Goal: Feedback & Contribution: Submit feedback/report problem

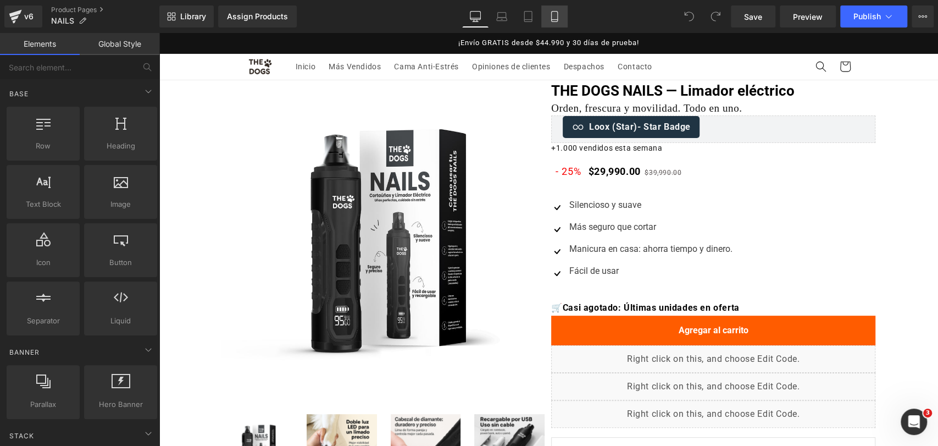
click at [563, 17] on link "Mobile" at bounding box center [554, 16] width 26 height 22
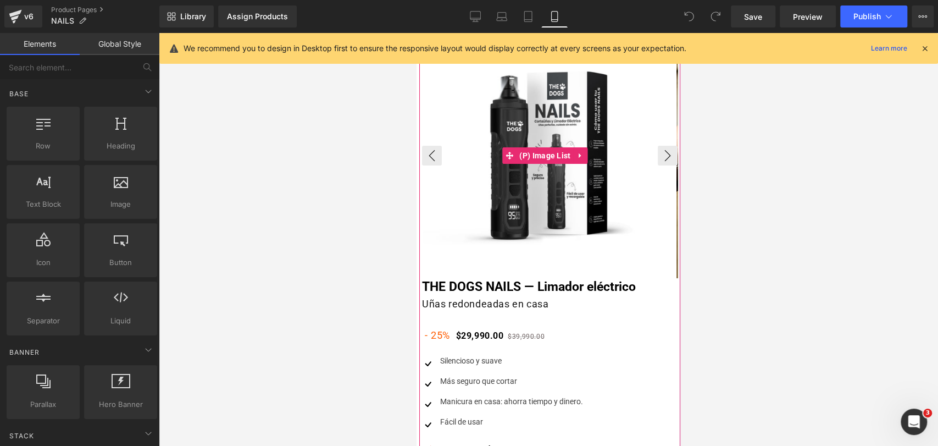
scroll to position [122, 0]
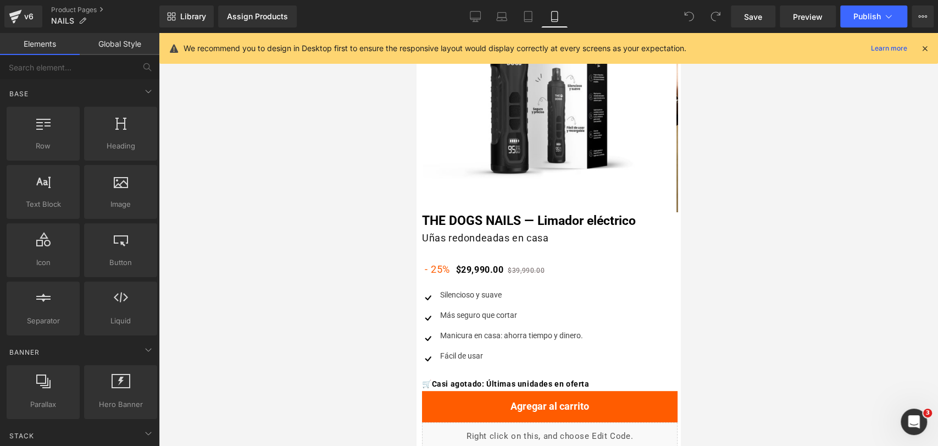
click at [920, 51] on icon at bounding box center [925, 48] width 10 height 10
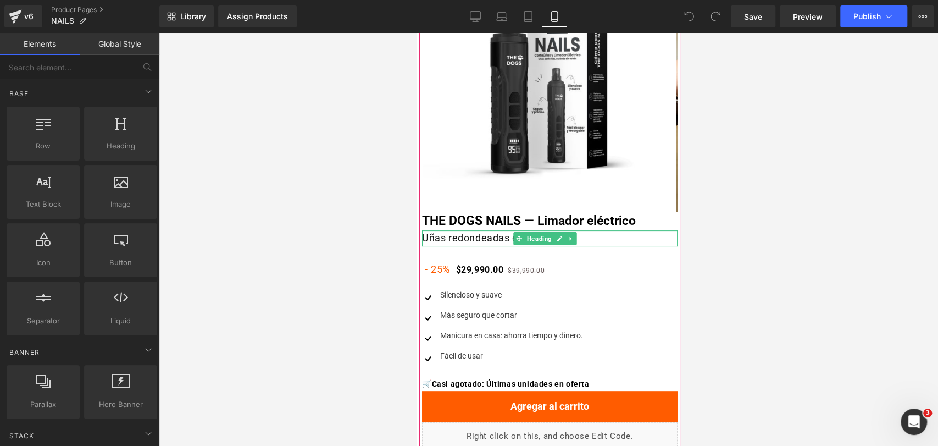
click at [490, 236] on h1 "Uñas redondeadas en casa" at bounding box center [549, 238] width 255 height 16
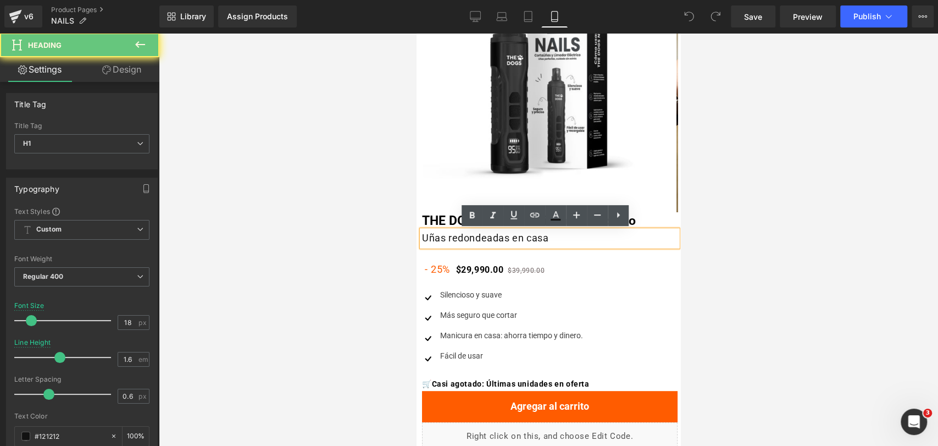
click at [559, 235] on h1 "Uñas redondeadas en casa" at bounding box center [549, 238] width 255 height 16
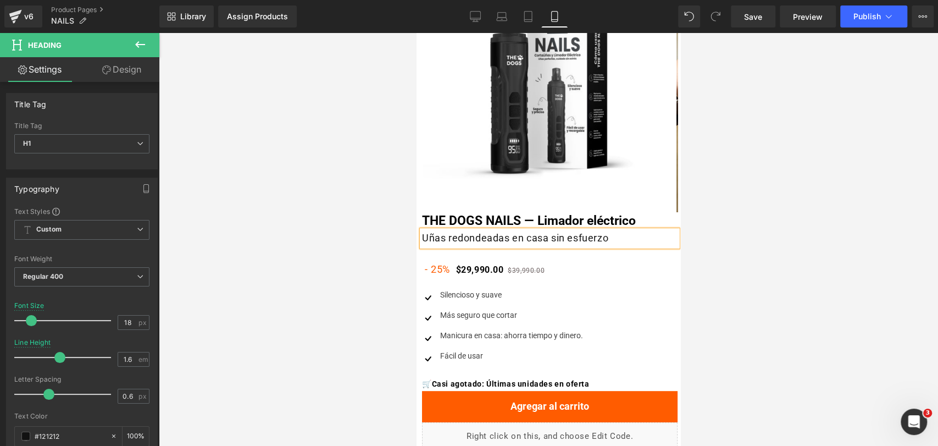
click at [735, 194] on div at bounding box center [548, 239] width 779 height 413
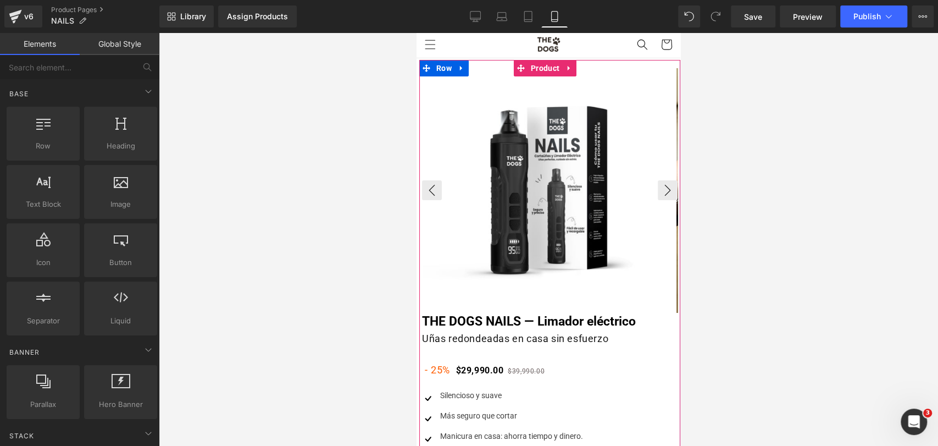
scroll to position [0, 0]
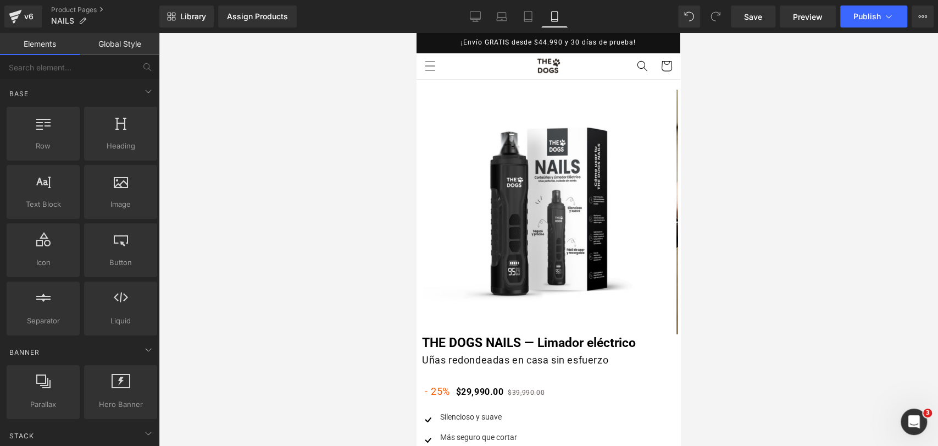
click at [748, 199] on div at bounding box center [548, 239] width 779 height 413
drag, startPoint x: 868, startPoint y: 176, endPoint x: 863, endPoint y: 175, distance: 5.6
click at [868, 176] on div at bounding box center [548, 239] width 779 height 413
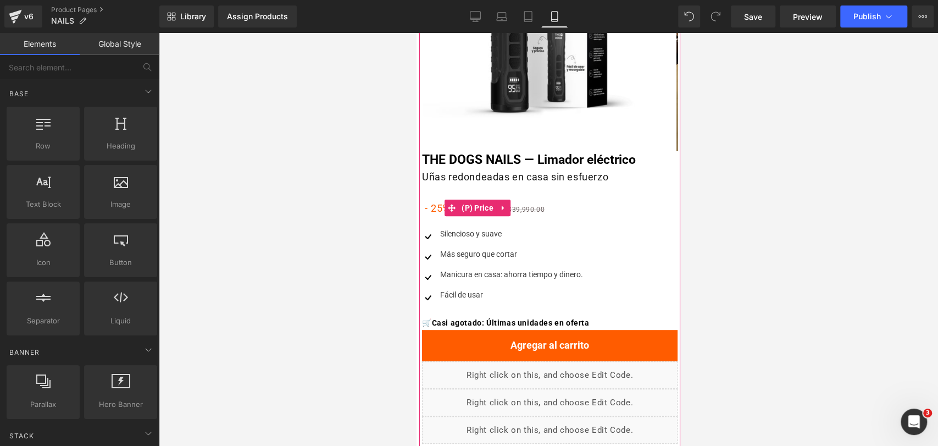
scroll to position [244, 0]
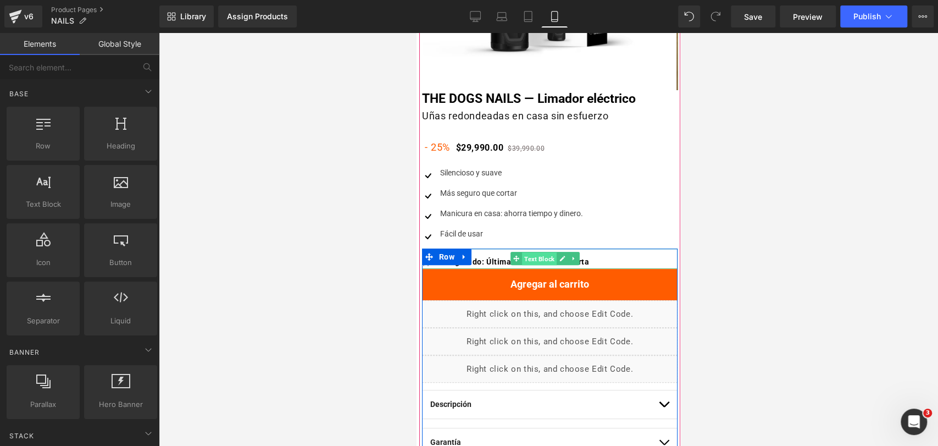
click at [539, 261] on span "Text Block" at bounding box center [539, 258] width 35 height 13
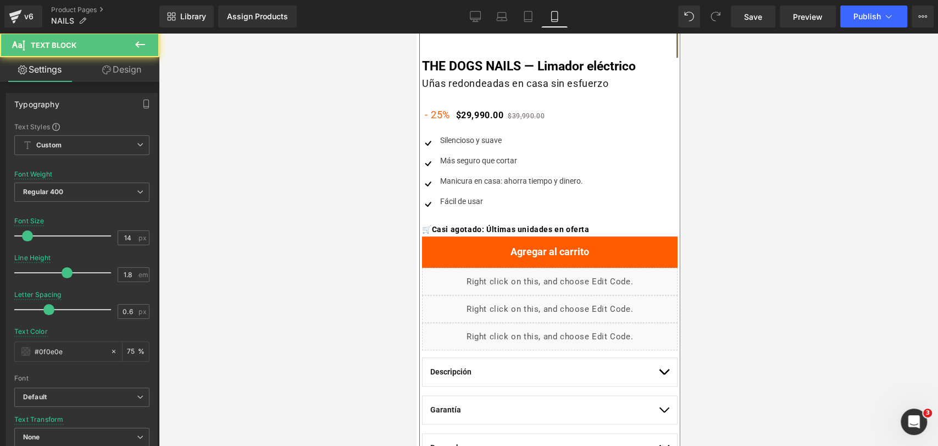
scroll to position [305, 0]
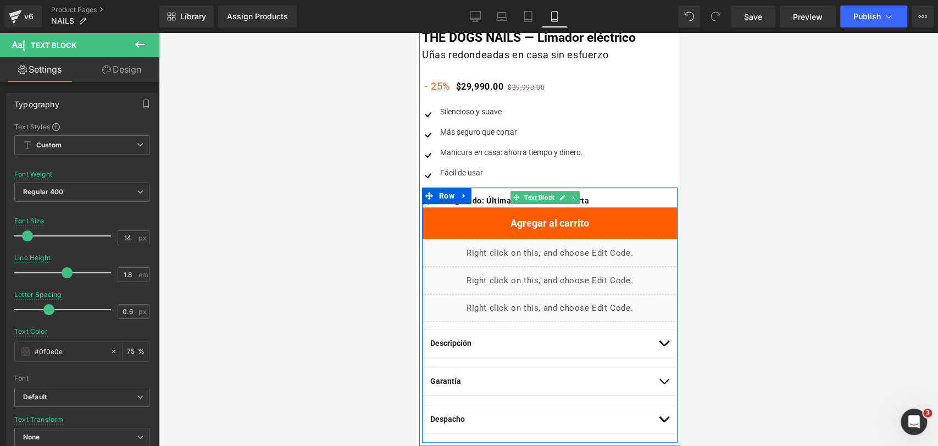
click at [485, 199] on span "Casi agotado: Últimas unidades en oferta" at bounding box center [511, 200] width 158 height 9
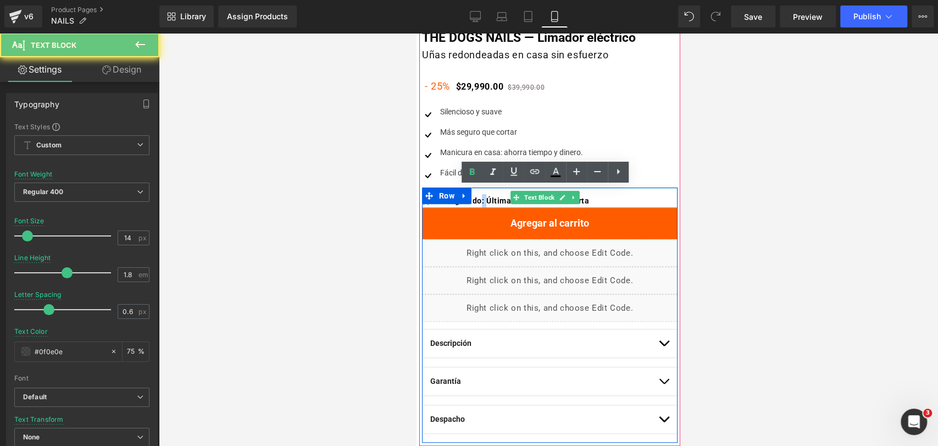
click at [485, 199] on span "Casi agotado: Últimas unidades en oferta" at bounding box center [511, 200] width 158 height 9
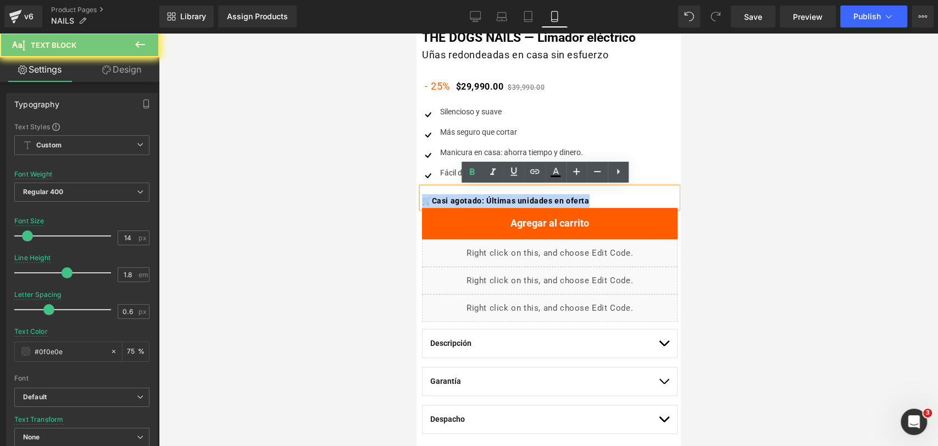
click at [485, 199] on span "Casi agotado: Últimas unidades en oferta" at bounding box center [511, 200] width 158 height 9
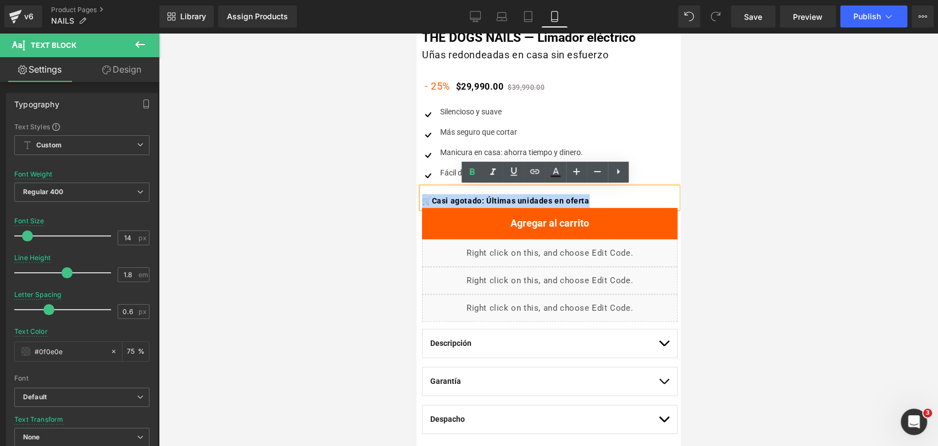
click at [485, 199] on span "Casi agotado: Últimas unidades en oferta" at bounding box center [511, 200] width 158 height 9
click at [450, 201] on span "Casi agotado: Últimas unidades en oferta" at bounding box center [511, 200] width 158 height 9
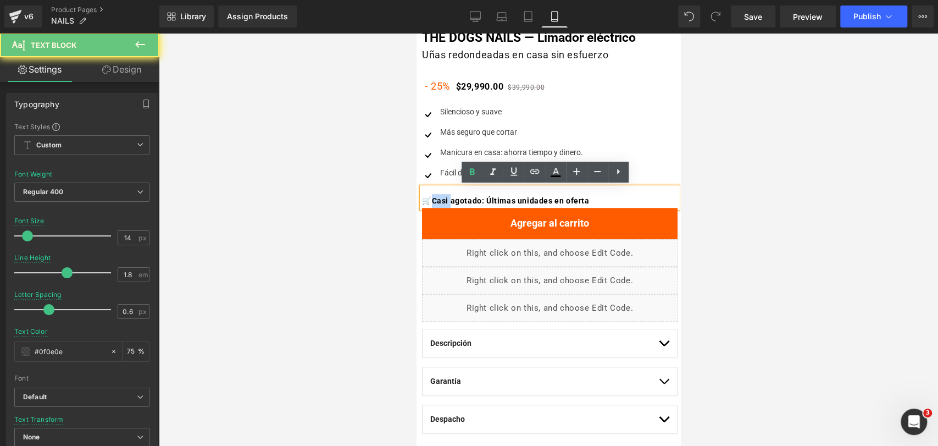
click at [450, 201] on span "Casi agotado: Últimas unidades en oferta" at bounding box center [511, 200] width 158 height 9
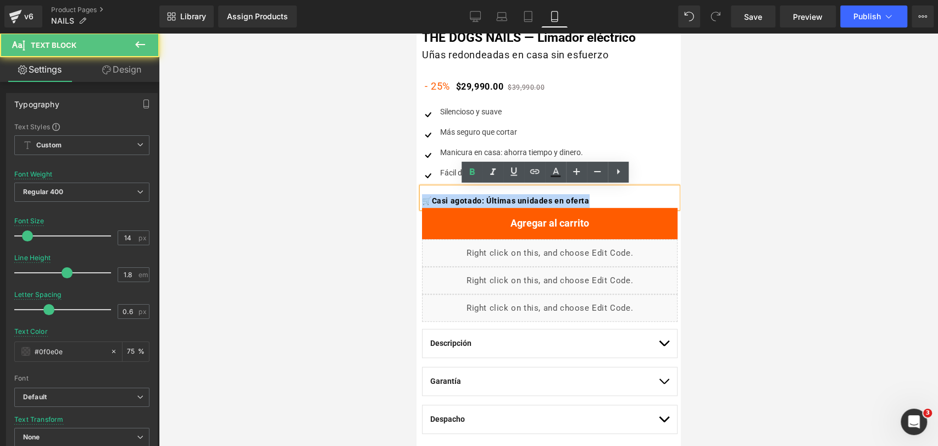
click at [449, 201] on span "Casi agotado: Últimas unidades en oferta" at bounding box center [511, 200] width 158 height 9
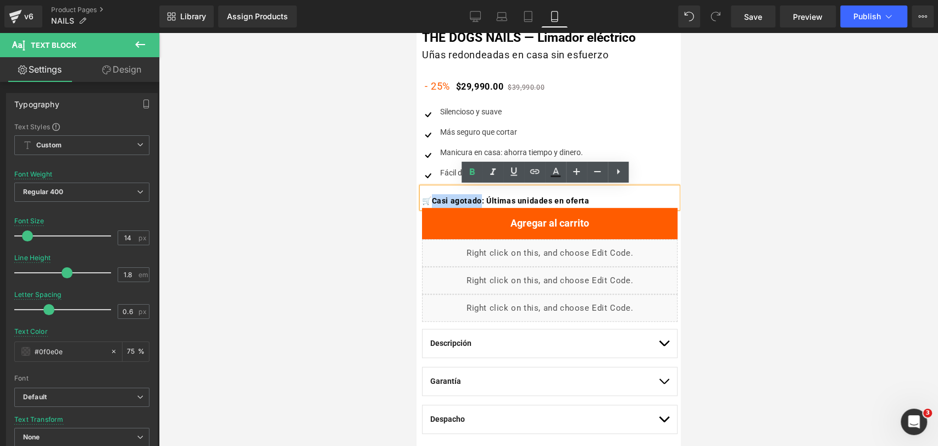
drag, startPoint x: 436, startPoint y: 199, endPoint x: 485, endPoint y: 202, distance: 49.0
click at [485, 202] on b "🛒 Casi agotado: Últimas unidades en oferta" at bounding box center [506, 200] width 168 height 9
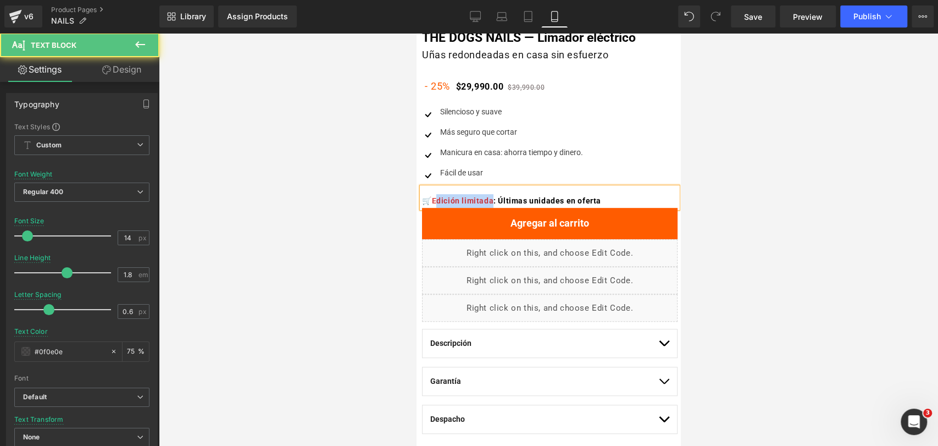
drag, startPoint x: 496, startPoint y: 202, endPoint x: 436, endPoint y: 201, distance: 59.3
click at [436, 201] on span "🛒Edición limitada" at bounding box center [457, 200] width 71 height 9
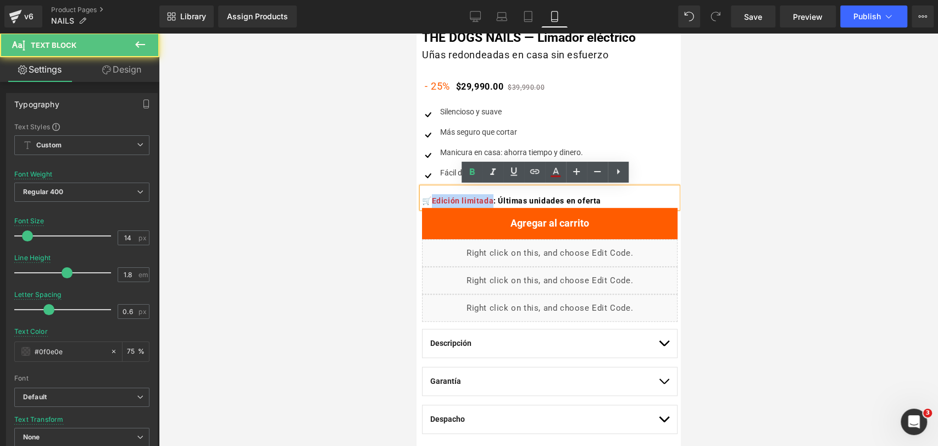
drag, startPoint x: 435, startPoint y: 201, endPoint x: 496, endPoint y: 194, distance: 61.4
click at [496, 194] on p "🛒Edición limitada : Últimas unidades en oferta" at bounding box center [549, 201] width 255 height 14
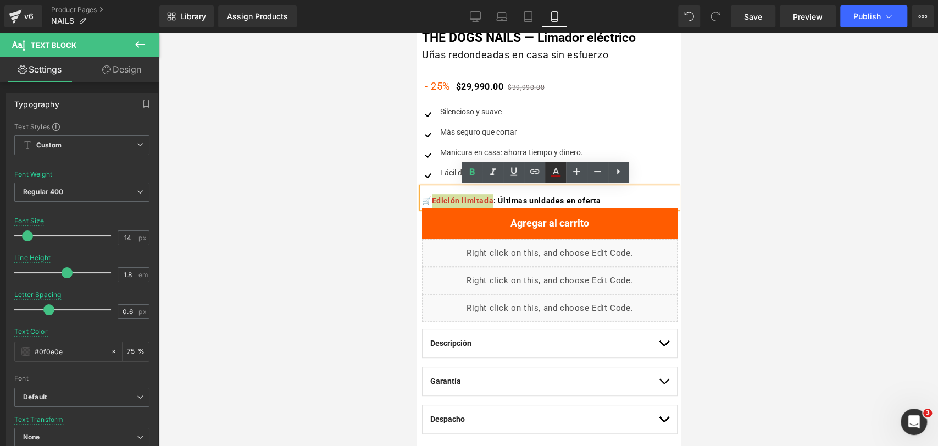
click at [560, 178] on icon at bounding box center [555, 171] width 13 height 13
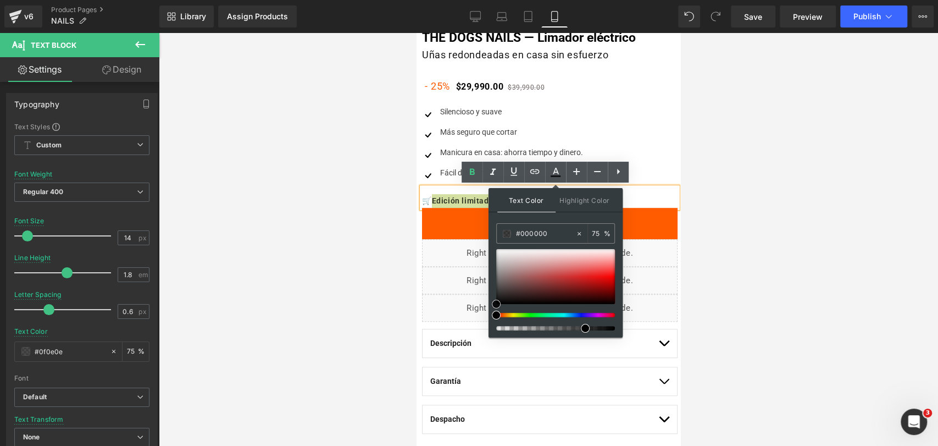
drag, startPoint x: 941, startPoint y: 315, endPoint x: 475, endPoint y: 326, distance: 465.5
drag, startPoint x: 873, startPoint y: 196, endPoint x: 229, endPoint y: 224, distance: 644.6
click at [873, 196] on div at bounding box center [548, 239] width 779 height 413
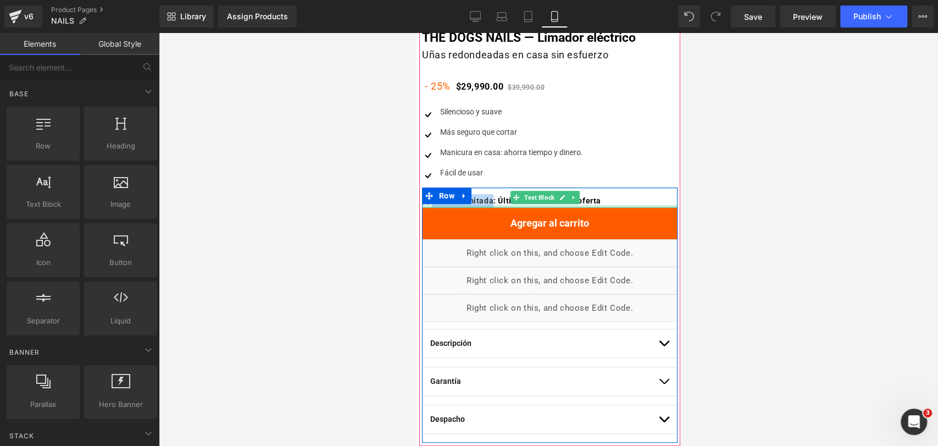
click at [621, 196] on p "🛒 Edición limitada : Últimas unidades en oferta" at bounding box center [549, 201] width 255 height 14
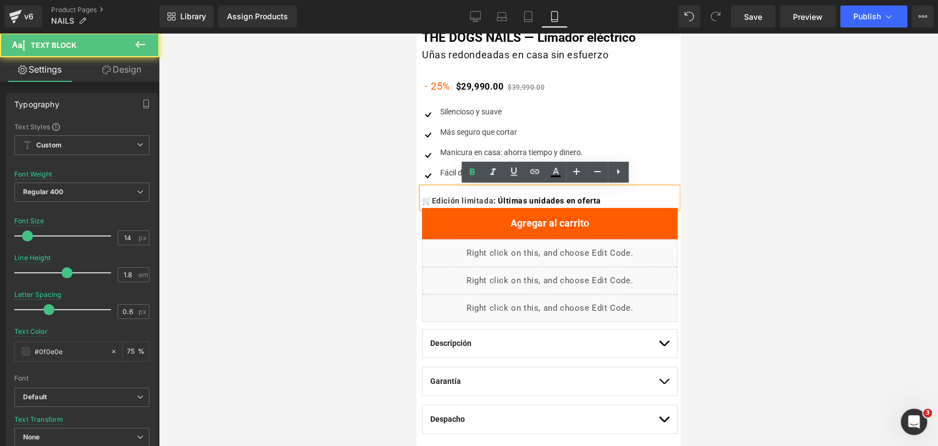
click at [747, 175] on div at bounding box center [548, 239] width 779 height 413
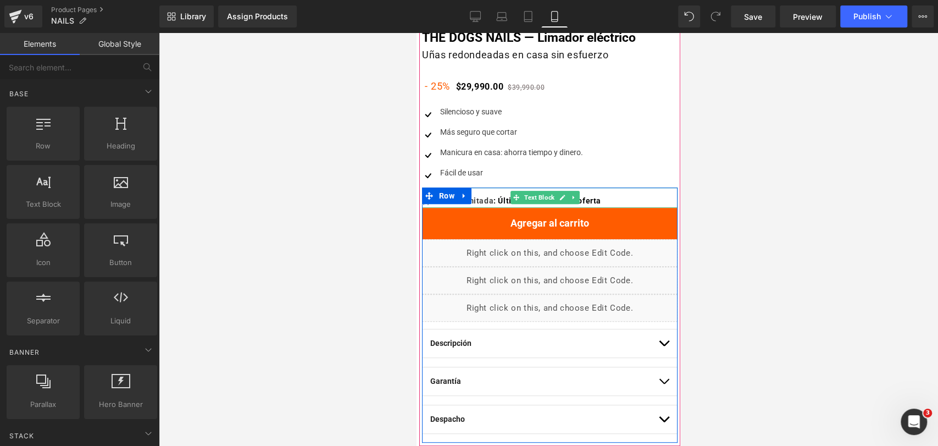
click at [601, 201] on span ": Últimas unidades en oferta" at bounding box center [547, 200] width 108 height 9
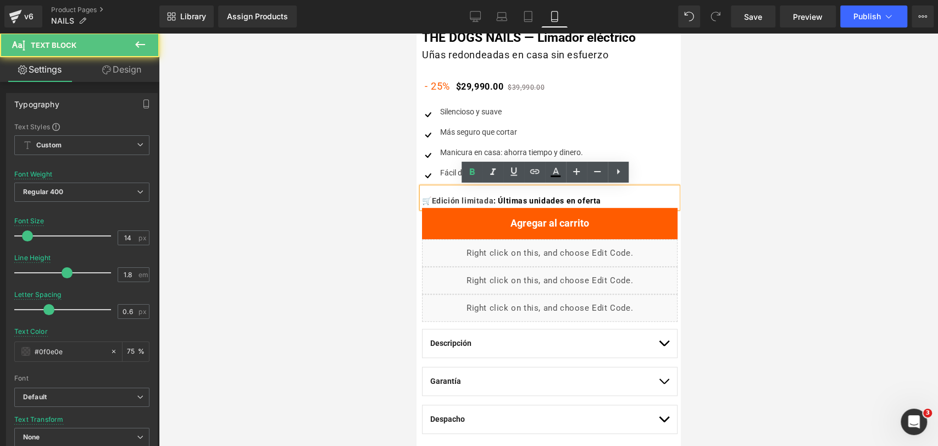
click at [601, 201] on span ": Últimas unidades en oferta" at bounding box center [547, 200] width 108 height 9
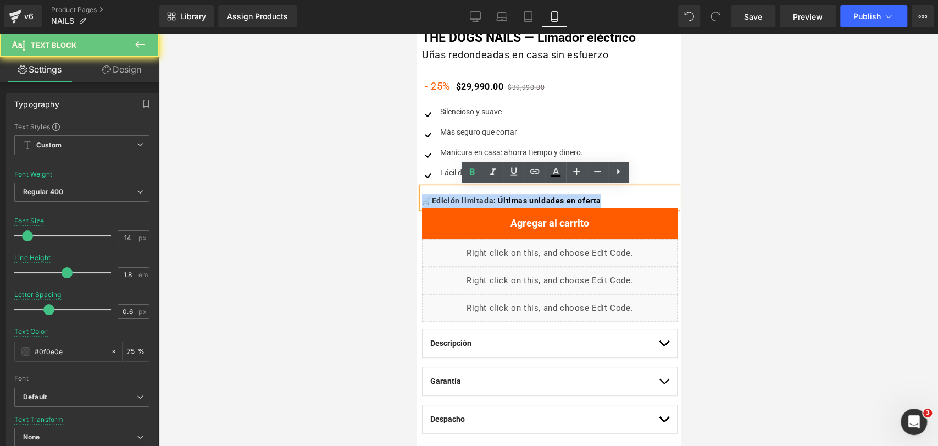
click at [601, 201] on span ": Últimas unidades en oferta" at bounding box center [547, 200] width 108 height 9
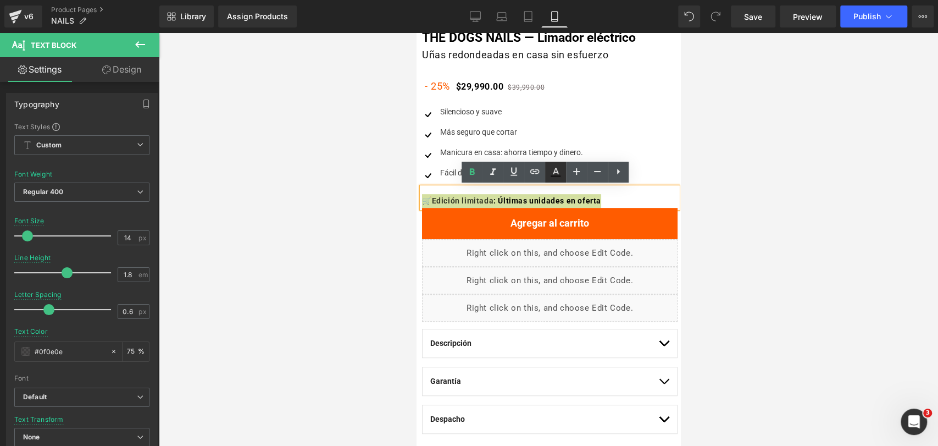
click at [557, 171] on icon at bounding box center [556, 171] width 6 height 7
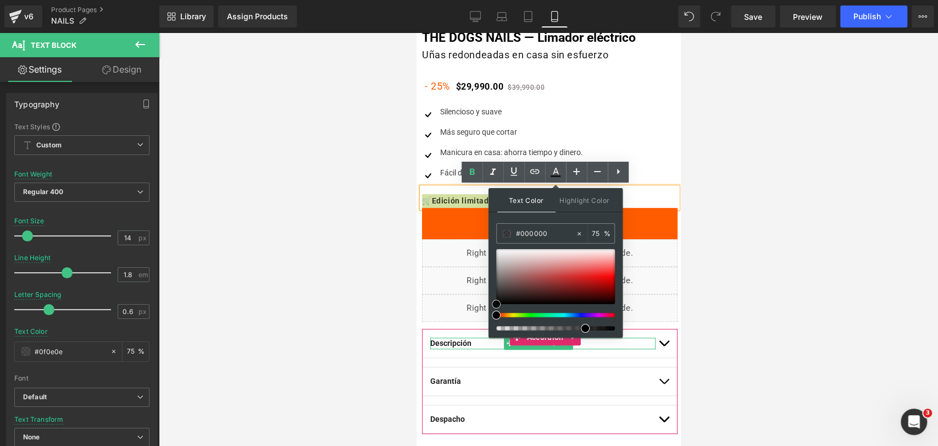
drag, startPoint x: 952, startPoint y: 310, endPoint x: 471, endPoint y: 350, distance: 482.4
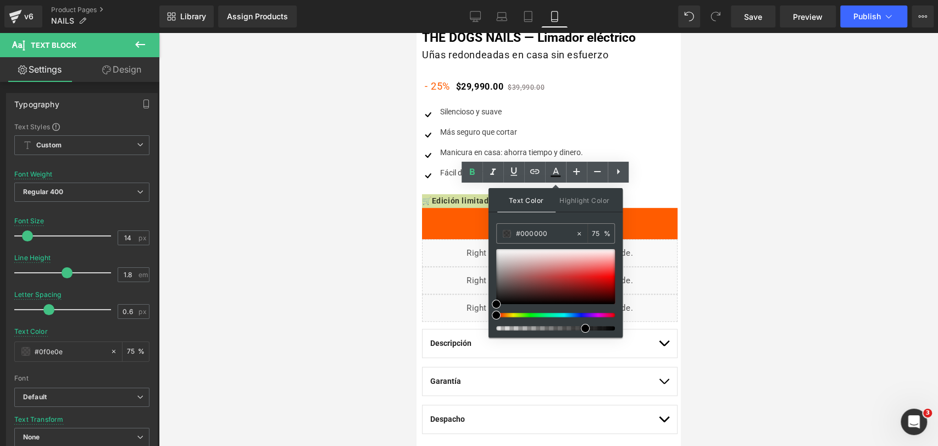
click at [789, 248] on div at bounding box center [548, 239] width 779 height 413
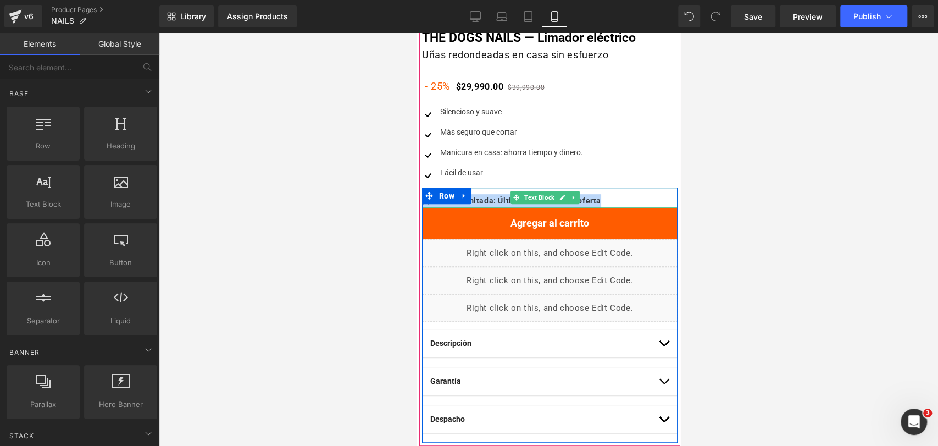
click at [630, 196] on p "🛒 Edición limitada : Últimas unidades en oferta" at bounding box center [549, 201] width 255 height 14
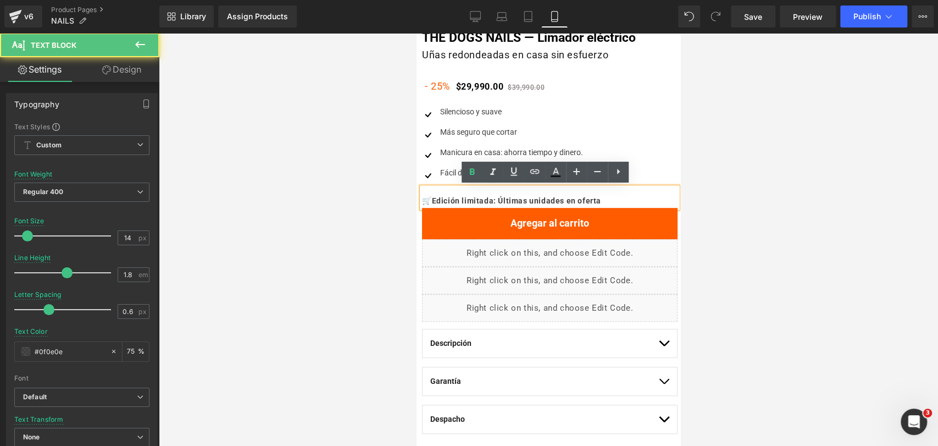
click at [785, 195] on div at bounding box center [548, 239] width 779 height 413
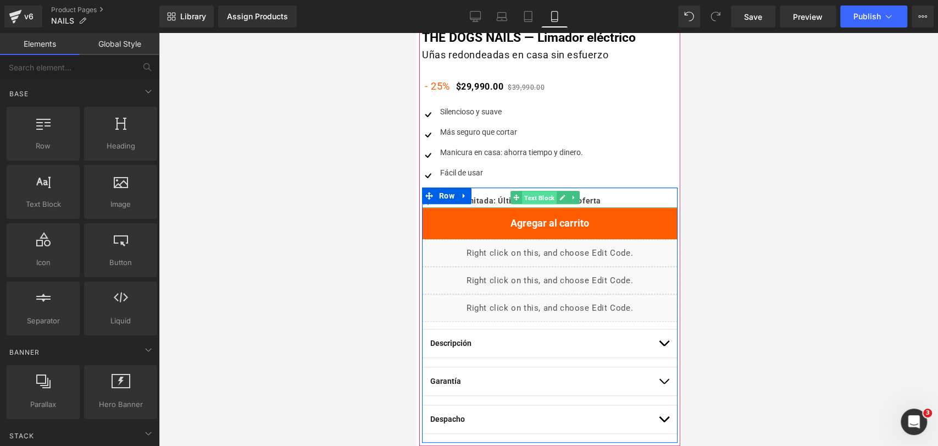
click at [541, 199] on span "Text Block" at bounding box center [539, 197] width 35 height 13
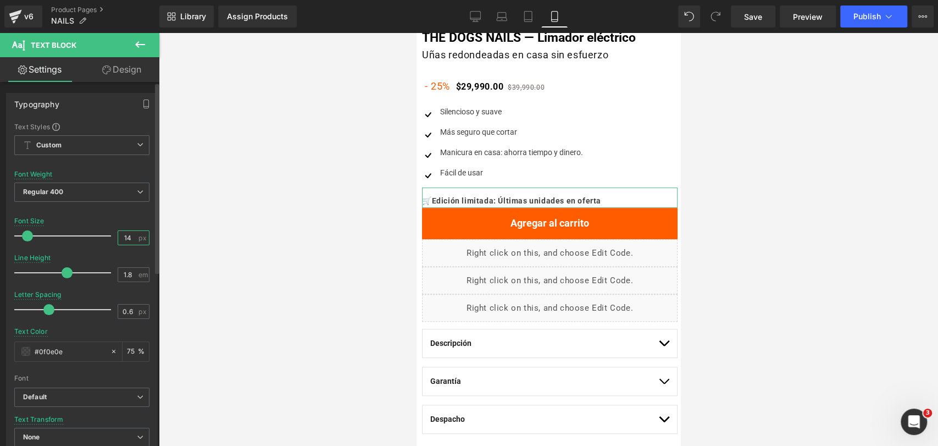
click at [129, 233] on input "14" at bounding box center [127, 238] width 19 height 14
type input "13"
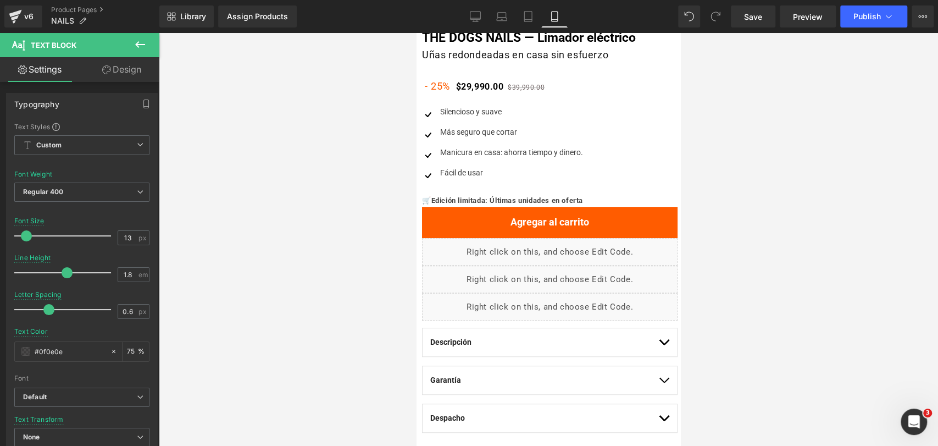
drag, startPoint x: 816, startPoint y: 182, endPoint x: 809, endPoint y: 188, distance: 8.9
click at [815, 183] on div at bounding box center [548, 239] width 779 height 413
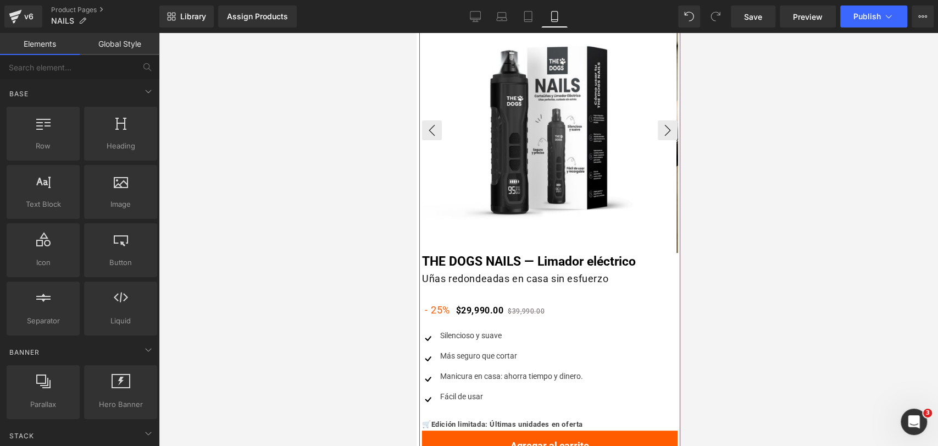
scroll to position [183, 0]
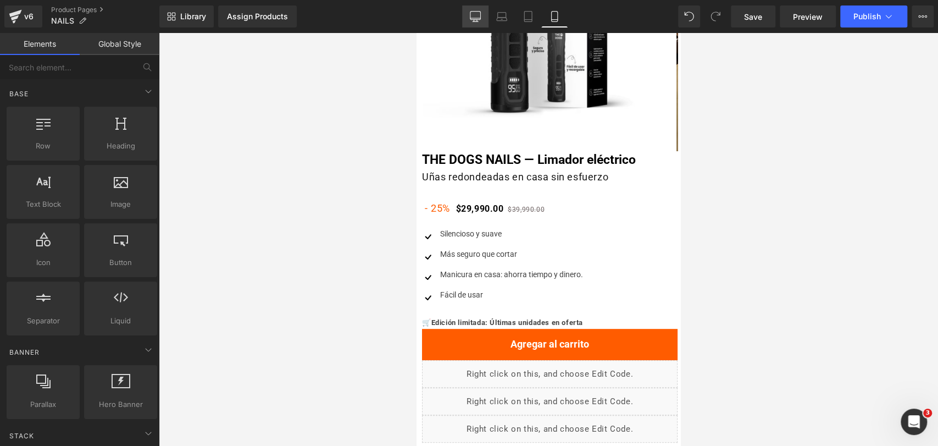
click at [486, 23] on link "Desktop" at bounding box center [475, 16] width 26 height 22
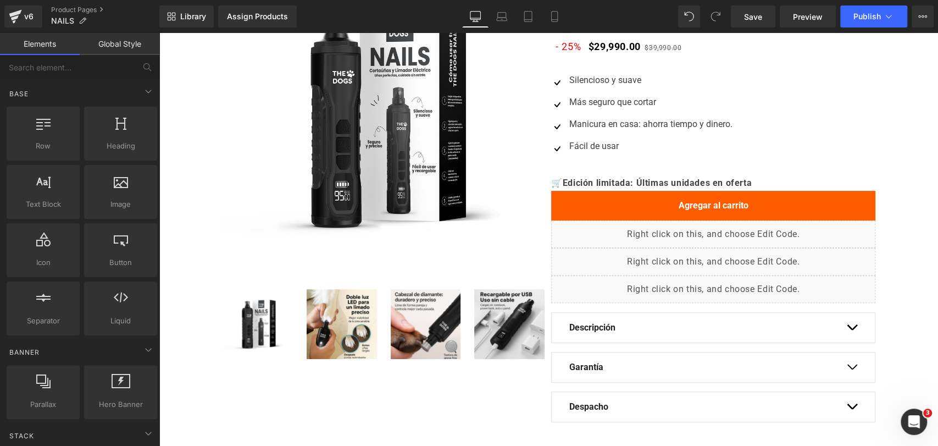
scroll to position [0, 0]
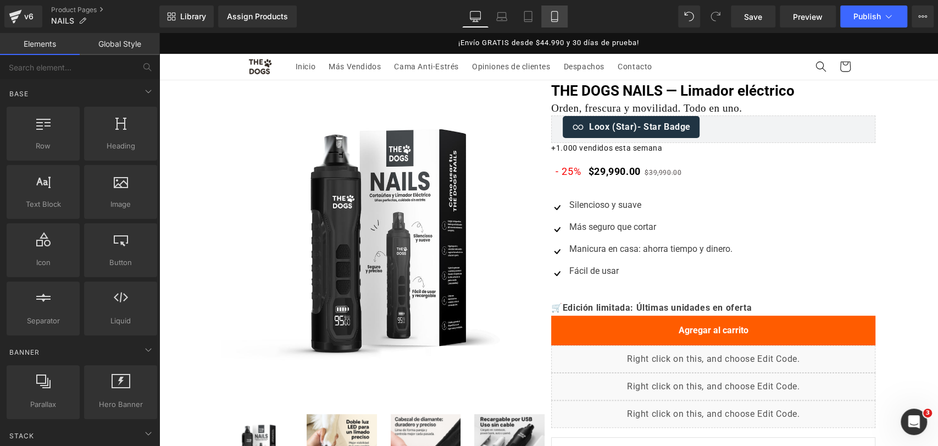
drag, startPoint x: 557, startPoint y: 15, endPoint x: 131, endPoint y: 8, distance: 425.3
click at [557, 15] on icon at bounding box center [554, 16] width 11 height 11
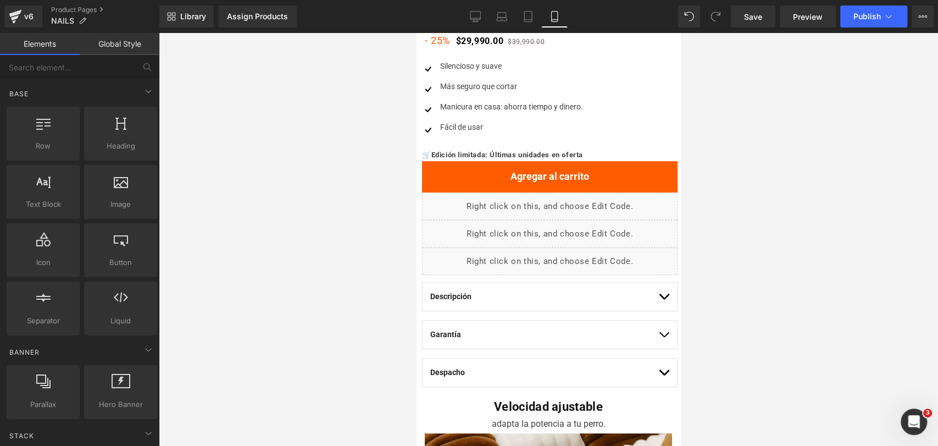
scroll to position [413, 0]
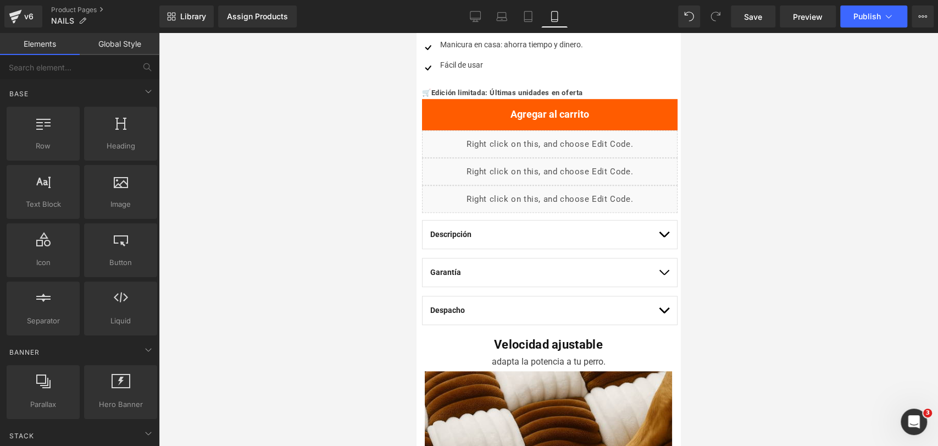
click at [658, 242] on button "button" at bounding box center [663, 234] width 11 height 28
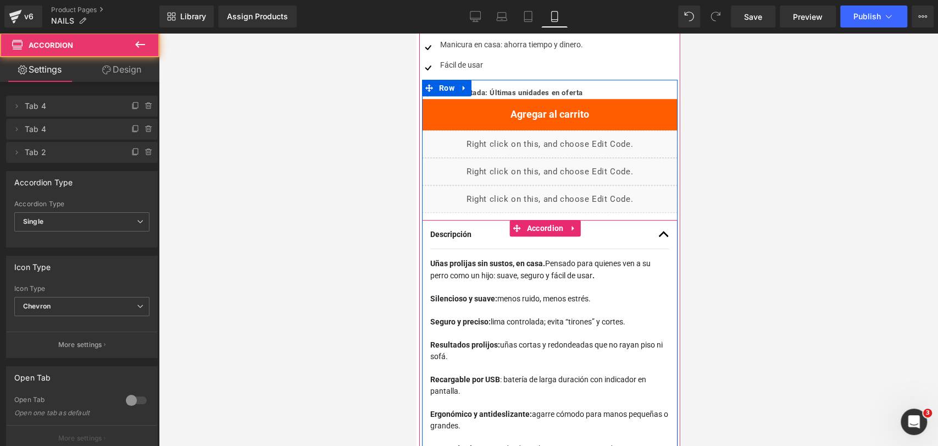
scroll to position [474, 0]
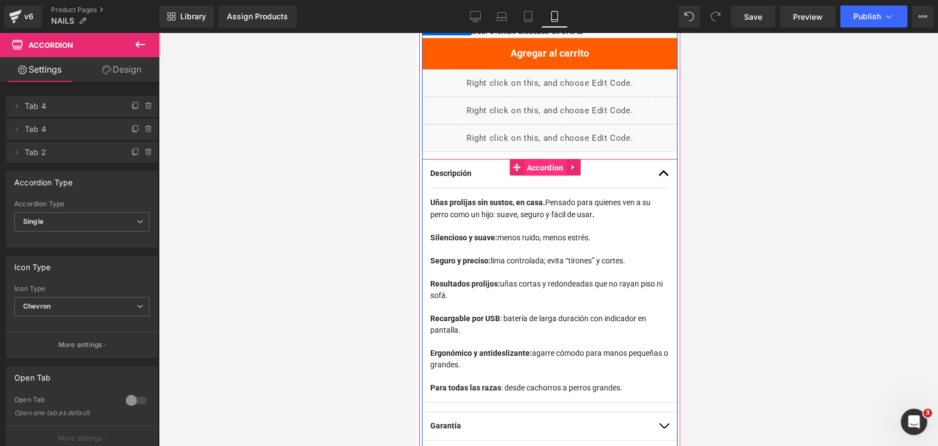
click at [538, 167] on span "Accordion" at bounding box center [545, 167] width 42 height 16
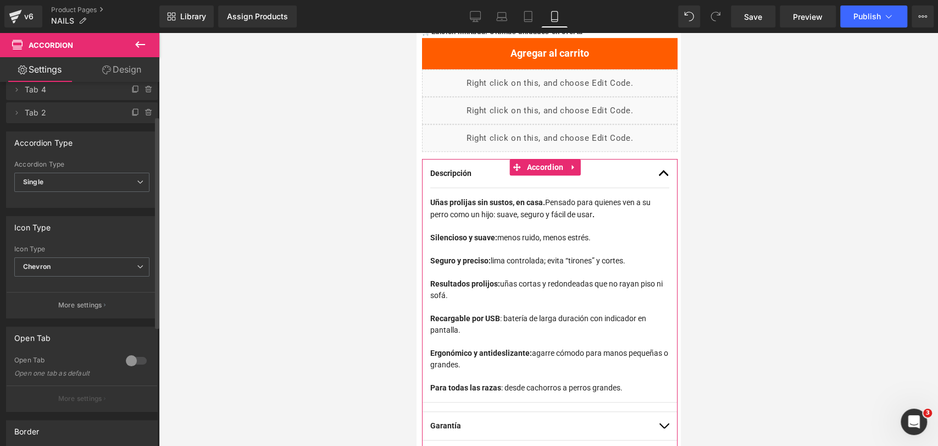
scroll to position [61, 0]
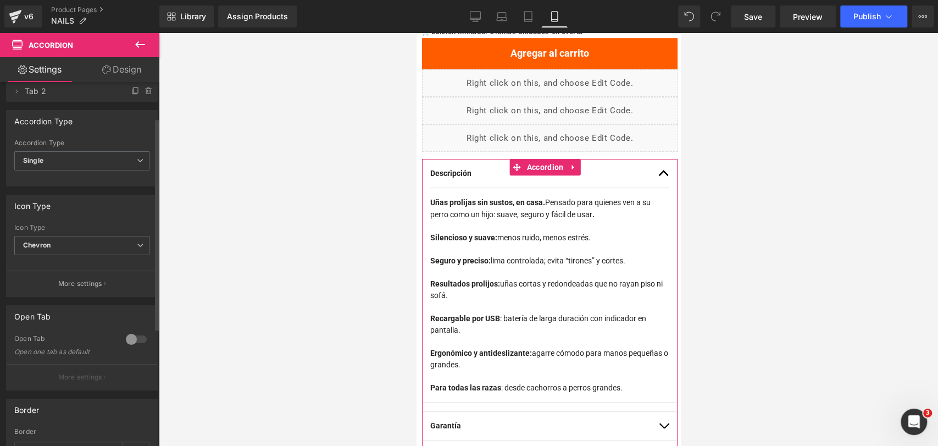
click at [124, 326] on div "Open Tab 0 Open Tab Open one tab as default More settings" at bounding box center [82, 347] width 152 height 85
click at [128, 332] on div at bounding box center [136, 339] width 26 height 18
click at [116, 386] on button "More settings" at bounding box center [82, 377] width 151 height 26
click at [0, 0] on div at bounding box center [0, 0] width 0 height 0
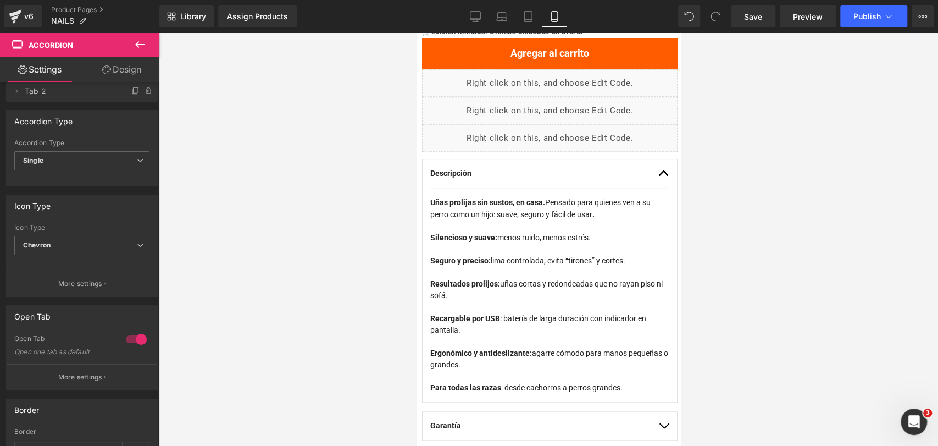
click at [753, 211] on div at bounding box center [548, 239] width 779 height 413
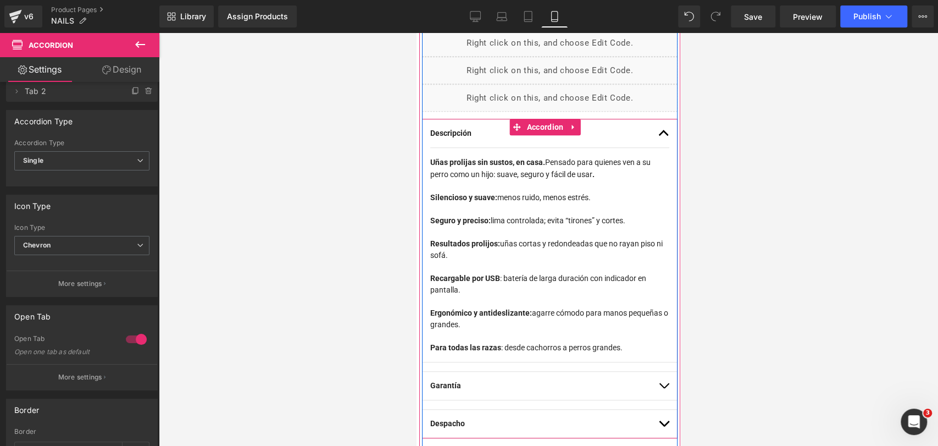
scroll to position [535, 0]
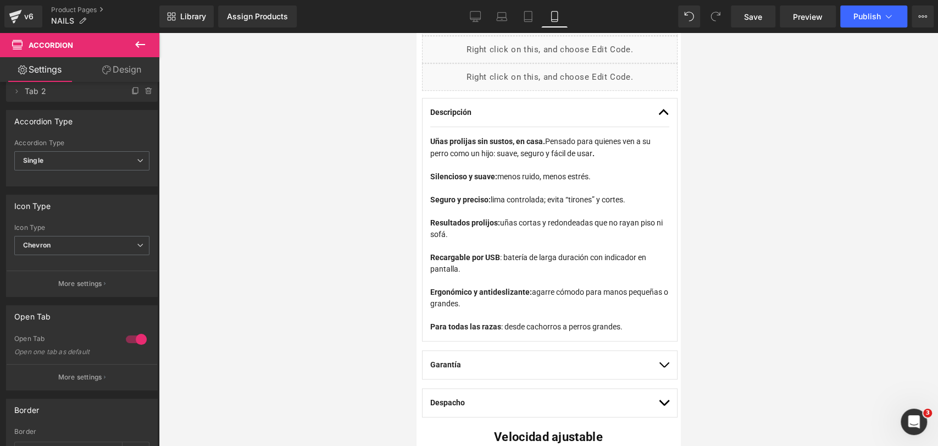
click at [750, 202] on div at bounding box center [548, 239] width 779 height 413
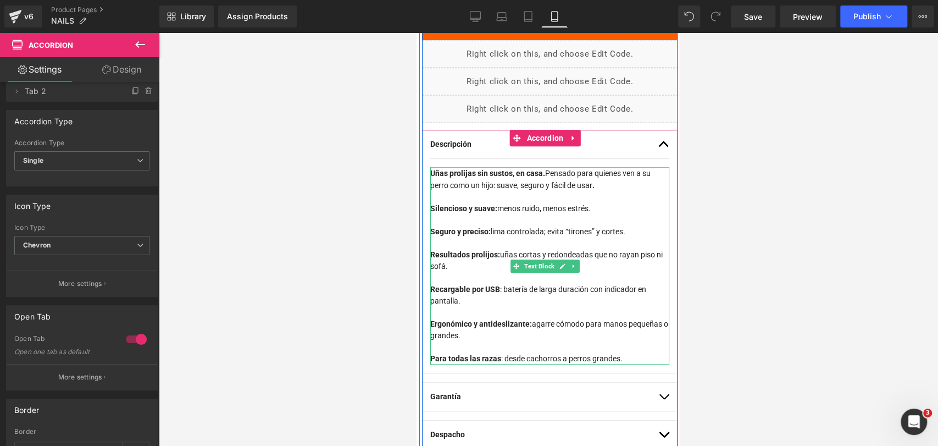
scroll to position [474, 0]
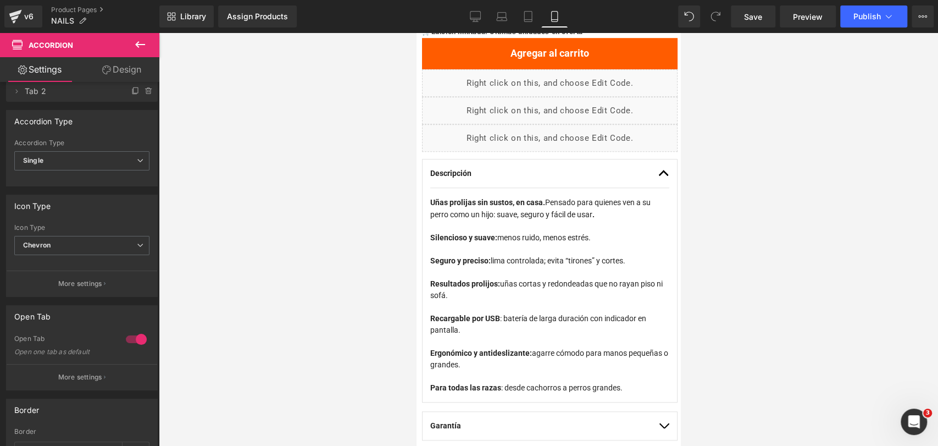
click at [728, 205] on div at bounding box center [548, 239] width 779 height 413
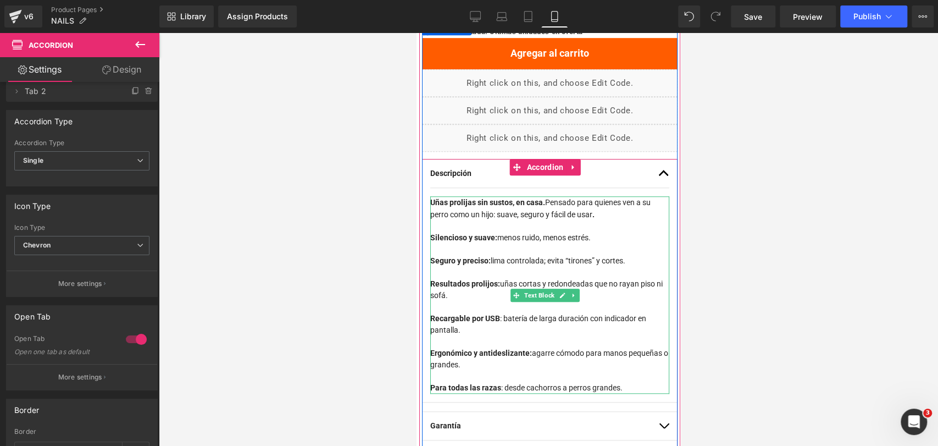
click at [452, 212] on span "Uñas prolijas sin sustos, en casa. Pensado para quienes ven a su perro como un …" at bounding box center [540, 208] width 220 height 21
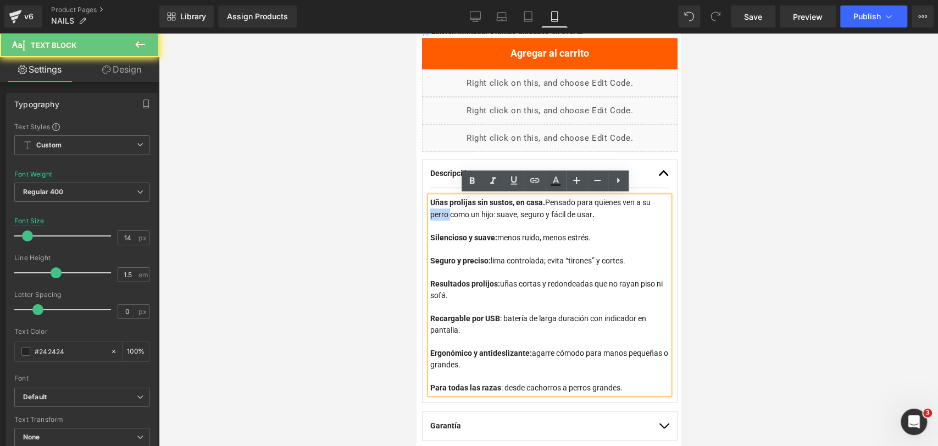
click at [452, 212] on span "Uñas prolijas sin sustos, en casa. Pensado para quienes ven a su perro como un …" at bounding box center [540, 208] width 220 height 21
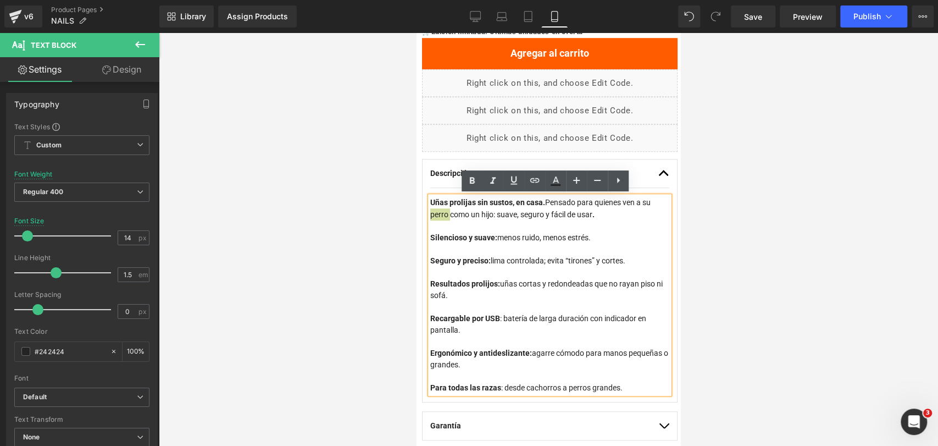
click at [725, 165] on div at bounding box center [548, 239] width 779 height 413
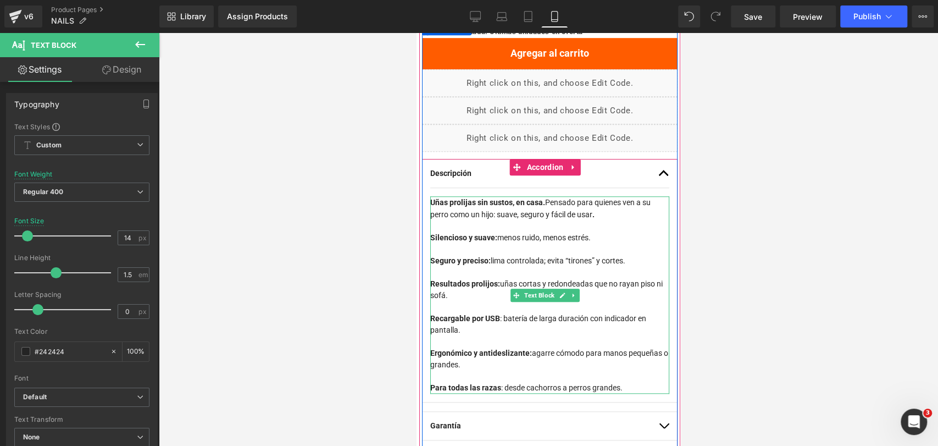
click at [612, 232] on div "Silencioso y suave: menos ruido, menos estrés." at bounding box center [549, 238] width 239 height 12
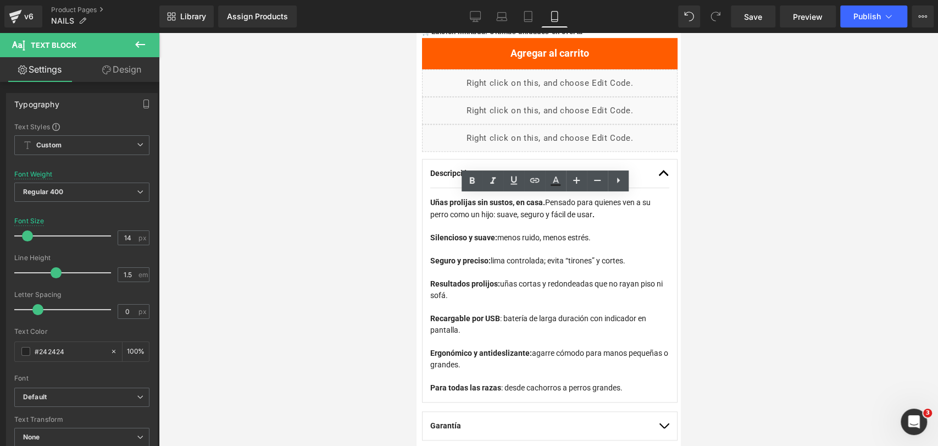
click at [721, 220] on div at bounding box center [548, 239] width 779 height 413
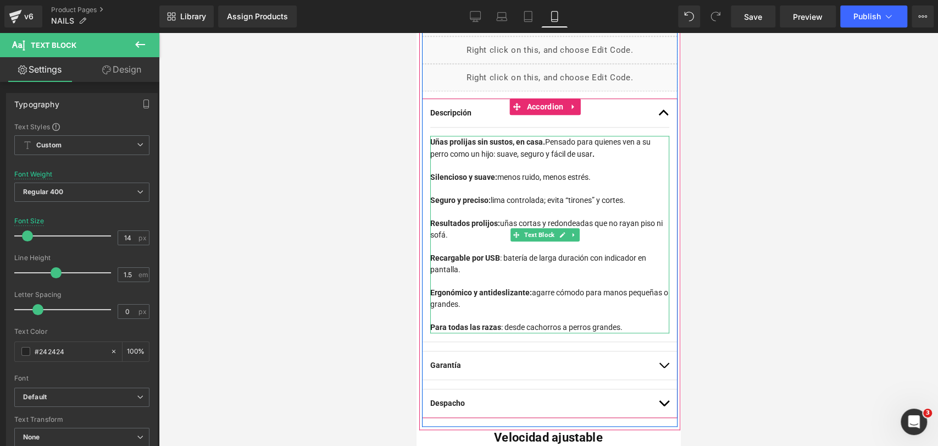
scroll to position [535, 0]
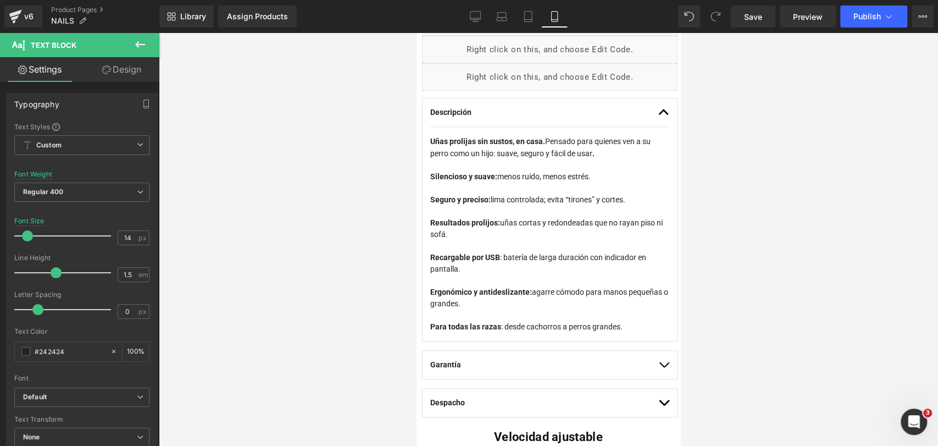
click at [701, 185] on div at bounding box center [548, 239] width 779 height 413
click at [742, 233] on div at bounding box center [548, 239] width 779 height 413
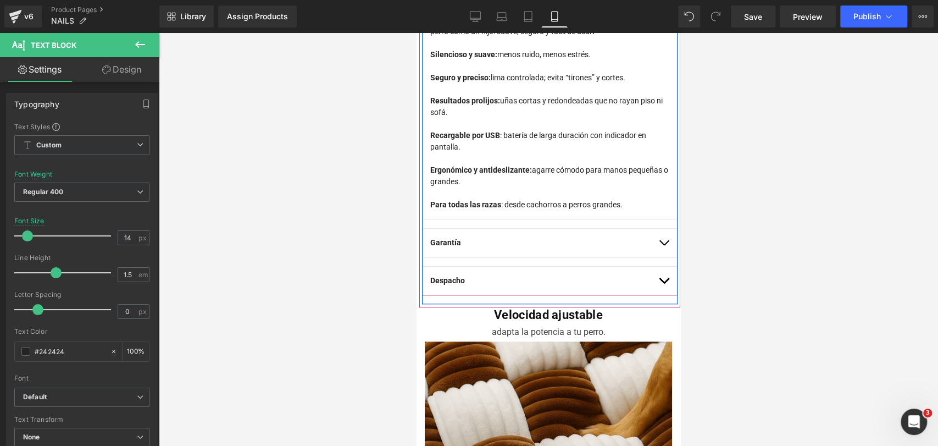
scroll to position [596, 0]
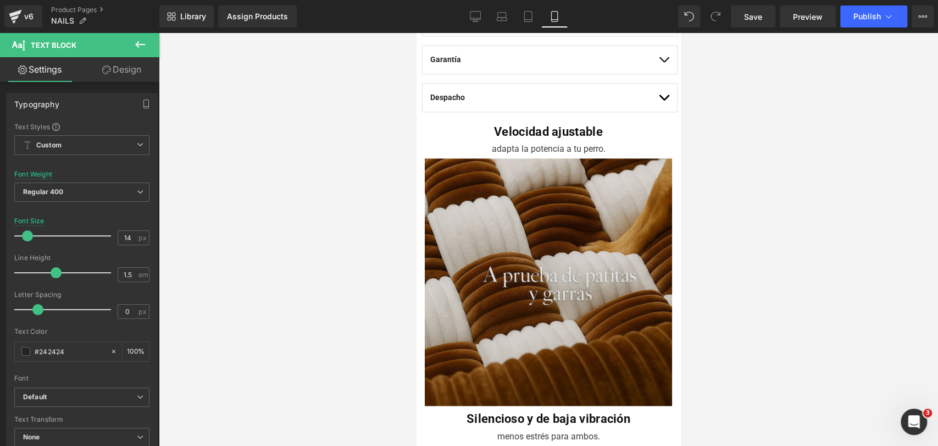
click at [579, 222] on img at bounding box center [548, 284] width 247 height 253
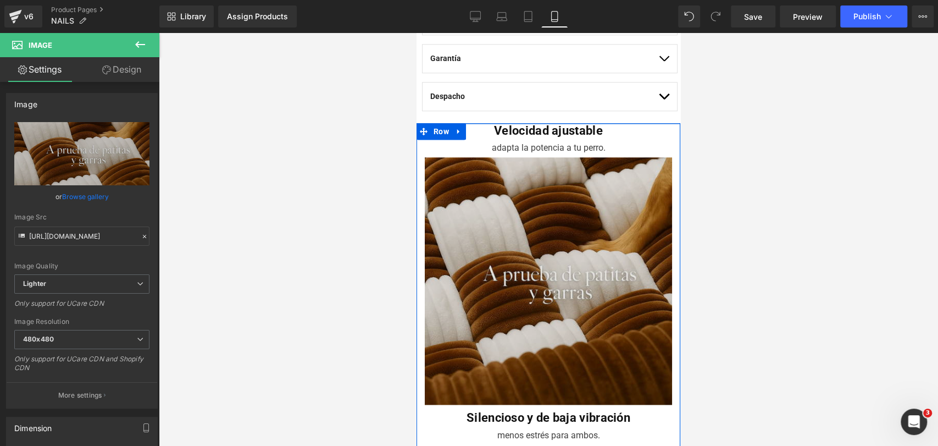
scroll to position [840, 0]
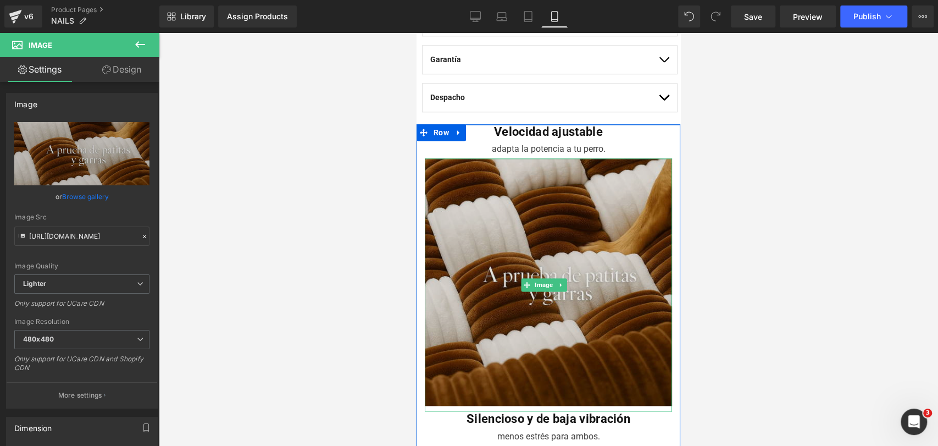
click at [574, 232] on img at bounding box center [548, 284] width 247 height 253
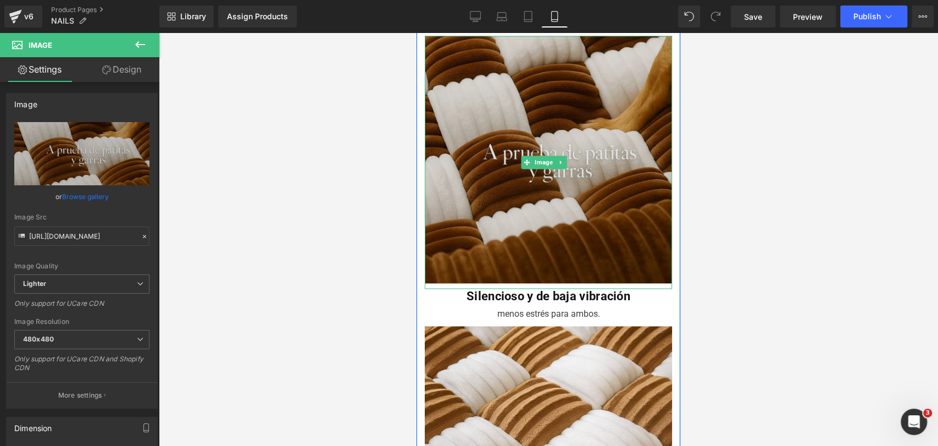
click at [602, 136] on img at bounding box center [548, 162] width 247 height 253
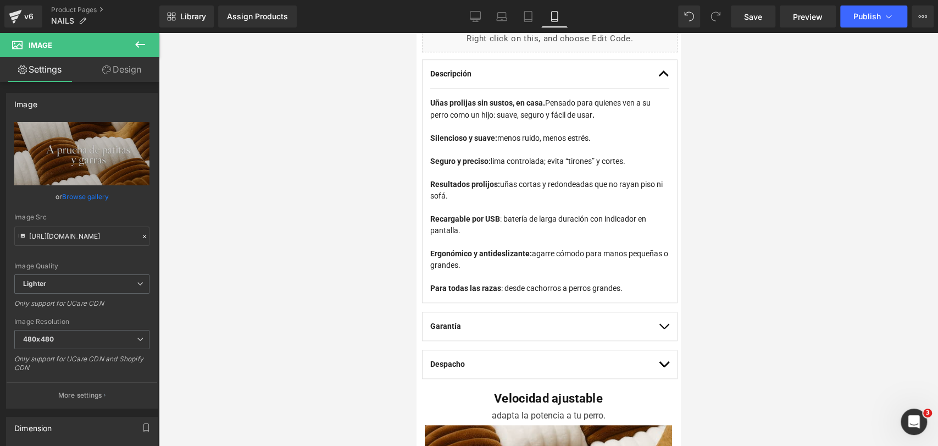
scroll to position [529, 0]
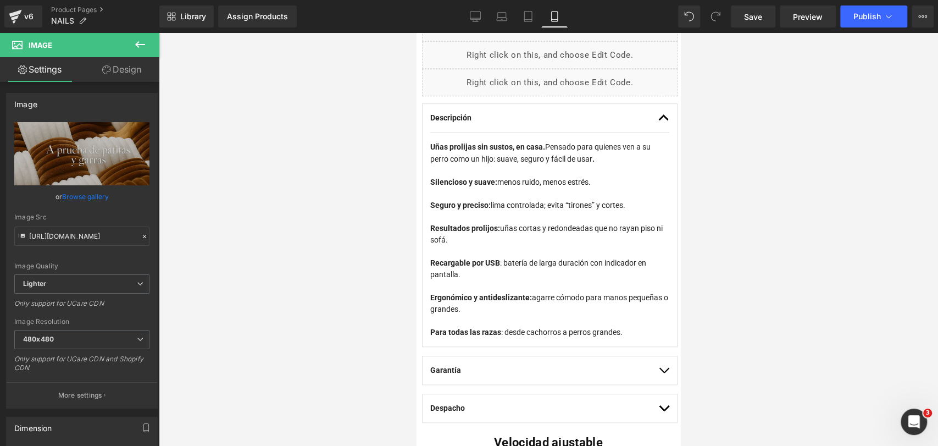
click at [664, 120] on span "button" at bounding box center [664, 120] width 0 height 0
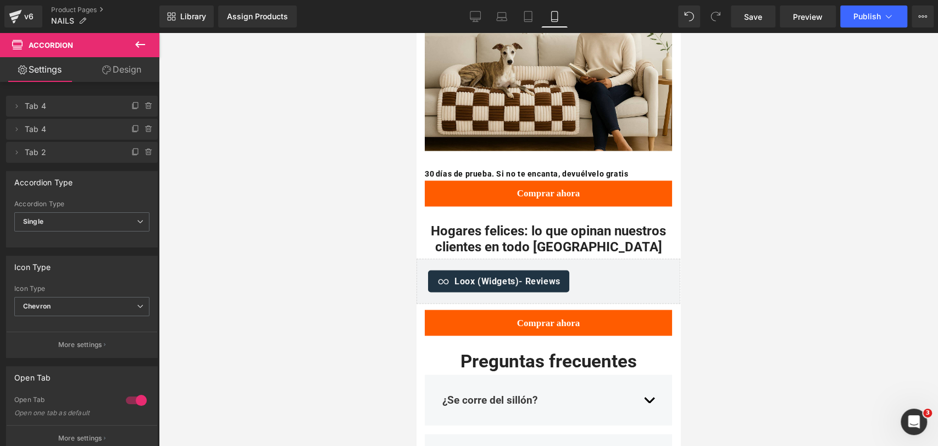
scroll to position [1299, 0]
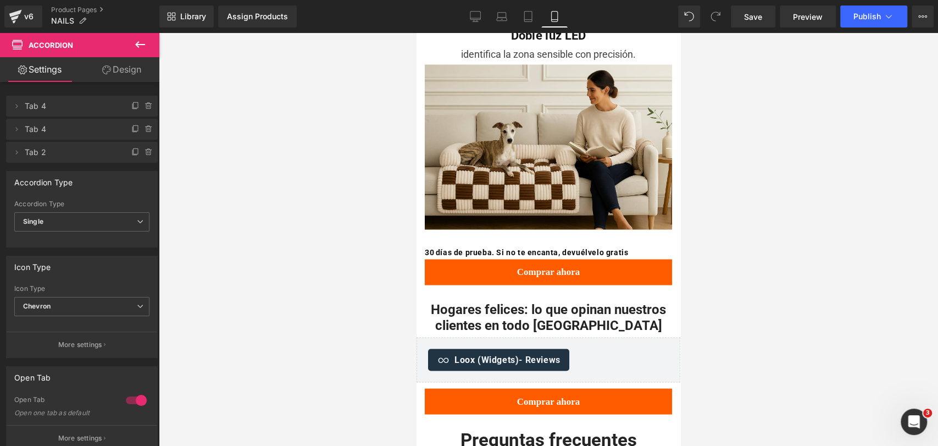
drag, startPoint x: 676, startPoint y: 110, endPoint x: 1098, endPoint y: 215, distance: 434.8
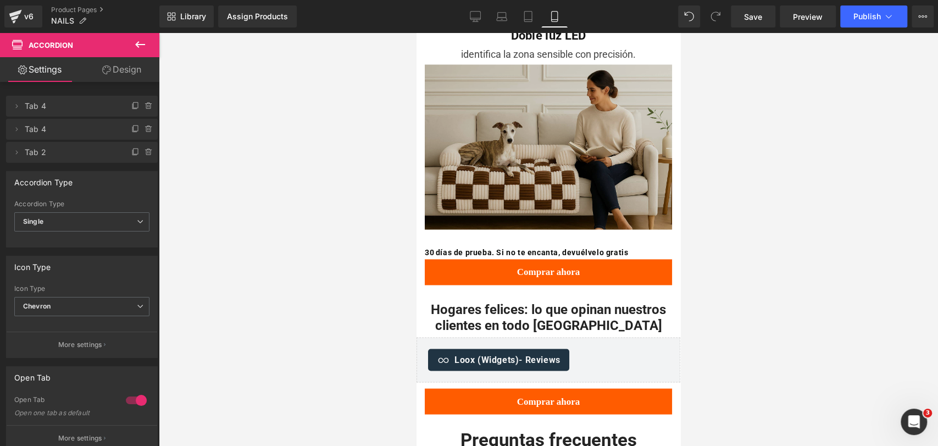
click at [546, 118] on img at bounding box center [548, 151] width 247 height 174
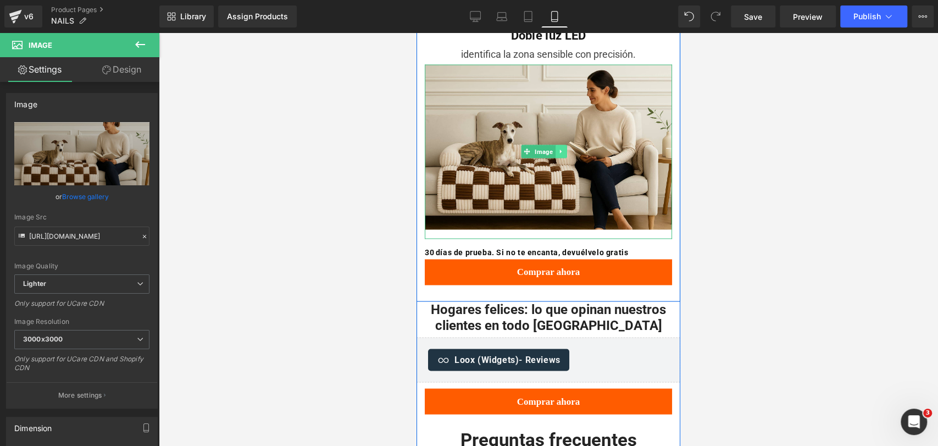
click at [560, 149] on icon at bounding box center [560, 151] width 2 height 4
click at [546, 148] on icon at bounding box center [544, 151] width 6 height 7
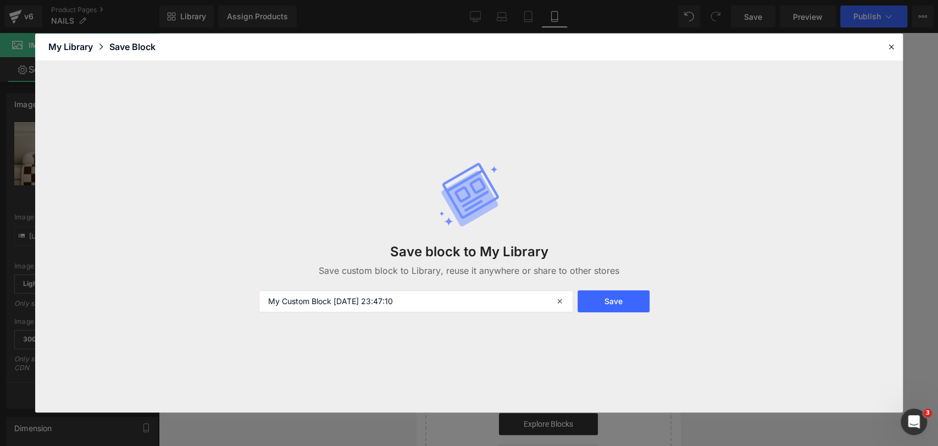
scroll to position [2956, 0]
click at [620, 302] on button "Save" at bounding box center [613, 301] width 73 height 22
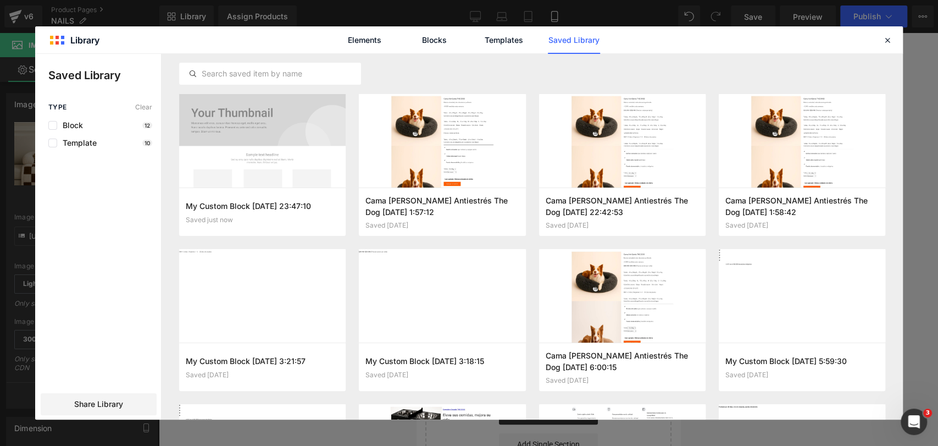
click at [888, 43] on icon at bounding box center [887, 40] width 10 height 10
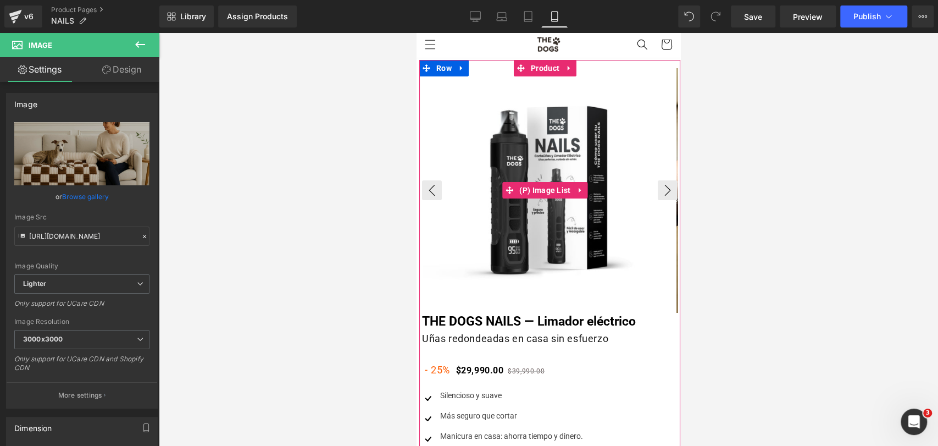
scroll to position [0, 0]
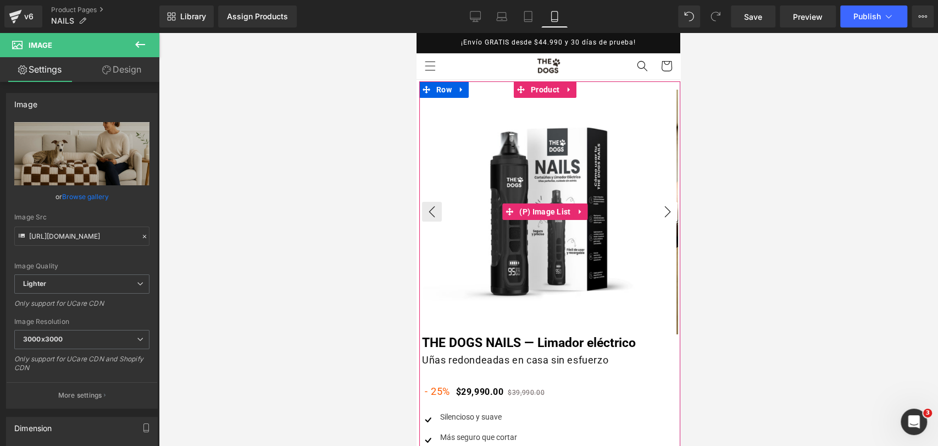
click at [659, 202] on button "›" at bounding box center [668, 212] width 20 height 20
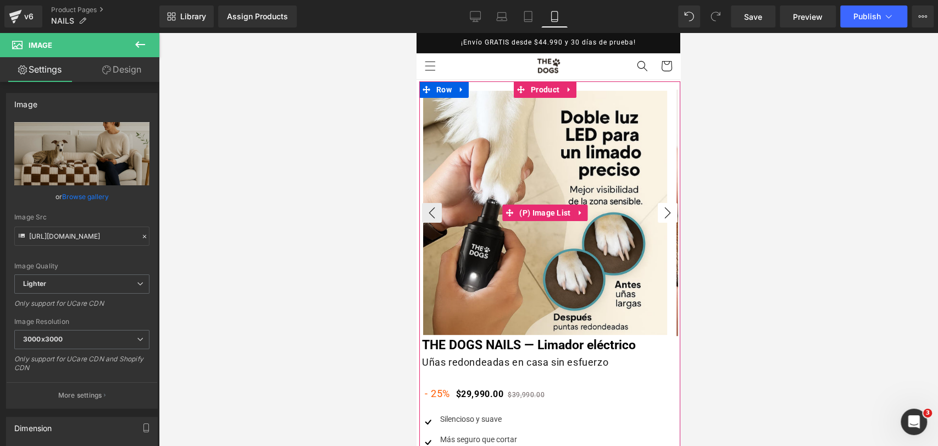
click at [658, 209] on button "›" at bounding box center [668, 213] width 20 height 20
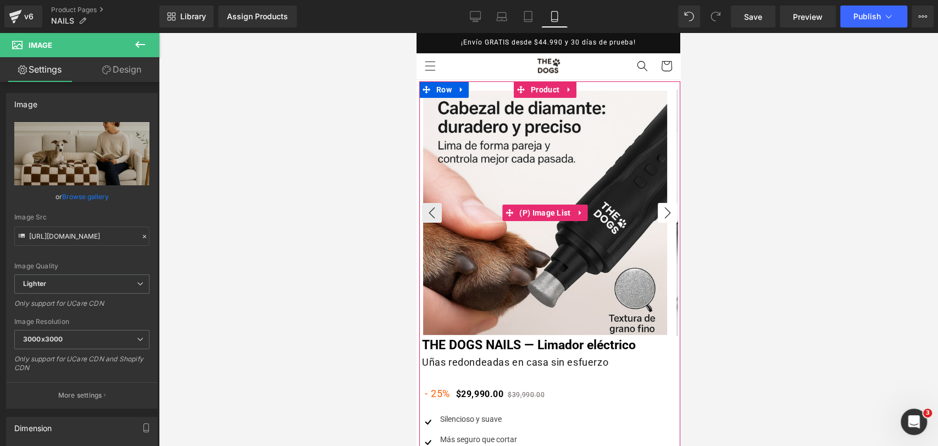
click at [658, 209] on button "›" at bounding box center [668, 213] width 20 height 20
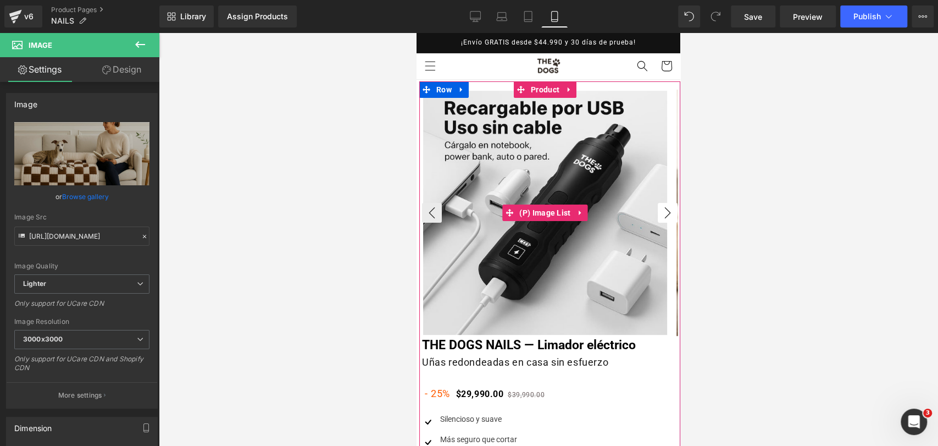
click at [658, 209] on button "›" at bounding box center [668, 213] width 20 height 20
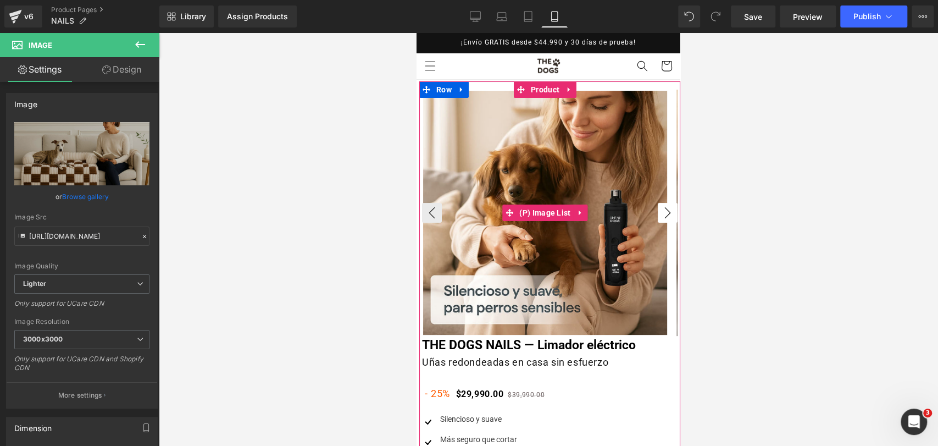
click at [658, 209] on button "›" at bounding box center [668, 213] width 20 height 20
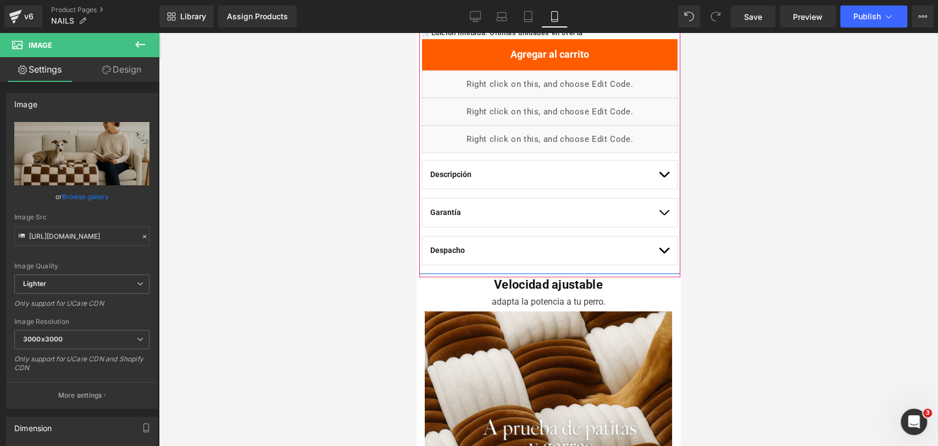
scroll to position [488, 0]
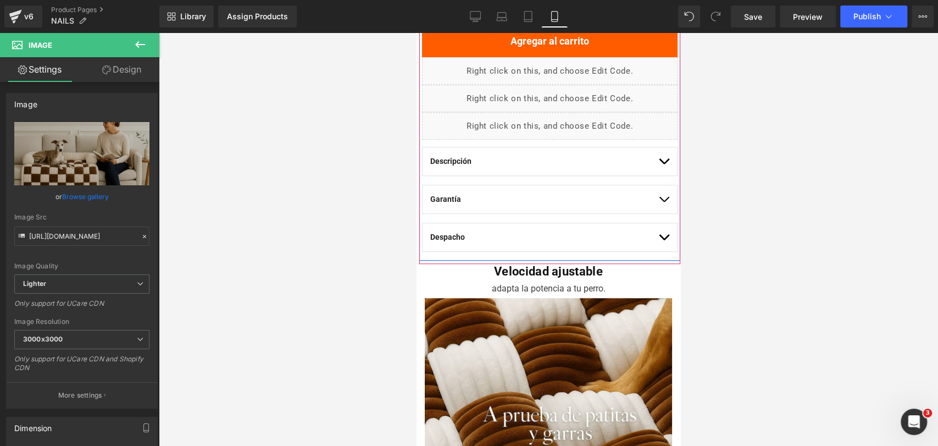
click at [649, 157] on div "Descripción Text Block" at bounding box center [549, 161] width 239 height 28
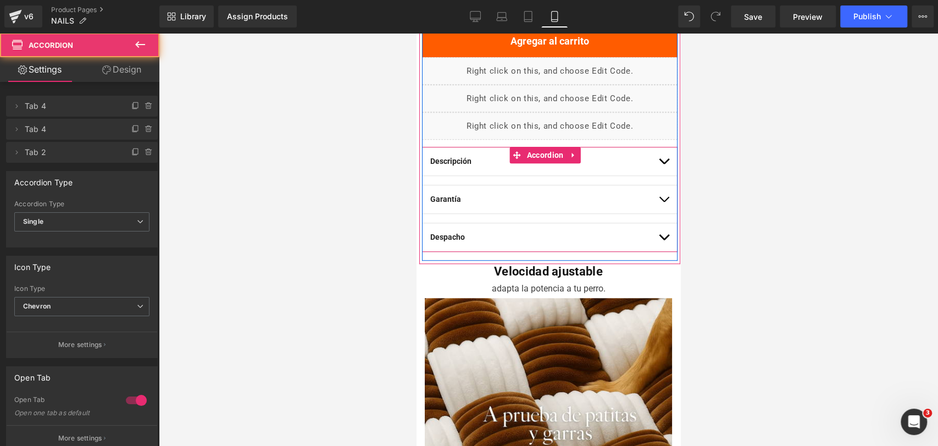
click at [658, 157] on button "button" at bounding box center [663, 161] width 11 height 28
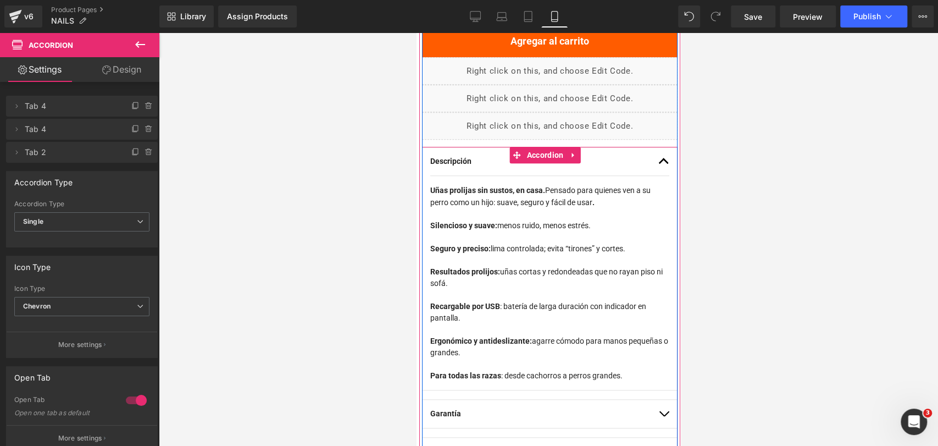
click at [658, 157] on button "button" at bounding box center [663, 161] width 11 height 28
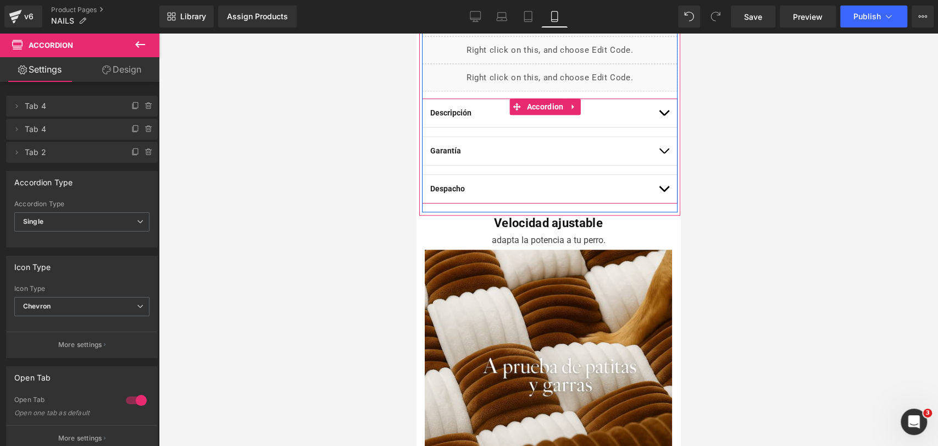
scroll to position [549, 0]
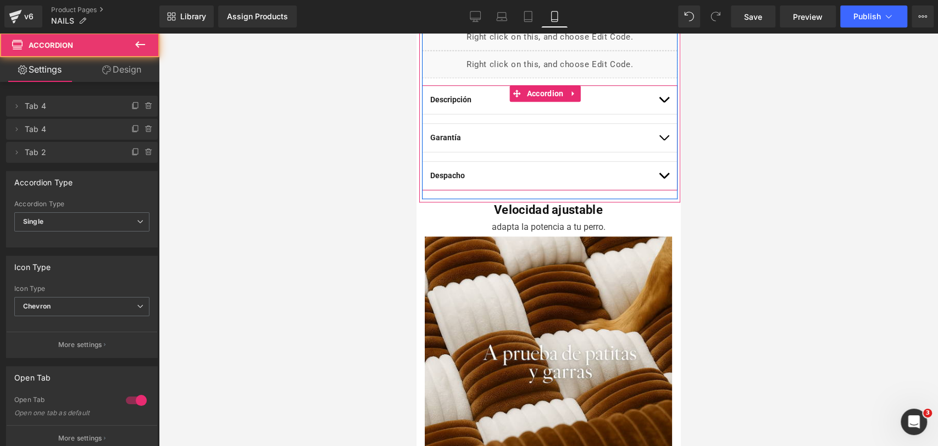
click at [658, 133] on button "button" at bounding box center [663, 138] width 11 height 28
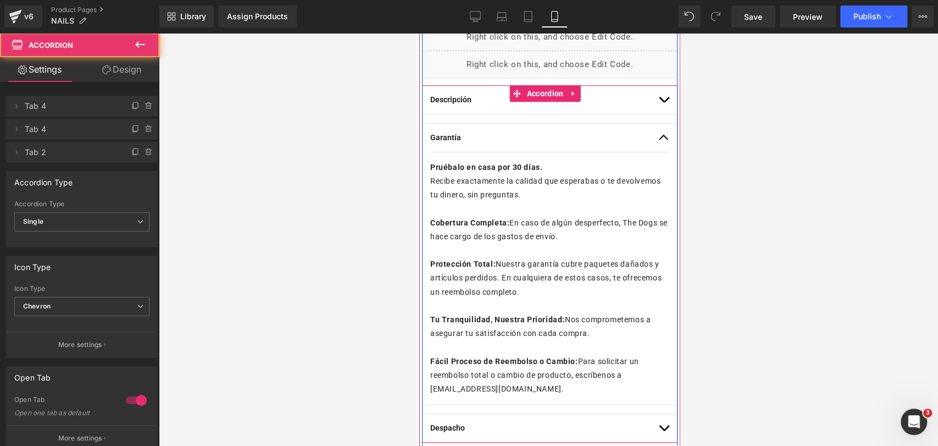
click at [658, 133] on button "button" at bounding box center [663, 138] width 11 height 28
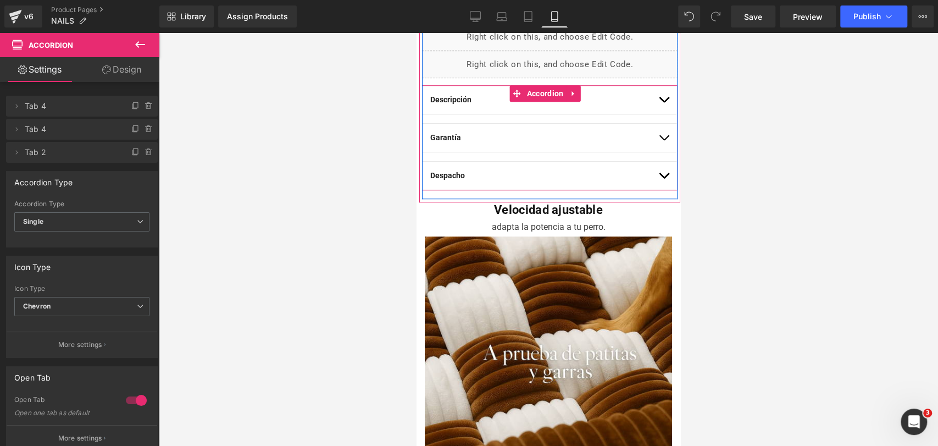
click at [658, 171] on button "button" at bounding box center [663, 176] width 11 height 28
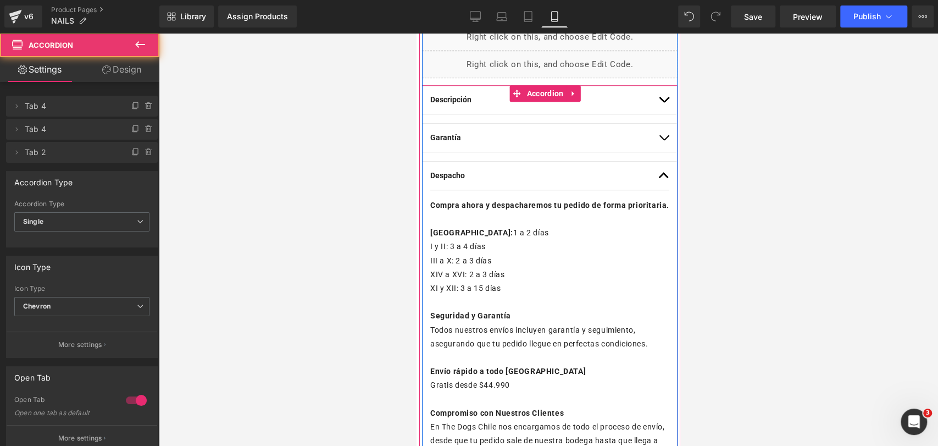
click at [658, 171] on button "button" at bounding box center [663, 176] width 11 height 28
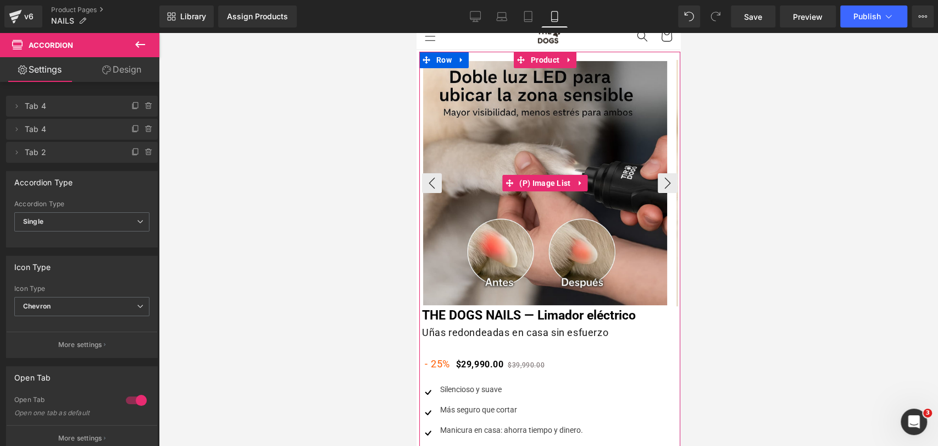
scroll to position [0, 0]
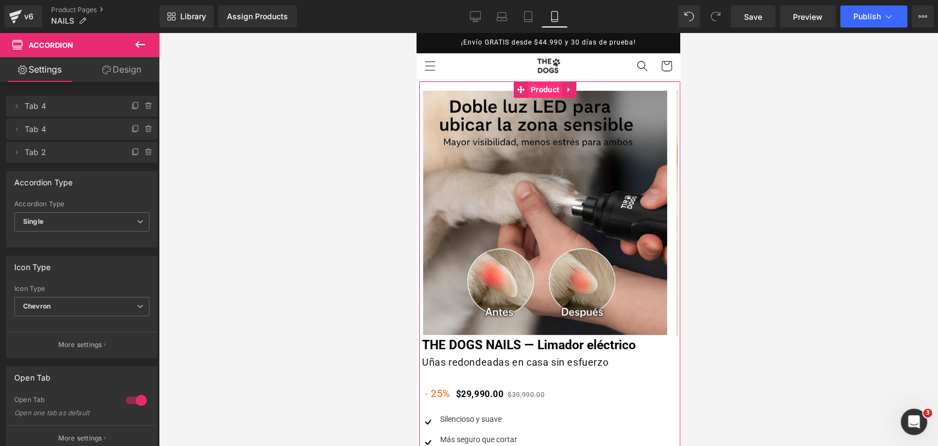
click at [553, 93] on span "Product" at bounding box center [545, 89] width 34 height 16
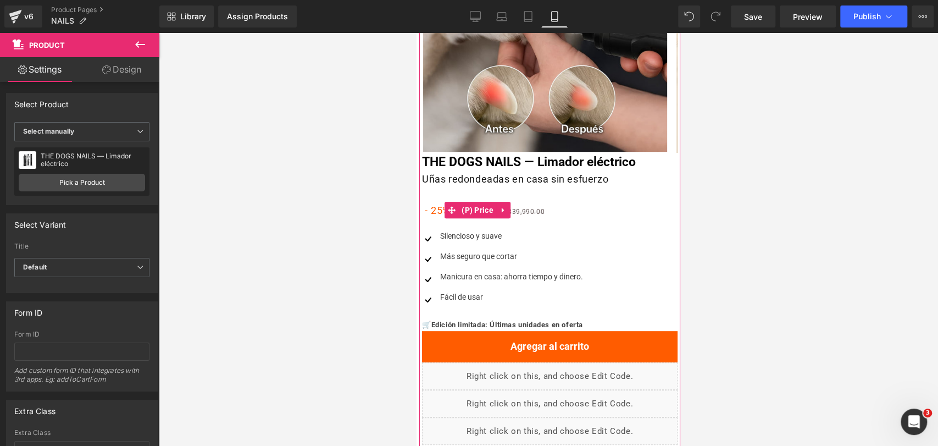
scroll to position [122, 0]
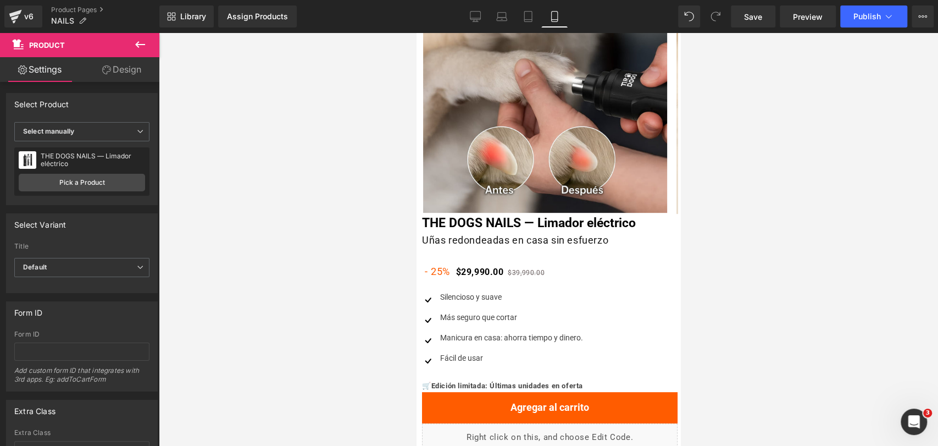
click at [752, 260] on div at bounding box center [548, 239] width 779 height 413
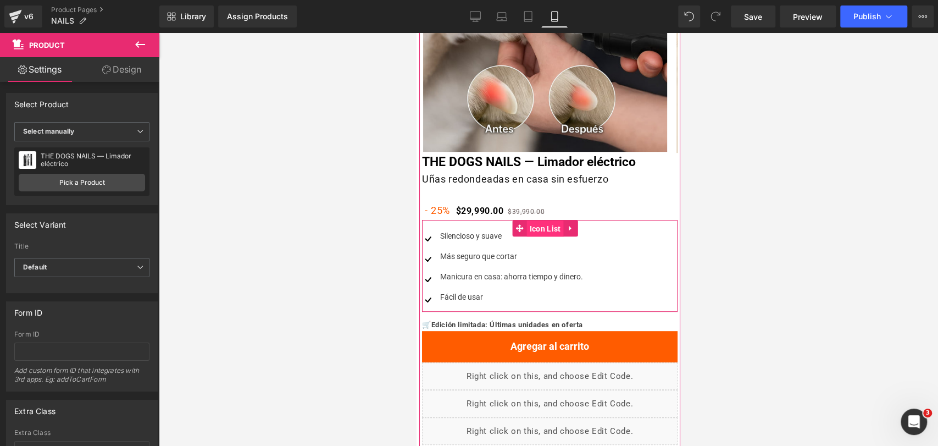
click at [537, 234] on span "Icon List" at bounding box center [545, 228] width 37 height 16
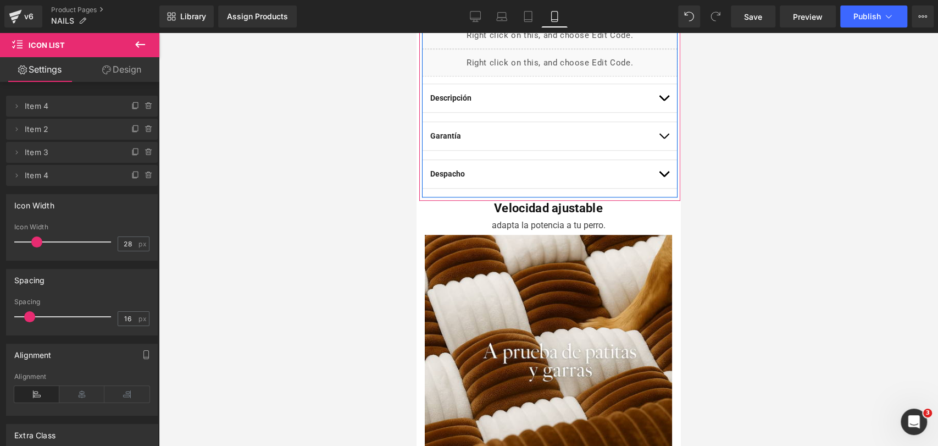
scroll to position [671, 0]
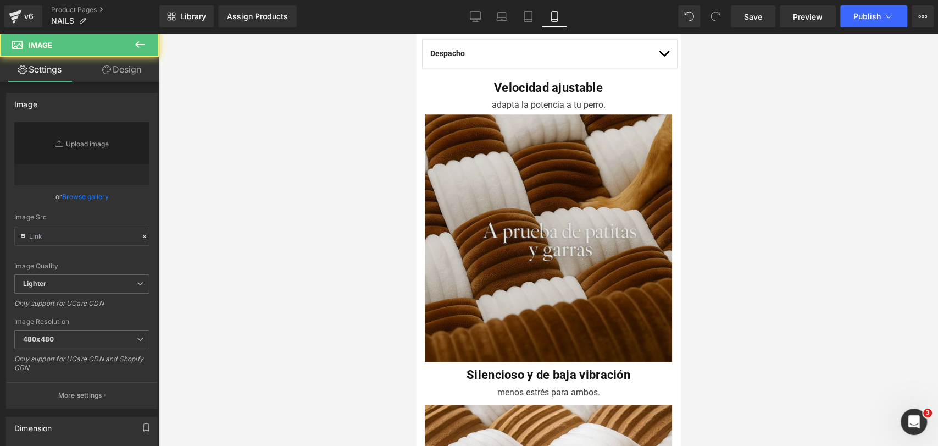
click at [606, 212] on img at bounding box center [548, 240] width 247 height 253
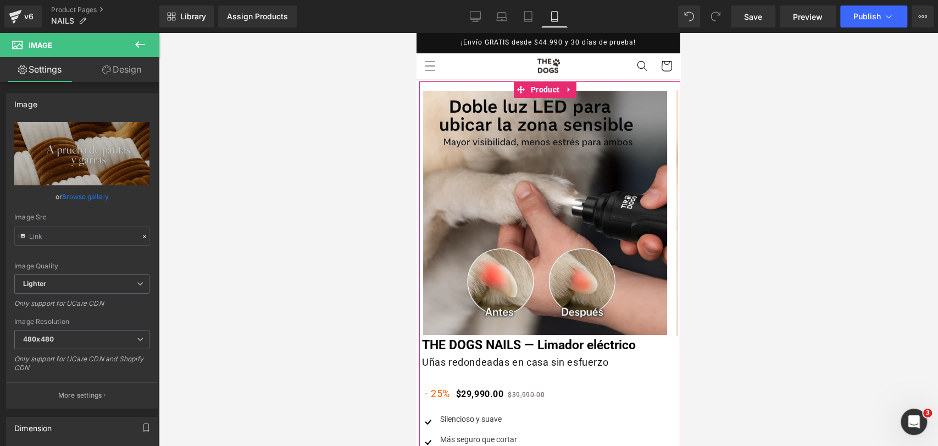
scroll to position [0, 0]
click at [658, 209] on button "›" at bounding box center [668, 213] width 20 height 20
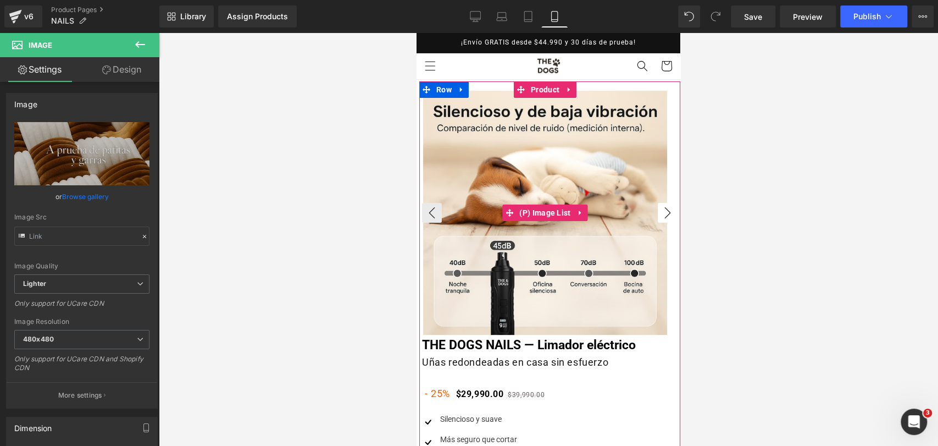
click at [658, 209] on button "›" at bounding box center [668, 213] width 20 height 20
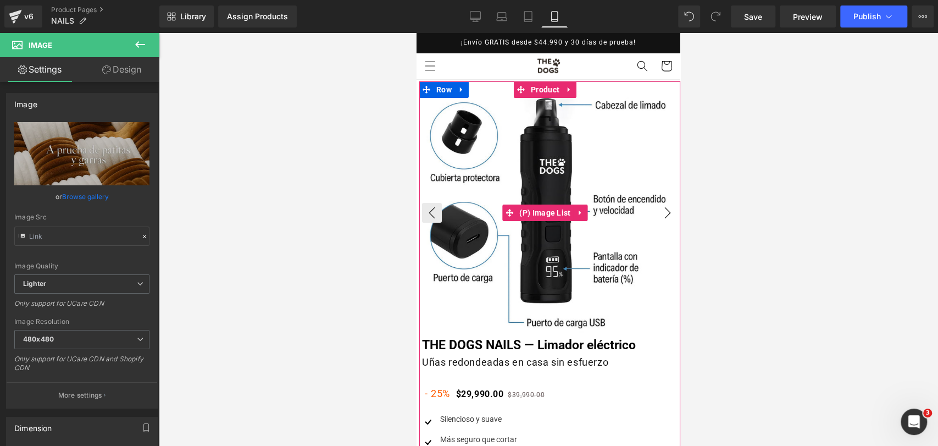
click at [658, 209] on button "›" at bounding box center [668, 213] width 20 height 20
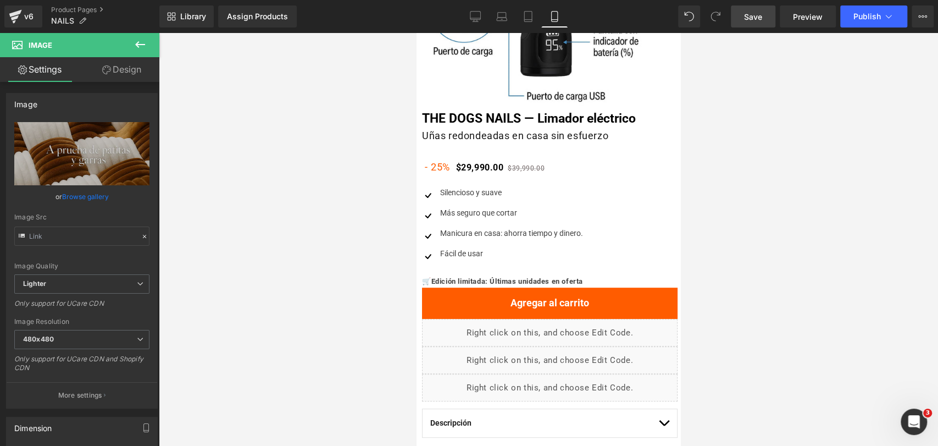
scroll to position [244, 0]
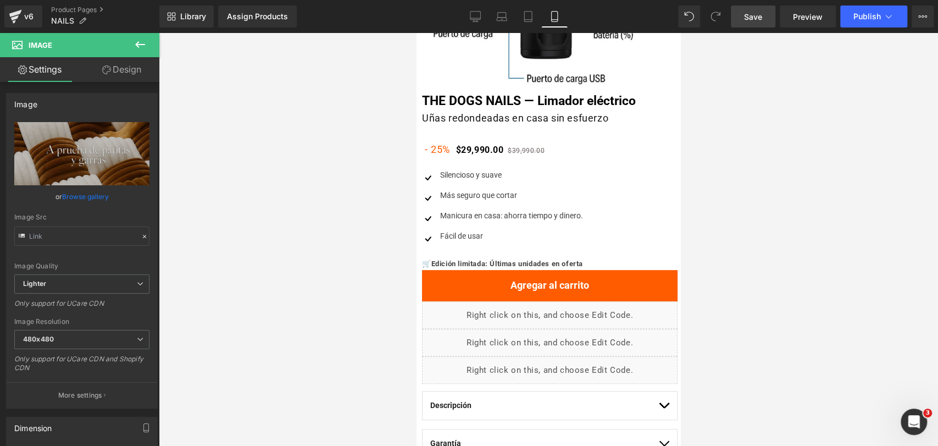
click at [762, 16] on span "Save" at bounding box center [753, 17] width 18 height 12
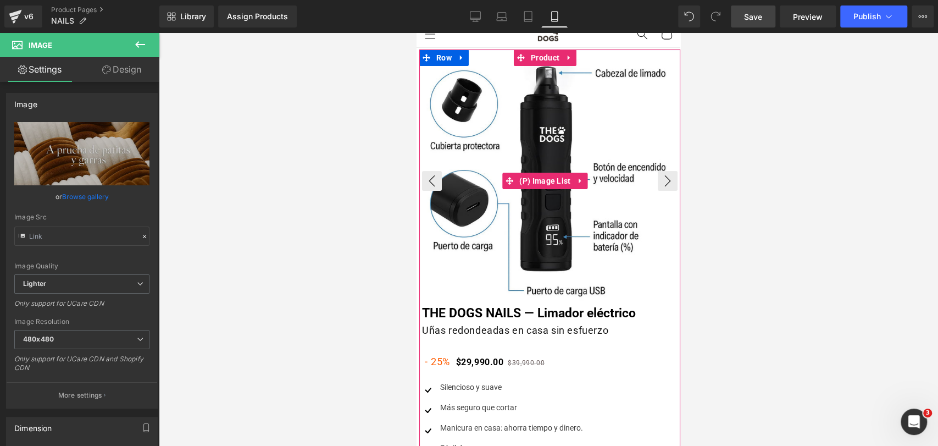
scroll to position [61, 0]
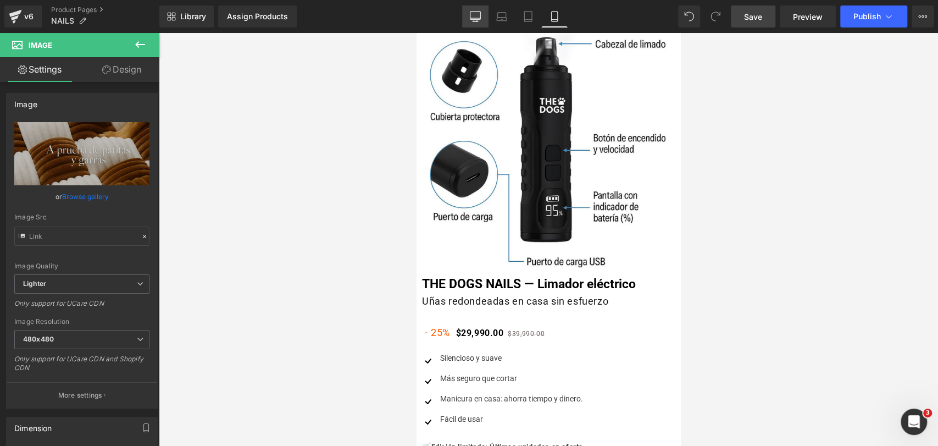
click at [471, 19] on icon at bounding box center [475, 16] width 10 height 8
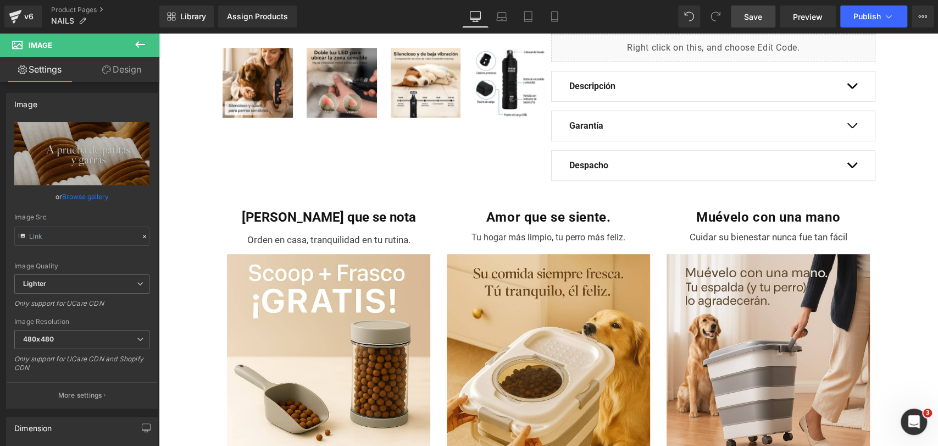
scroll to position [0, 0]
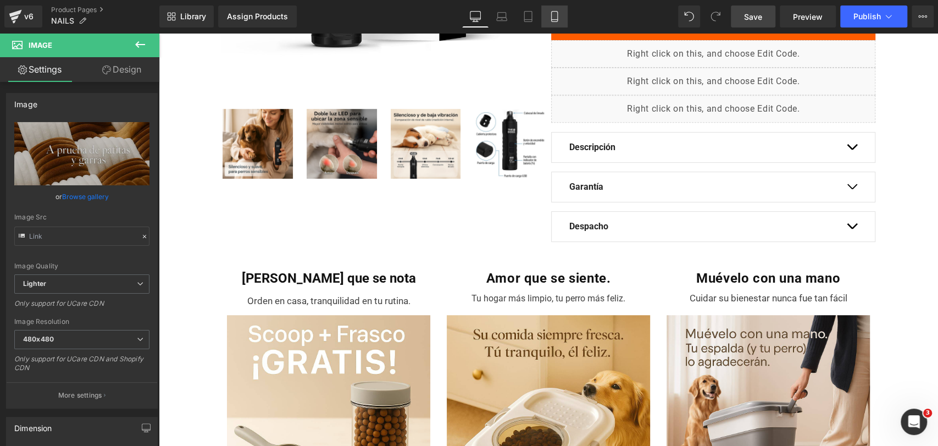
click at [551, 17] on icon at bounding box center [554, 16] width 11 height 11
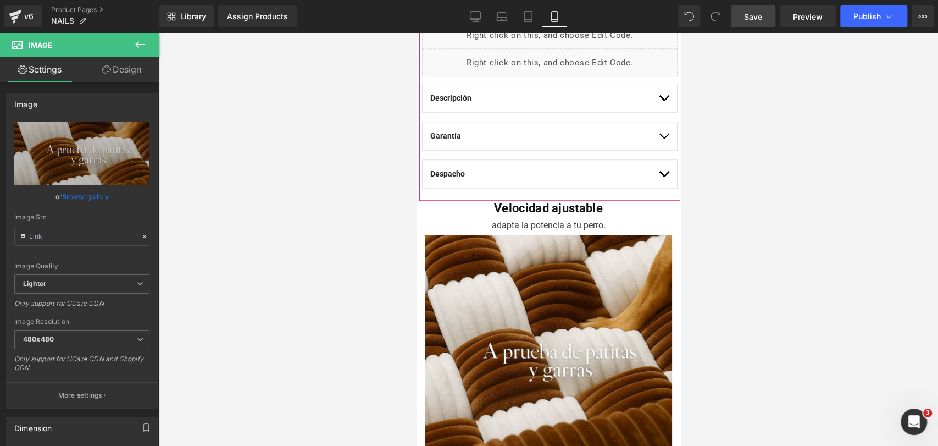
scroll to position [549, 0]
click at [137, 43] on icon at bounding box center [140, 44] width 10 height 7
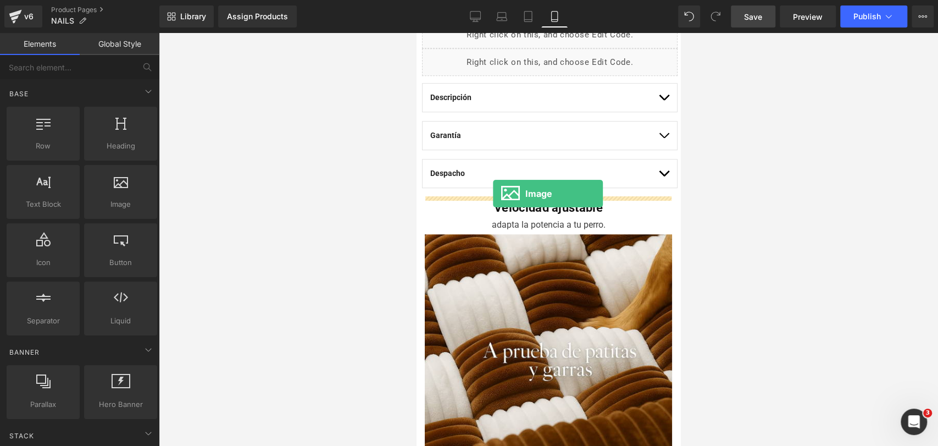
drag, startPoint x: 546, startPoint y: 223, endPoint x: 493, endPoint y: 193, distance: 60.5
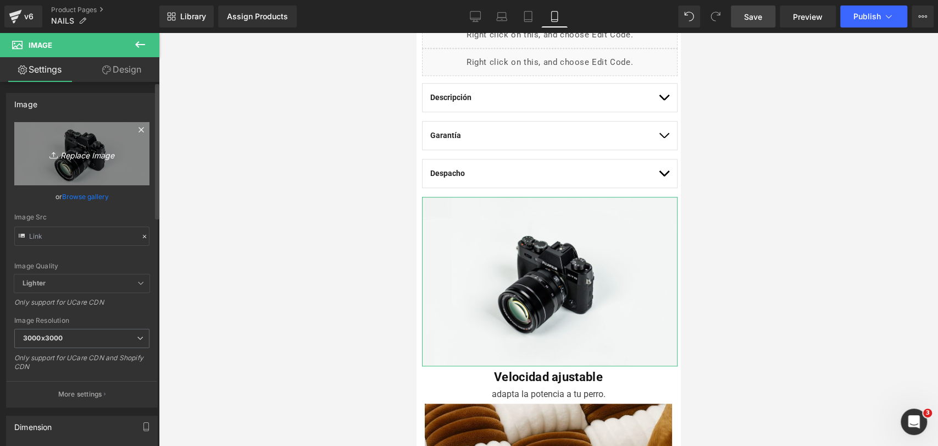
click at [97, 174] on link "Replace Image" at bounding box center [81, 153] width 135 height 63
type input "C:\fakepath\20250917_0157_Infografía Beneficios Minimalista_remix_01k5b0f90gfth…"
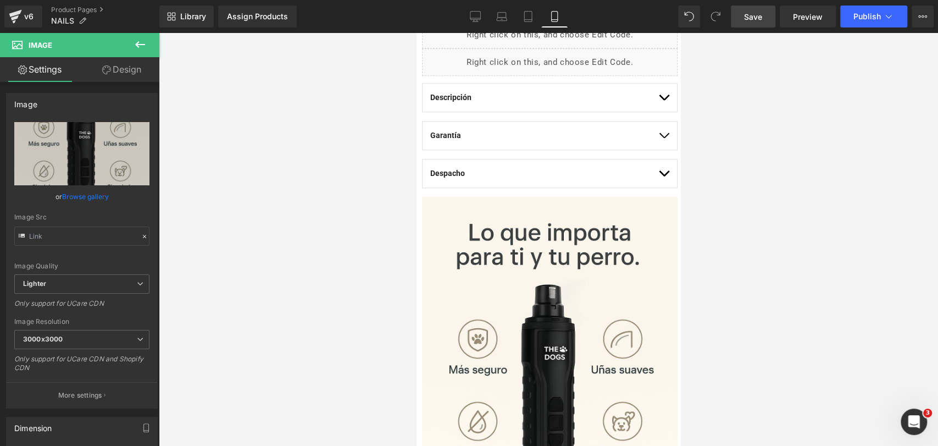
click at [747, 205] on div at bounding box center [548, 239] width 779 height 413
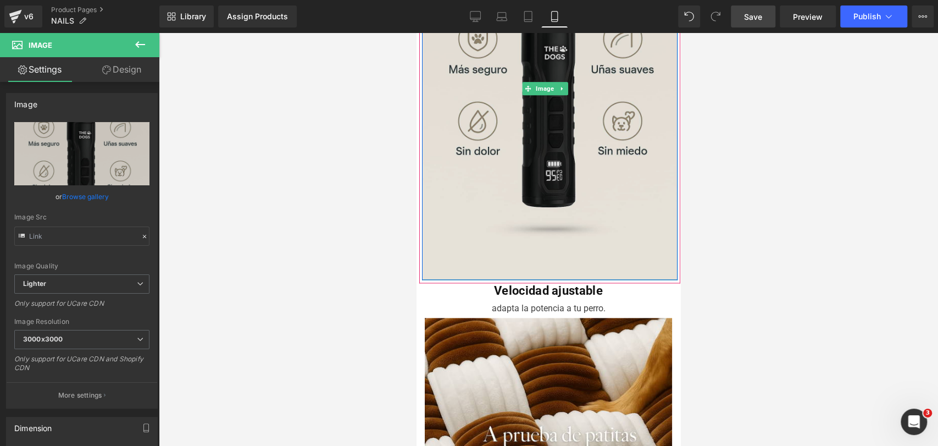
scroll to position [854, 0]
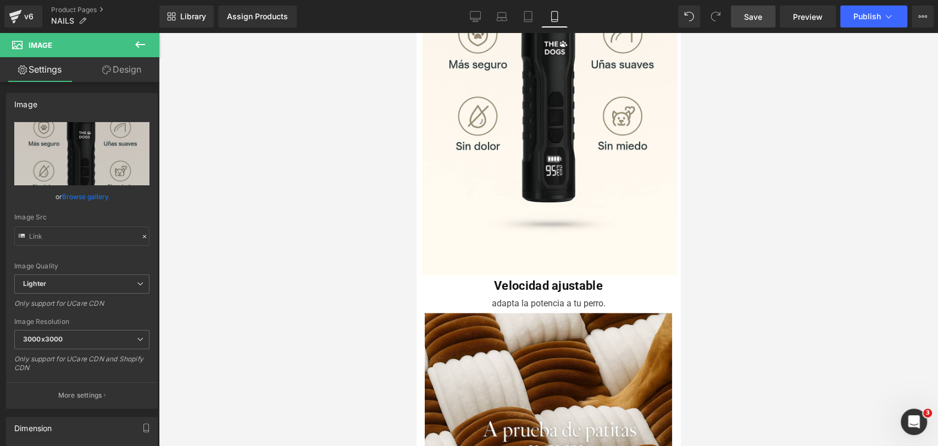
click at [141, 47] on icon at bounding box center [140, 44] width 13 height 13
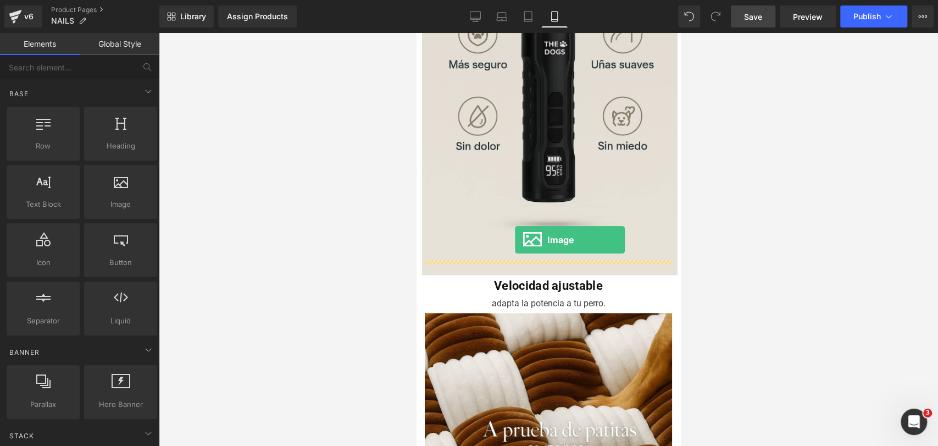
drag, startPoint x: 757, startPoint y: 234, endPoint x: 517, endPoint y: 248, distance: 240.5
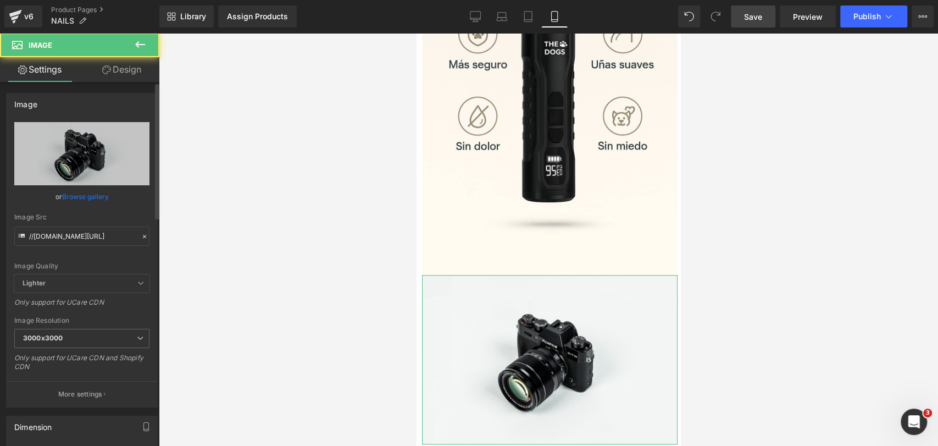
click at [65, 201] on link "Browse gallery" at bounding box center [85, 196] width 47 height 19
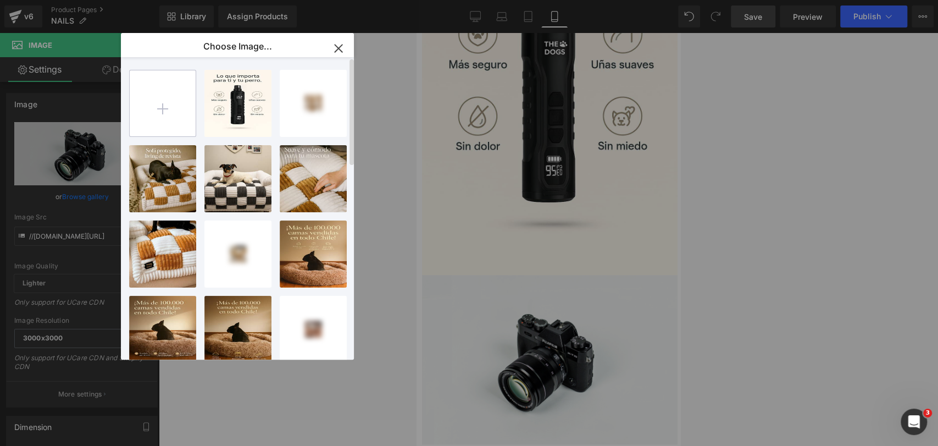
click at [157, 102] on input "file" at bounding box center [163, 103] width 66 height 66
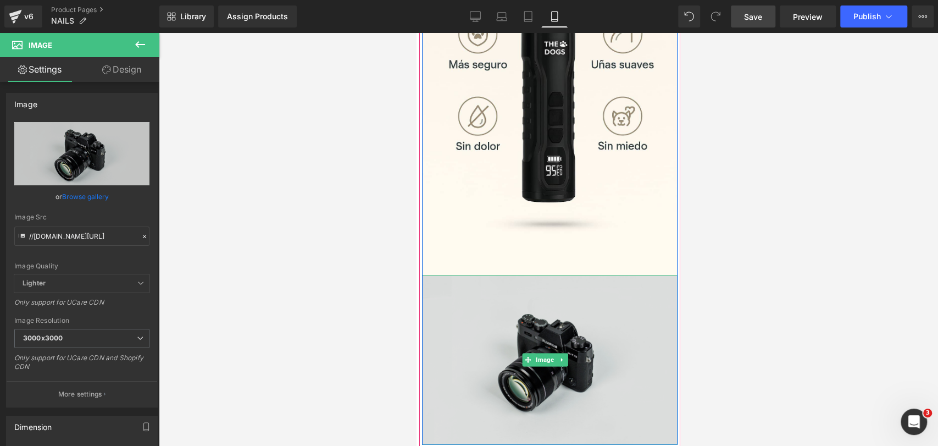
click at [601, 355] on img at bounding box center [549, 359] width 255 height 169
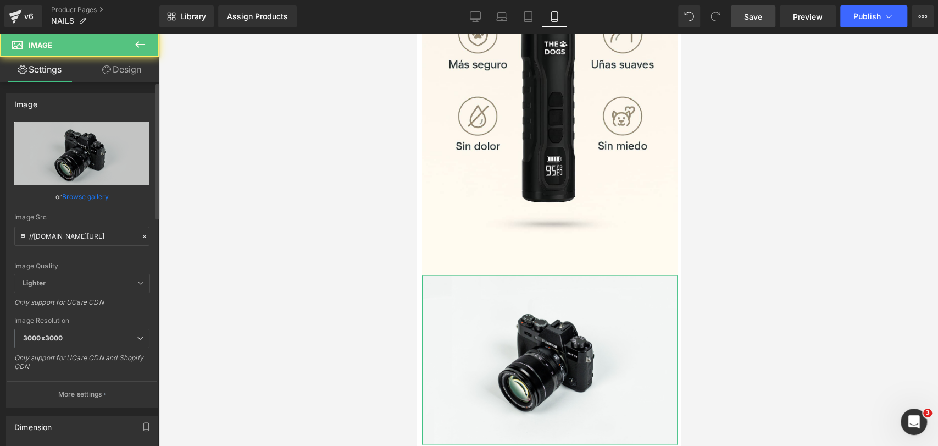
click at [82, 195] on link "Browse gallery" at bounding box center [85, 196] width 47 height 19
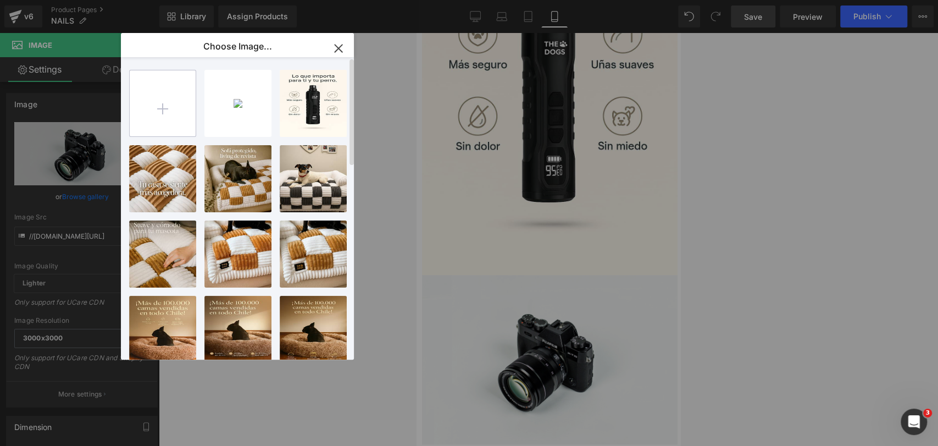
click at [160, 108] on input "file" at bounding box center [163, 103] width 66 height 66
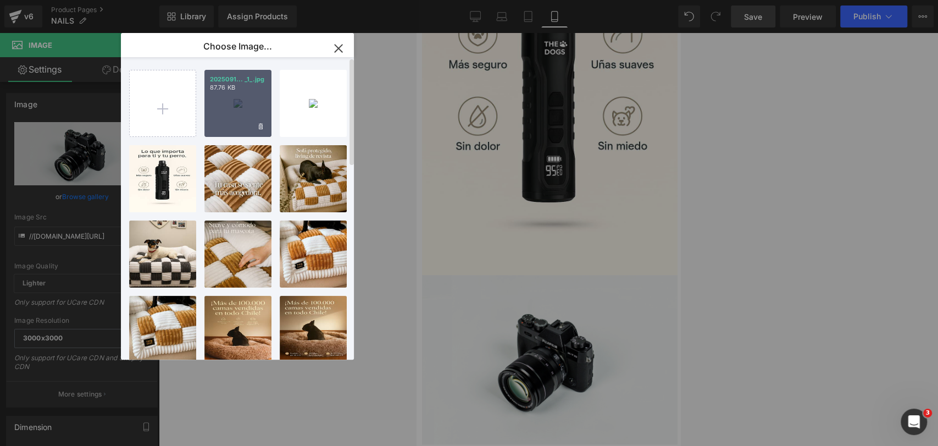
click at [237, 112] on div "2025091... _1_.jpg 87.76 KB" at bounding box center [237, 103] width 67 height 67
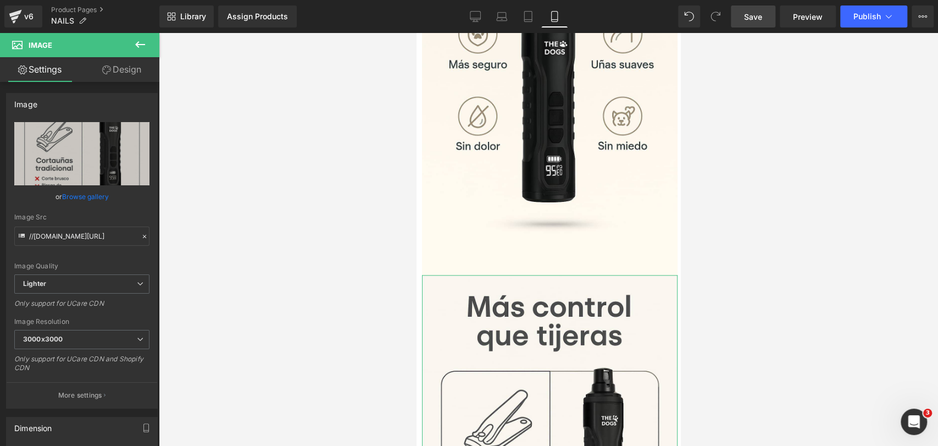
click at [92, 195] on link "Browse gallery" at bounding box center [85, 196] width 47 height 19
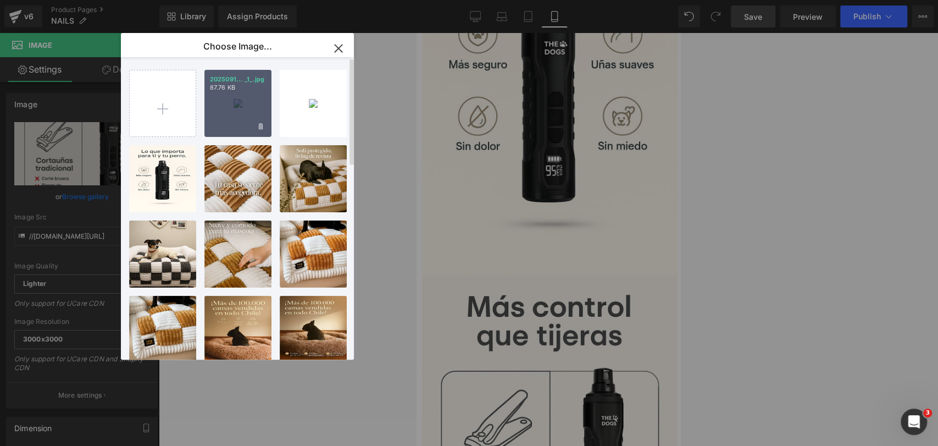
click at [225, 129] on div "2025091... _1_.jpg 87.76 KB" at bounding box center [237, 103] width 67 height 67
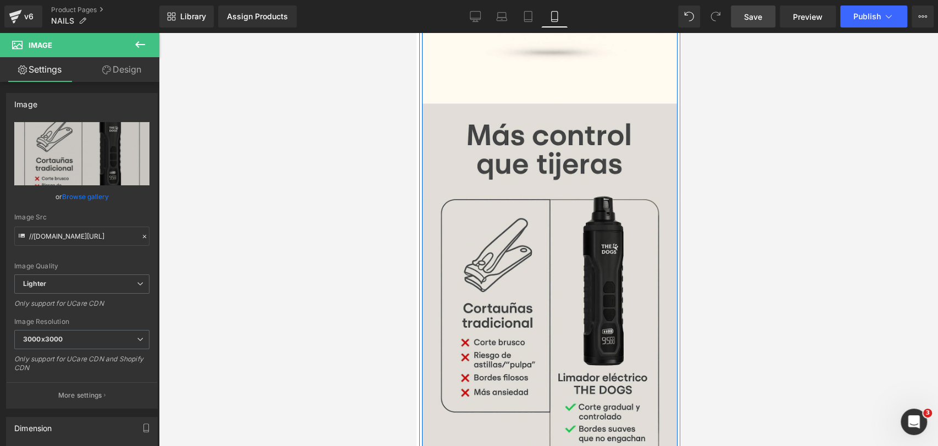
scroll to position [1160, 0]
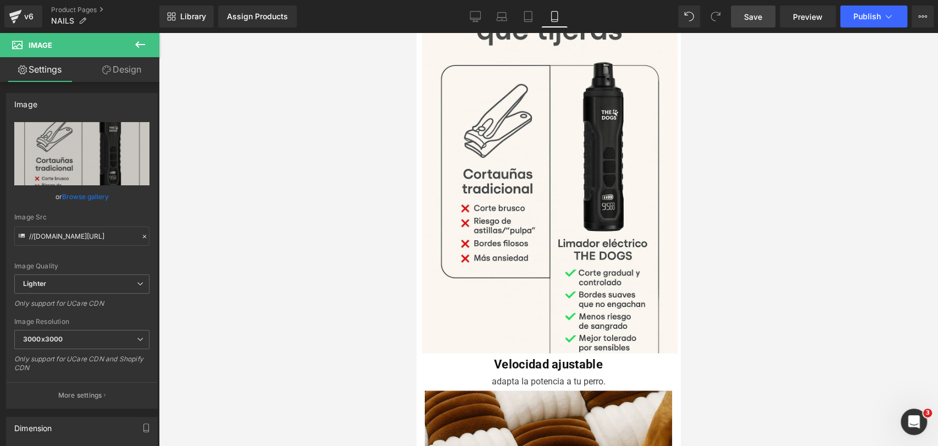
click at [145, 45] on icon at bounding box center [140, 44] width 13 height 13
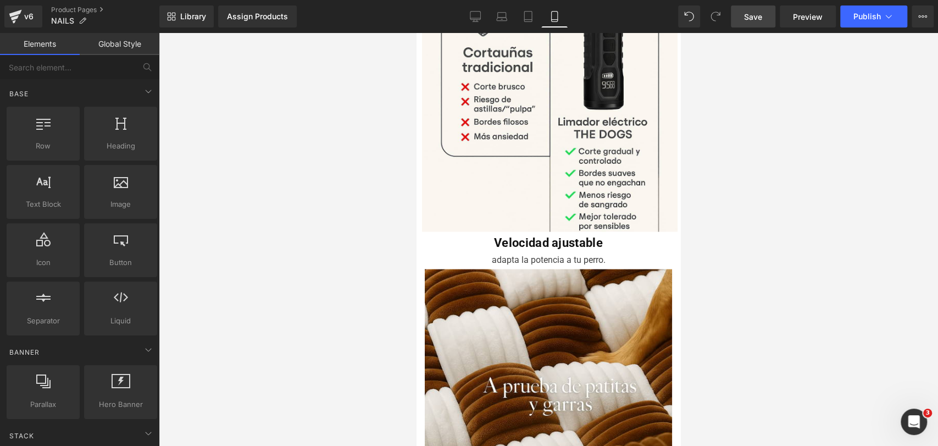
scroll to position [1282, 0]
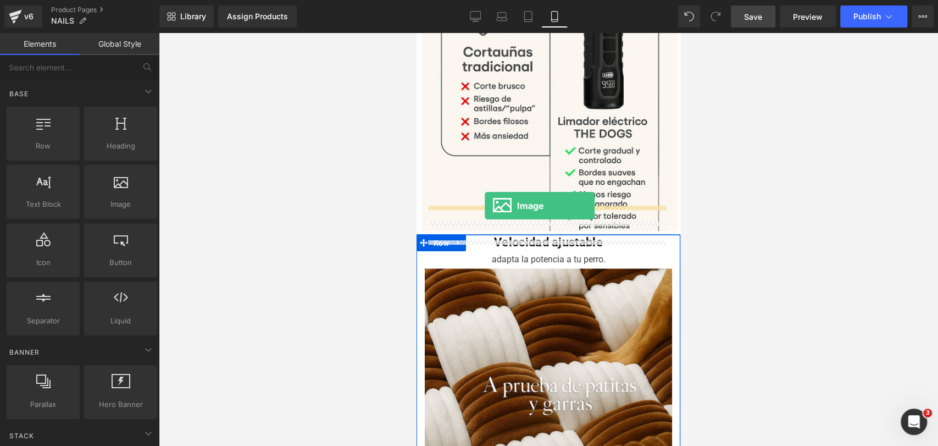
drag, startPoint x: 551, startPoint y: 229, endPoint x: 485, endPoint y: 205, distance: 70.4
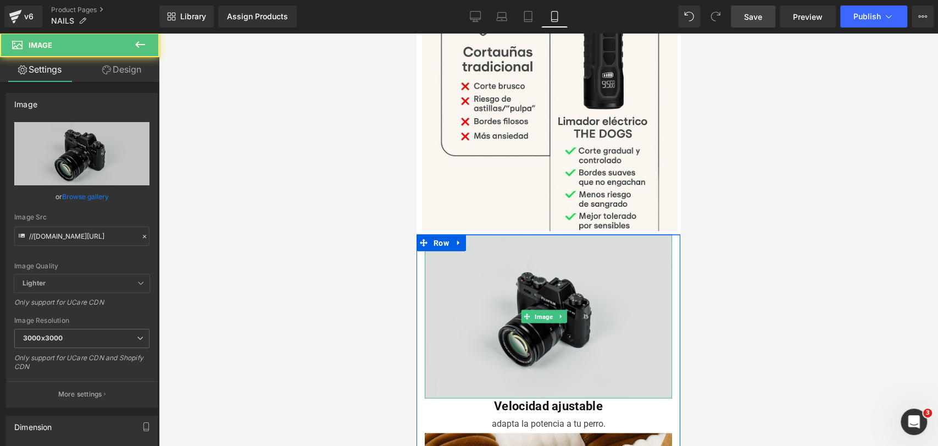
click at [490, 251] on img at bounding box center [548, 316] width 247 height 164
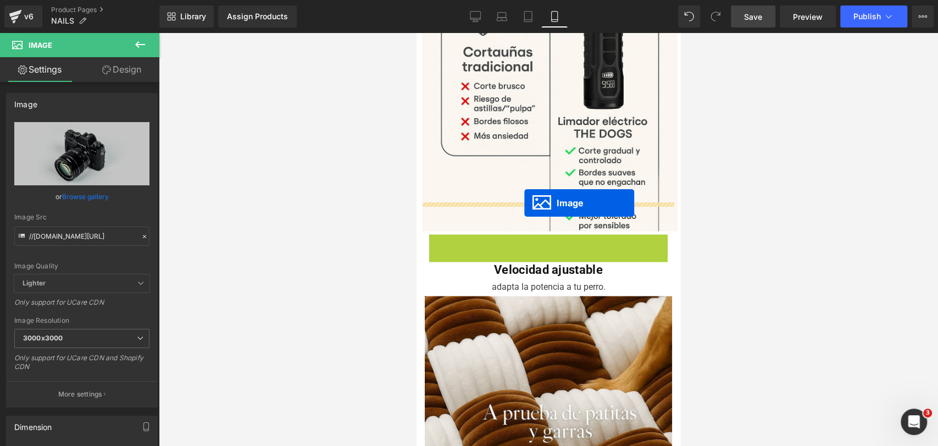
drag, startPoint x: 526, startPoint y: 243, endPoint x: 524, endPoint y: 203, distance: 40.2
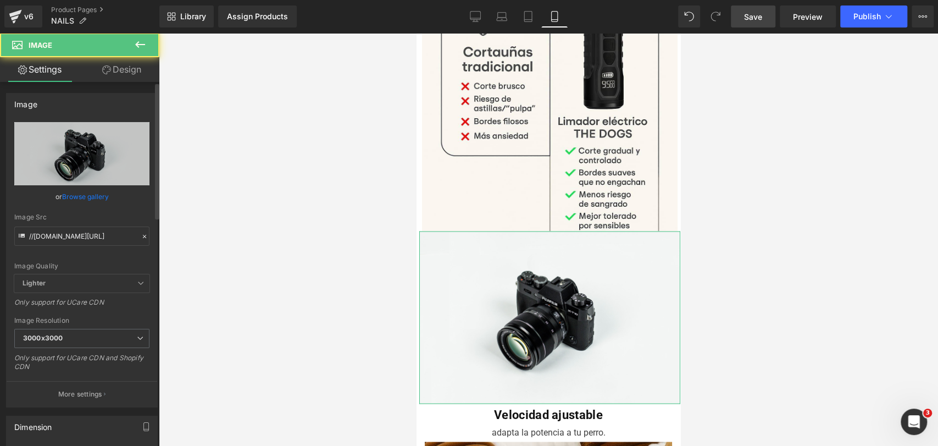
click at [86, 199] on link "Browse gallery" at bounding box center [85, 196] width 47 height 19
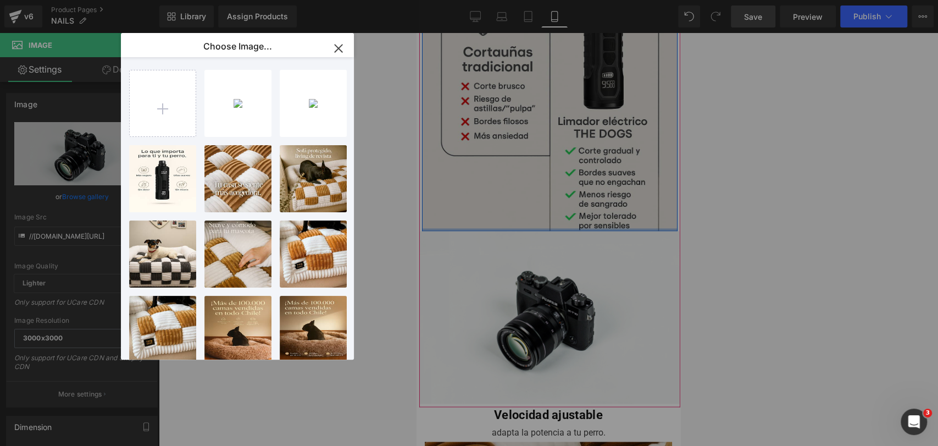
drag, startPoint x: 515, startPoint y: 199, endPoint x: 937, endPoint y: 234, distance: 422.8
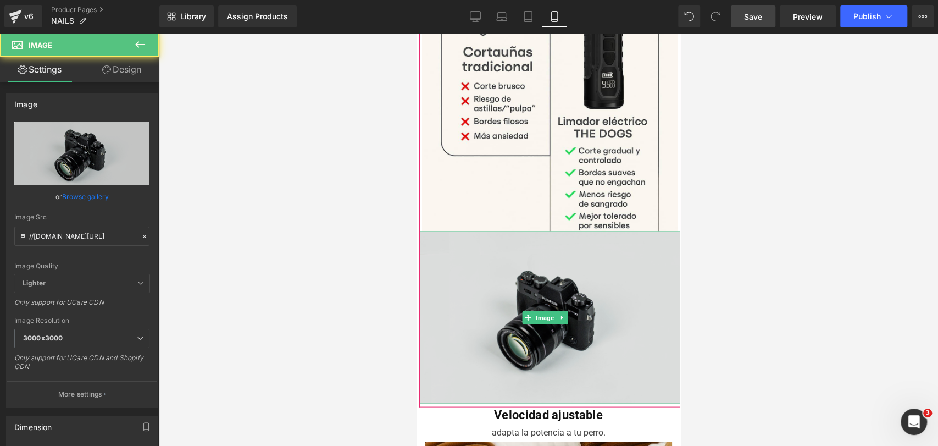
click at [577, 233] on img at bounding box center [549, 317] width 261 height 173
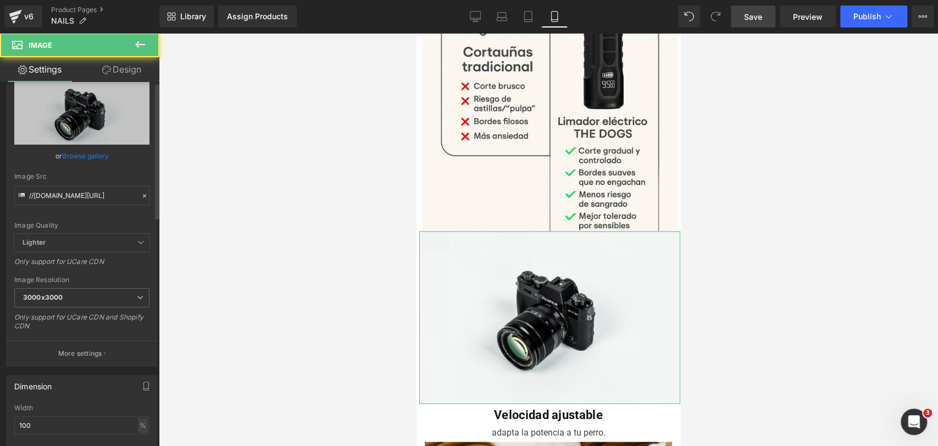
click at [93, 201] on div "//d1um8515vdn9kb.cloudfront.net/images/parallax.jpg Replace Image Upload image …" at bounding box center [82, 223] width 151 height 285
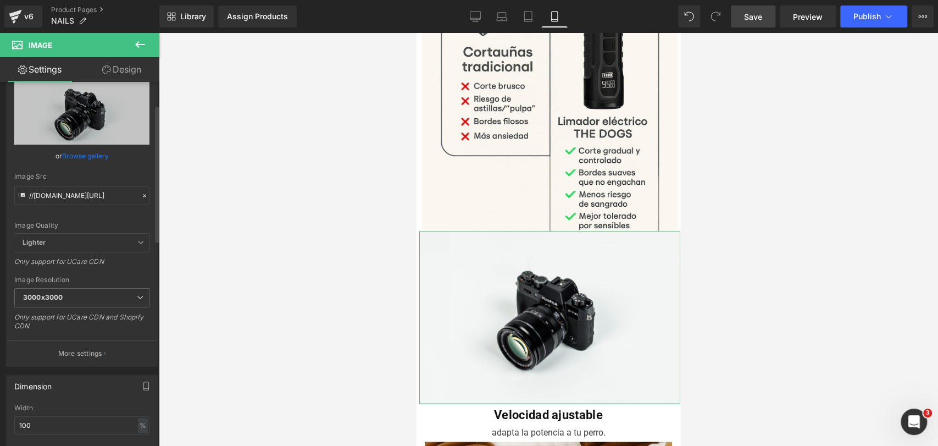
scroll to position [61, 0]
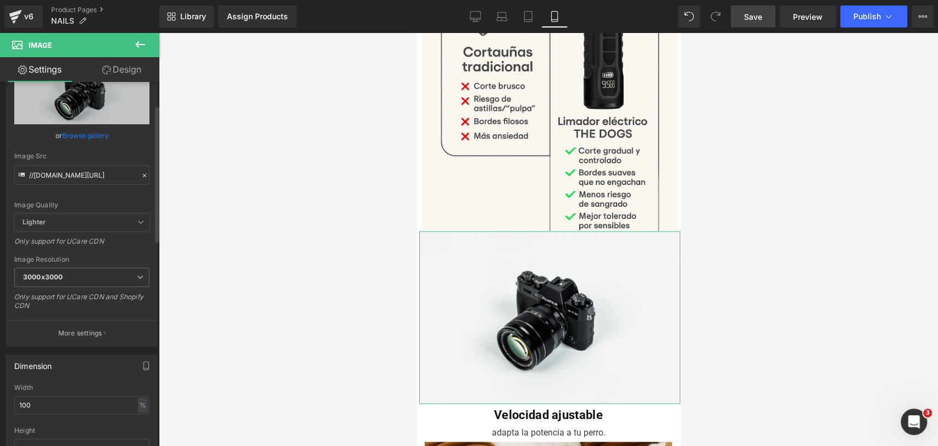
click at [73, 135] on link "Browse gallery" at bounding box center [85, 135] width 47 height 19
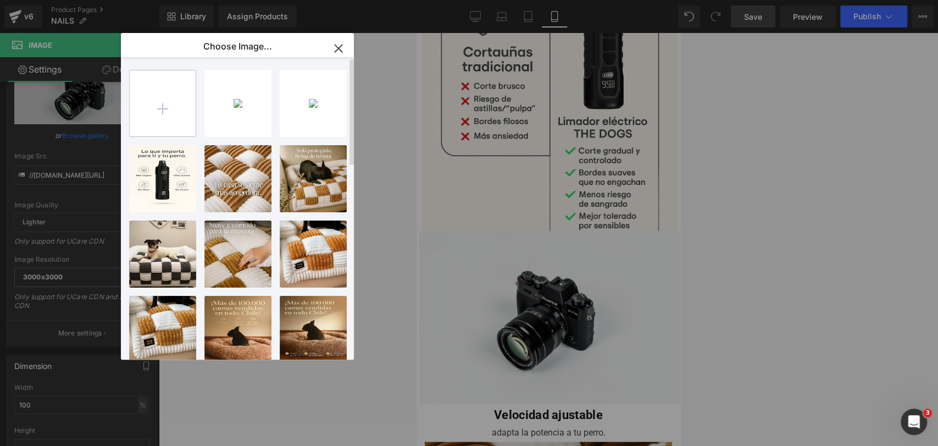
click at [176, 101] on input "file" at bounding box center [163, 103] width 66 height 66
type input "C:\fakepath\20250917_0107_Grinders para Mascotas_remix_01k5axmhk0ekr9rsrq2vdv87…"
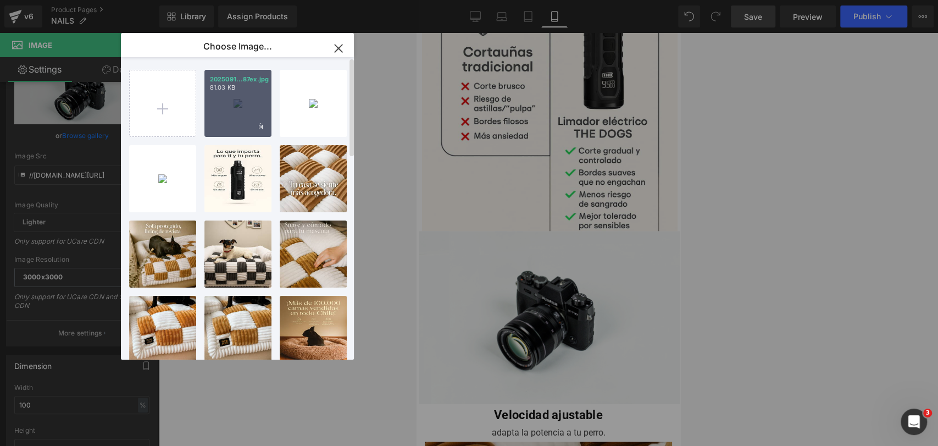
click at [232, 115] on div "2025091...87ex.jpg 81.03 KB" at bounding box center [237, 103] width 67 height 67
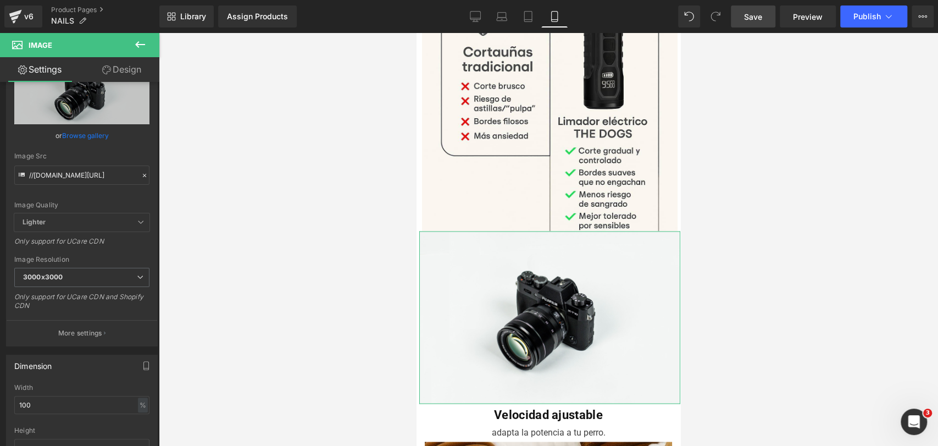
click at [95, 140] on link "Browse gallery" at bounding box center [85, 135] width 47 height 19
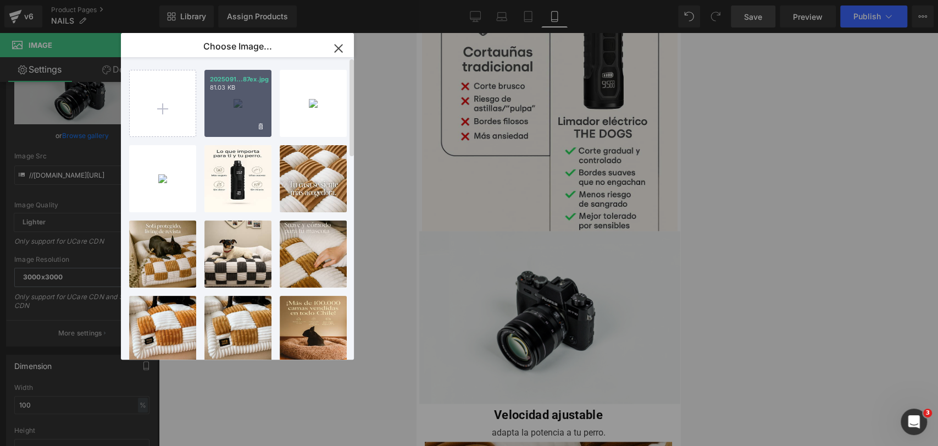
click at [210, 114] on div "2025091...87ex.jpg 81.03 KB" at bounding box center [237, 103] width 67 height 67
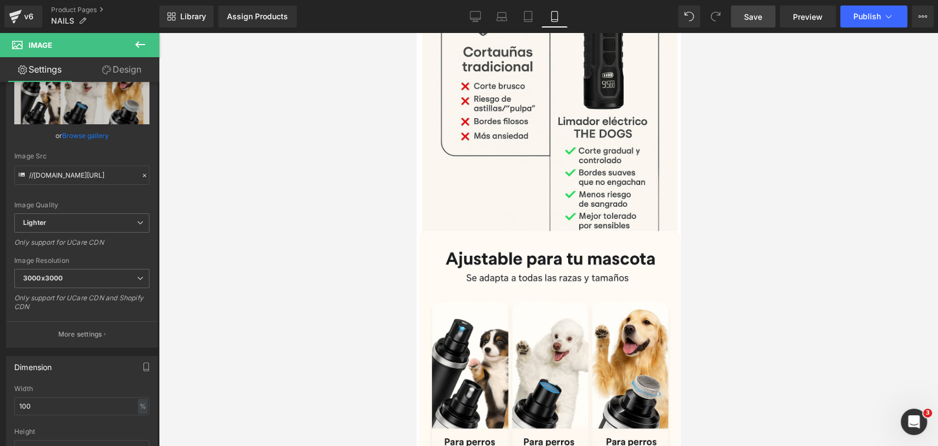
click at [811, 129] on div at bounding box center [548, 239] width 779 height 413
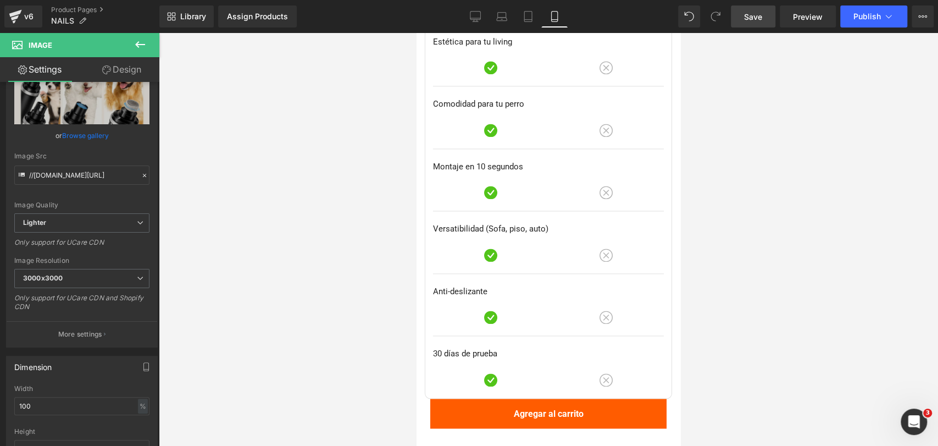
scroll to position [3968, 0]
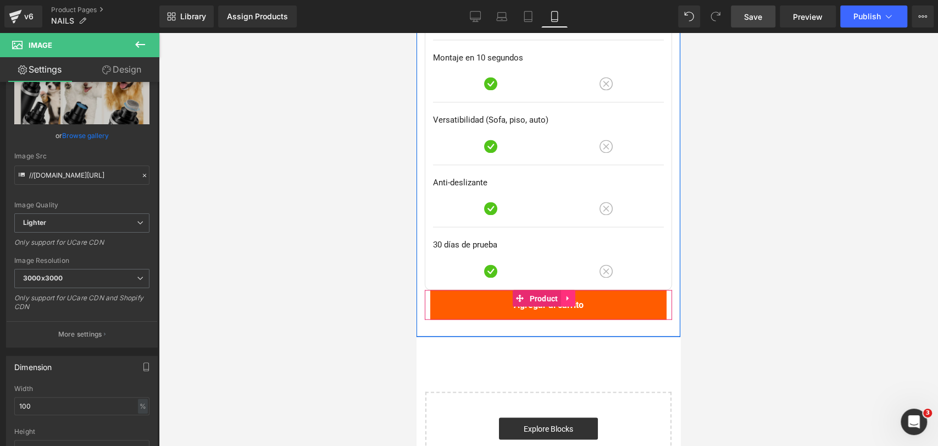
click at [566, 295] on icon at bounding box center [567, 297] width 2 height 5
click at [563, 293] on icon at bounding box center [561, 297] width 8 height 8
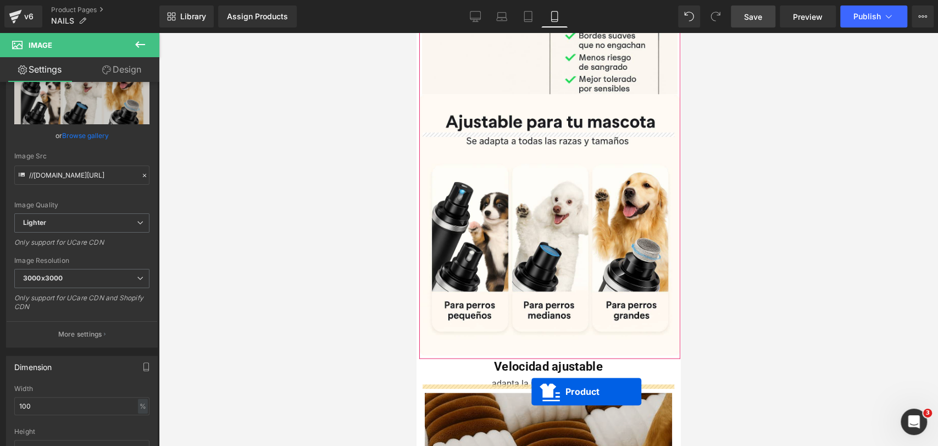
scroll to position [1452, 0]
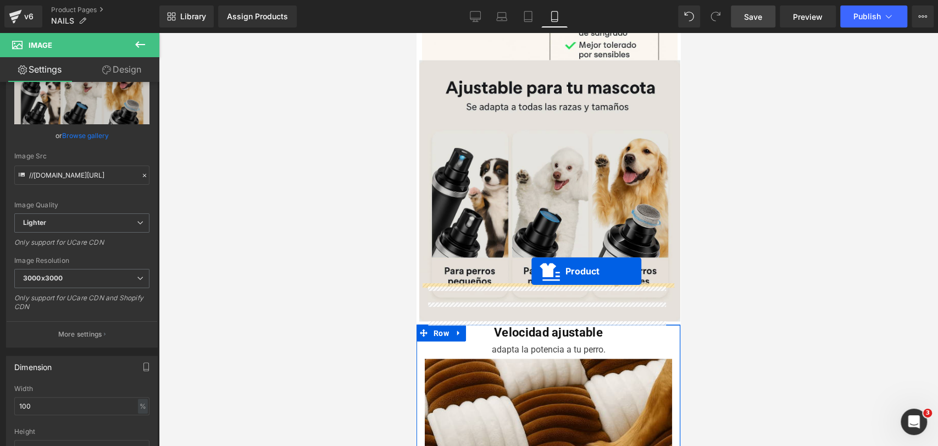
drag, startPoint x: 518, startPoint y: 297, endPoint x: 531, endPoint y: 271, distance: 29.0
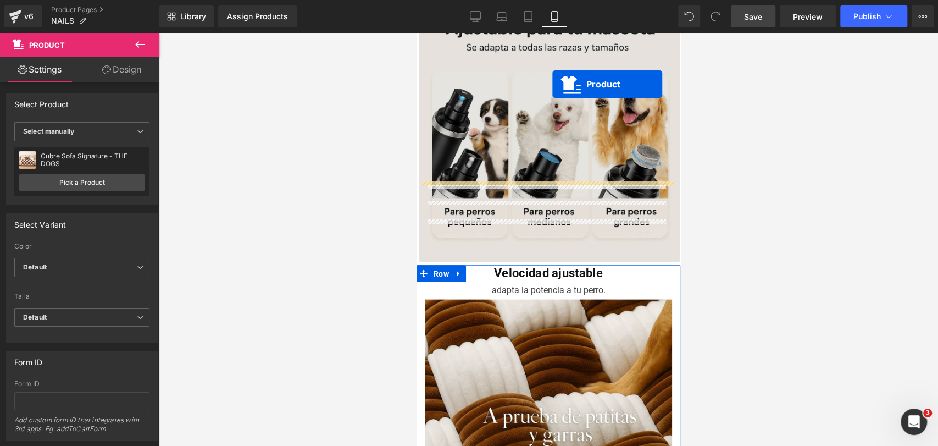
scroll to position [1501, 0]
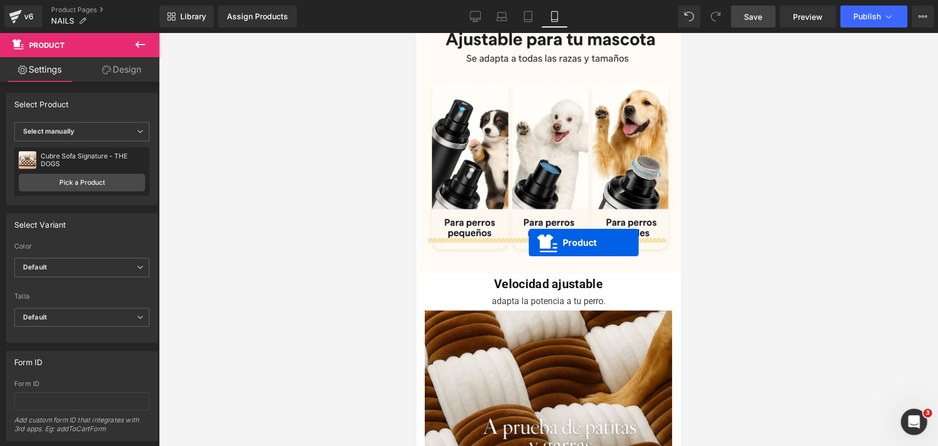
drag, startPoint x: 514, startPoint y: 209, endPoint x: 529, endPoint y: 243, distance: 37.2
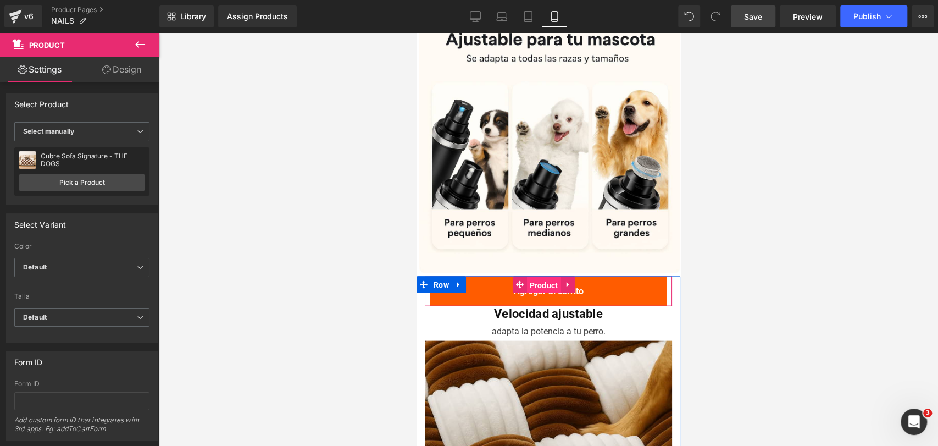
click at [538, 277] on span "Product" at bounding box center [543, 285] width 34 height 16
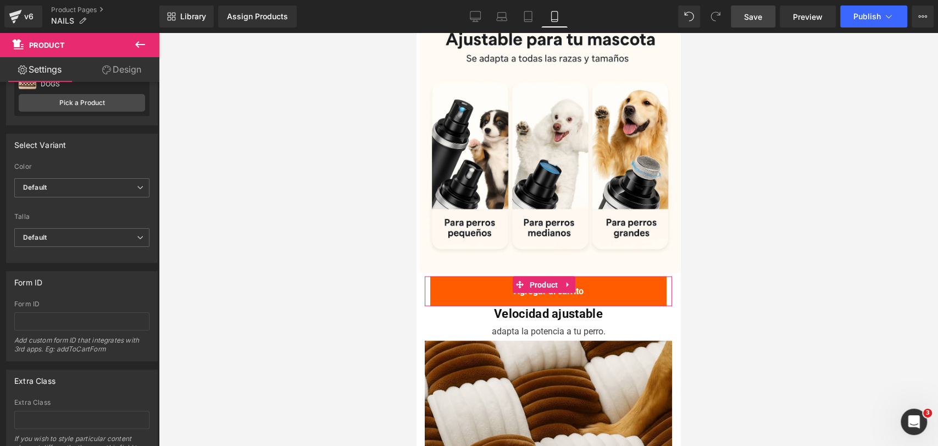
scroll to position [0, 0]
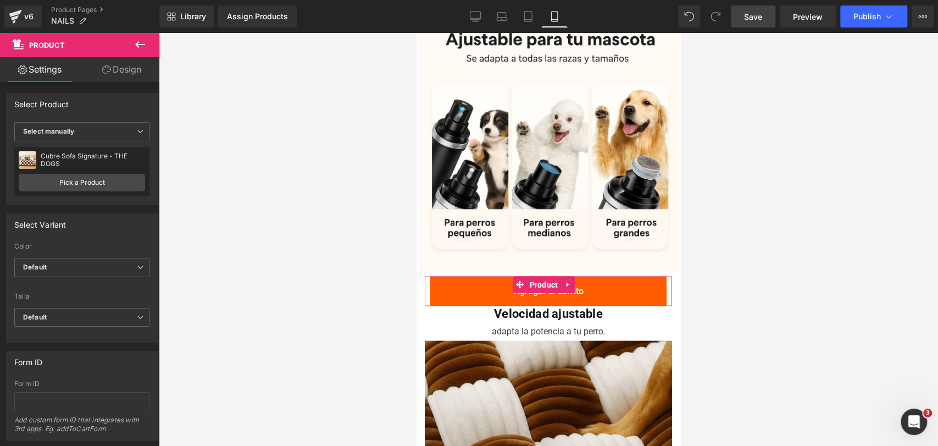
click at [106, 76] on link "Design" at bounding box center [122, 69] width 80 height 25
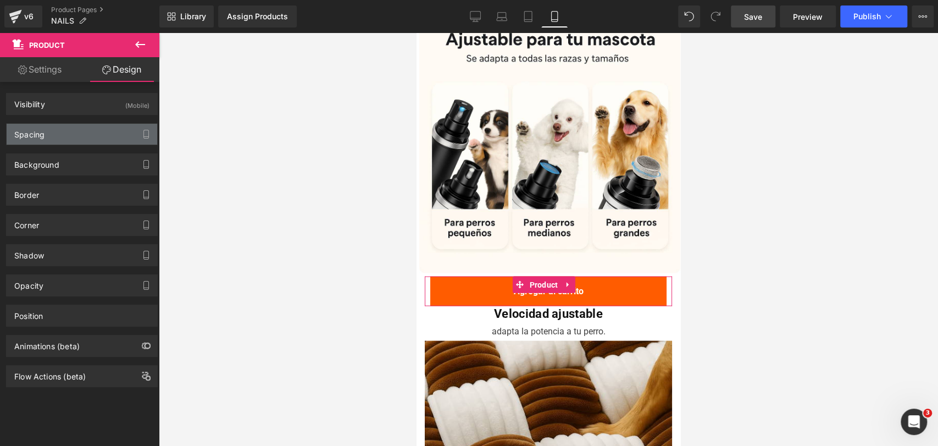
click at [102, 134] on div "Spacing" at bounding box center [82, 134] width 151 height 21
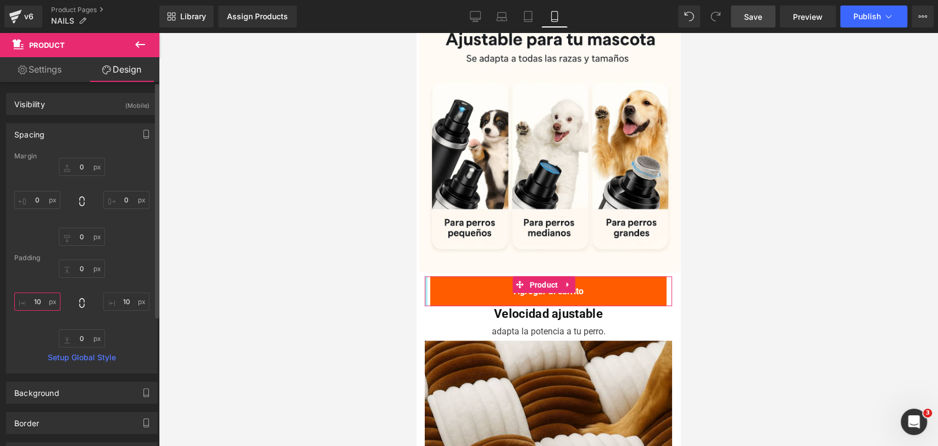
click at [40, 302] on input "10" at bounding box center [37, 301] width 46 height 18
type input "0"
click at [121, 300] on input "10" at bounding box center [126, 301] width 46 height 18
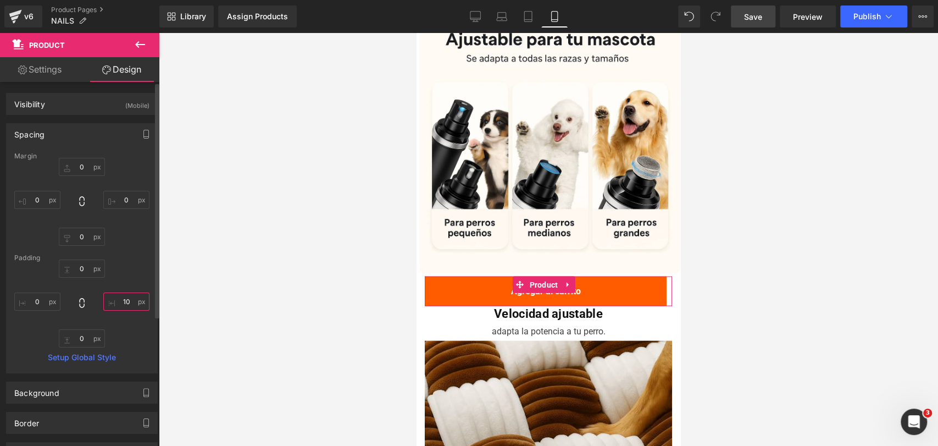
click at [121, 300] on input "10" at bounding box center [126, 301] width 46 height 18
type input "0"
click at [786, 223] on div at bounding box center [548, 239] width 779 height 413
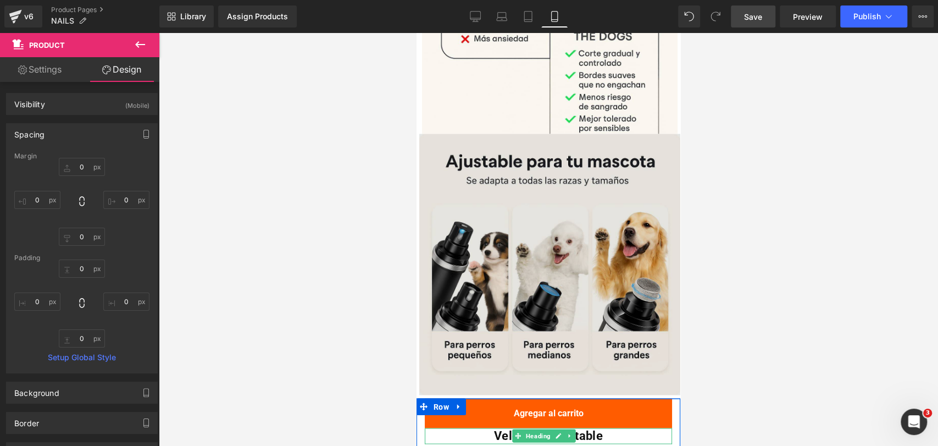
scroll to position [1379, 0]
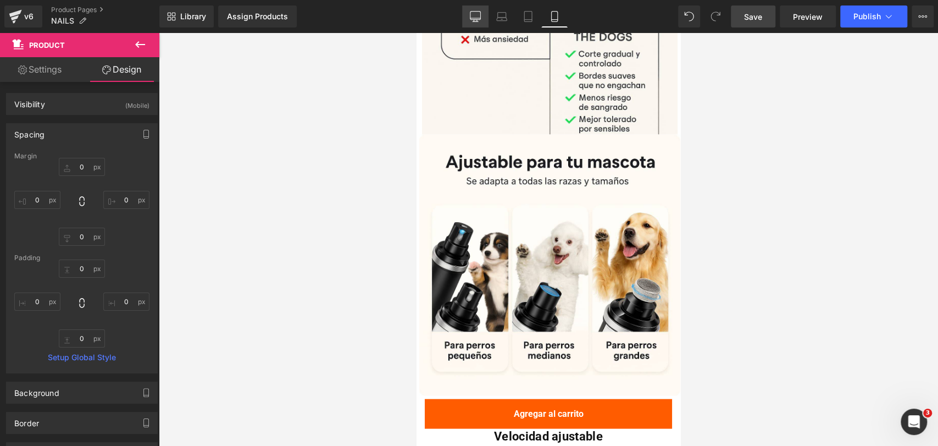
click at [474, 14] on icon at bounding box center [475, 16] width 11 height 11
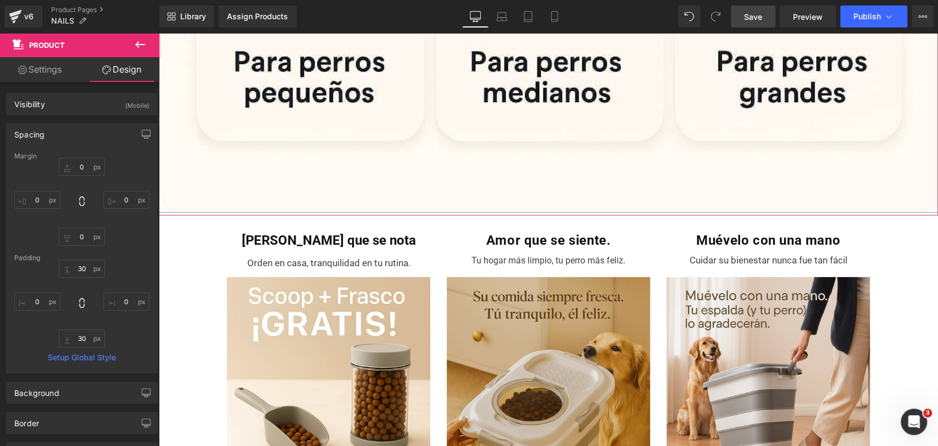
scroll to position [2259, 0]
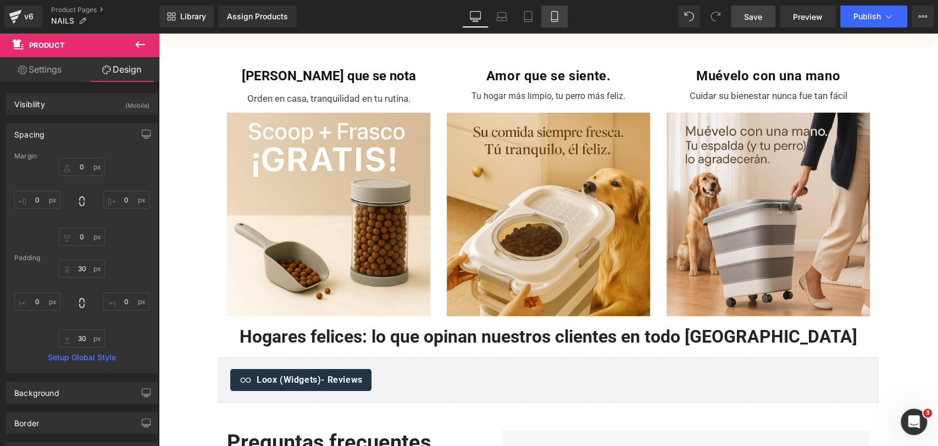
click at [554, 19] on icon at bounding box center [554, 16] width 11 height 11
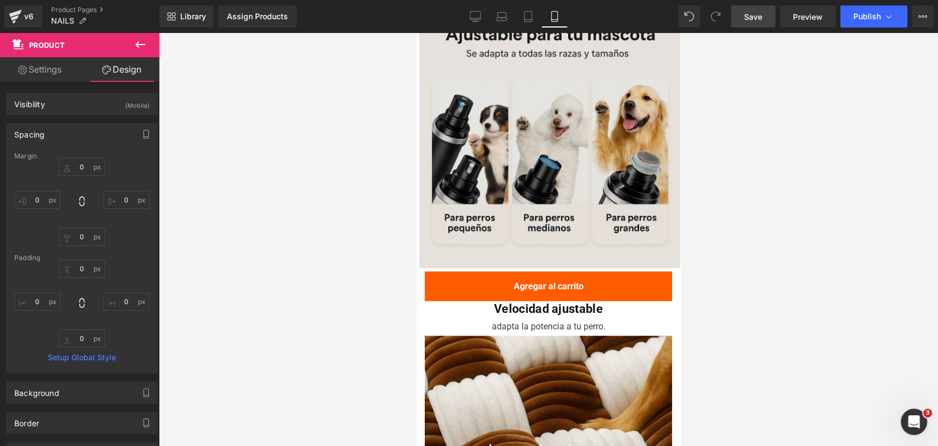
scroll to position [1323, 0]
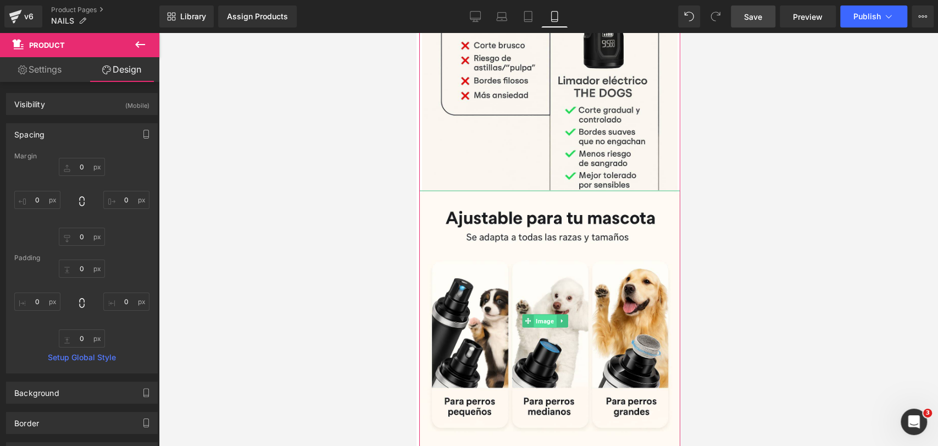
click at [544, 314] on span "Image" at bounding box center [545, 320] width 23 height 13
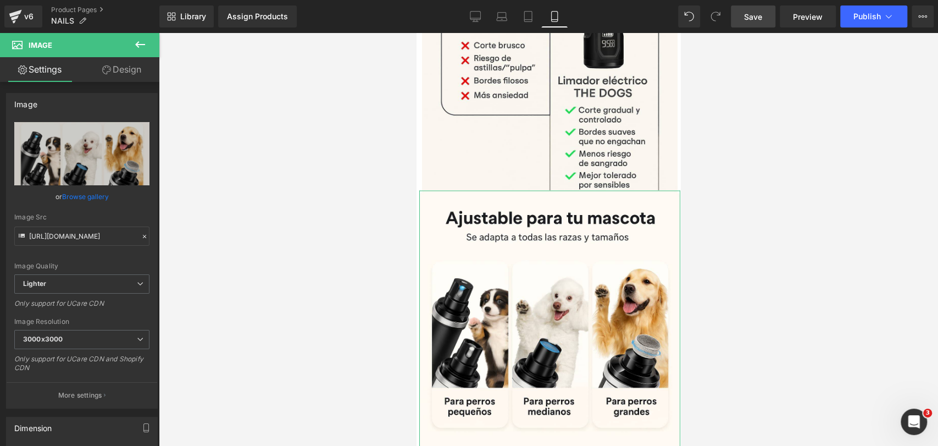
click at [128, 67] on link "Design" at bounding box center [122, 69] width 80 height 25
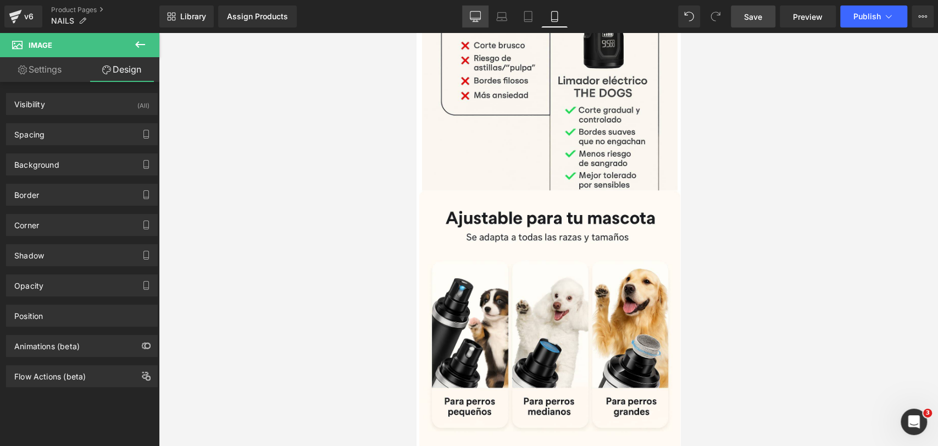
click at [479, 12] on icon at bounding box center [475, 16] width 11 height 11
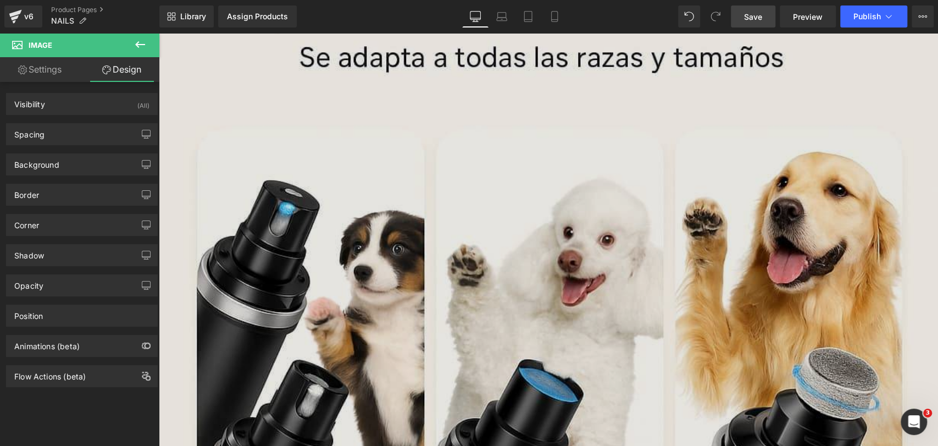
click at [530, 118] on img at bounding box center [548, 308] width 779 height 779
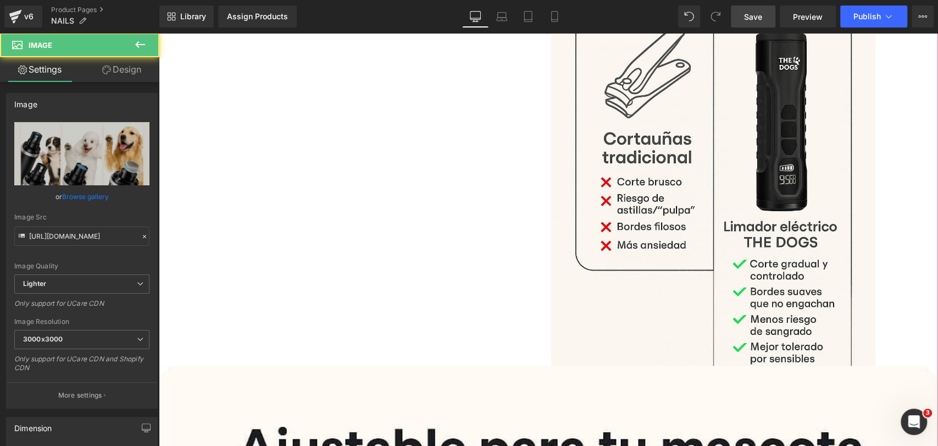
scroll to position [1060, 0]
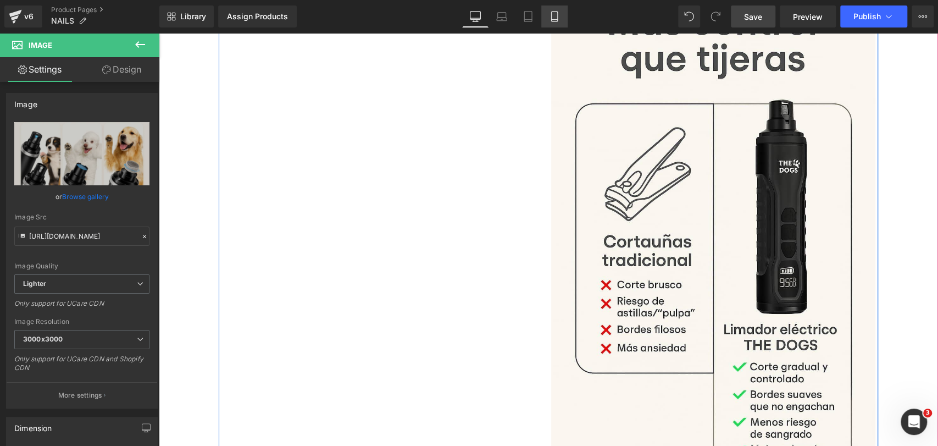
click at [549, 11] on icon at bounding box center [554, 16] width 11 height 11
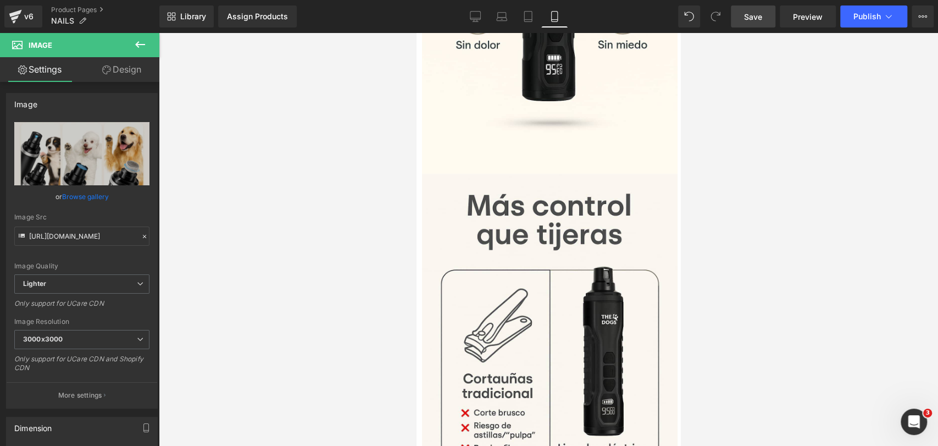
drag, startPoint x: 478, startPoint y: 15, endPoint x: 486, endPoint y: 30, distance: 16.7
click at [477, 15] on icon at bounding box center [475, 16] width 11 height 11
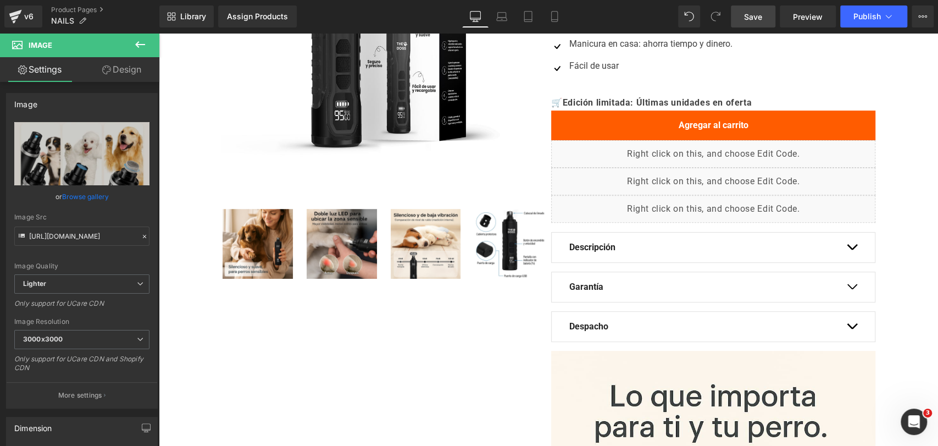
scroll to position [449, 0]
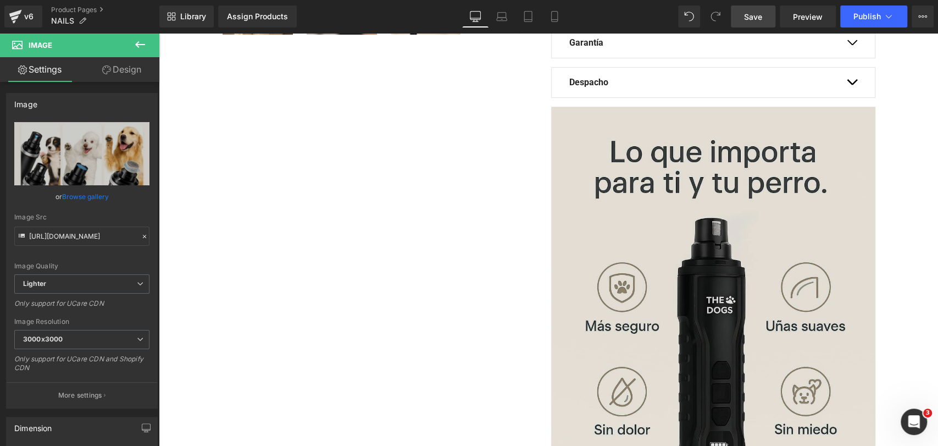
click at [664, 197] on img at bounding box center [713, 350] width 324 height 486
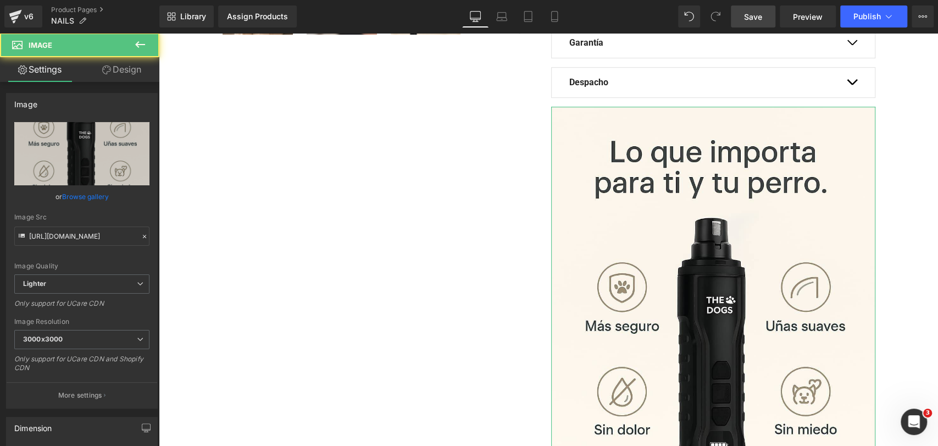
click at [119, 73] on link "Design" at bounding box center [122, 69] width 80 height 25
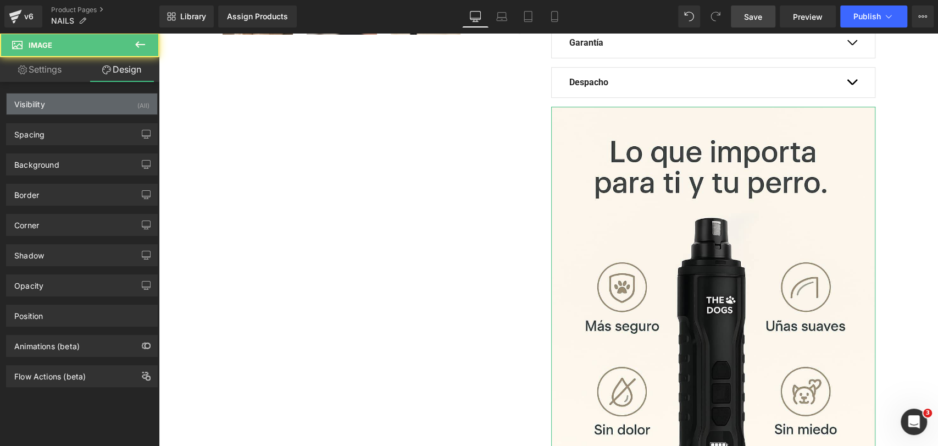
click at [118, 97] on div "Visibility (All)" at bounding box center [82, 103] width 151 height 21
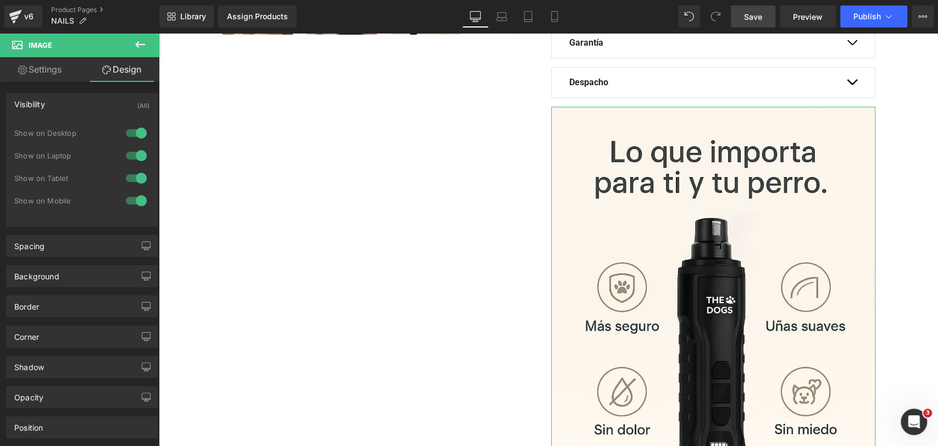
click at [135, 124] on div at bounding box center [136, 133] width 26 height 18
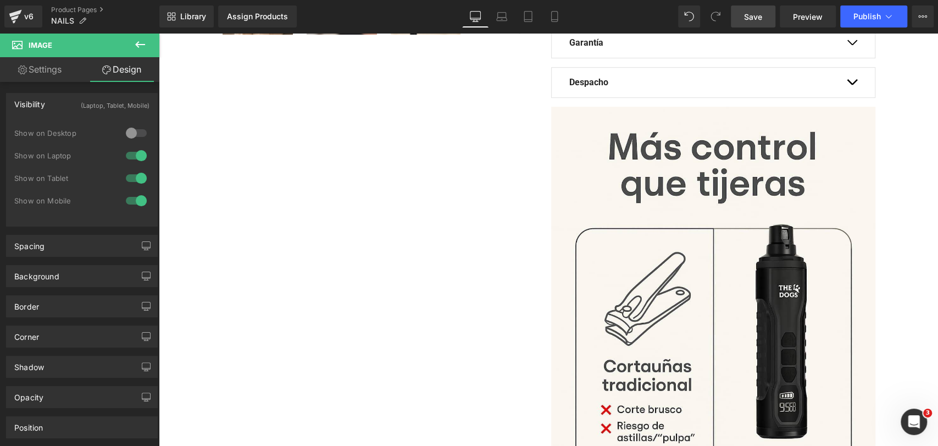
click at [136, 151] on div at bounding box center [136, 156] width 26 height 18
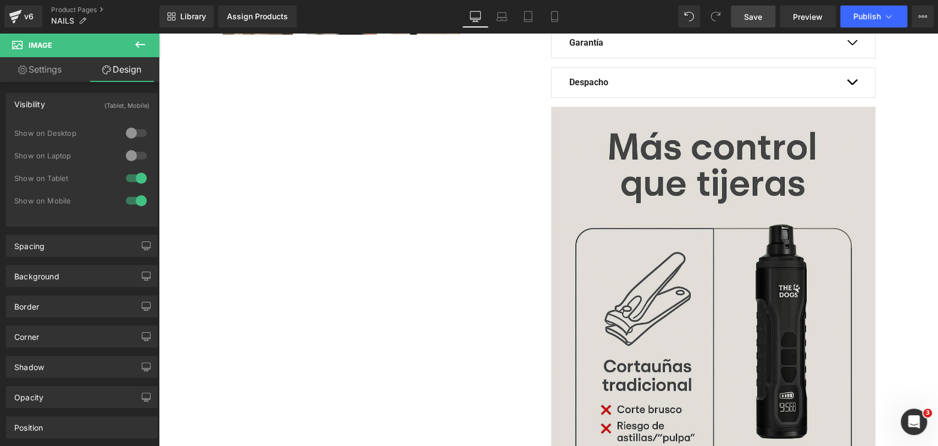
click at [581, 192] on img at bounding box center [713, 350] width 324 height 486
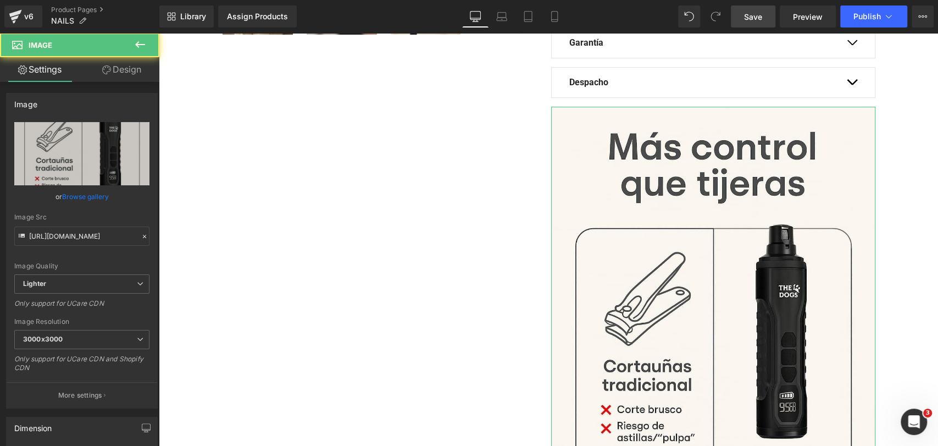
click at [124, 70] on link "Design" at bounding box center [122, 69] width 80 height 25
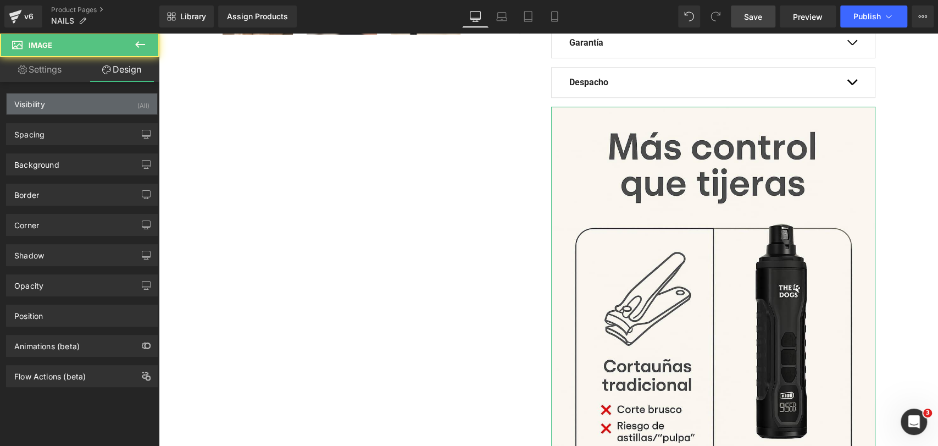
click at [125, 101] on div "Visibility (All)" at bounding box center [82, 103] width 151 height 21
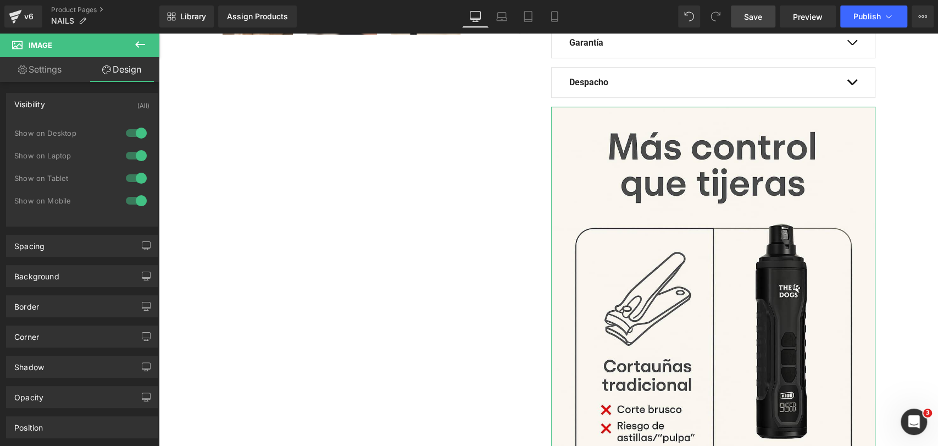
click at [130, 129] on div at bounding box center [136, 133] width 26 height 18
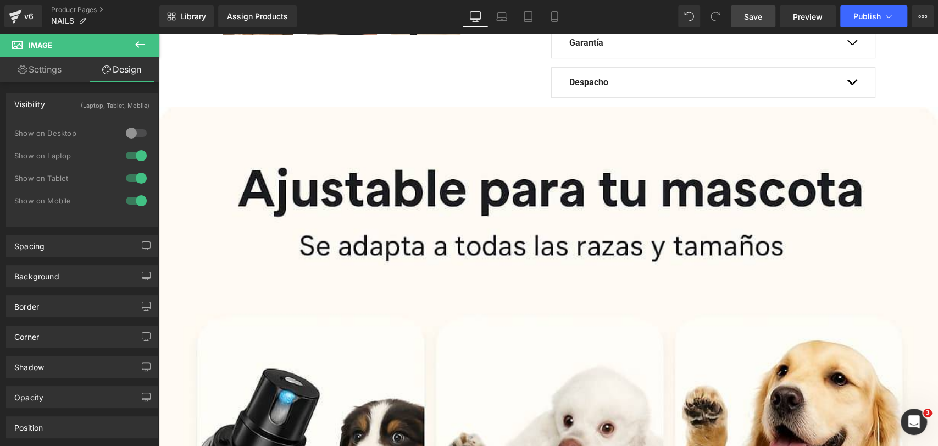
click at [134, 155] on div at bounding box center [136, 156] width 26 height 18
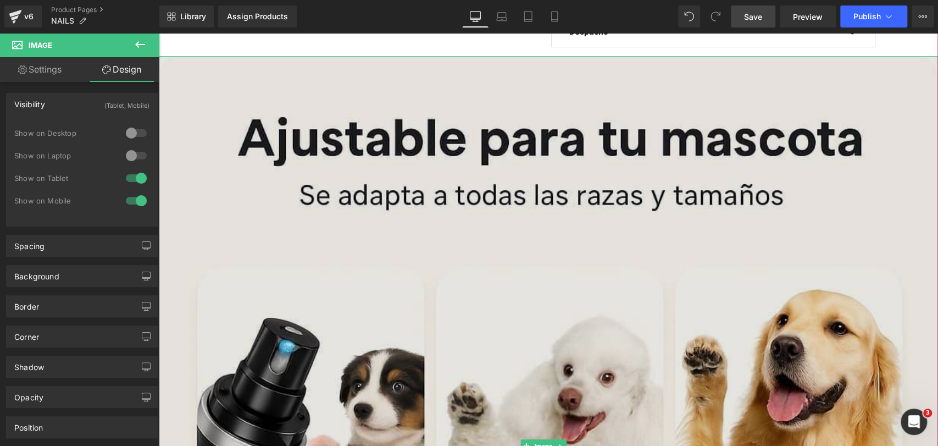
scroll to position [571, 0]
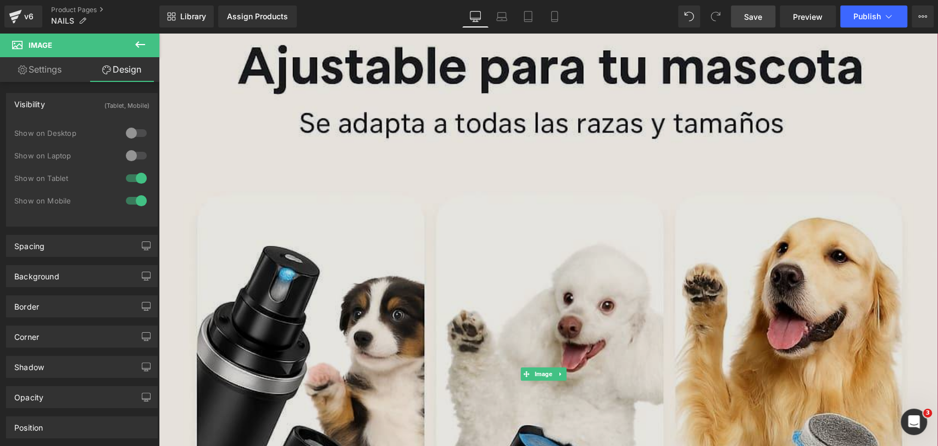
click at [382, 128] on img at bounding box center [548, 373] width 779 height 779
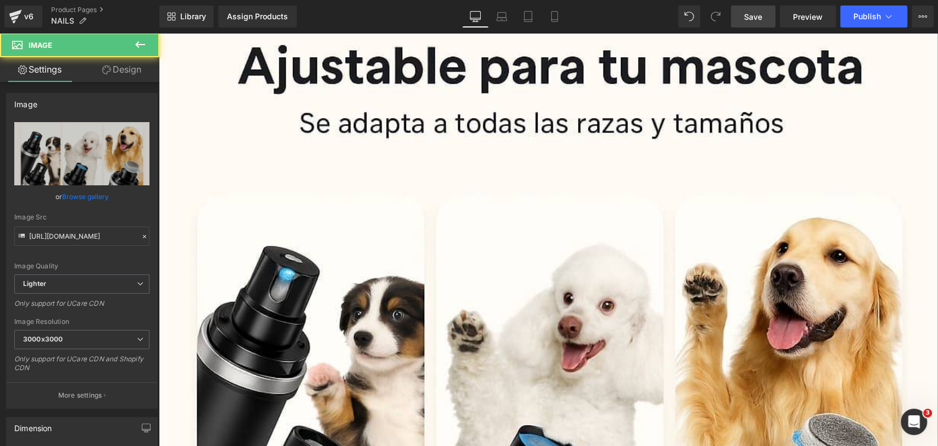
click at [116, 70] on link "Design" at bounding box center [122, 69] width 80 height 25
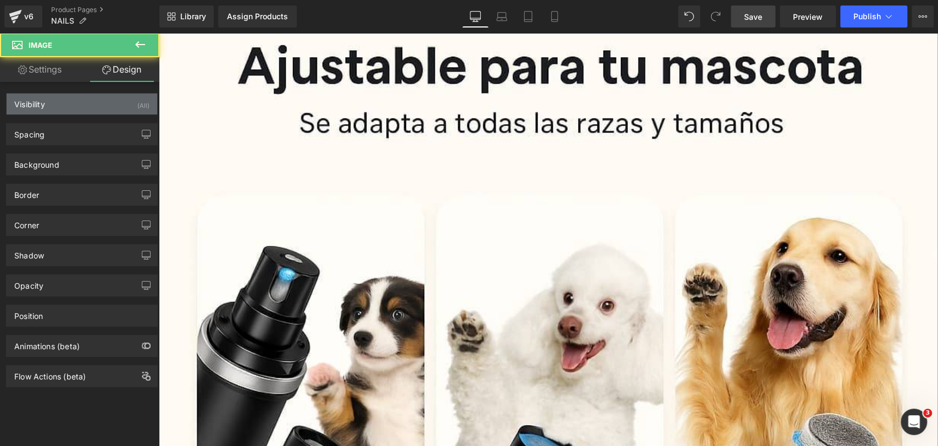
click at [132, 107] on div "Visibility (All)" at bounding box center [82, 103] width 151 height 21
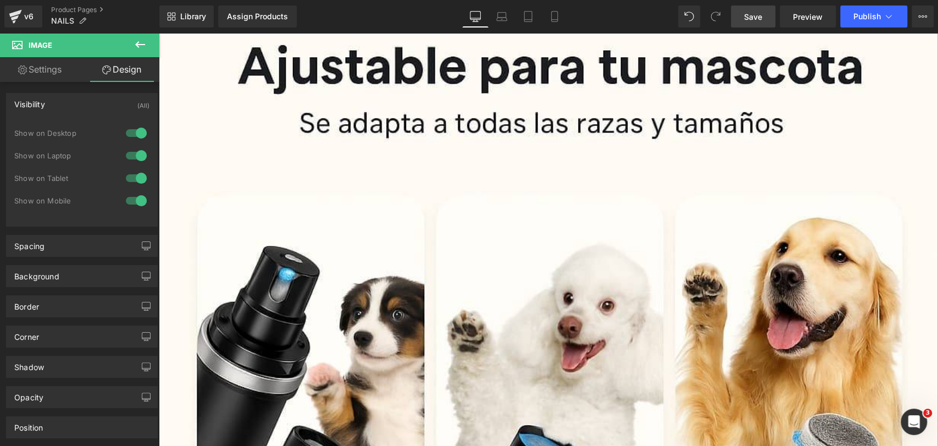
click at [138, 126] on div at bounding box center [136, 133] width 26 height 18
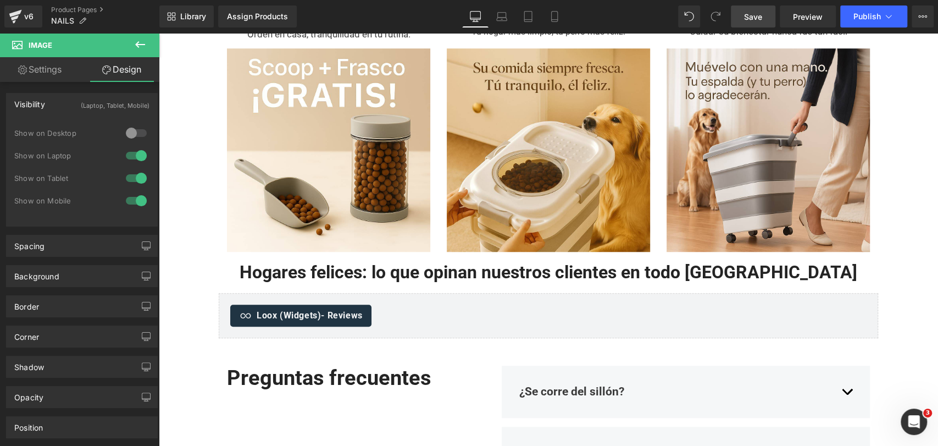
click at [141, 149] on div at bounding box center [136, 156] width 26 height 18
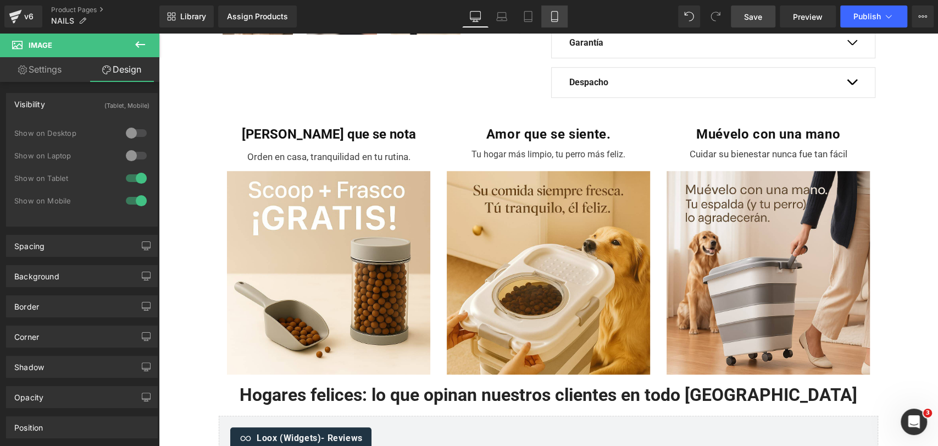
click at [558, 23] on link "Mobile" at bounding box center [554, 16] width 26 height 22
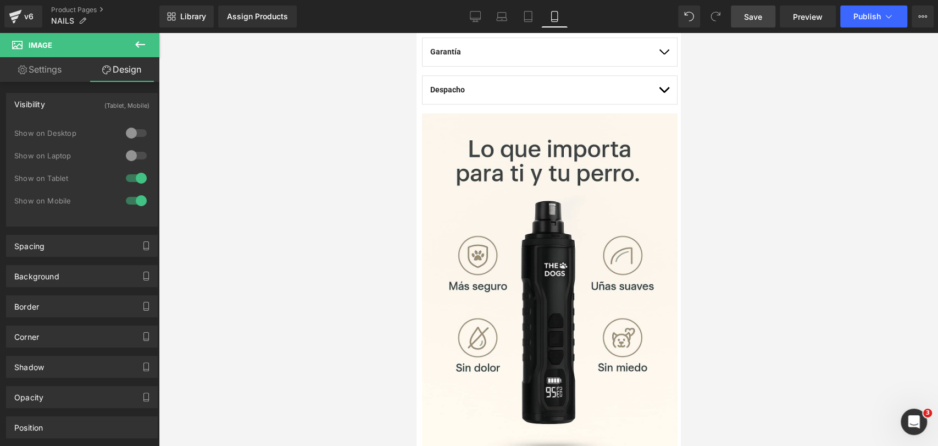
drag, startPoint x: 765, startPoint y: 203, endPoint x: 681, endPoint y: 195, distance: 84.5
click at [760, 204] on div at bounding box center [548, 239] width 779 height 413
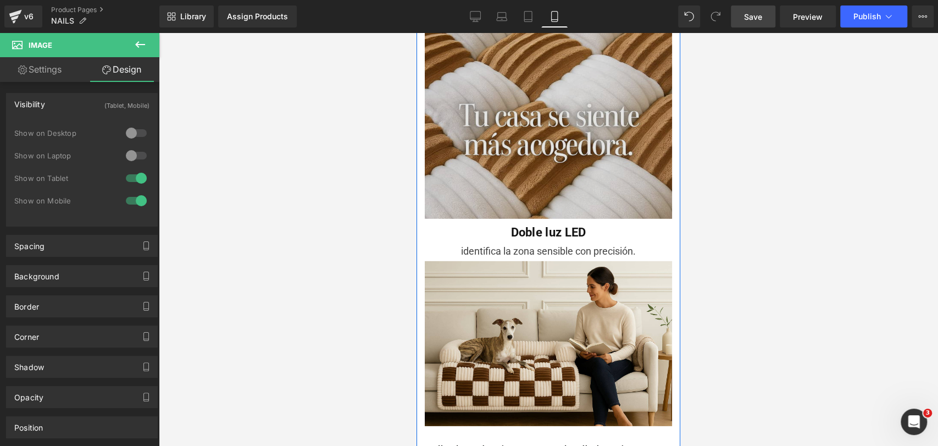
scroll to position [2184, 0]
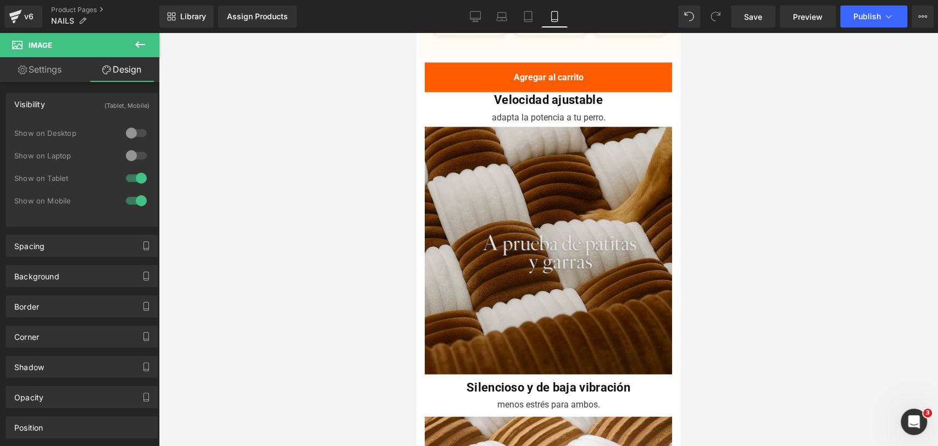
scroll to position [1610, 0]
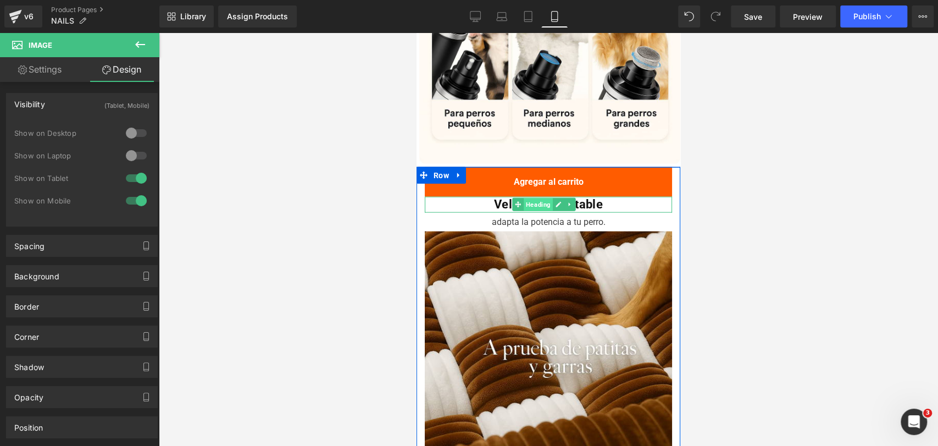
click at [534, 198] on span "Heading" at bounding box center [538, 204] width 29 height 13
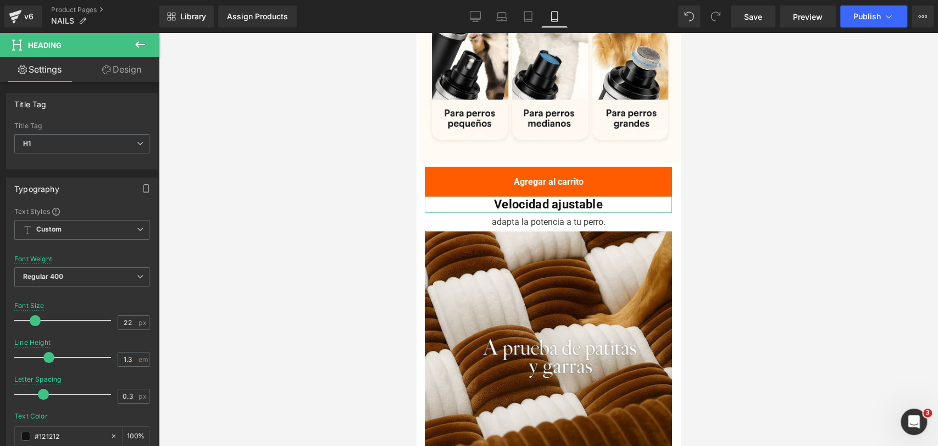
click at [107, 65] on icon at bounding box center [106, 69] width 9 height 9
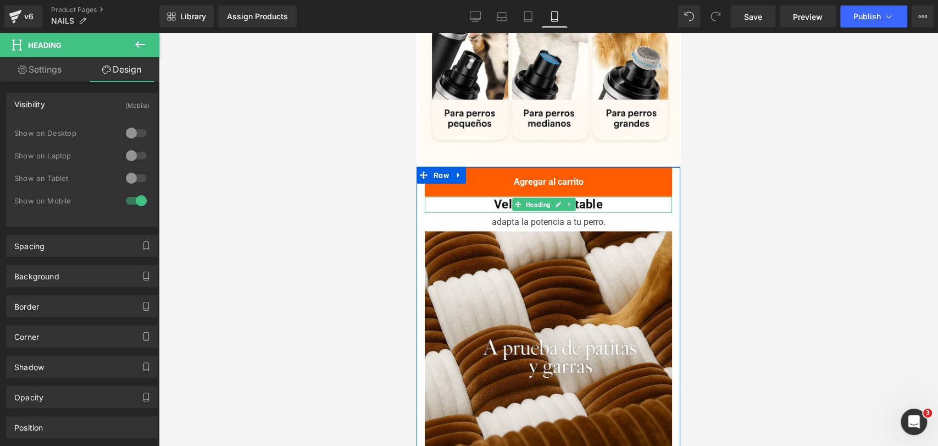
click at [565, 198] on link at bounding box center [570, 204] width 12 height 13
click at [571, 198] on link at bounding box center [576, 204] width 12 height 13
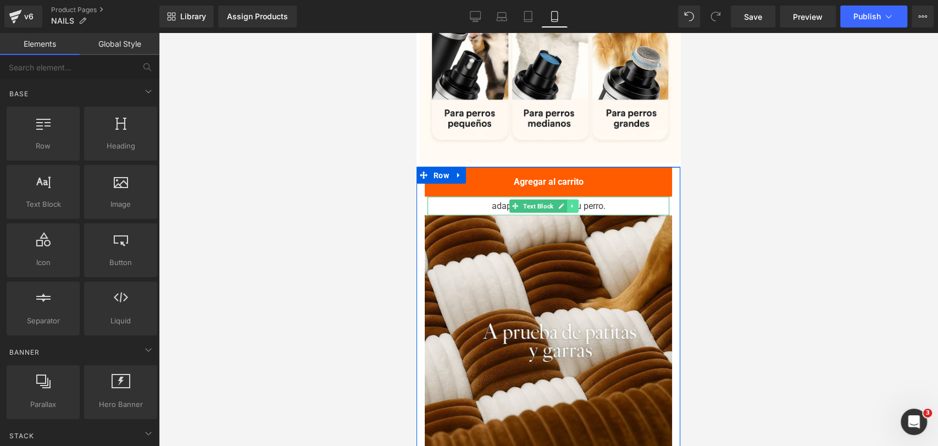
click at [574, 199] on link at bounding box center [573, 205] width 12 height 13
click at [575, 199] on link at bounding box center [579, 205] width 12 height 13
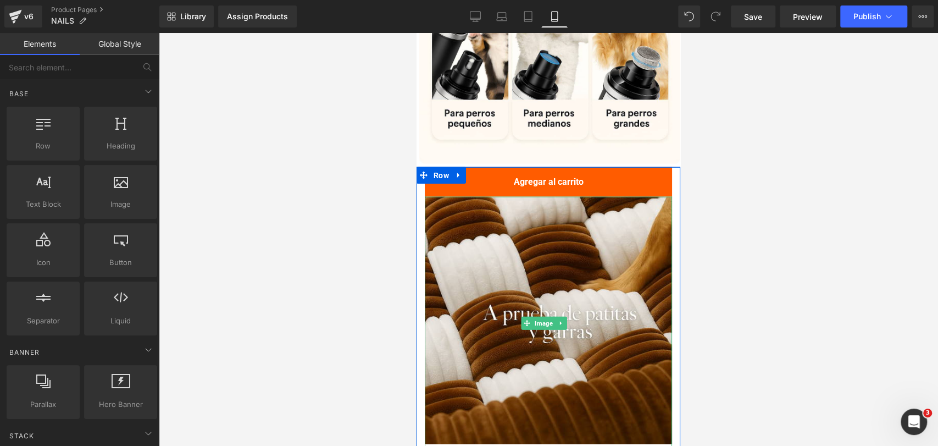
click at [558, 320] on icon at bounding box center [561, 323] width 6 height 7
click at [567, 320] on icon at bounding box center [566, 323] width 6 height 6
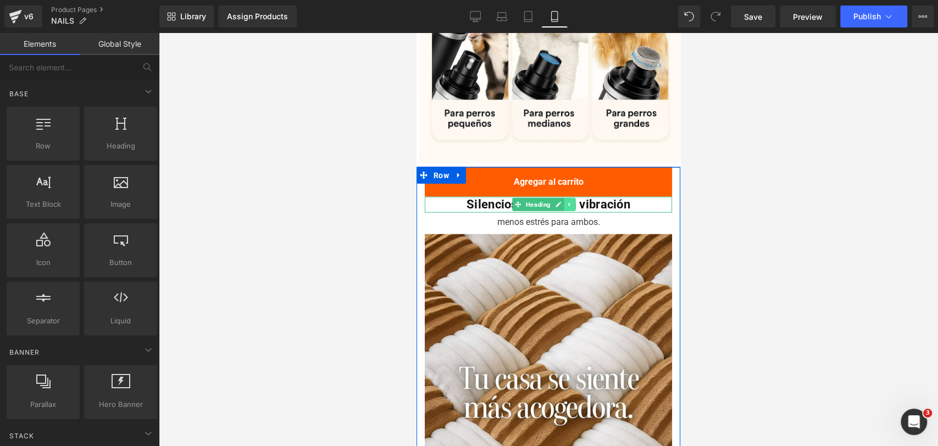
click at [570, 201] on icon at bounding box center [569, 204] width 6 height 7
click at [578, 201] on icon at bounding box center [576, 204] width 6 height 7
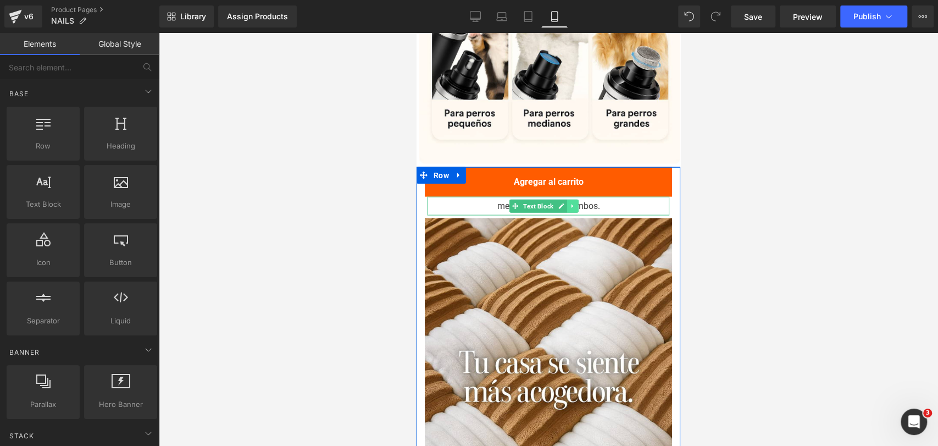
click at [574, 203] on icon at bounding box center [572, 206] width 6 height 7
click at [579, 199] on link at bounding box center [579, 205] width 12 height 13
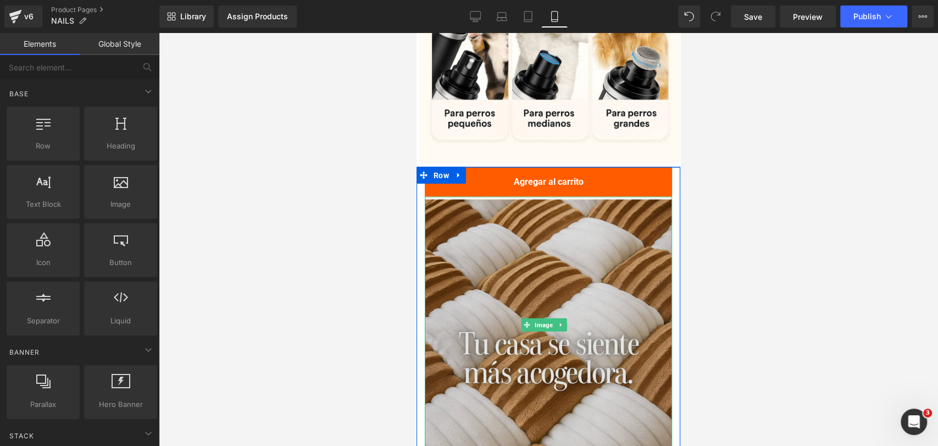
click at [575, 197] on img at bounding box center [548, 325] width 247 height 256
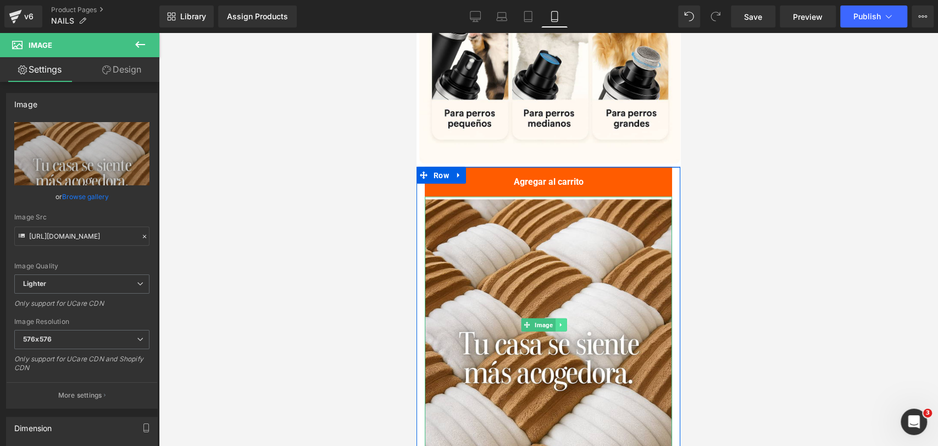
click at [556, 318] on link at bounding box center [561, 324] width 12 height 13
click at [565, 318] on link at bounding box center [567, 324] width 12 height 13
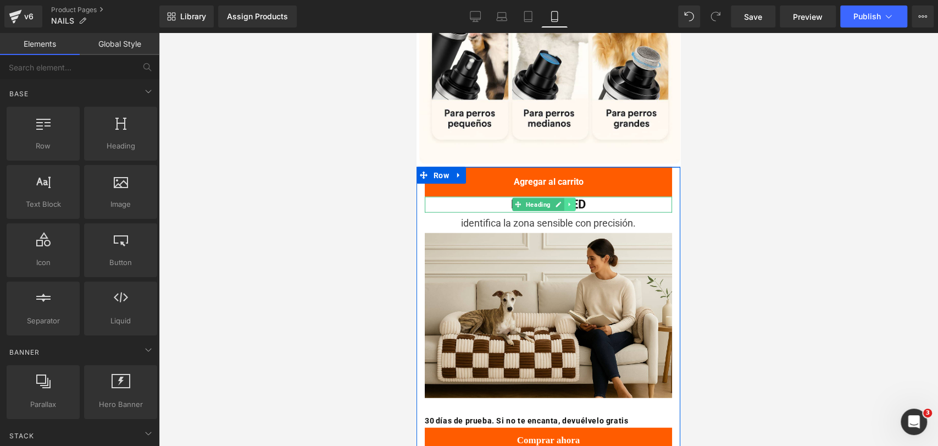
click at [568, 203] on icon at bounding box center [569, 205] width 2 height 4
click at [573, 201] on icon at bounding box center [576, 204] width 6 height 7
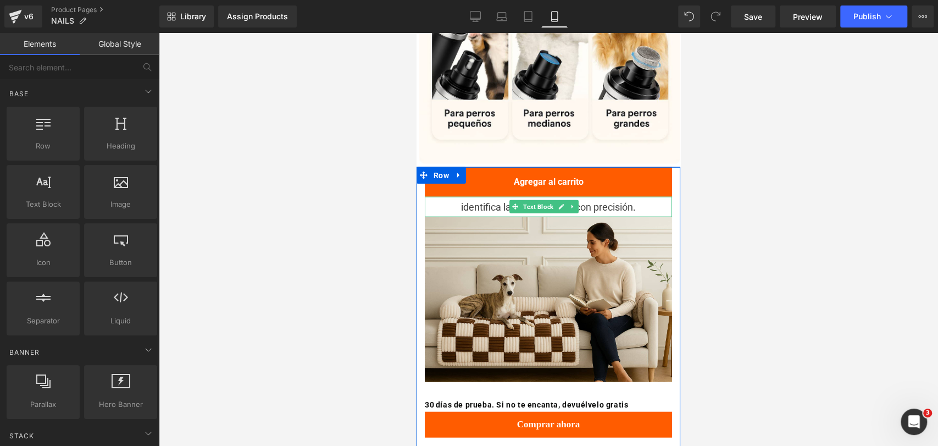
click at [575, 203] on icon at bounding box center [572, 206] width 6 height 7
click at [576, 204] on icon at bounding box center [578, 207] width 6 height 6
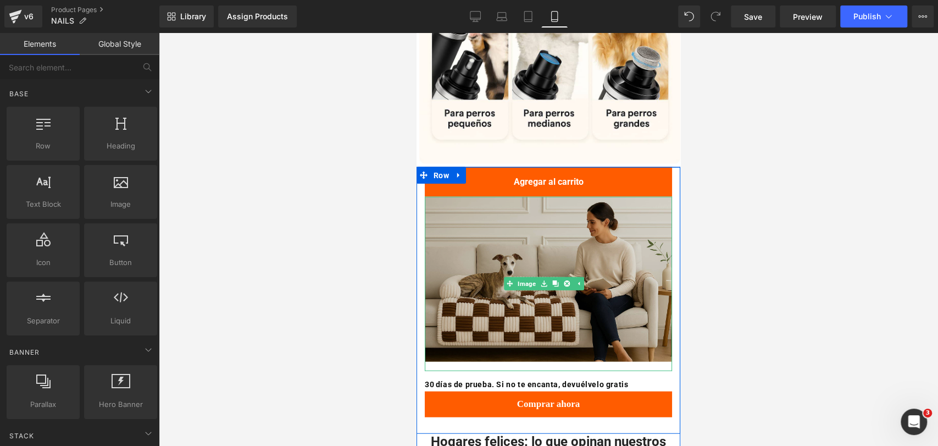
click at [577, 197] on img at bounding box center [548, 284] width 247 height 174
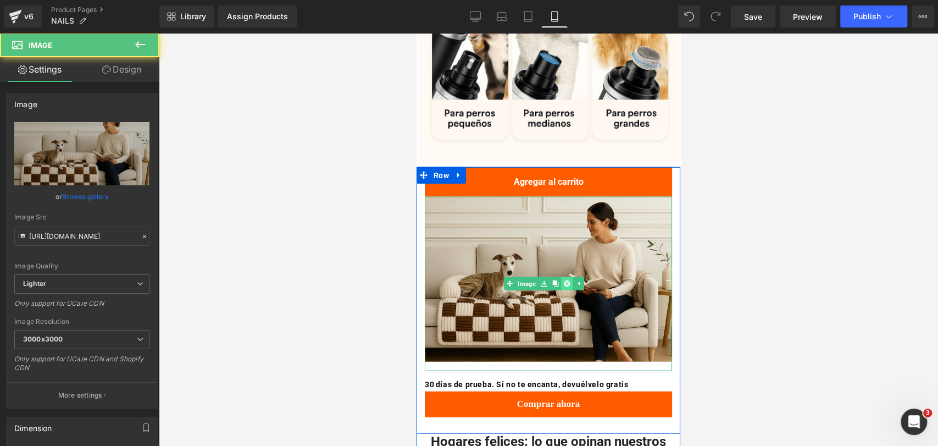
click at [566, 281] on icon at bounding box center [566, 284] width 6 height 6
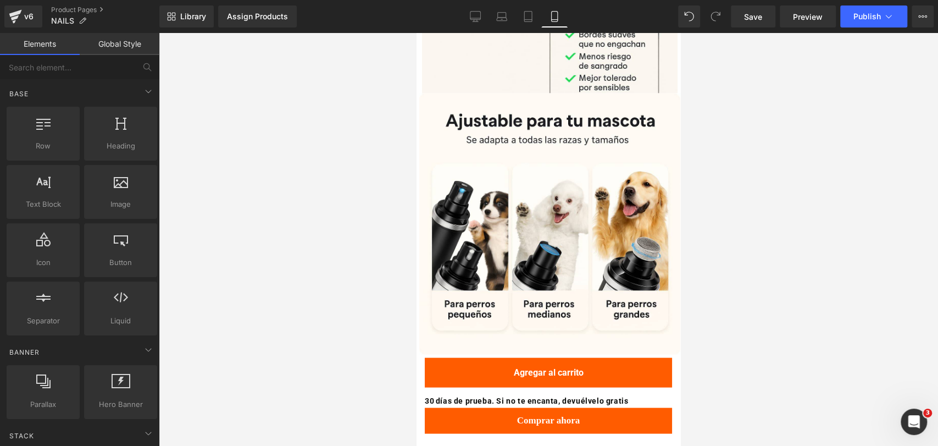
scroll to position [1427, 0]
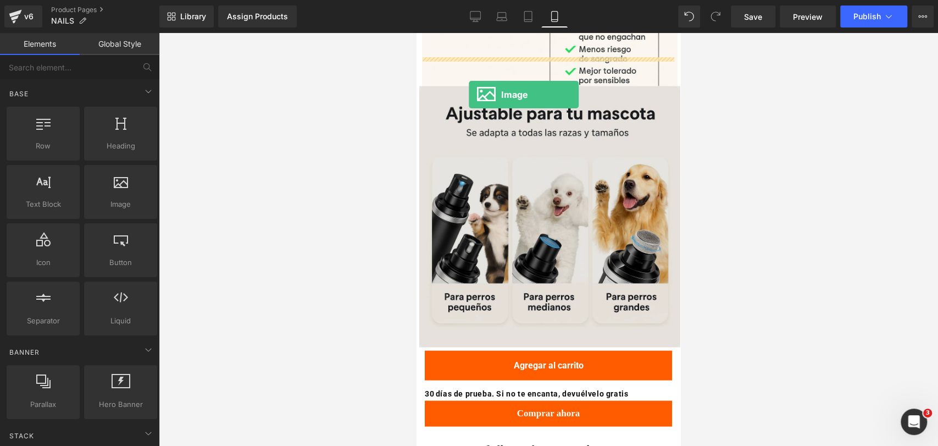
drag, startPoint x: 763, startPoint y: 170, endPoint x: 503, endPoint y: 83, distance: 274.2
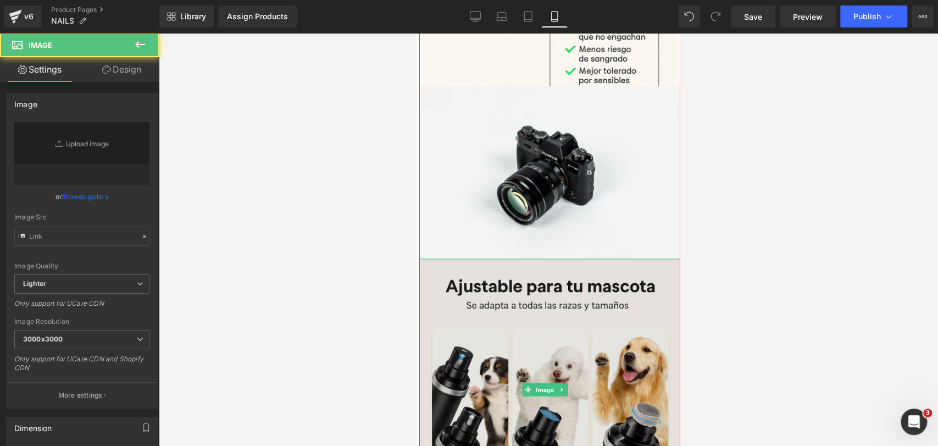
type input "//d1um8515vdn9kb.cloudfront.net/images/parallax.jpg"
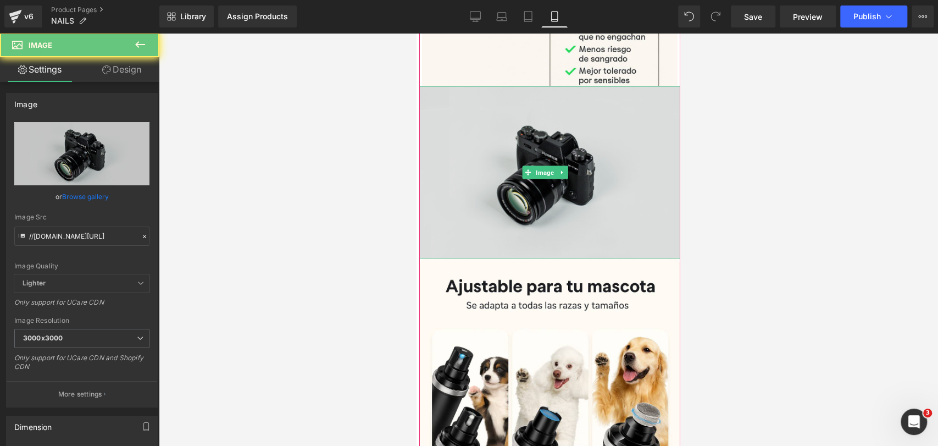
click at [478, 107] on img at bounding box center [549, 172] width 261 height 173
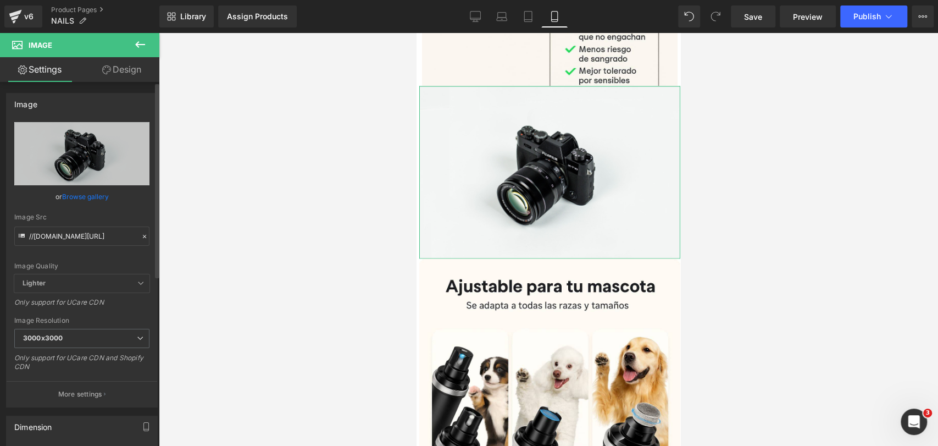
click at [98, 200] on link "Browse gallery" at bounding box center [85, 196] width 47 height 19
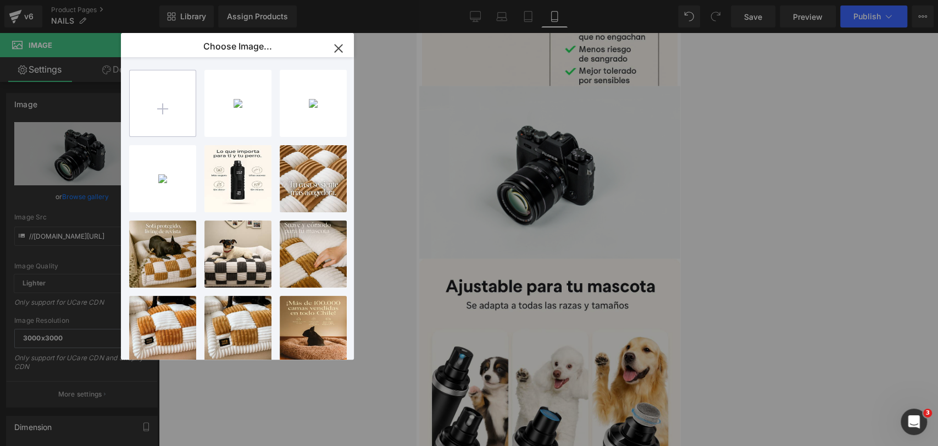
click at [162, 107] on input "file" at bounding box center [163, 103] width 66 height 66
type input "C:\fakepath\20250917_0212_Comparativa Uñas Perro_remix_01k5b1a5k7eb2s7cxvb608w9…"
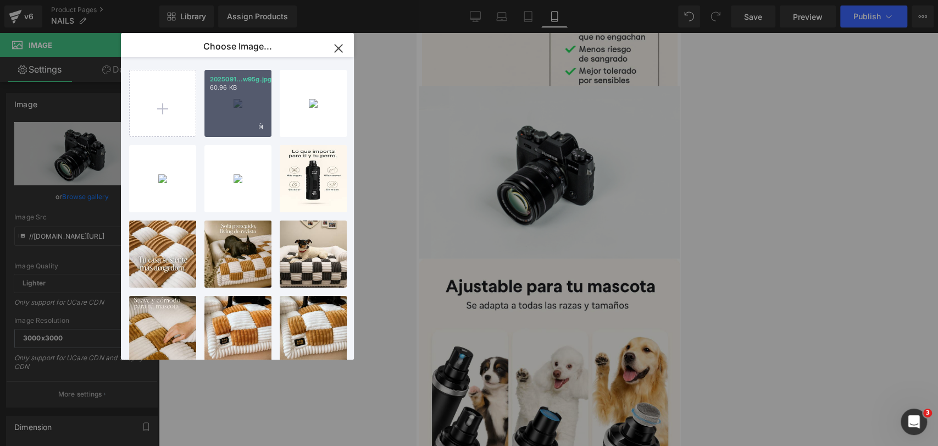
click at [240, 112] on div "2025091...w95g.jpg 60.96 KB" at bounding box center [237, 103] width 67 height 67
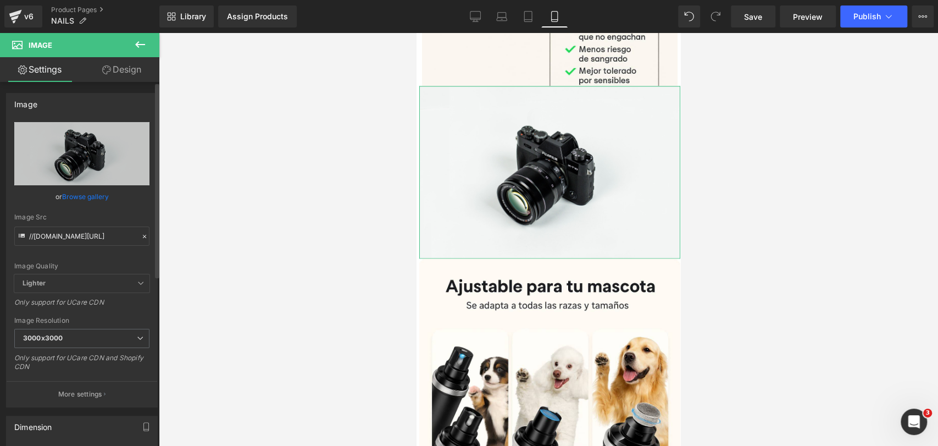
click at [102, 193] on link "Browse gallery" at bounding box center [85, 196] width 47 height 19
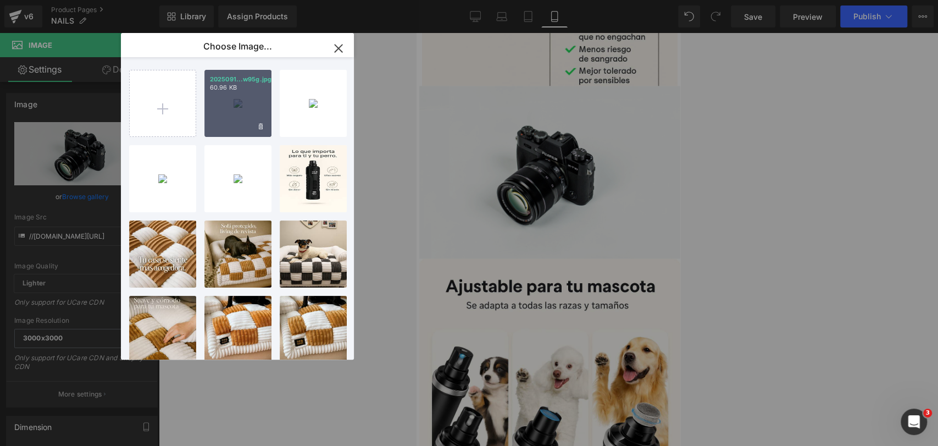
click at [242, 116] on div "2025091...w95g.jpg 60.96 KB" at bounding box center [237, 103] width 67 height 67
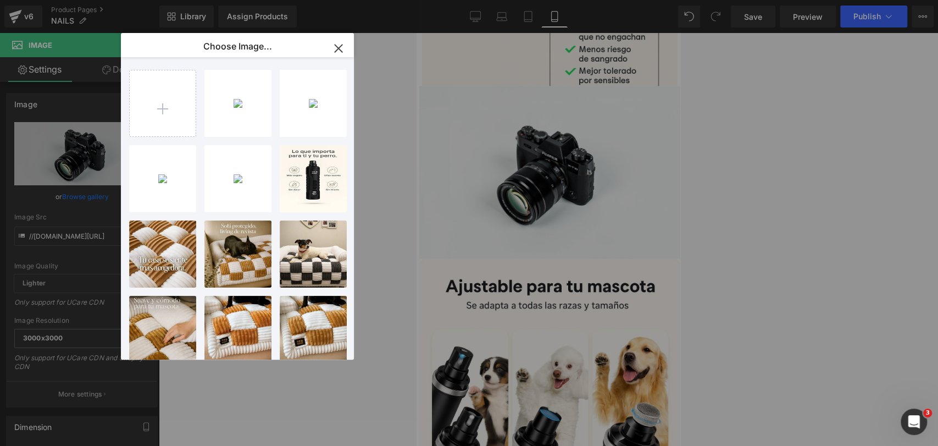
type input "https://ucarecdn.com/3dc5867d-2876-4d2a-bc1c-2f31c5299416/-/format/auto/-/previ…"
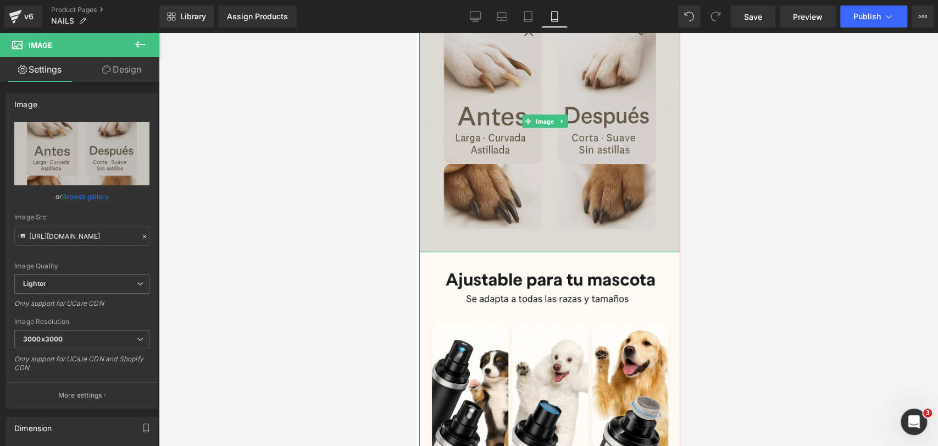
scroll to position [1549, 0]
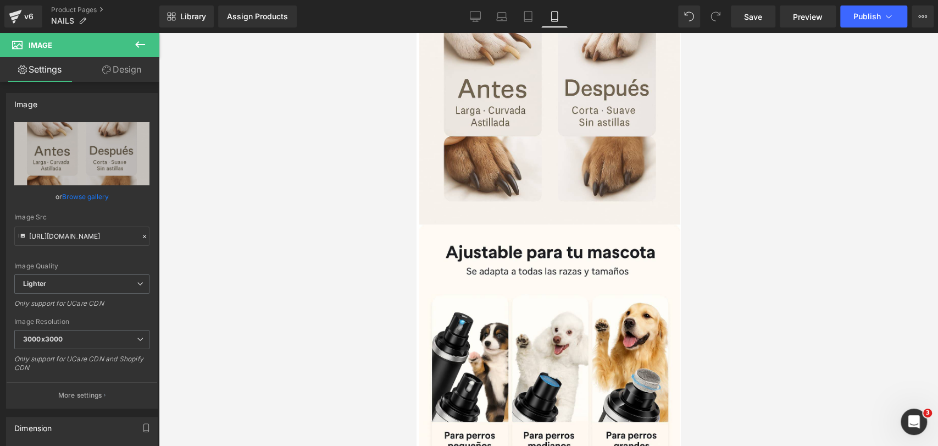
drag, startPoint x: 781, startPoint y: 112, endPoint x: 232, endPoint y: 67, distance: 550.2
click at [781, 112] on div at bounding box center [548, 239] width 779 height 413
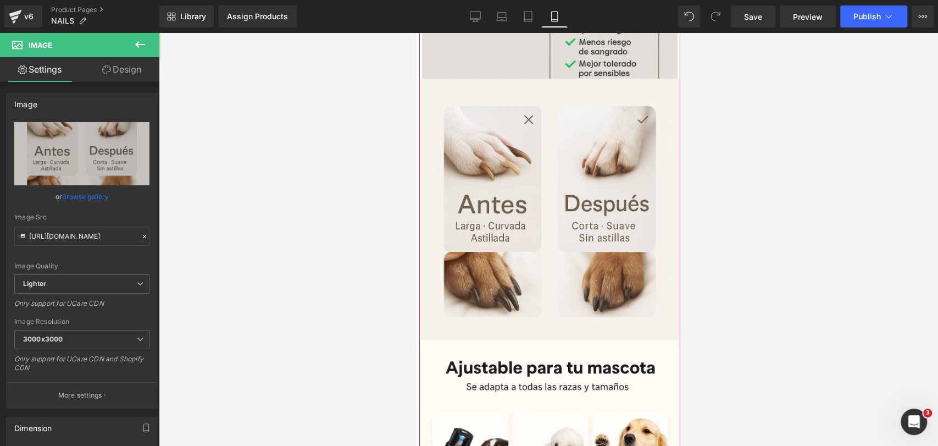
scroll to position [1305, 0]
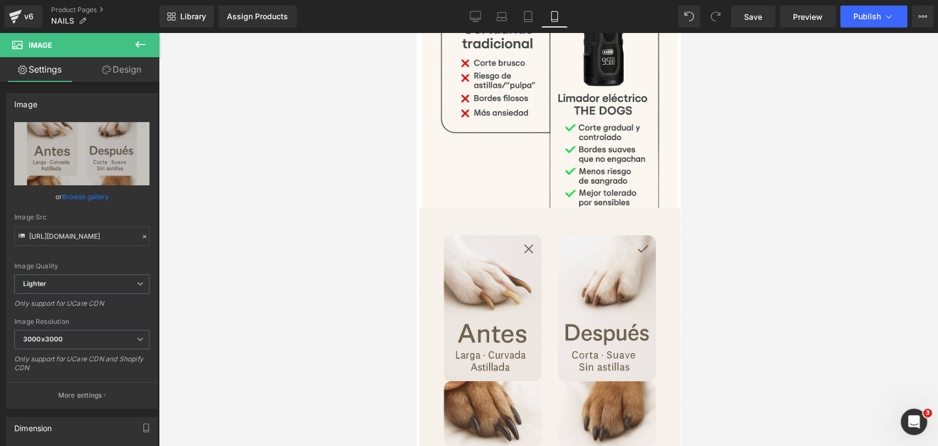
click at [142, 45] on icon at bounding box center [140, 44] width 10 height 7
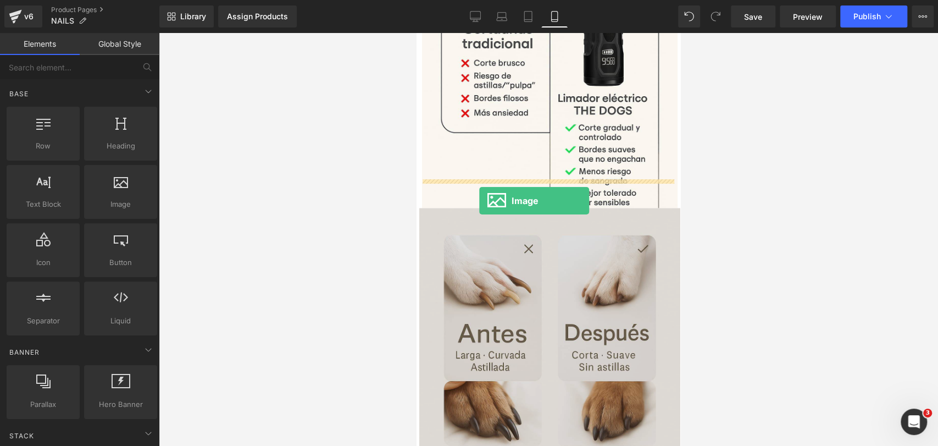
drag, startPoint x: 548, startPoint y: 220, endPoint x: 479, endPoint y: 201, distance: 71.9
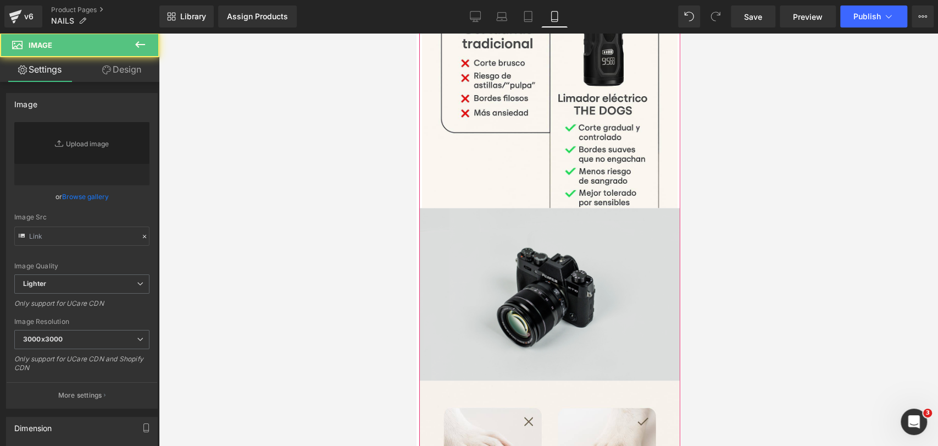
type input "//d1um8515vdn9kb.cloudfront.net/images/parallax.jpg"
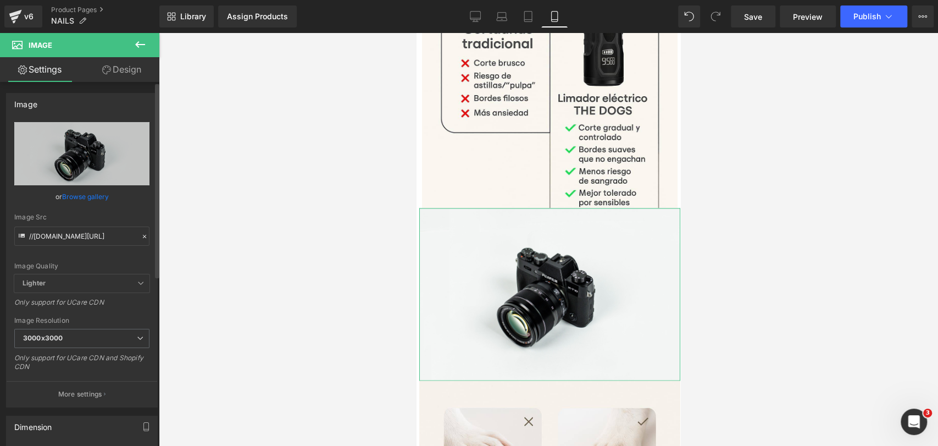
click at [92, 192] on link "Browse gallery" at bounding box center [85, 196] width 47 height 19
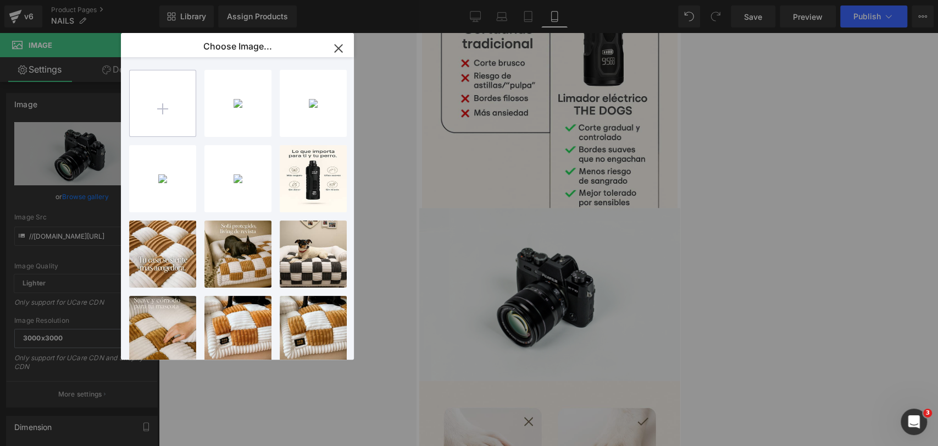
click at [178, 107] on input "file" at bounding box center [163, 103] width 66 height 66
type input "C:\fakepath\20250917_0221_Guía Ajuste Puerto Perros_remix_01k5b1s5nwfycv5wsn2wd…"
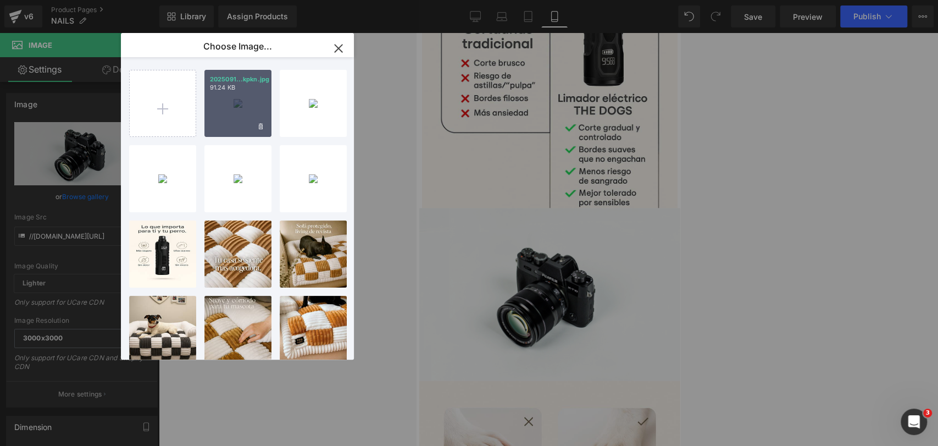
click at [230, 112] on div "2025091...kpkn.jpg 91.24 KB" at bounding box center [237, 103] width 67 height 67
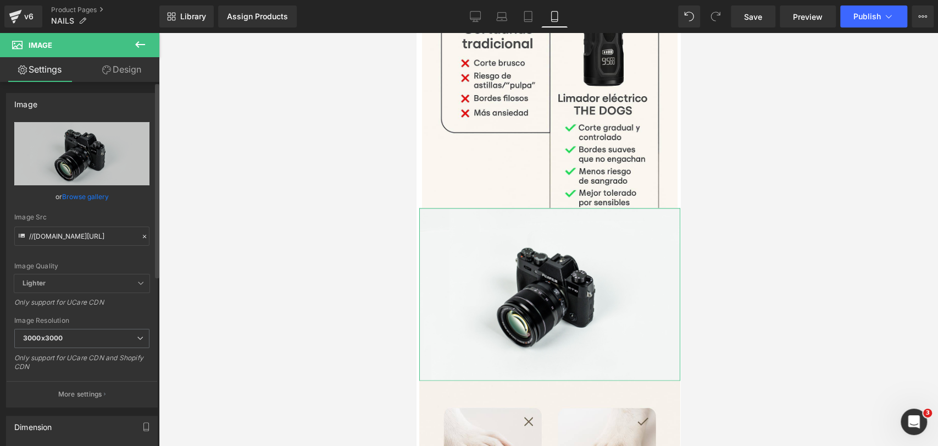
click at [102, 193] on link "Browse gallery" at bounding box center [85, 196] width 47 height 19
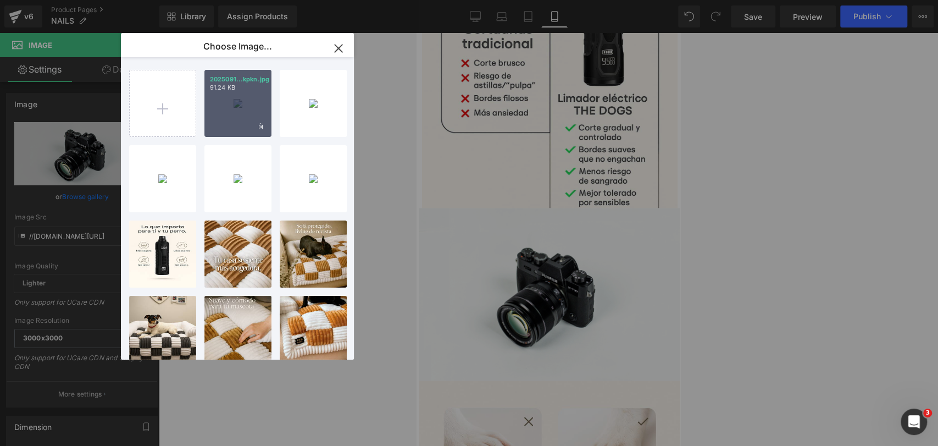
click at [227, 111] on div "2025091...kpkn.jpg 91.24 KB" at bounding box center [237, 103] width 67 height 67
type input "https://ucarecdn.com/50d76df9-4088-4e29-8f49-775ac9a61fc6/-/format/auto/-/previ…"
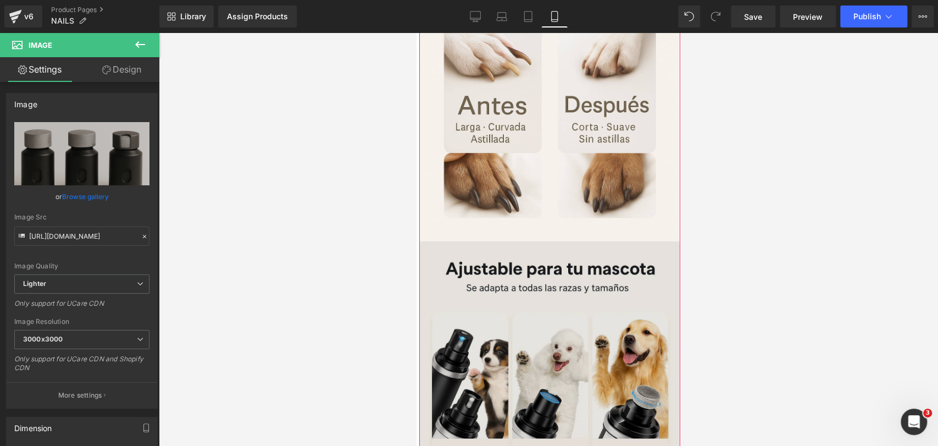
scroll to position [2037, 0]
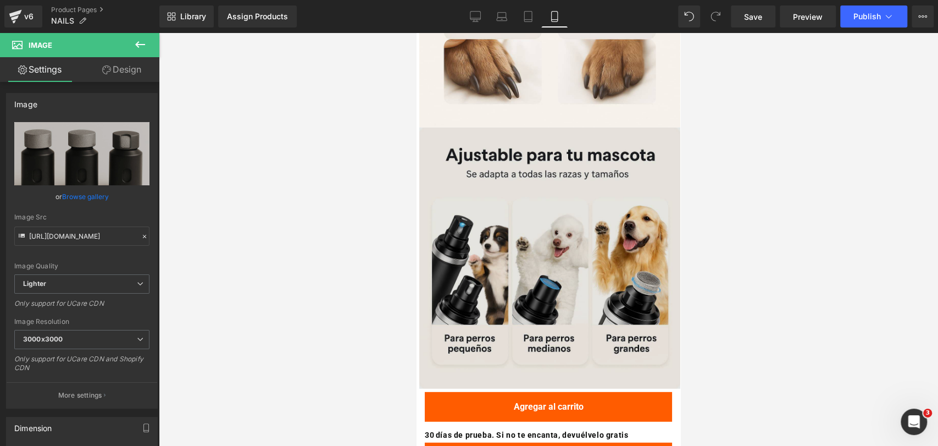
click at [620, 164] on img at bounding box center [549, 257] width 261 height 261
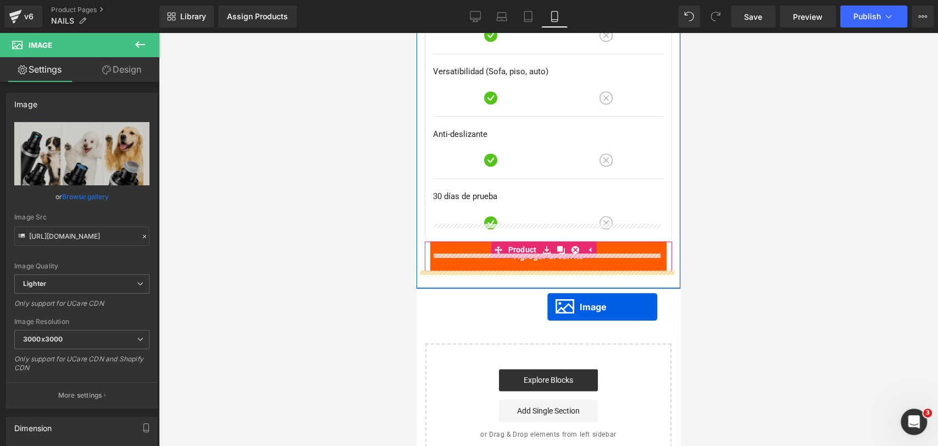
drag, startPoint x: 524, startPoint y: 209, endPoint x: 547, endPoint y: 307, distance: 100.1
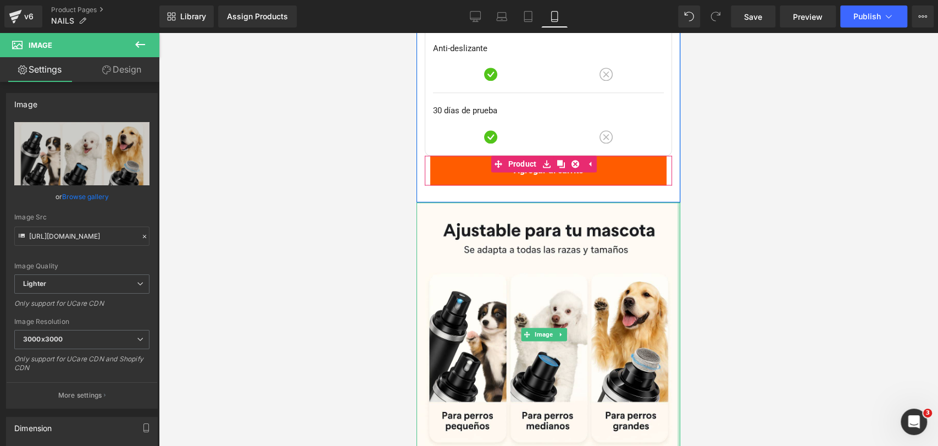
click at [719, 315] on div at bounding box center [548, 239] width 779 height 413
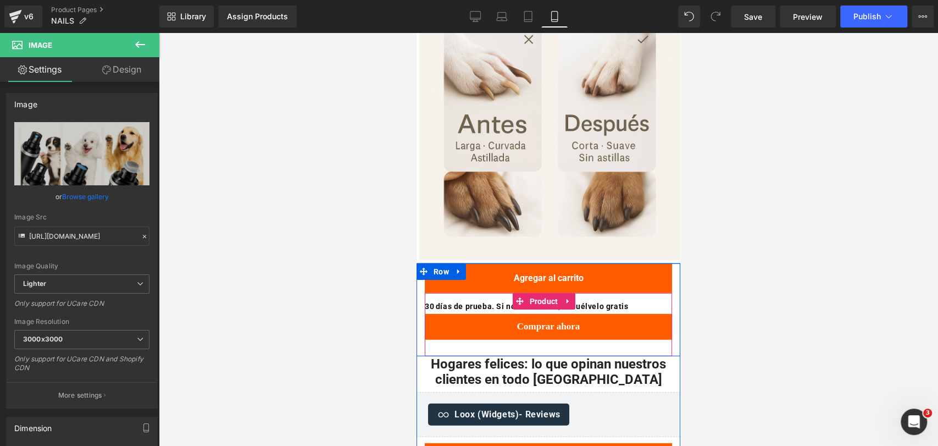
scroll to position [1932, 0]
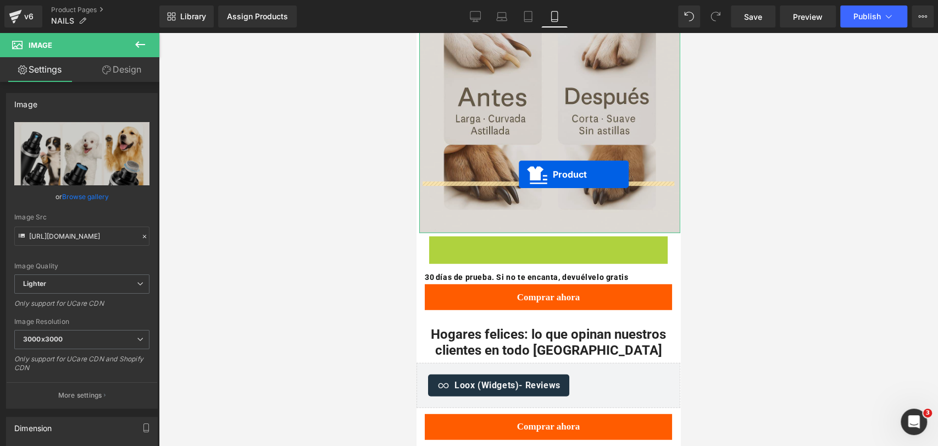
drag, startPoint x: 520, startPoint y: 189, endPoint x: 519, endPoint y: 175, distance: 14.3
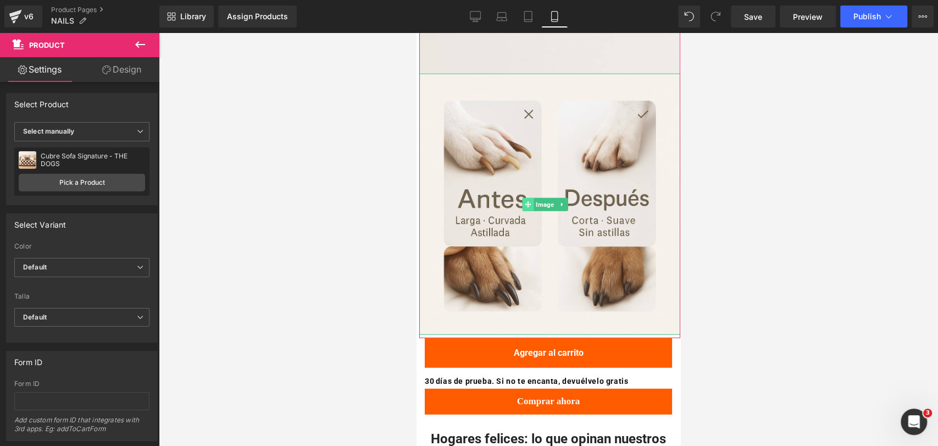
scroll to position [1810, 0]
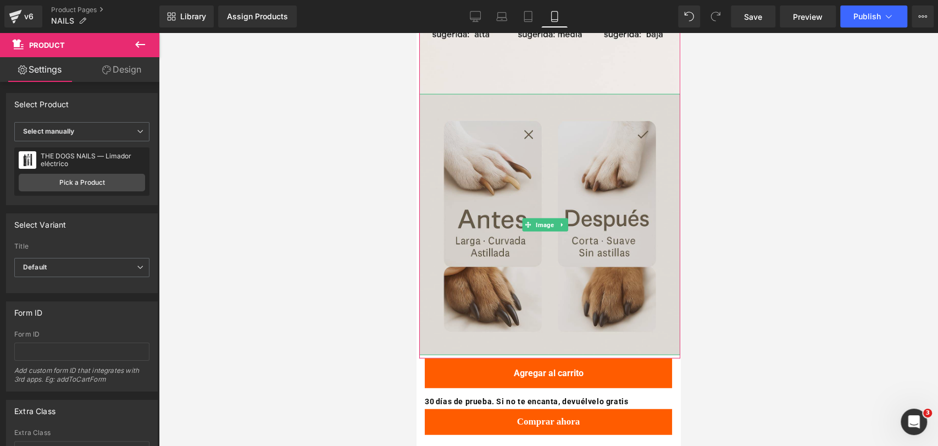
click at [454, 175] on img at bounding box center [549, 224] width 261 height 261
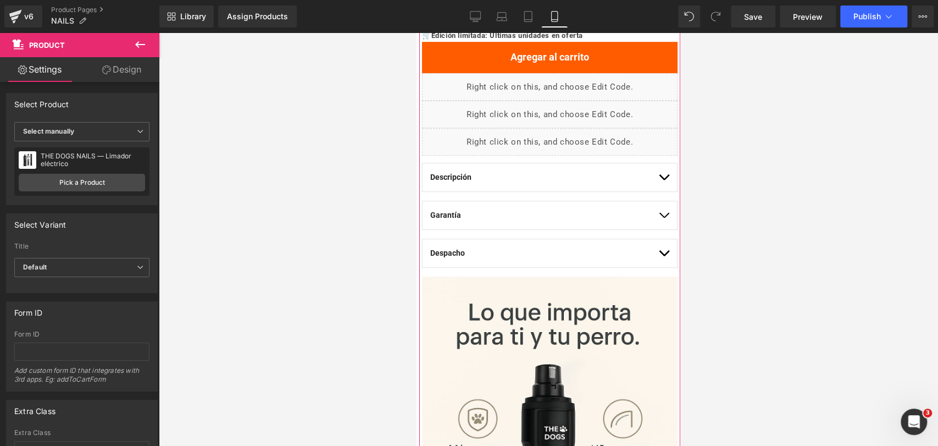
scroll to position [466, 0]
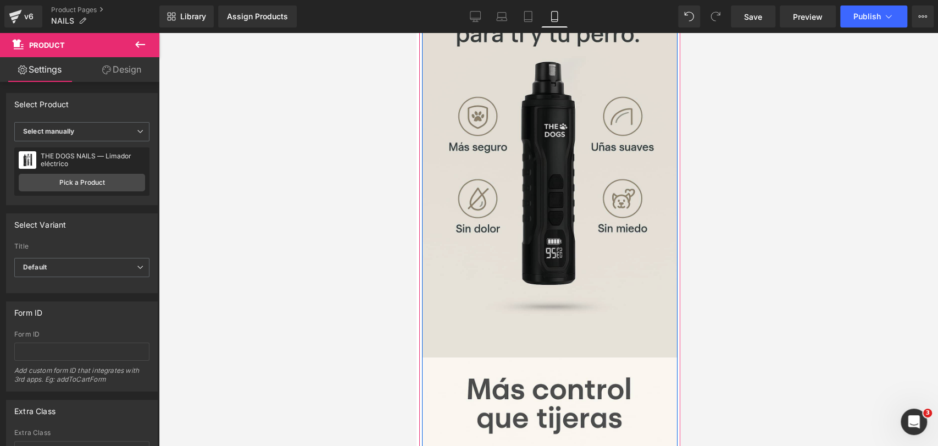
click at [498, 177] on img at bounding box center [549, 166] width 255 height 384
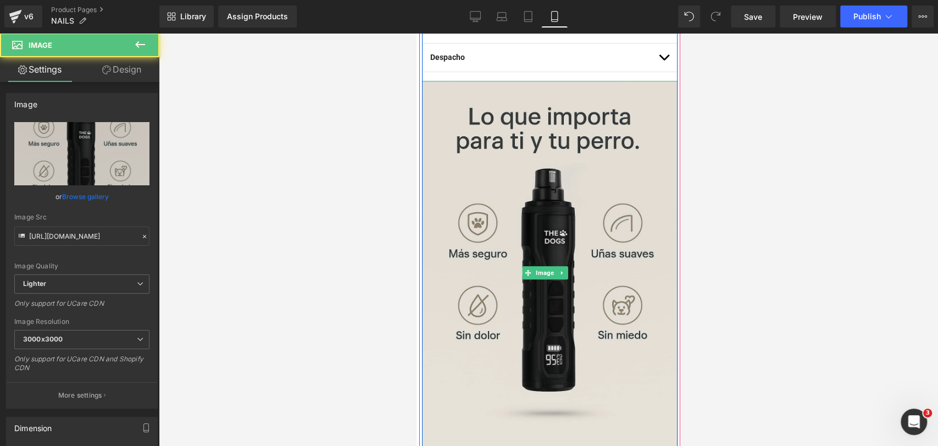
scroll to position [650, 0]
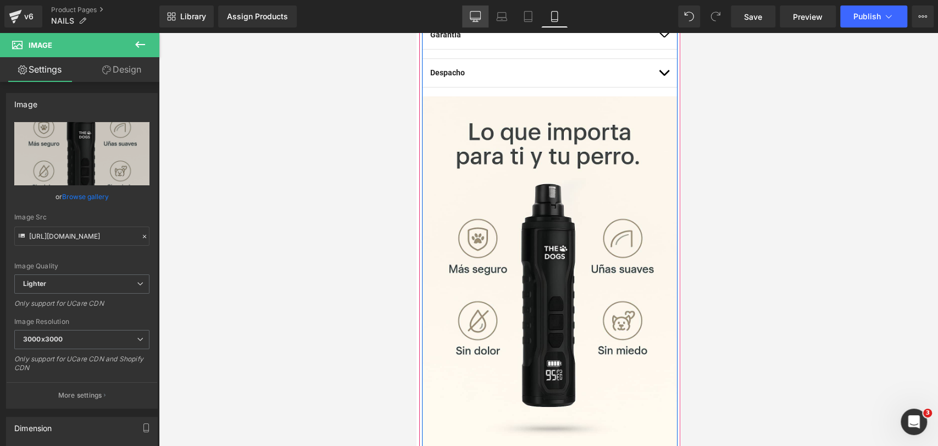
click at [470, 18] on icon at bounding box center [475, 16] width 11 height 11
type input "auto"
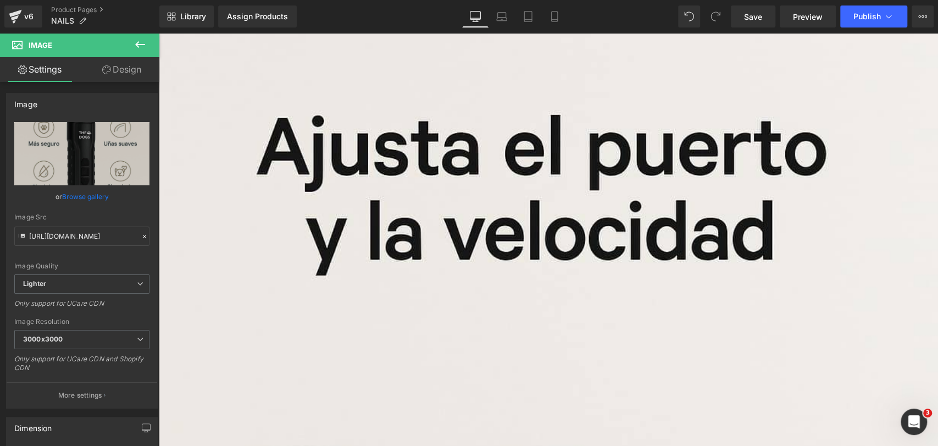
scroll to position [0, 0]
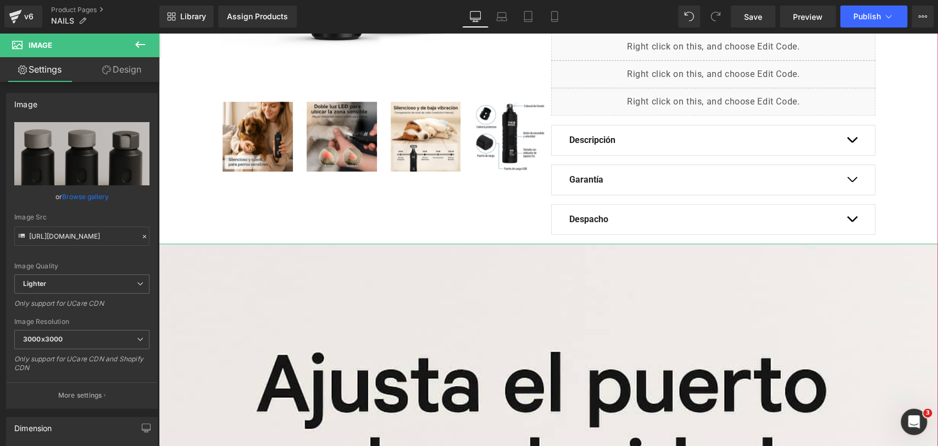
scroll to position [305, 0]
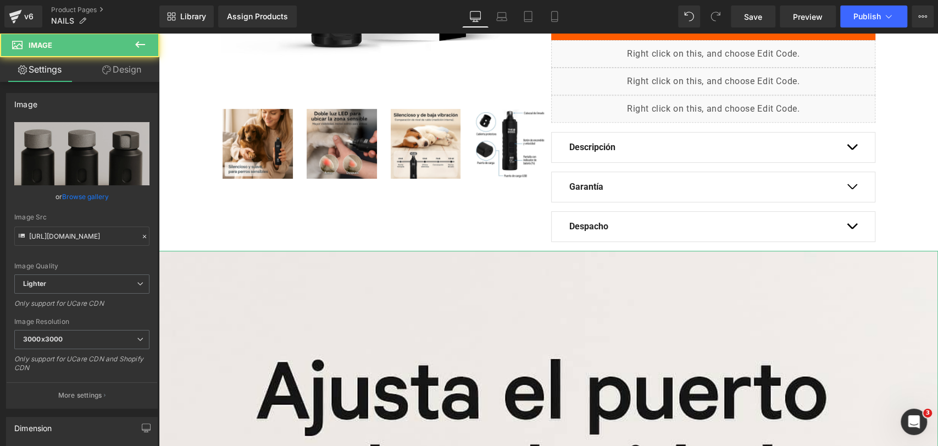
click at [136, 72] on link "Design" at bounding box center [122, 69] width 80 height 25
click at [0, 0] on div "Visibility" at bounding box center [0, 0] width 0 height 0
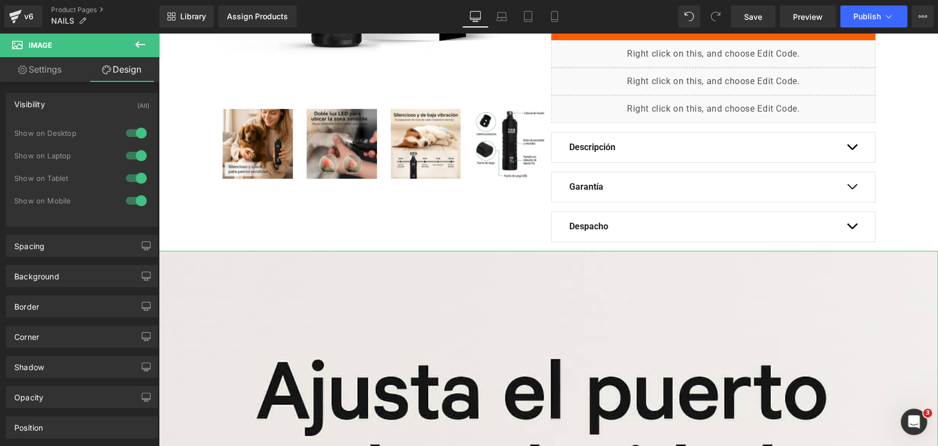
click at [127, 130] on div at bounding box center [136, 133] width 26 height 18
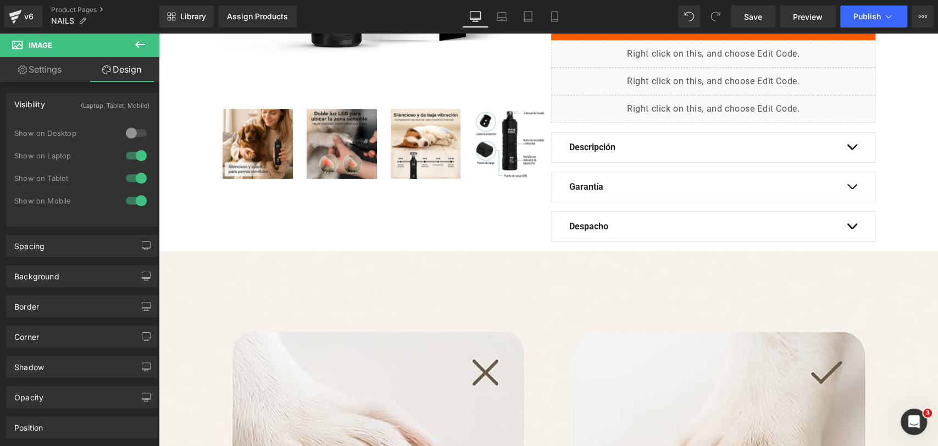
click at [134, 153] on div at bounding box center [136, 156] width 26 height 18
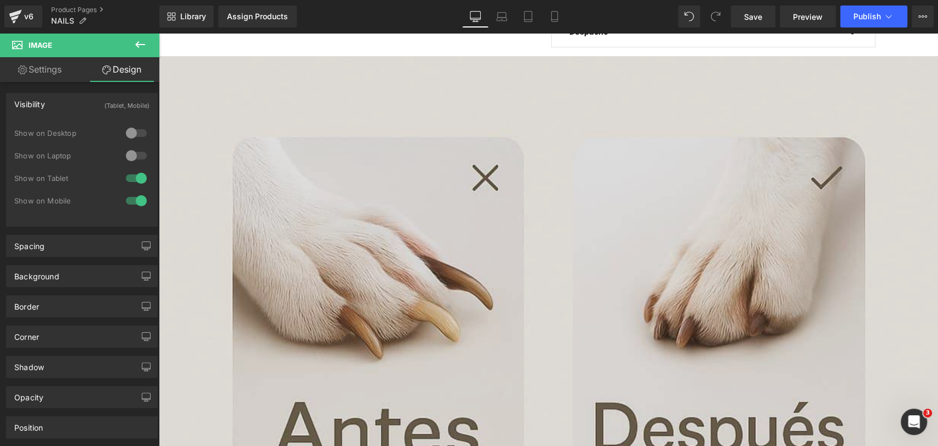
scroll to position [549, 0]
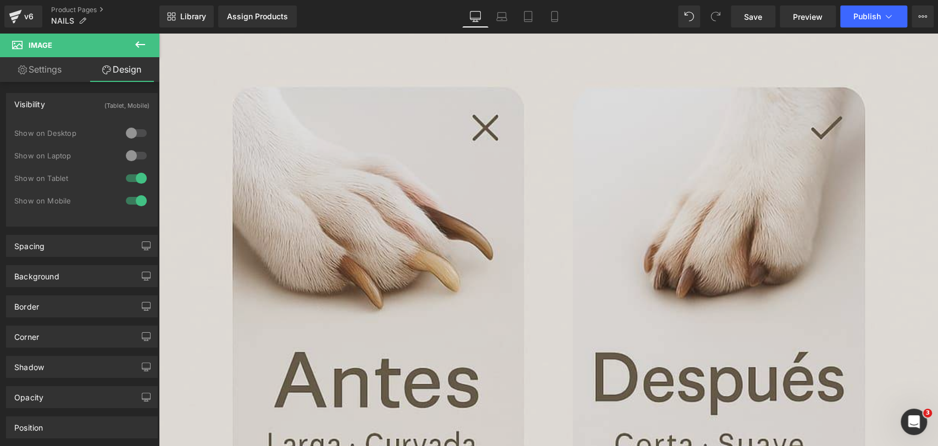
click at [437, 176] on img at bounding box center [548, 395] width 779 height 779
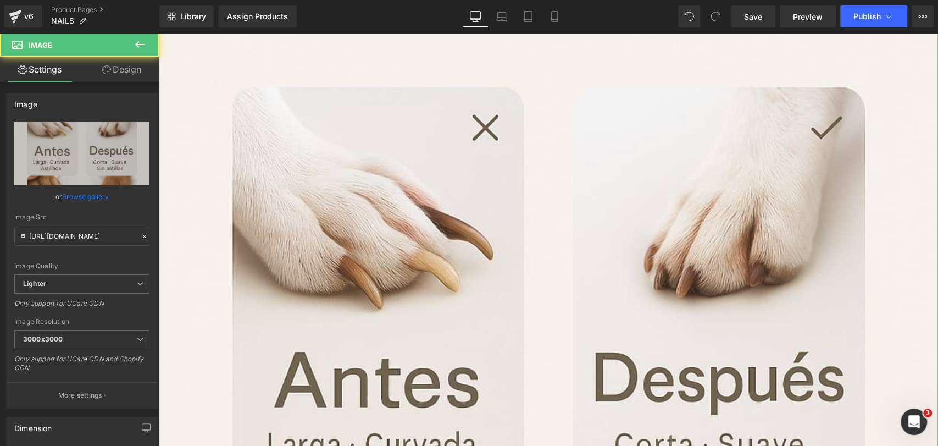
click at [135, 74] on link "Design" at bounding box center [122, 69] width 80 height 25
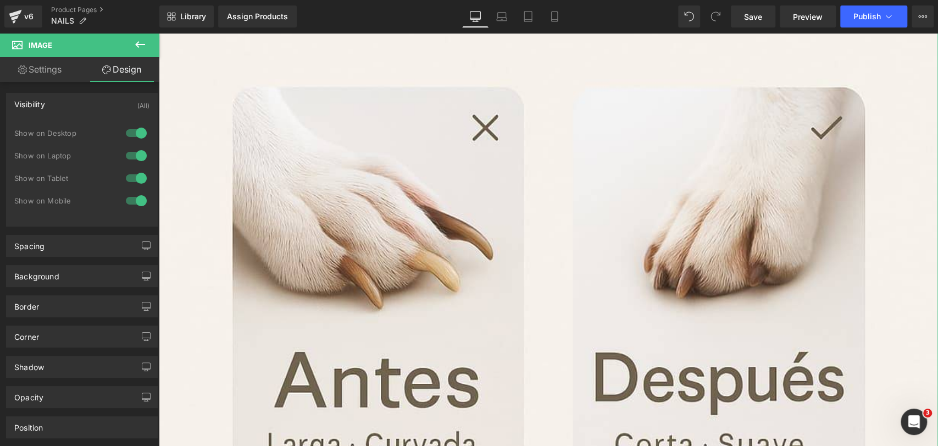
click at [133, 129] on div at bounding box center [136, 133] width 26 height 18
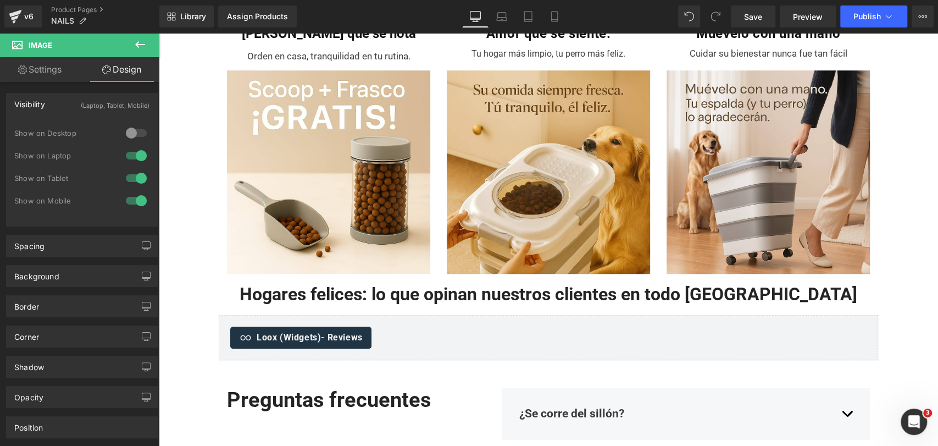
click at [136, 155] on div at bounding box center [136, 156] width 26 height 18
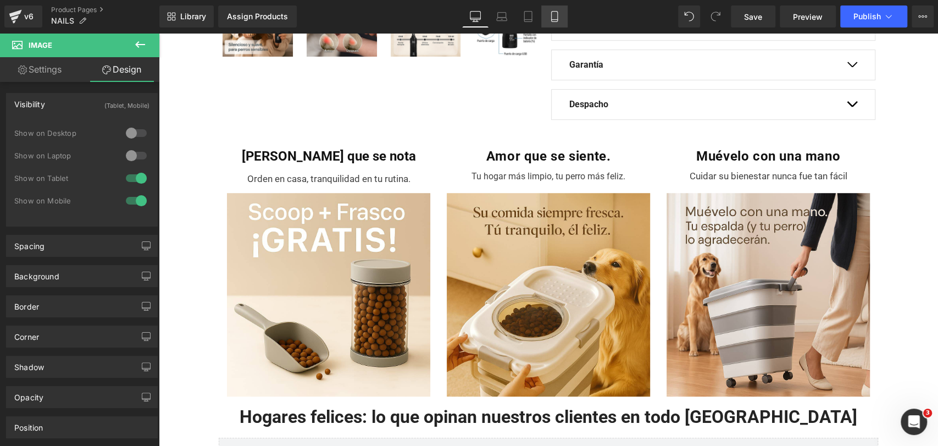
click at [552, 21] on icon at bounding box center [554, 17] width 6 height 10
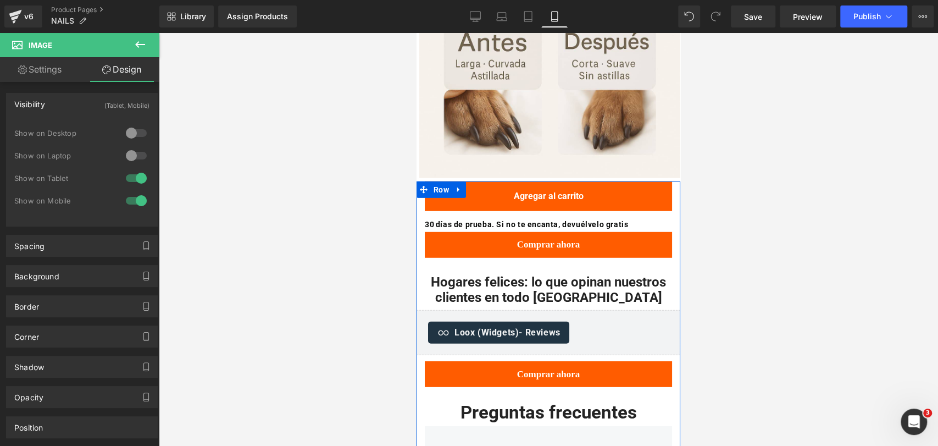
scroll to position [1987, 0]
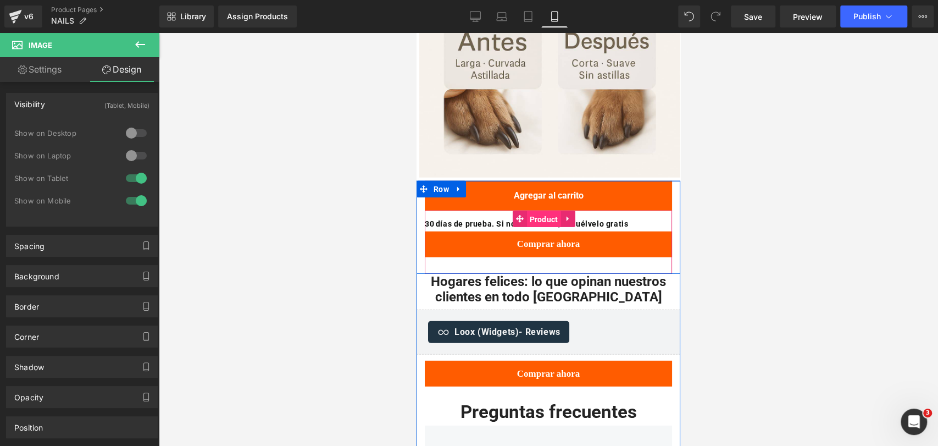
click at [538, 211] on span "Product" at bounding box center [543, 219] width 34 height 16
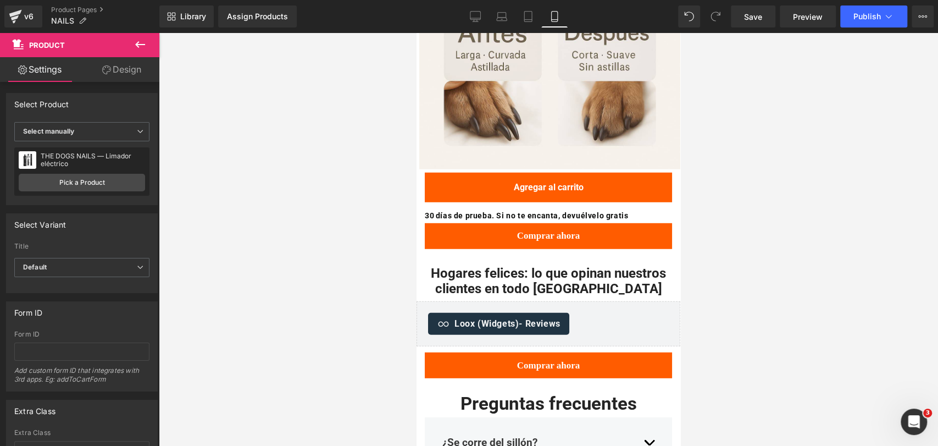
scroll to position [1993, 0]
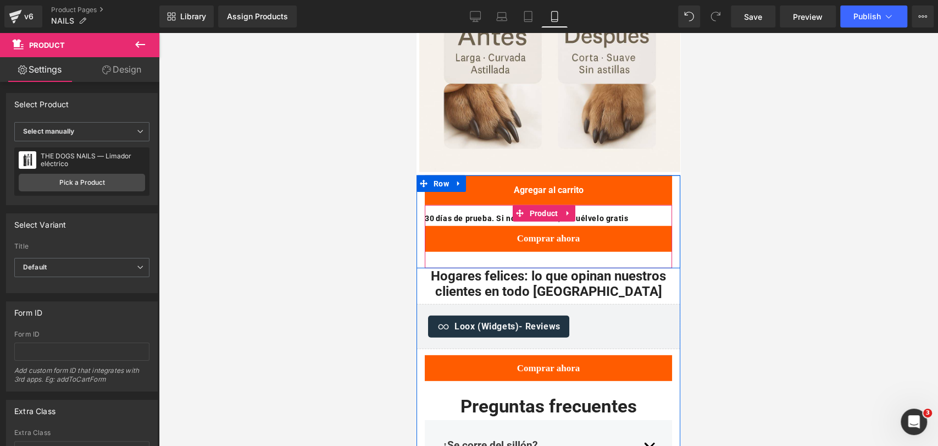
click at [585, 214] on b "30 días de prueba. Si no te encanta, devuélvelo gratis" at bounding box center [526, 218] width 203 height 9
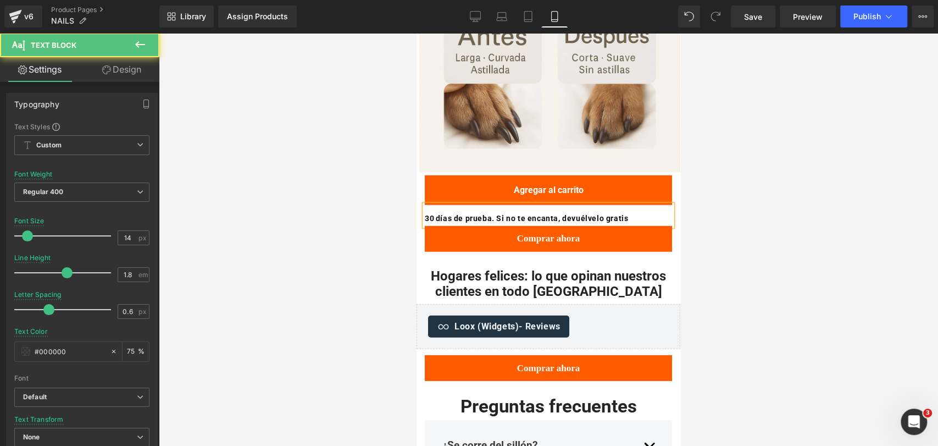
drag, startPoint x: 725, startPoint y: 168, endPoint x: 714, endPoint y: 171, distance: 10.9
click at [725, 168] on div at bounding box center [548, 239] width 779 height 413
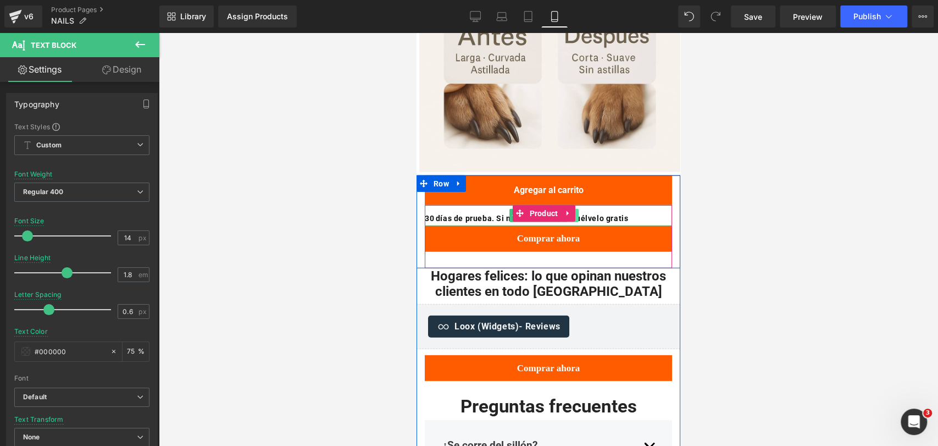
click at [577, 209] on link at bounding box center [573, 215] width 12 height 13
click at [577, 212] on icon at bounding box center [578, 215] width 6 height 6
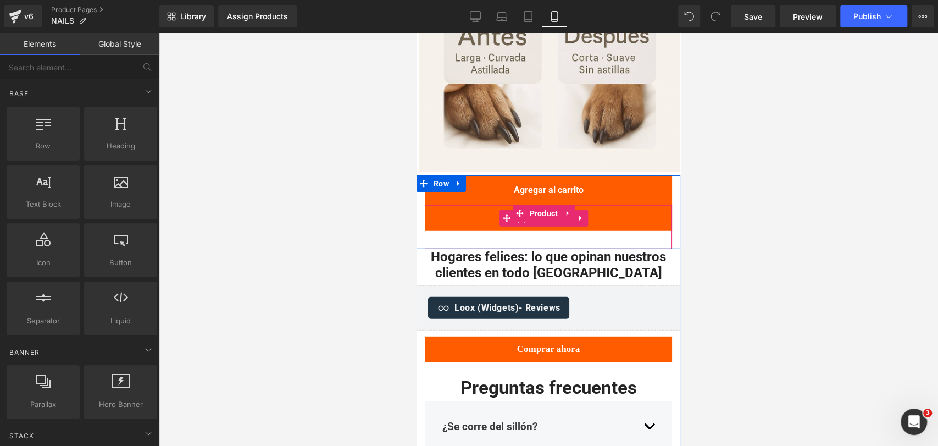
click at [582, 214] on icon at bounding box center [581, 218] width 8 height 8
click at [586, 214] on icon at bounding box center [588, 218] width 8 height 8
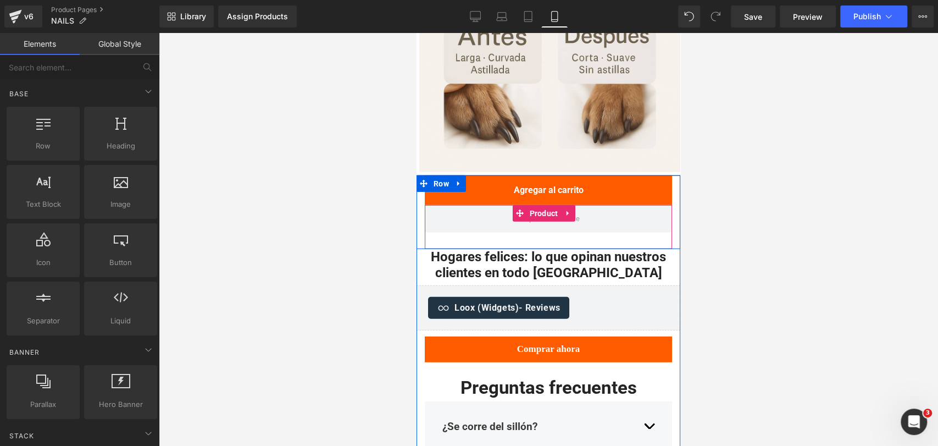
click at [569, 209] on icon at bounding box center [568, 213] width 8 height 8
click at [573, 209] on icon at bounding box center [575, 213] width 8 height 8
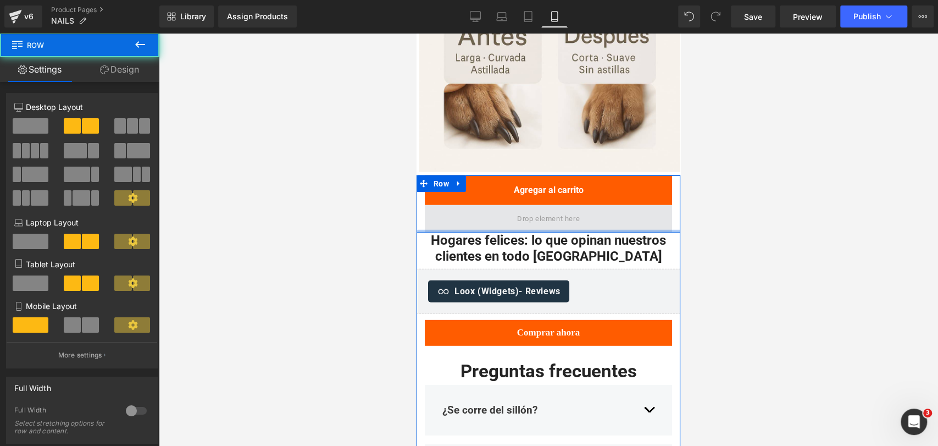
drag, startPoint x: 619, startPoint y: 178, endPoint x: 613, endPoint y: 172, distance: 8.5
click at [613, 175] on div "Agregar al carrito (P) Cart Button Product Row" at bounding box center [548, 203] width 264 height 57
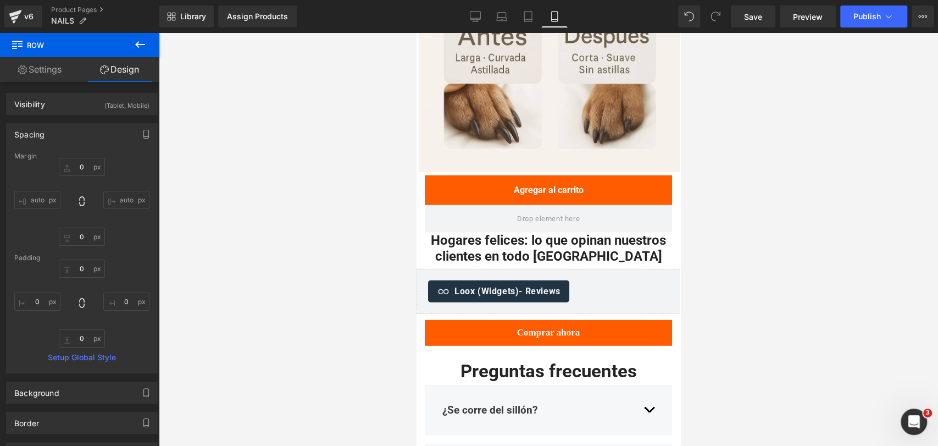
click at [702, 153] on div at bounding box center [548, 239] width 779 height 413
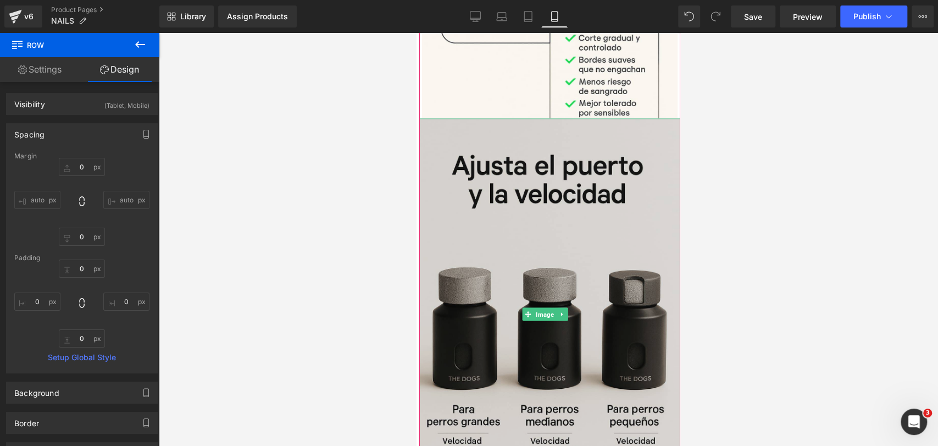
scroll to position [1340, 0]
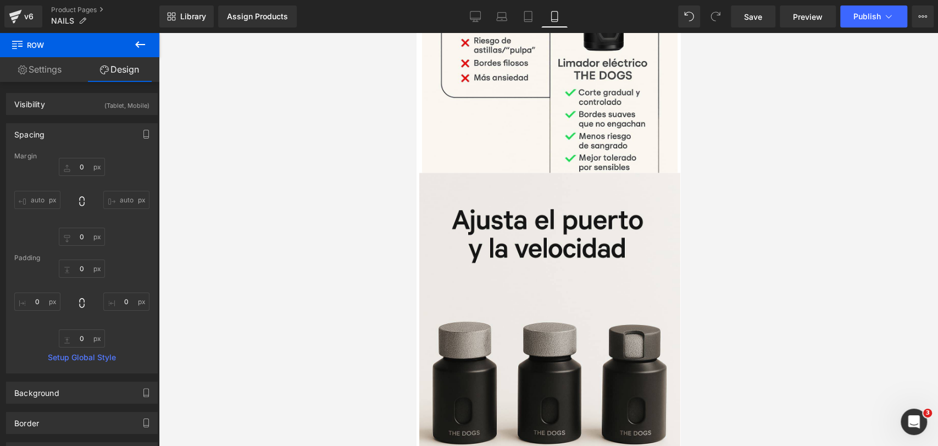
click at [145, 42] on icon at bounding box center [140, 44] width 13 height 13
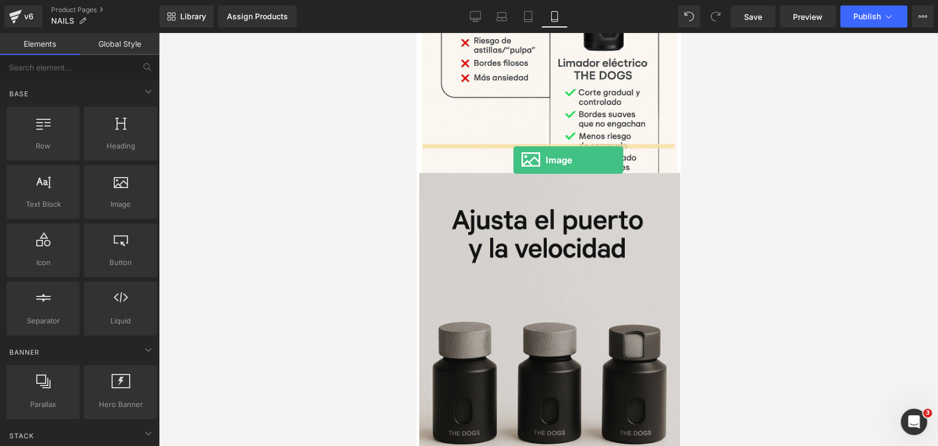
drag, startPoint x: 530, startPoint y: 213, endPoint x: 513, endPoint y: 159, distance: 56.3
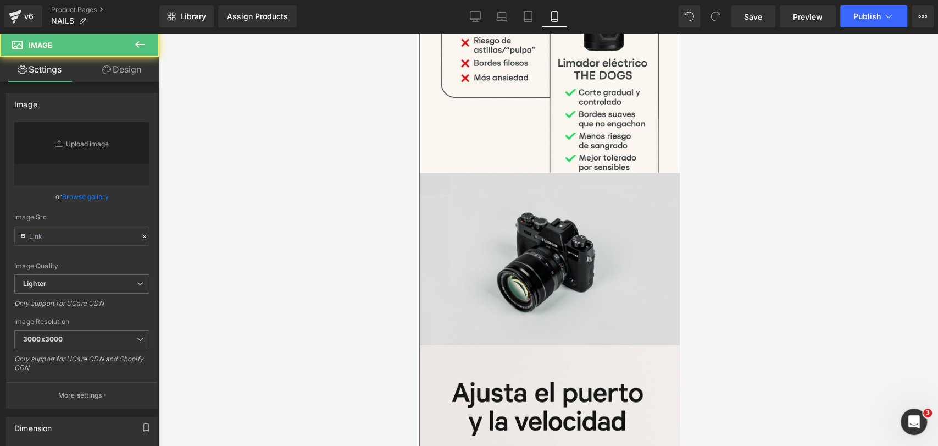
type input "//d1um8515vdn9kb.cloudfront.net/images/parallax.jpg"
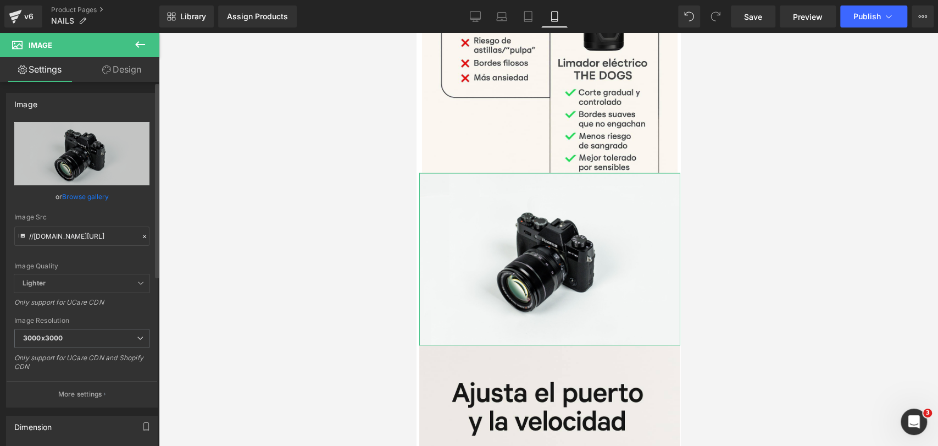
click at [88, 203] on link "Browse gallery" at bounding box center [85, 196] width 47 height 19
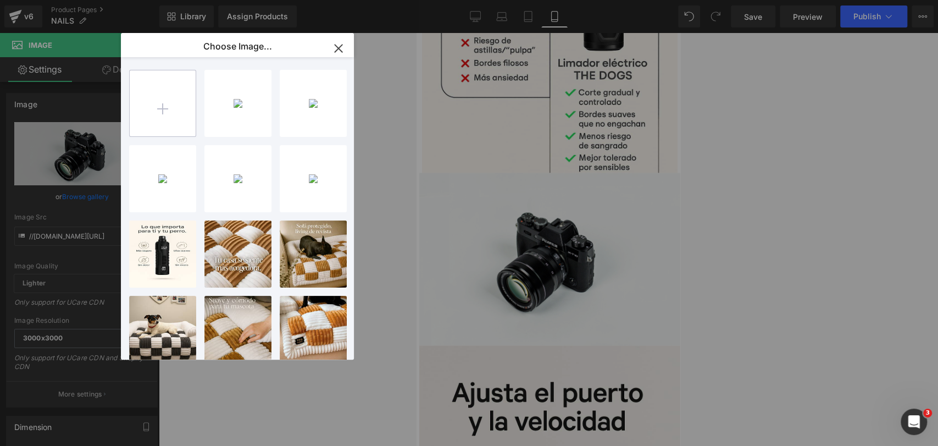
click at [179, 116] on input "file" at bounding box center [163, 103] width 66 height 66
type input "C:\fakepath\20250917_0229_Ajuste de Velocidad_remix_01k5b291yef6nr32vzb8w4syqv.…"
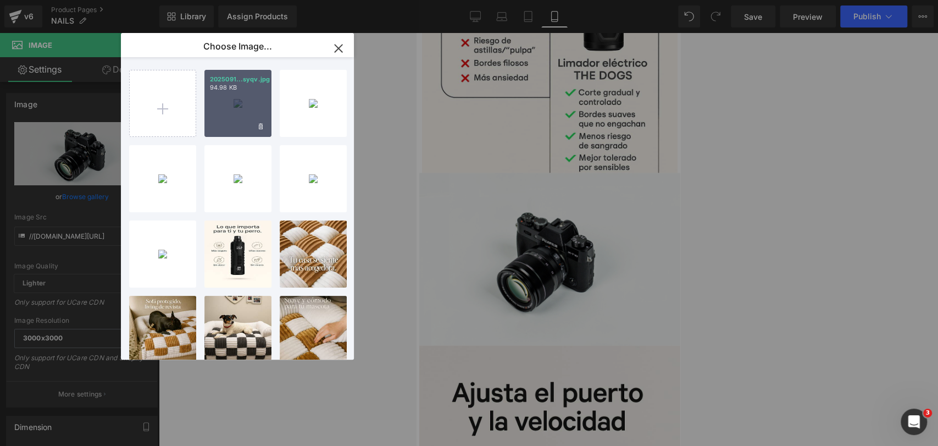
click at [242, 111] on div "2025091...syqv.jpg 94.98 KB" at bounding box center [237, 103] width 67 height 67
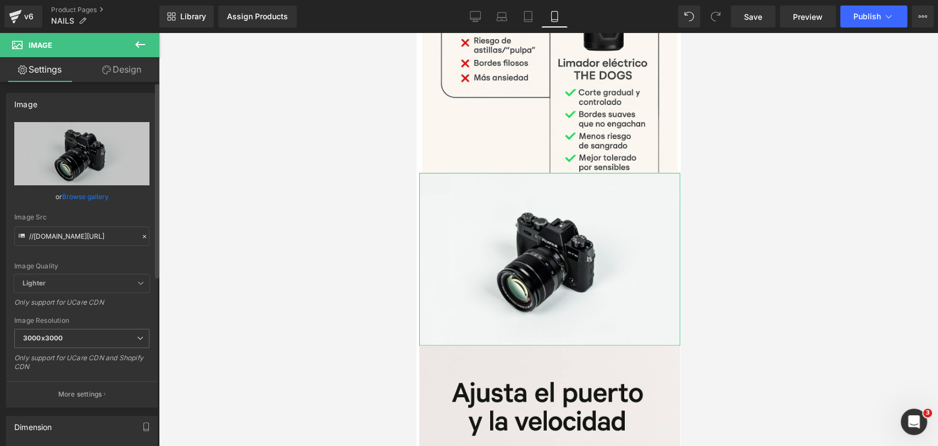
click at [86, 198] on link "Browse gallery" at bounding box center [85, 196] width 47 height 19
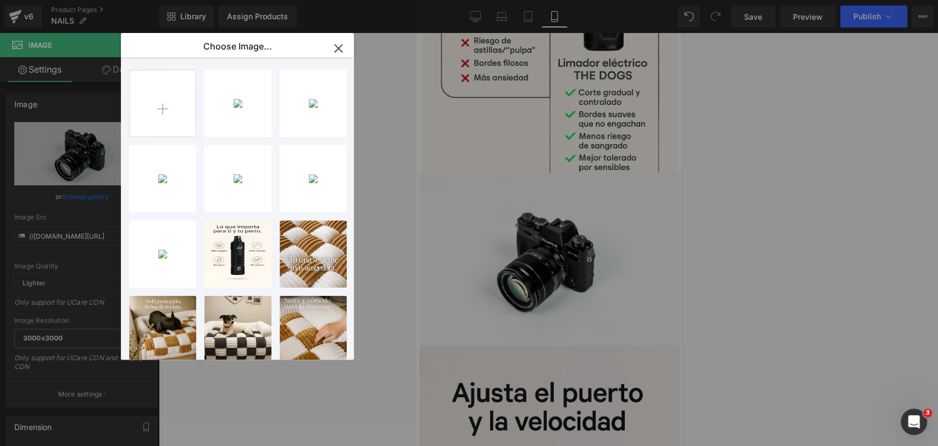
click at [0, 0] on div "2025091...syqv.jpg 94.98 KB" at bounding box center [0, 0] width 0 height 0
type input "https://ucarecdn.com/008563e8-aba1-46c0-a68f-971566f6b6d6/-/format/auto/-/previ…"
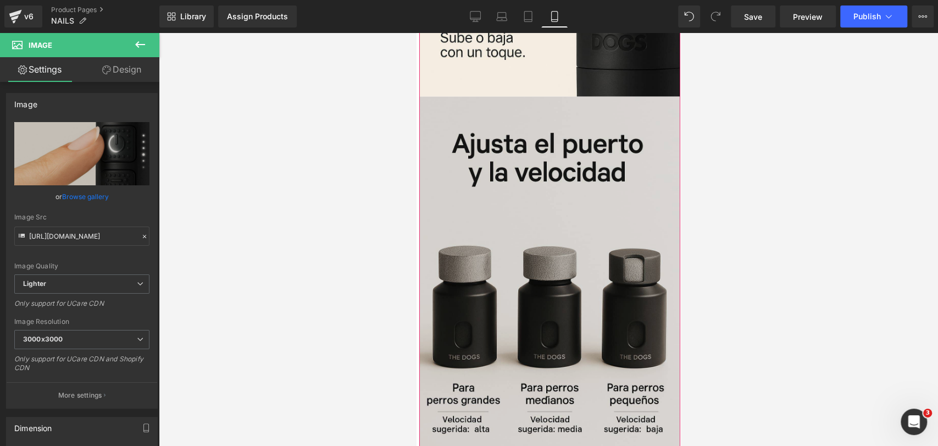
scroll to position [1829, 0]
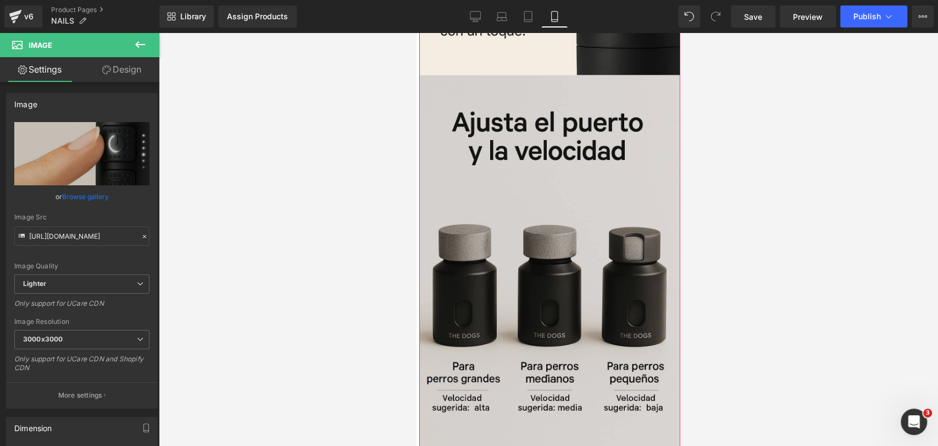
click at [594, 146] on img at bounding box center [549, 271] width 261 height 392
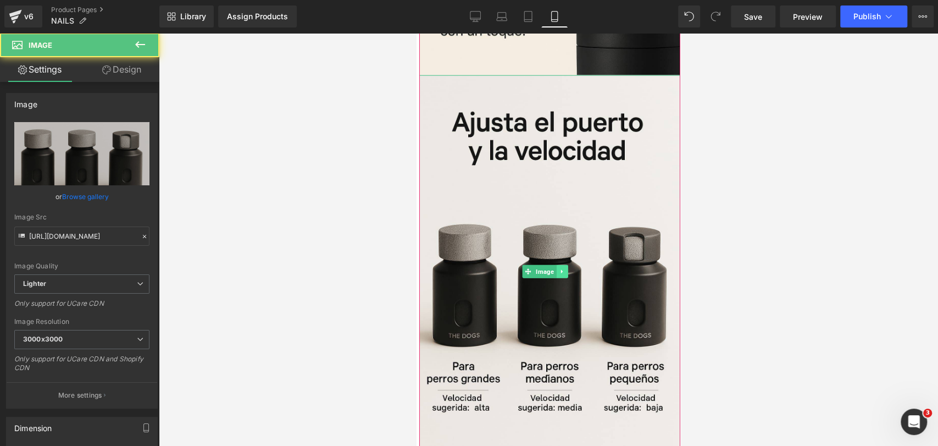
click at [567, 265] on link at bounding box center [563, 271] width 12 height 13
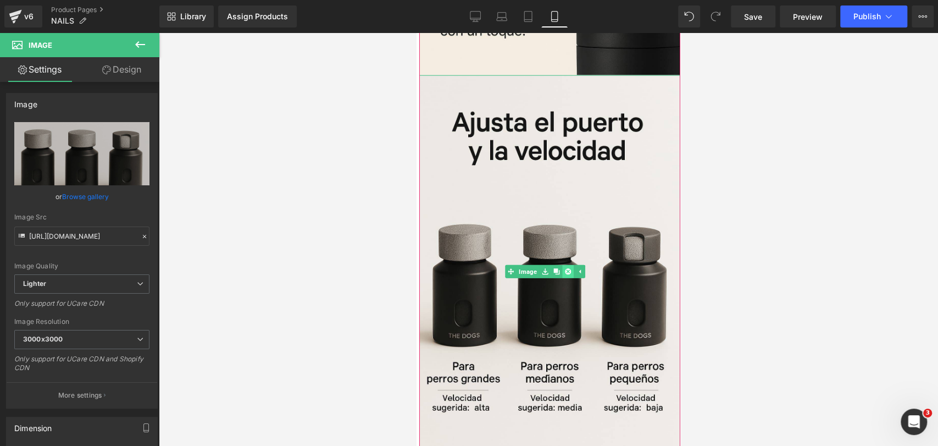
click at [569, 268] on icon at bounding box center [568, 271] width 6 height 6
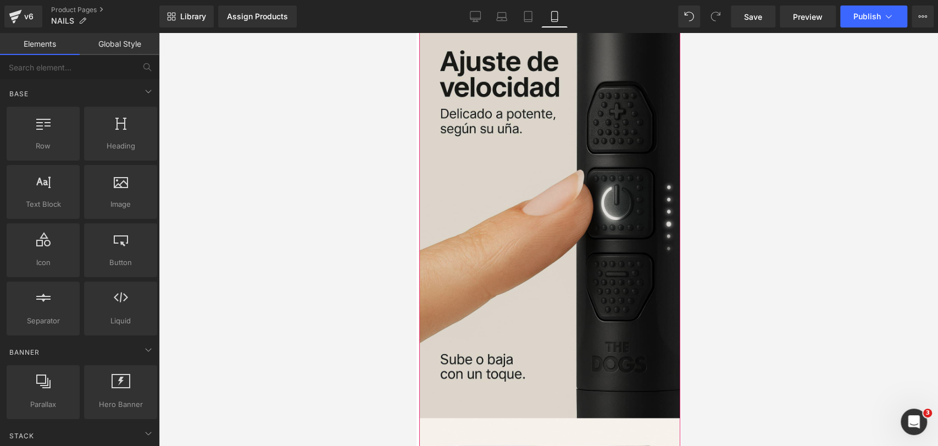
scroll to position [1401, 0]
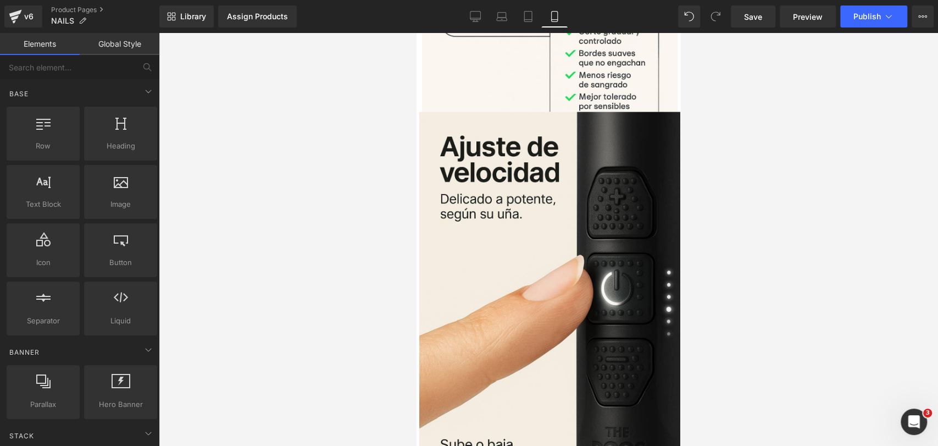
click at [727, 204] on div at bounding box center [548, 239] width 779 height 413
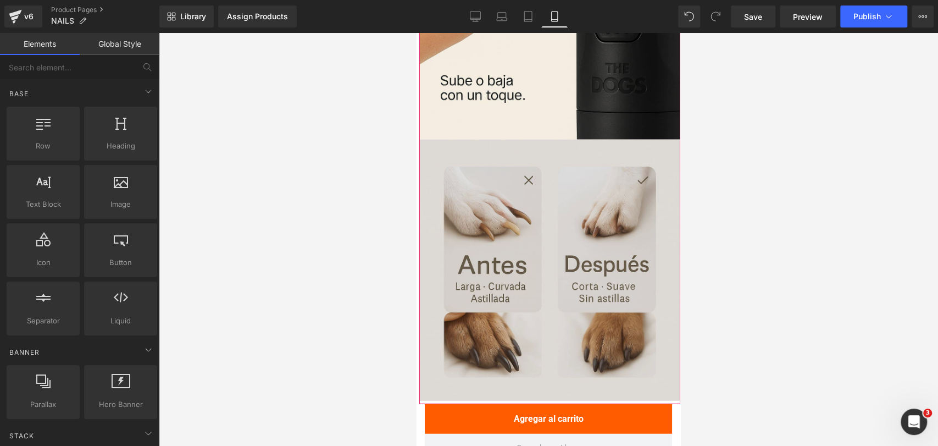
scroll to position [1767, 0]
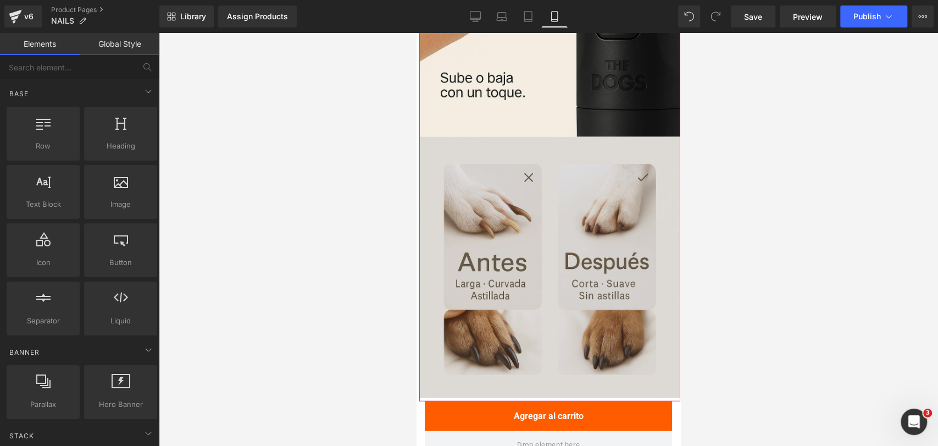
click at [596, 156] on img at bounding box center [549, 267] width 261 height 261
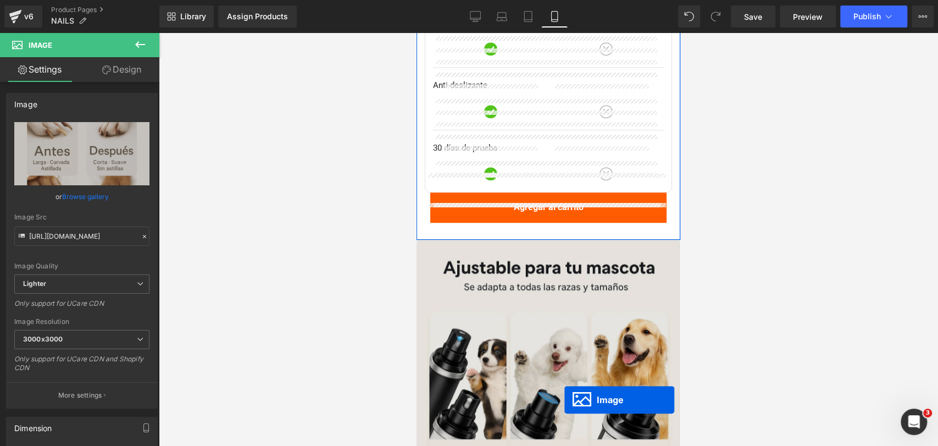
scroll to position [3441, 0]
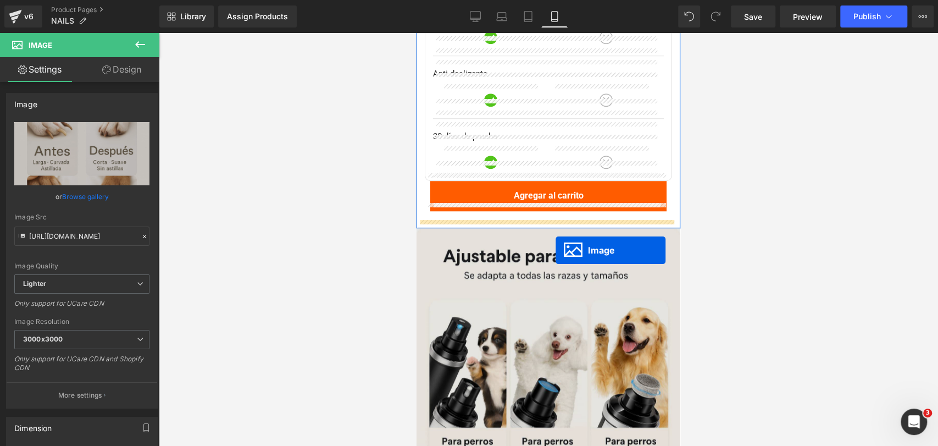
drag, startPoint x: 523, startPoint y: 218, endPoint x: 555, endPoint y: 250, distance: 45.9
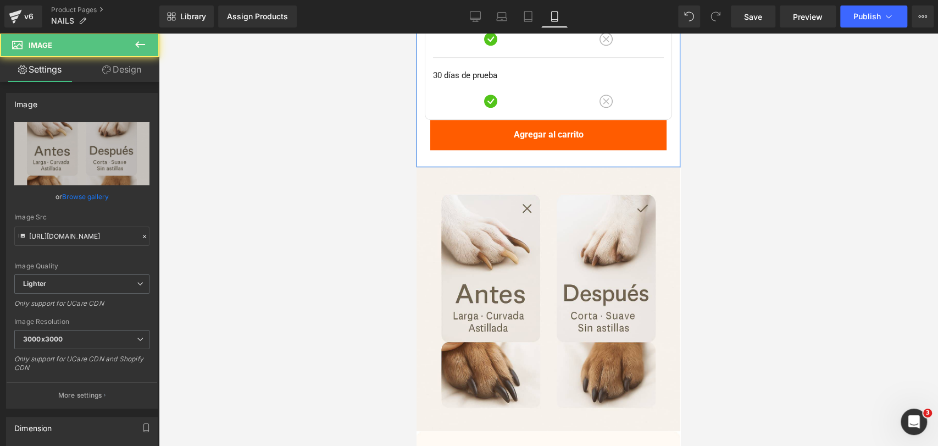
drag, startPoint x: 734, startPoint y: 238, endPoint x: 231, endPoint y: 313, distance: 508.3
click at [734, 238] on div at bounding box center [548, 239] width 779 height 413
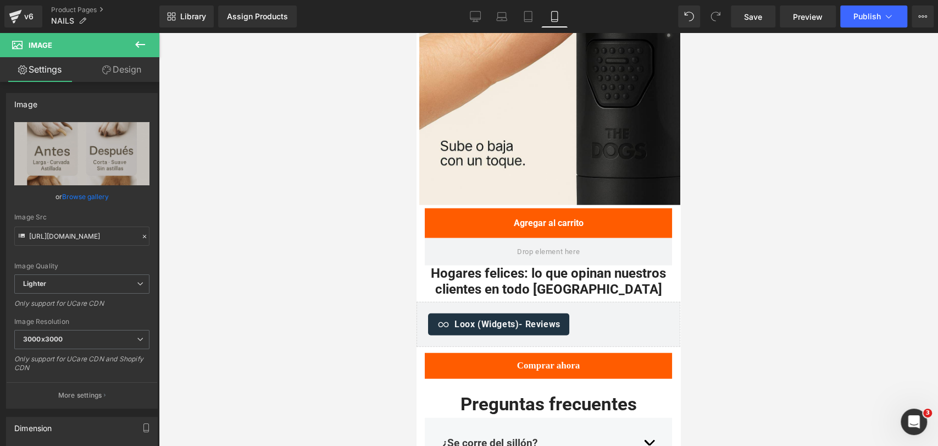
scroll to position [1727, 0]
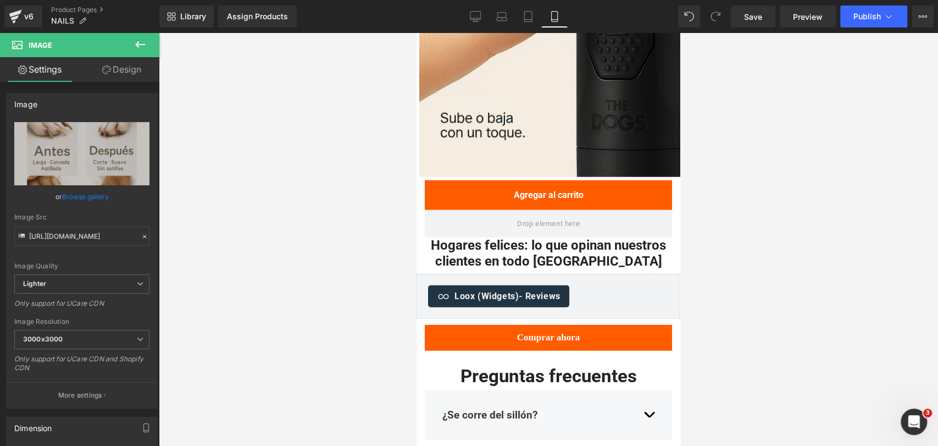
click at [747, 210] on div at bounding box center [548, 239] width 779 height 413
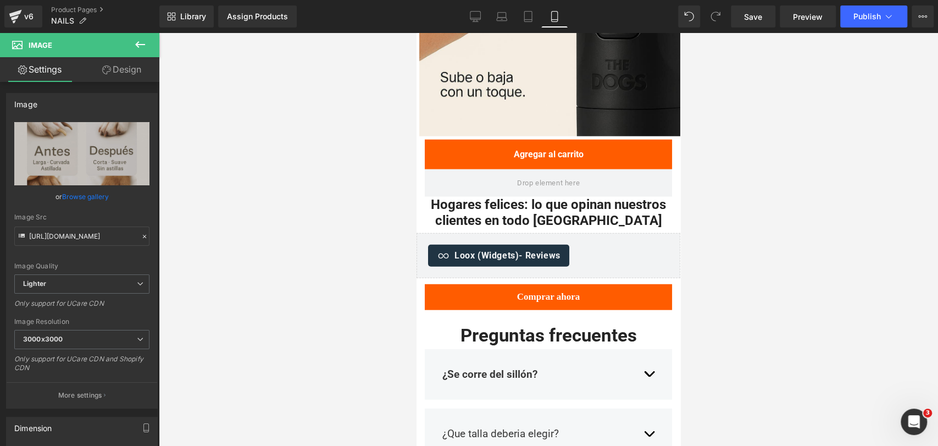
scroll to position [1648, 0]
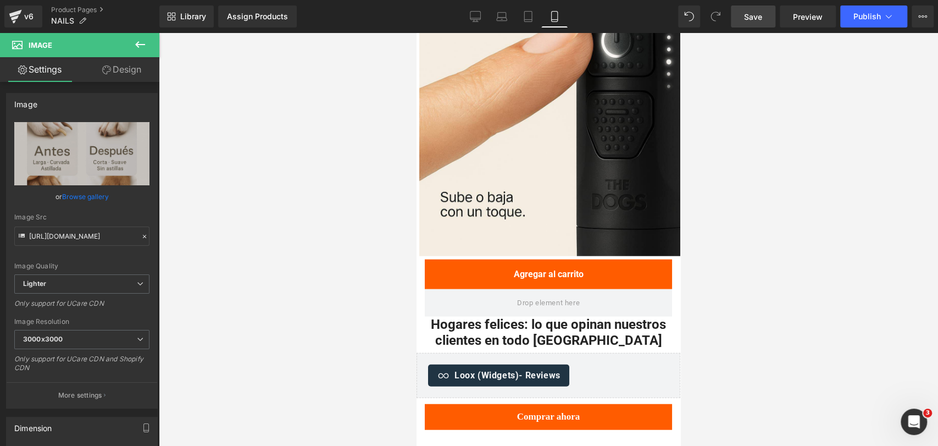
click at [760, 11] on span "Save" at bounding box center [753, 17] width 18 height 12
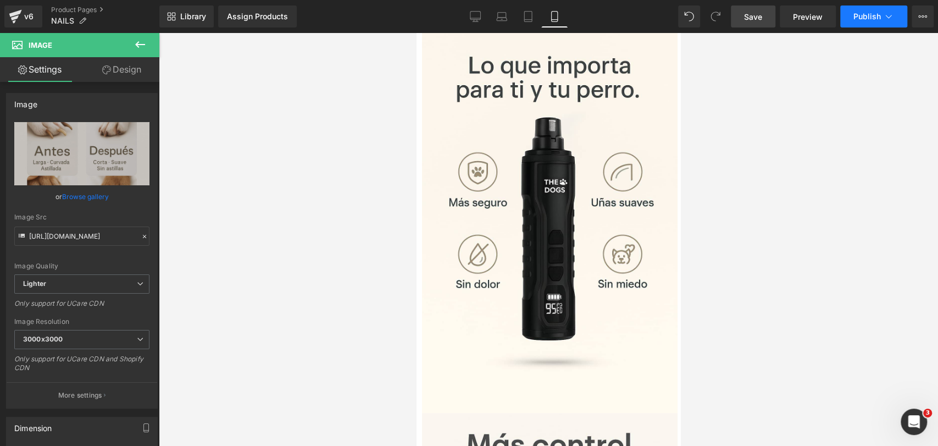
scroll to position [732, 0]
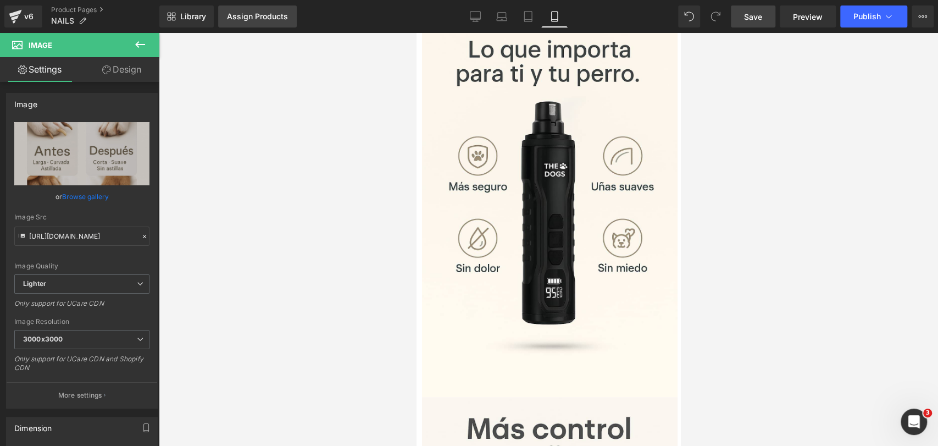
click at [267, 6] on link "Assign Products" at bounding box center [257, 16] width 79 height 22
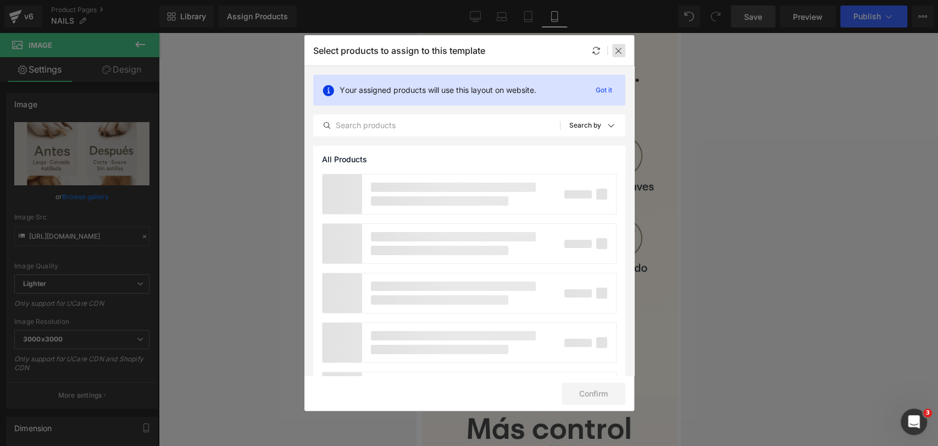
click at [618, 55] on div at bounding box center [618, 50] width 13 height 13
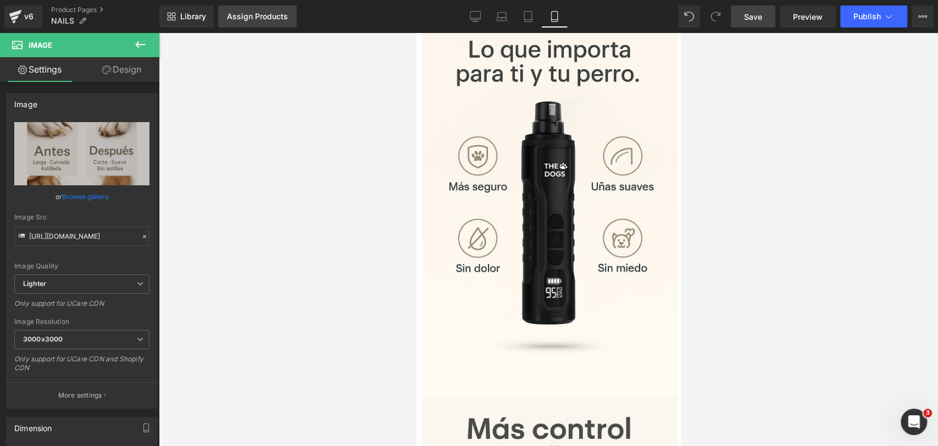
click at [259, 16] on div "Assign Products" at bounding box center [257, 16] width 61 height 9
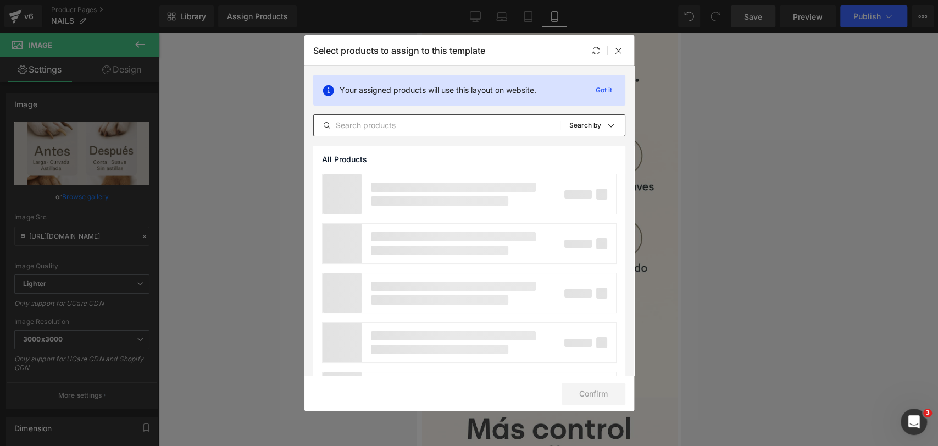
click at [397, 117] on div "All Products Shopify Collections Product Templates Shopify Collections Sort: Se…" at bounding box center [469, 125] width 312 height 22
click at [400, 120] on input "text" at bounding box center [437, 125] width 246 height 13
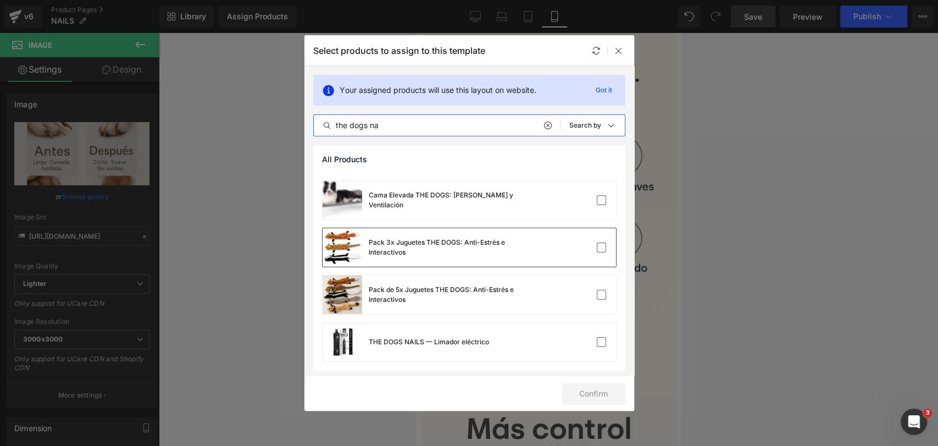
scroll to position [42, 0]
type input "the dogs na"
click at [425, 327] on div "THE DOGS NAILS — Limador eléctrico" at bounding box center [406, 340] width 166 height 38
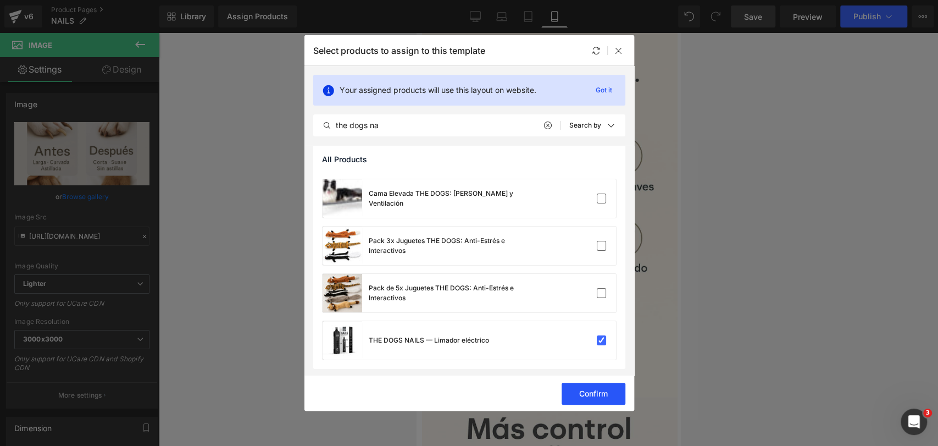
click at [587, 385] on button "Confirm" at bounding box center [594, 393] width 64 height 22
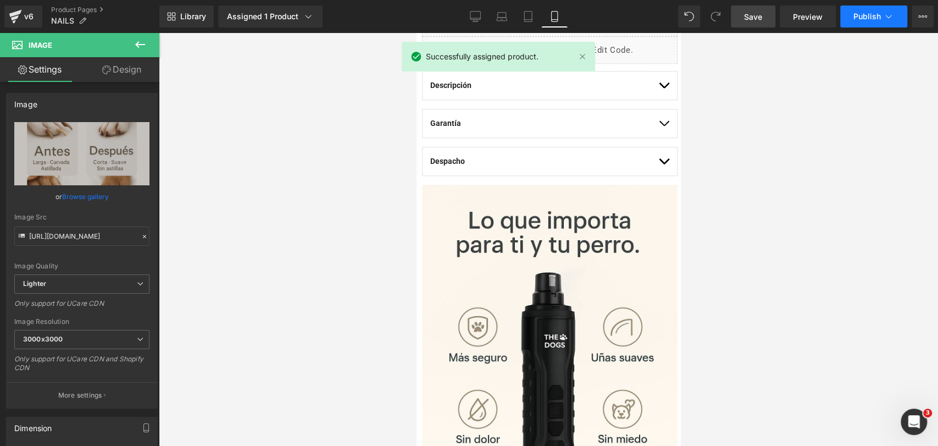
scroll to position [549, 0]
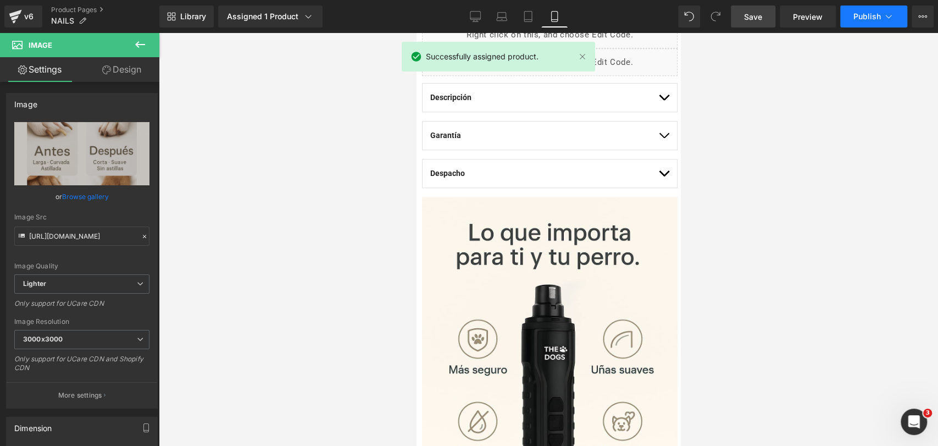
click at [853, 16] on button "Publish" at bounding box center [873, 16] width 67 height 22
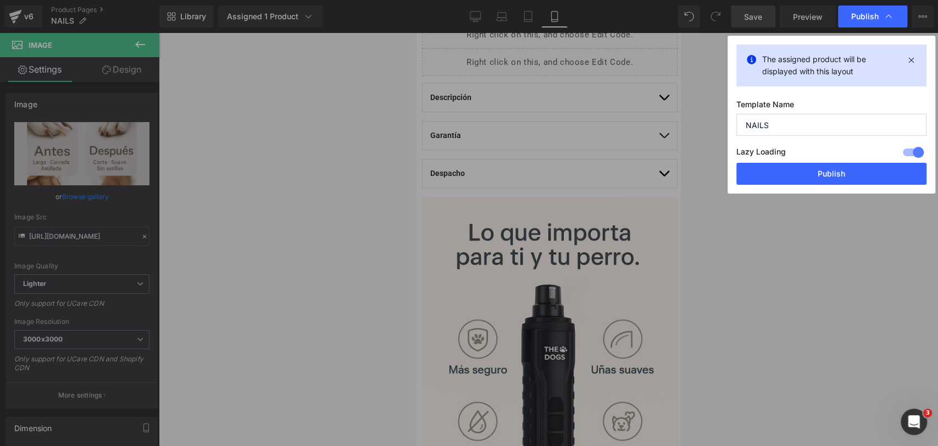
click at [804, 129] on input "NAILS" at bounding box center [831, 125] width 190 height 22
type input "THE DOGS NAILS"
click at [802, 168] on button "Publish" at bounding box center [831, 174] width 190 height 22
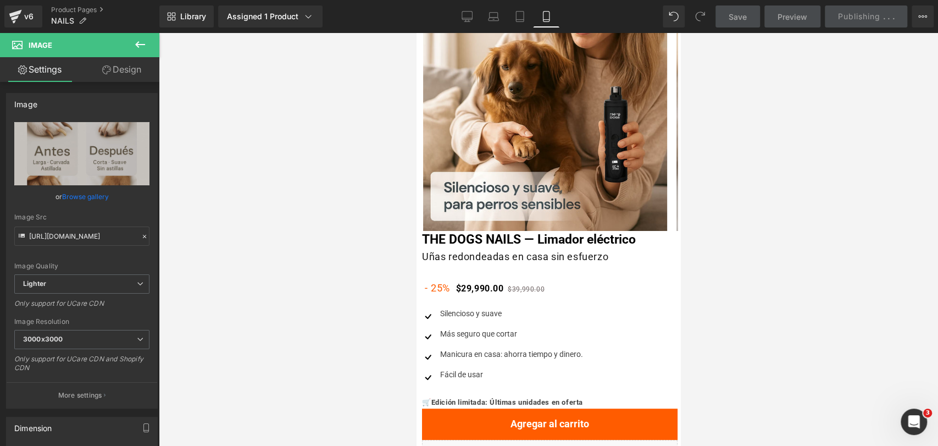
scroll to position [122, 0]
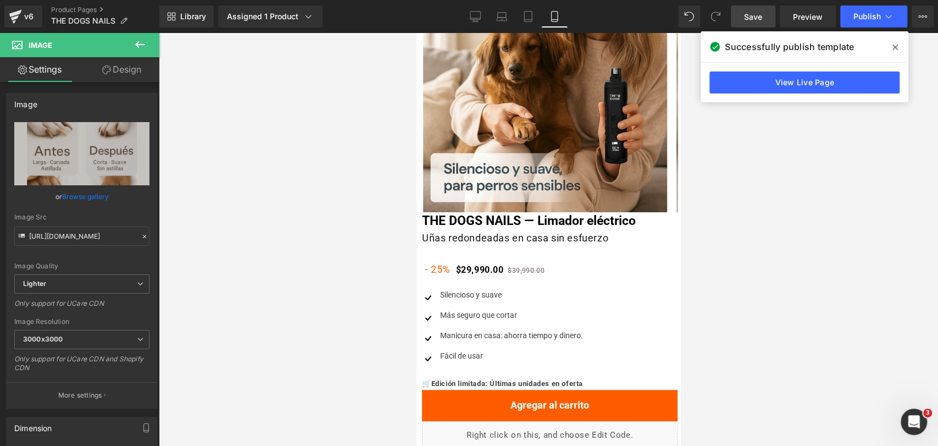
click at [897, 41] on span at bounding box center [895, 47] width 18 height 18
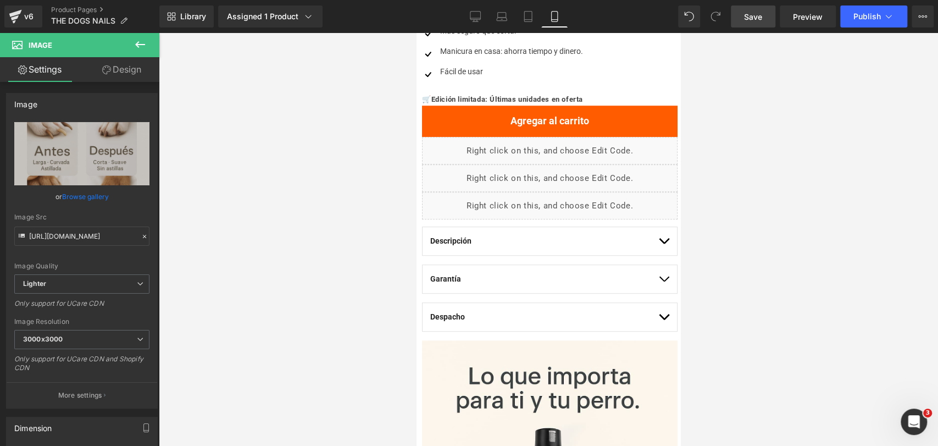
scroll to position [404, 0]
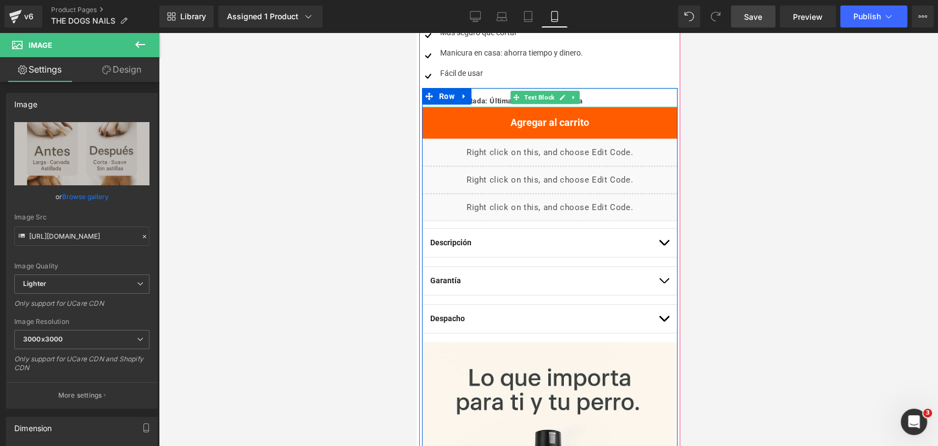
click at [539, 101] on span "Text Block" at bounding box center [539, 97] width 35 height 13
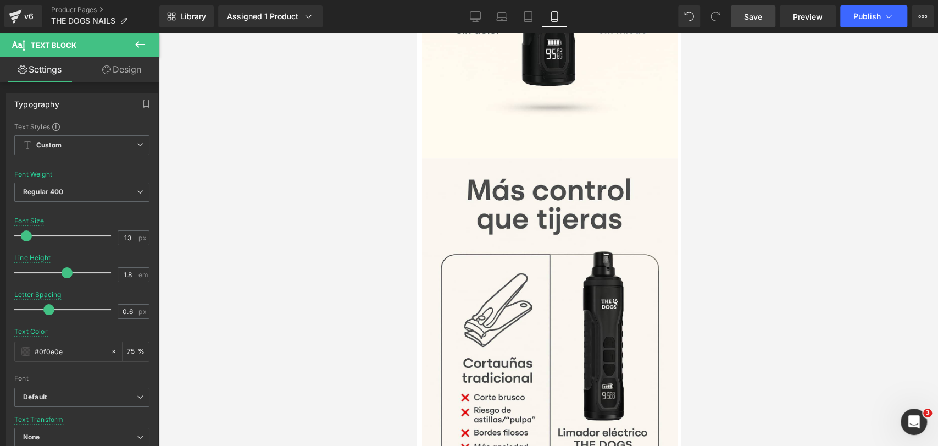
scroll to position [984, 0]
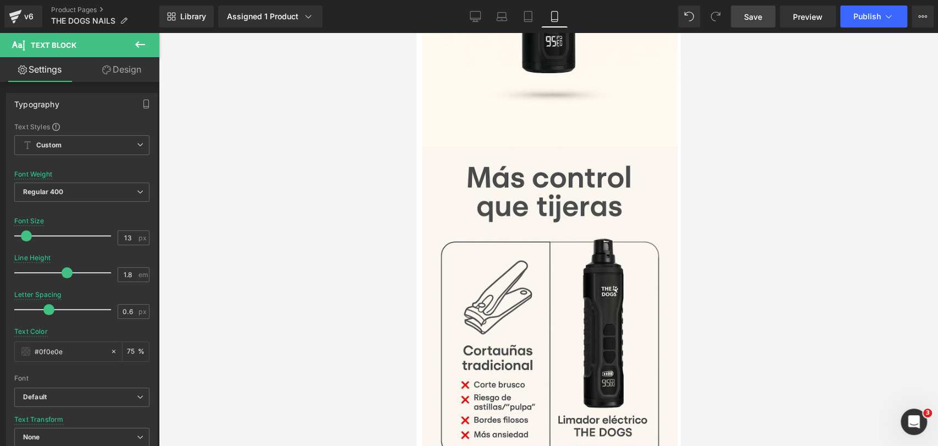
drag, startPoint x: 674, startPoint y: 96, endPoint x: 1101, endPoint y: 175, distance: 433.6
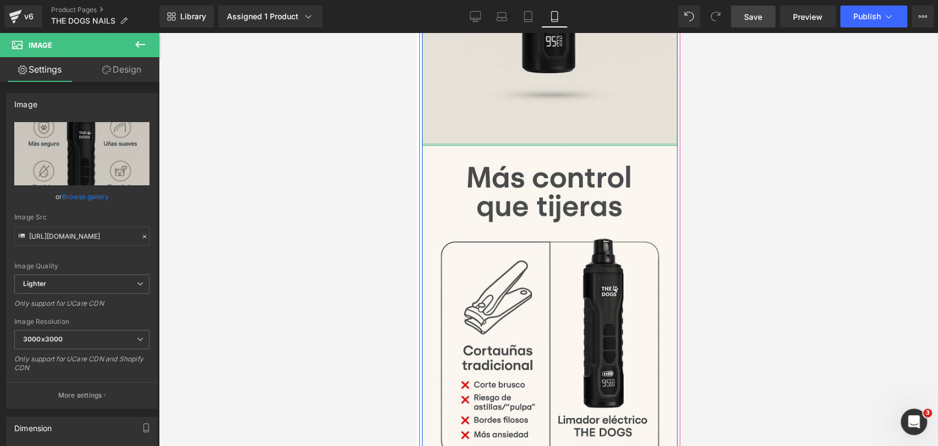
drag, startPoint x: 551, startPoint y: 130, endPoint x: 555, endPoint y: 120, distance: 11.1
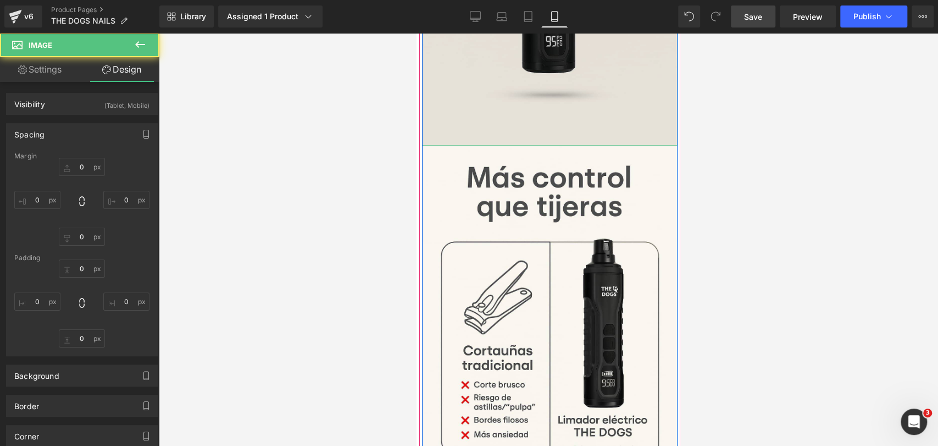
type input "0"
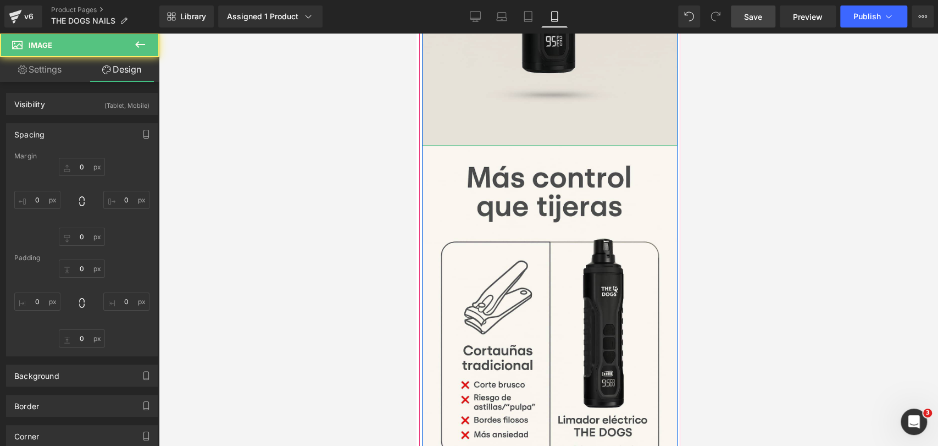
type input "0"
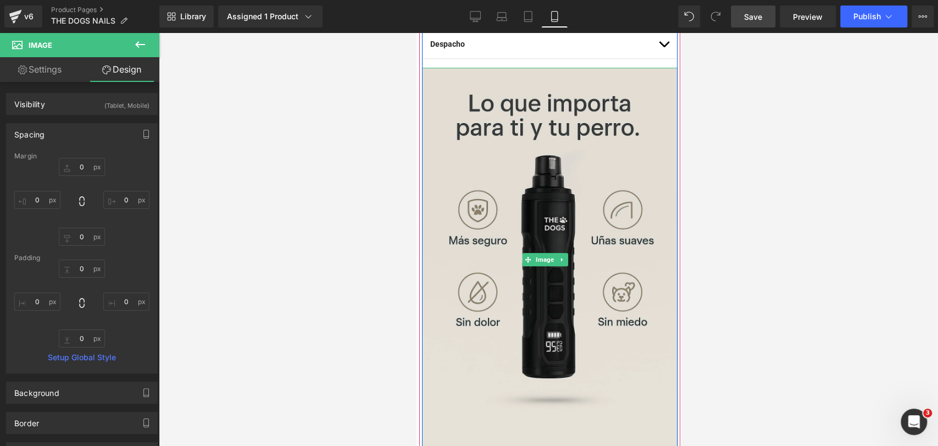
scroll to position [678, 0]
click at [597, 145] on img at bounding box center [549, 260] width 255 height 384
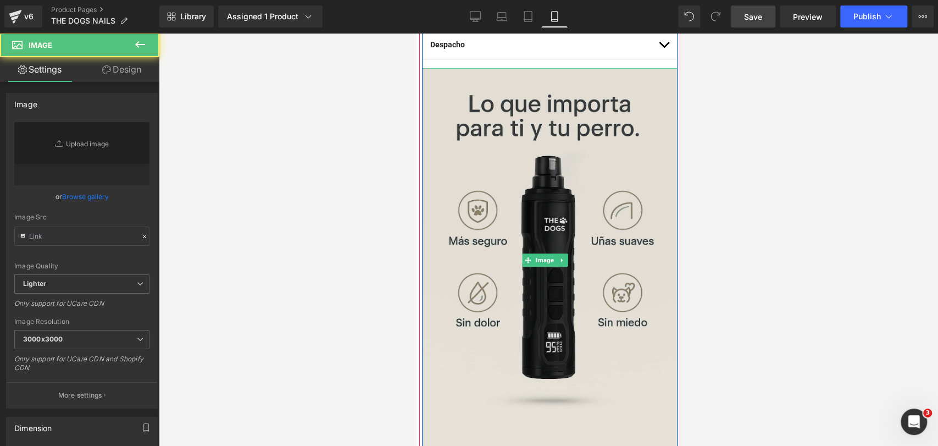
type input "https://ucarecdn.com/b2a98f3b-8bd6-4434-a66a-e3a439912061/-/format/auto/-/previ…"
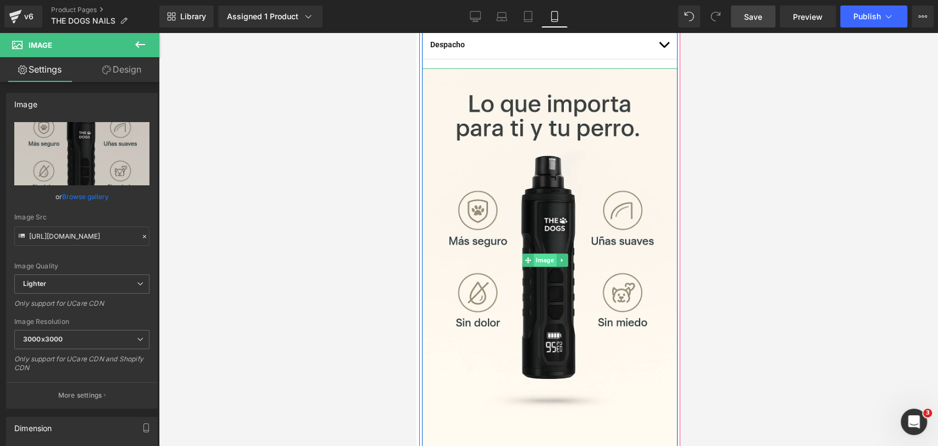
click at [546, 253] on span "Image" at bounding box center [545, 259] width 23 height 13
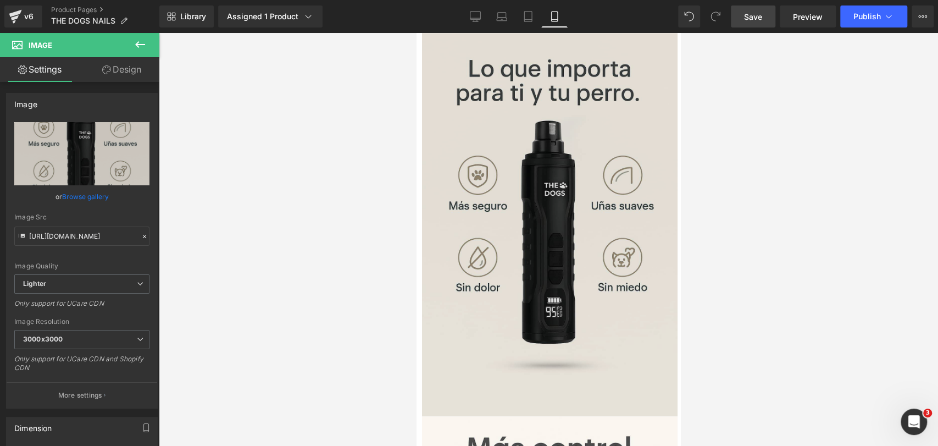
scroll to position [739, 0]
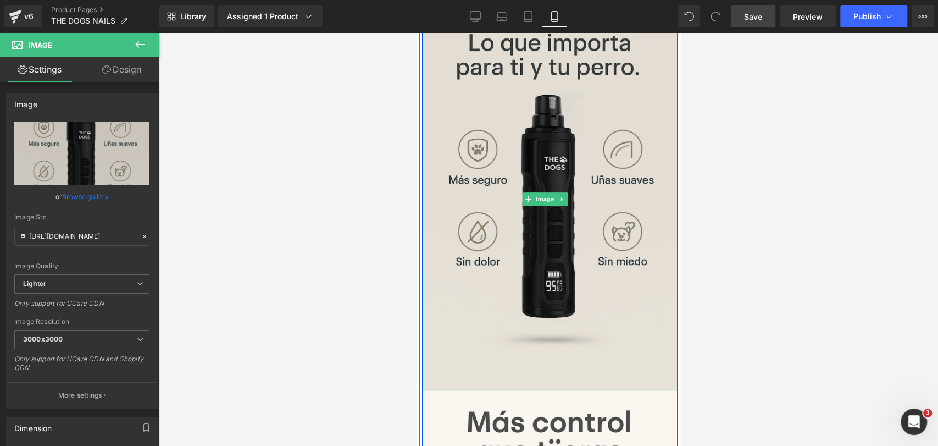
click at [563, 155] on img at bounding box center [549, 199] width 255 height 384
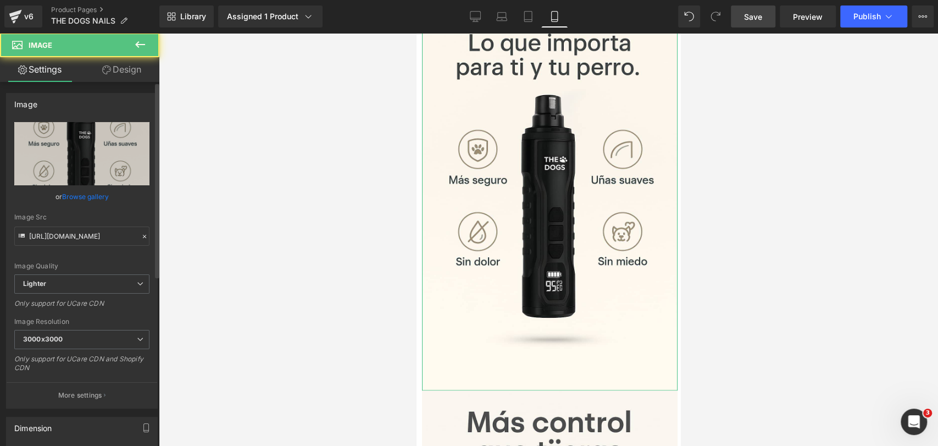
click at [101, 193] on link "Browse gallery" at bounding box center [85, 196] width 47 height 19
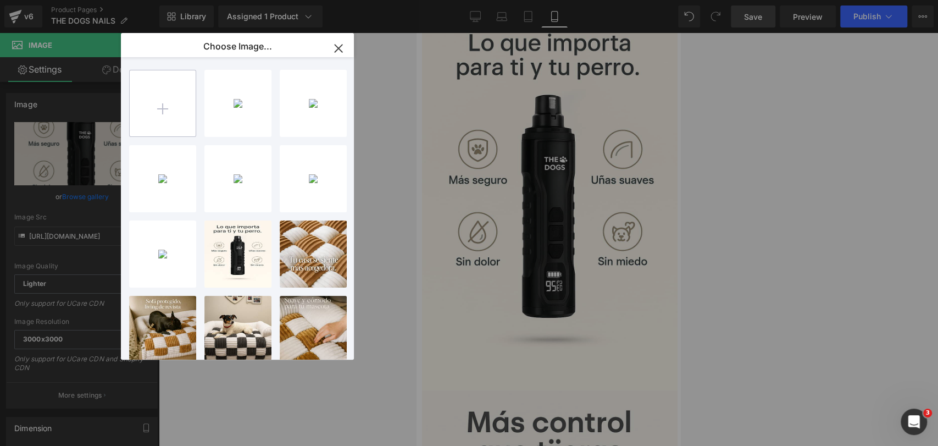
click at [149, 93] on input "file" at bounding box center [163, 103] width 66 height 66
type input "C:\fakepath\20250917_0157_Infografía Beneficios Minimalista_remix_01k5b0f90gfth…"
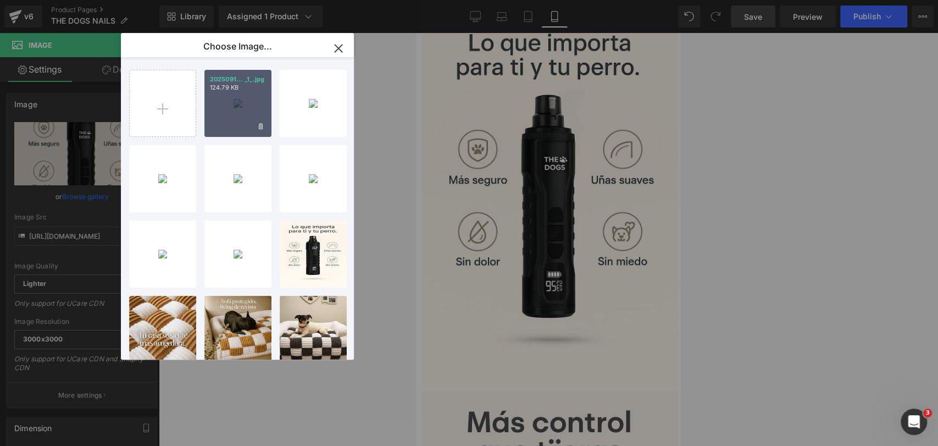
click at [240, 102] on div "2025091... _1_.jpg 124.79 KB" at bounding box center [237, 103] width 67 height 67
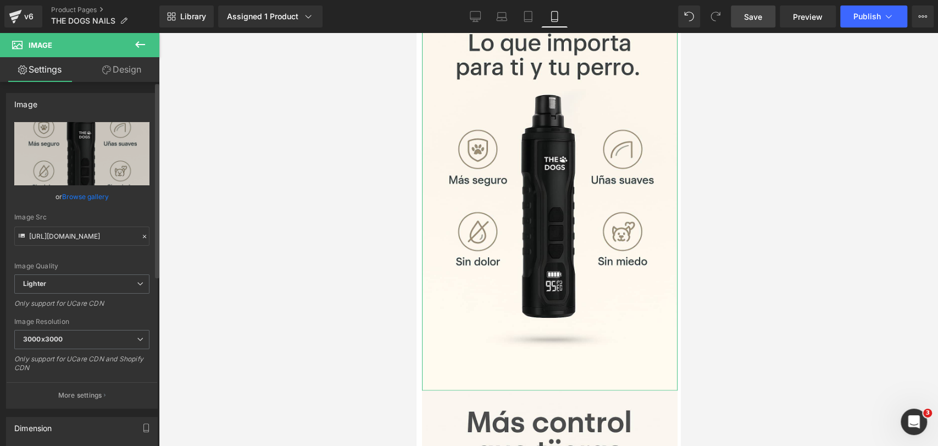
click at [105, 187] on link "Browse gallery" at bounding box center [85, 196] width 47 height 19
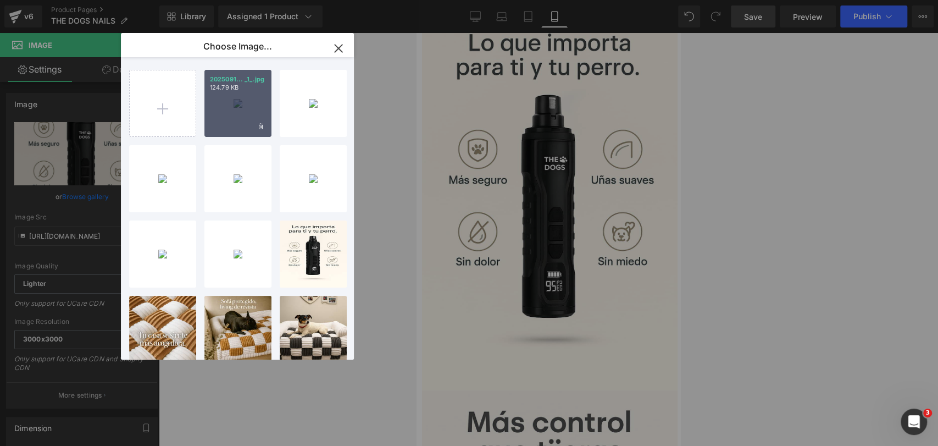
click at [243, 104] on div "2025091... _1_.jpg 124.79 KB" at bounding box center [237, 103] width 67 height 67
type input "https://ucarecdn.com/a73c8e2f-4ee6-46f6-a3ef-5baaea3b3e62/-/format/auto/-/previ…"
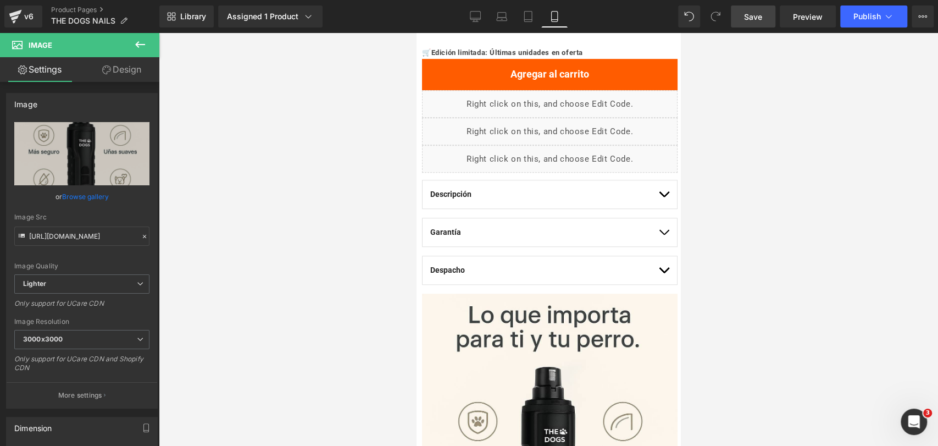
scroll to position [434, 0]
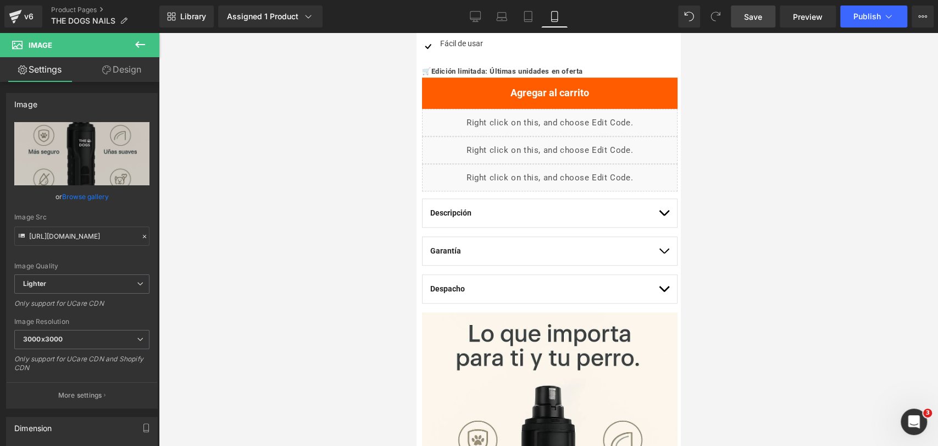
click at [658, 202] on button "button" at bounding box center [663, 213] width 11 height 28
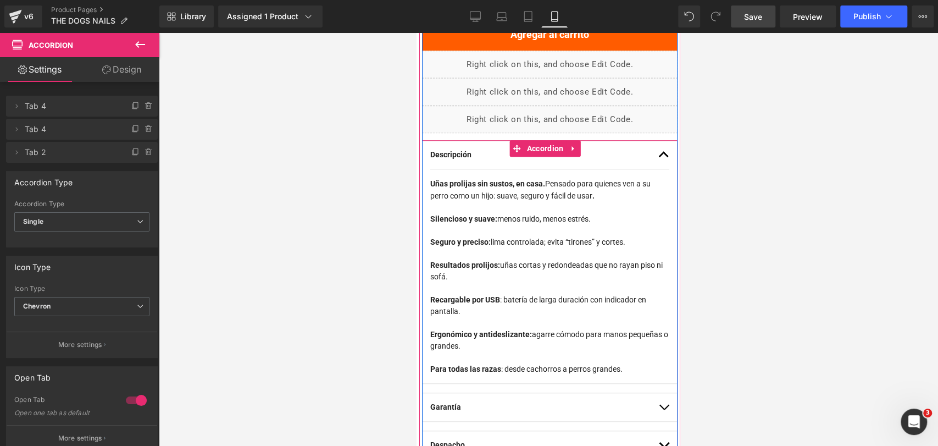
scroll to position [495, 0]
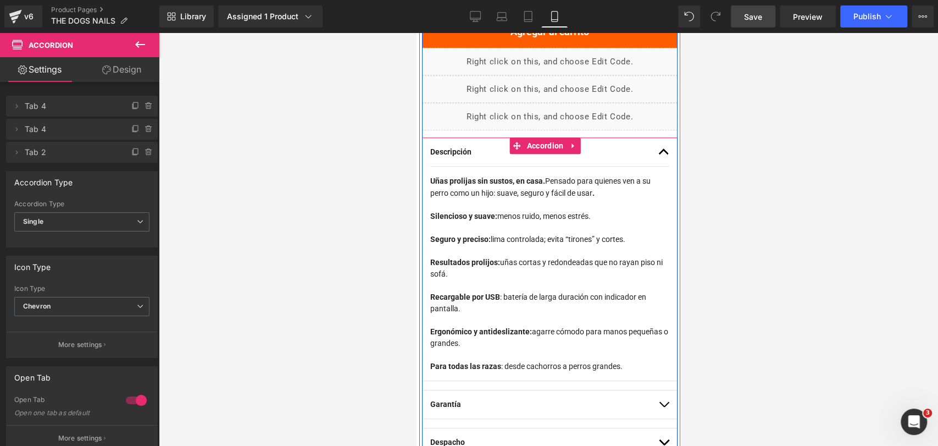
click at [659, 153] on button "button" at bounding box center [663, 152] width 11 height 28
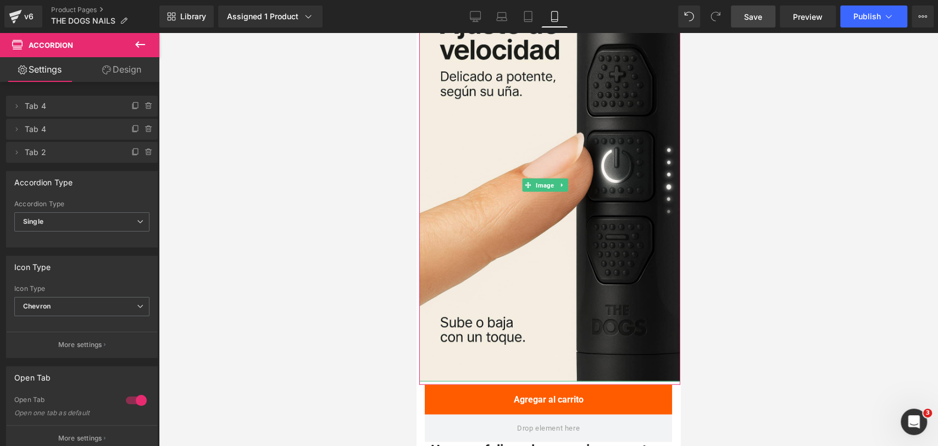
scroll to position [1472, 0]
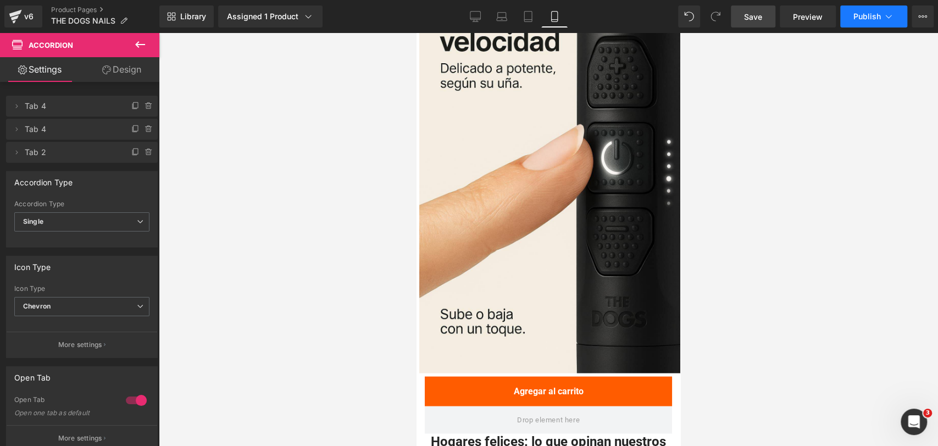
click at [853, 18] on span "Publish" at bounding box center [866, 16] width 27 height 9
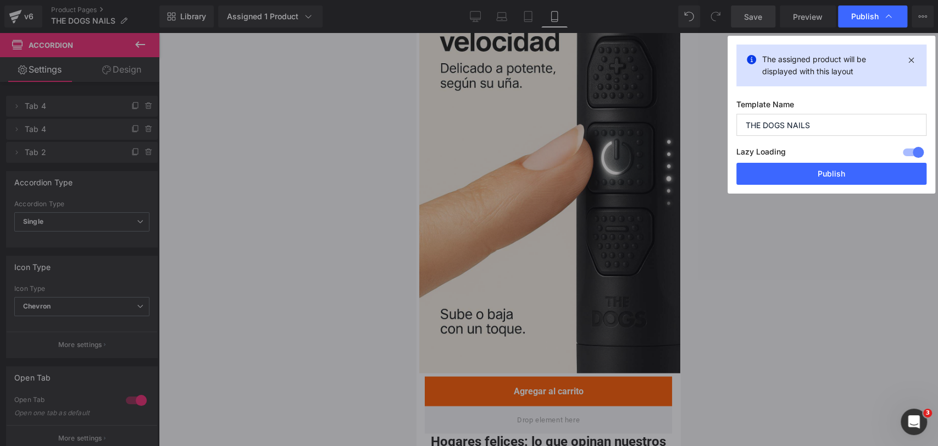
click at [821, 165] on button "Publish" at bounding box center [831, 174] width 190 height 22
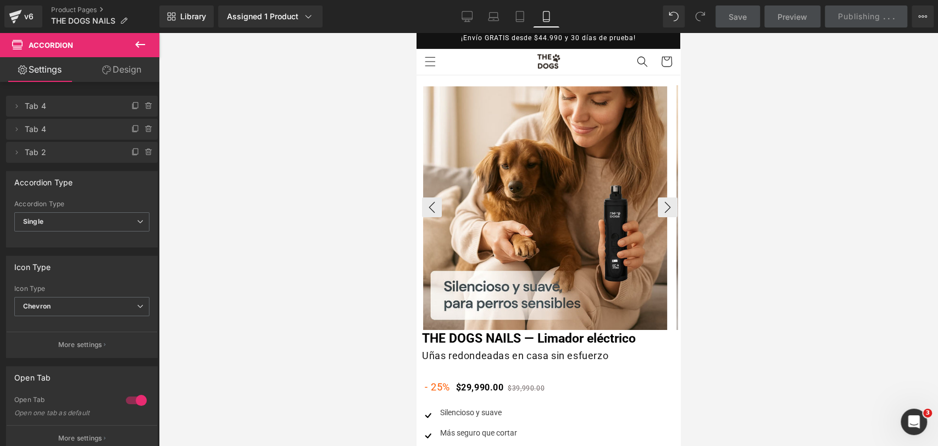
scroll to position [0, 0]
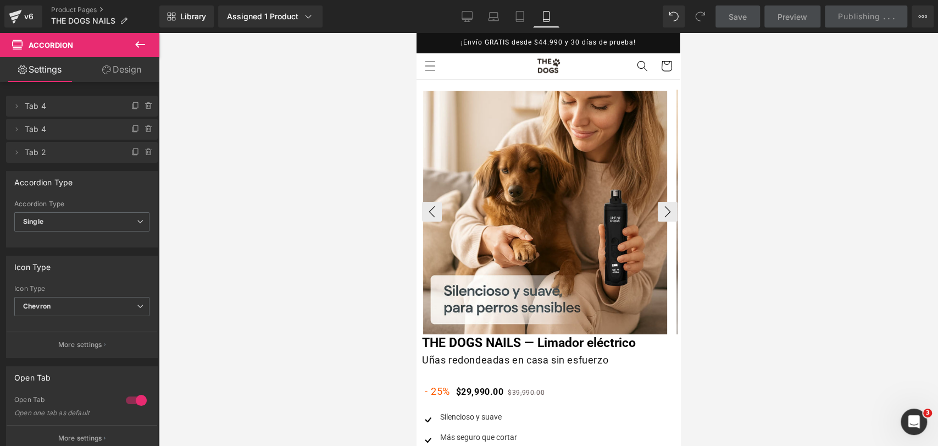
click at [538, 146] on img at bounding box center [545, 213] width 244 height 244
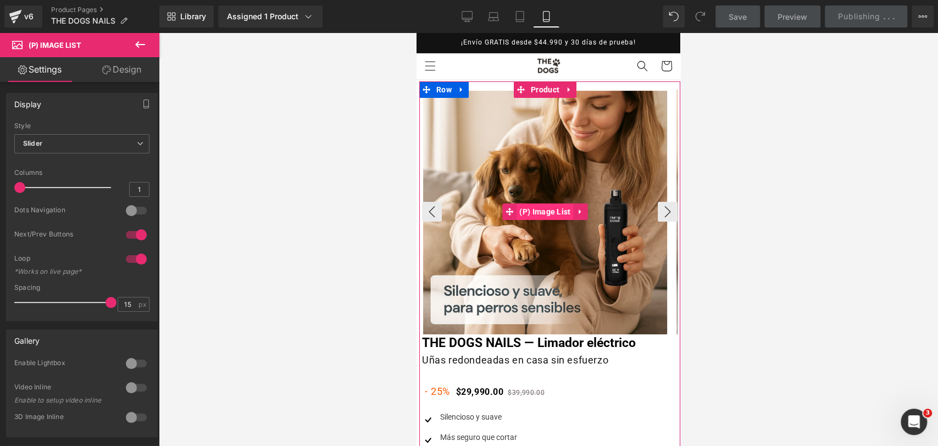
click at [548, 210] on span "(P) Image List" at bounding box center [544, 211] width 57 height 16
click at [542, 207] on span "(P) Image List" at bounding box center [544, 211] width 57 height 16
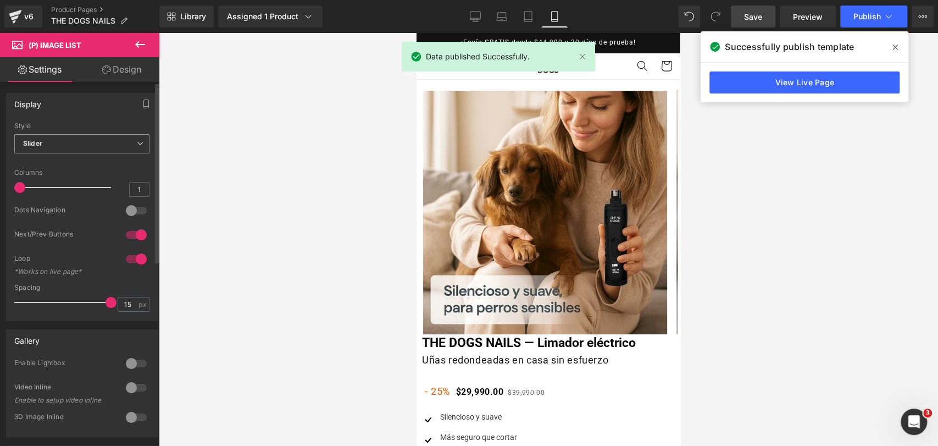
click at [119, 147] on span "Slider" at bounding box center [81, 143] width 135 height 19
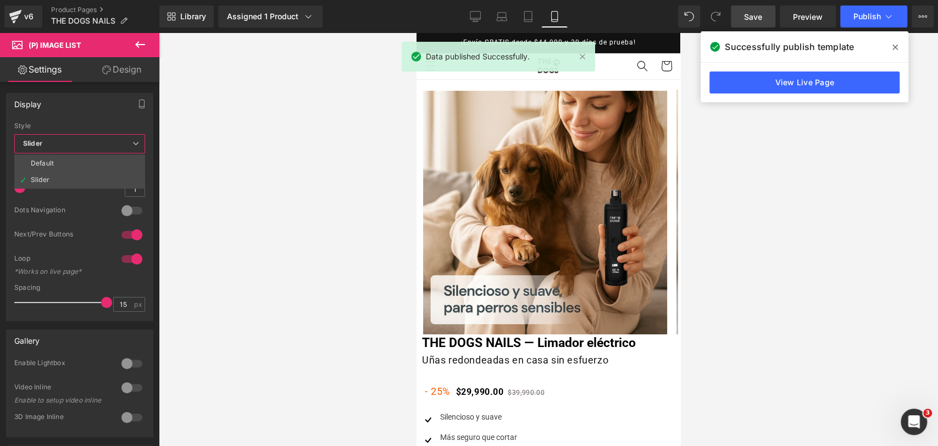
click at [132, 75] on link "Design" at bounding box center [122, 69] width 80 height 25
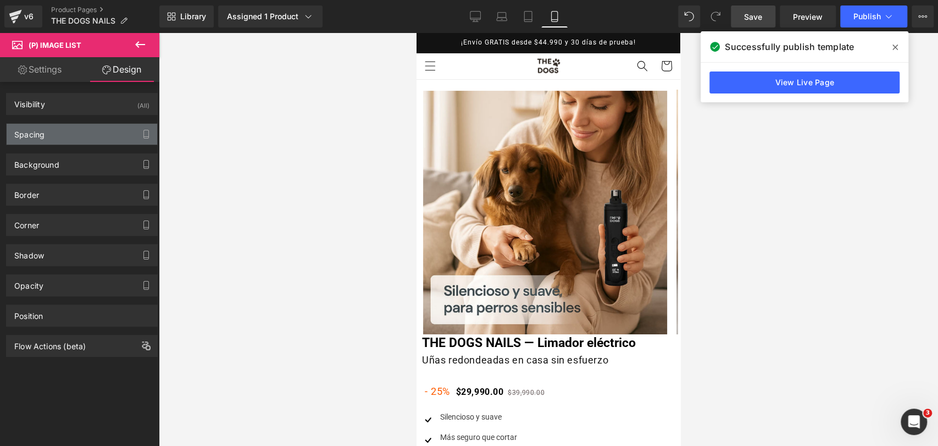
type input "0"
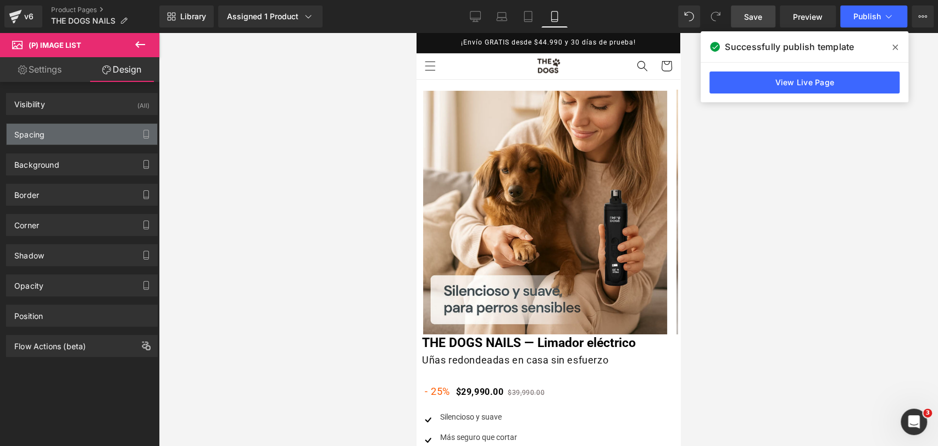
type input "0"
type input "transparent"
type input "0"
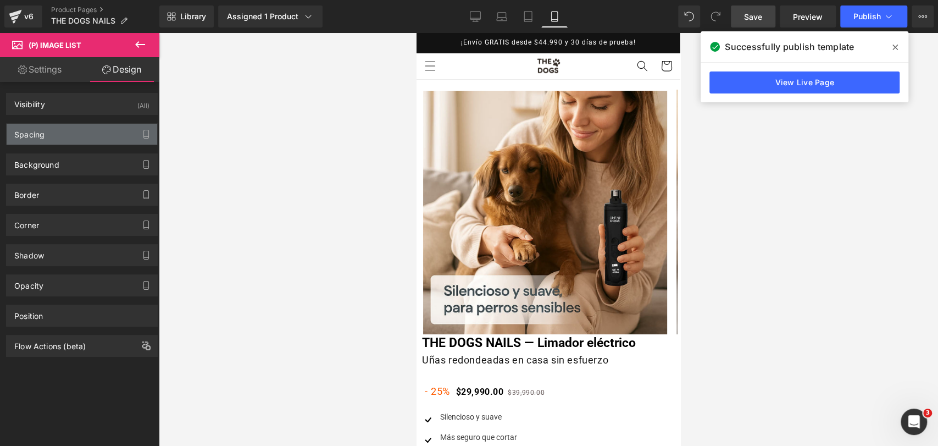
type input "#0000ee"
type input "100"
type input "0"
click at [112, 139] on div "Spacing" at bounding box center [82, 134] width 151 height 21
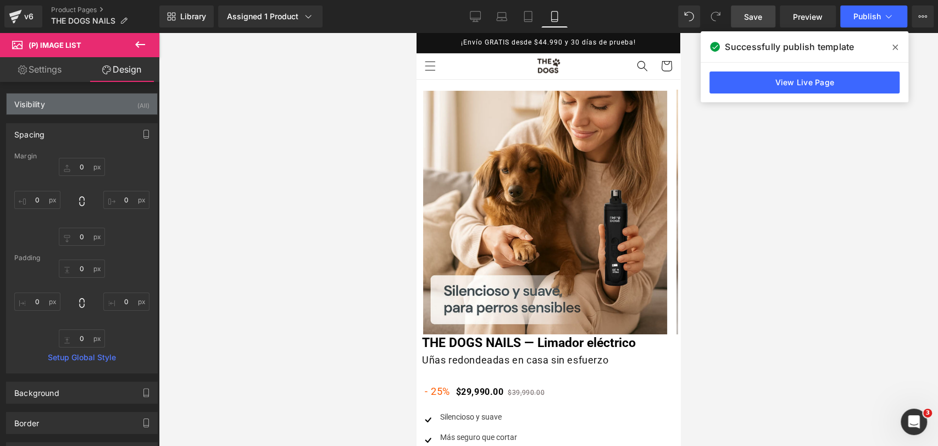
click at [115, 110] on div "Visibility (All)" at bounding box center [82, 103] width 151 height 21
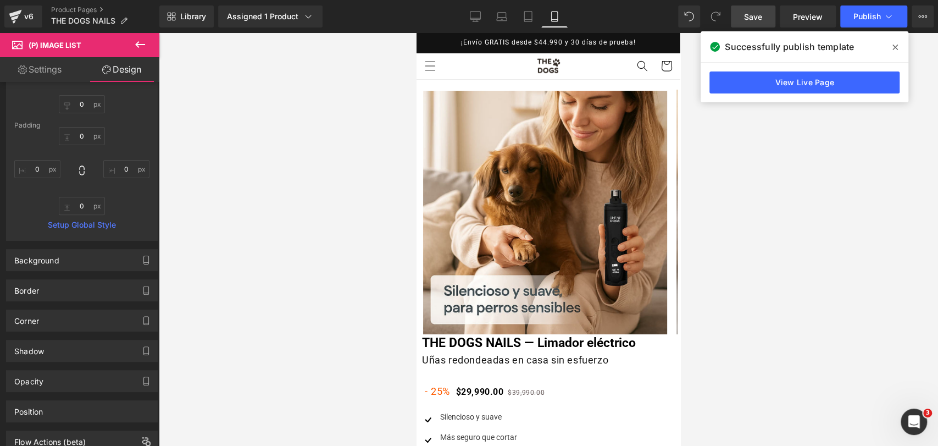
scroll to position [281, 0]
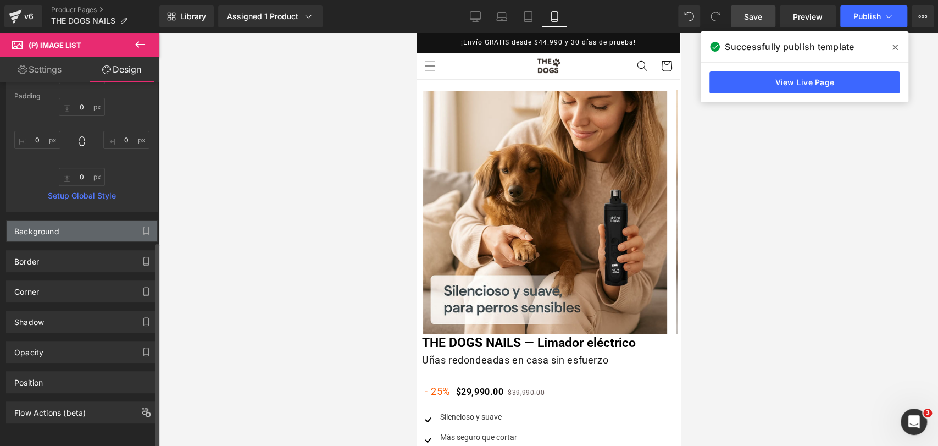
click at [108, 226] on div "Background" at bounding box center [82, 230] width 151 height 21
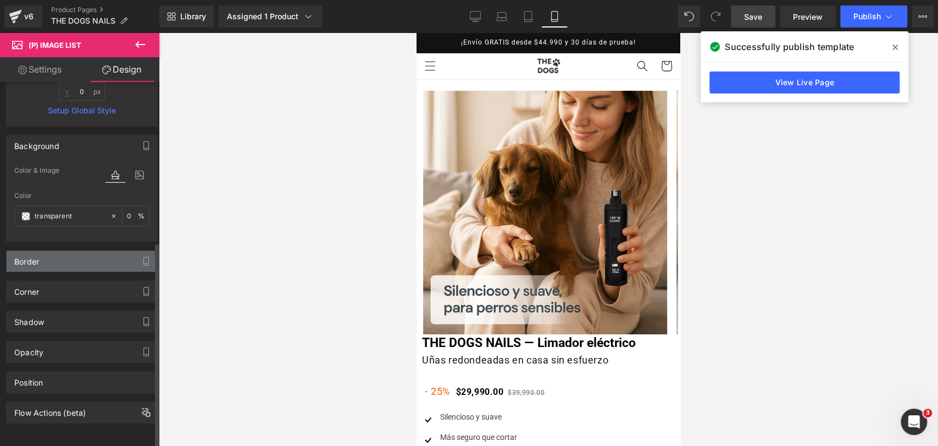
click at [115, 251] on div "Border" at bounding box center [82, 261] width 151 height 21
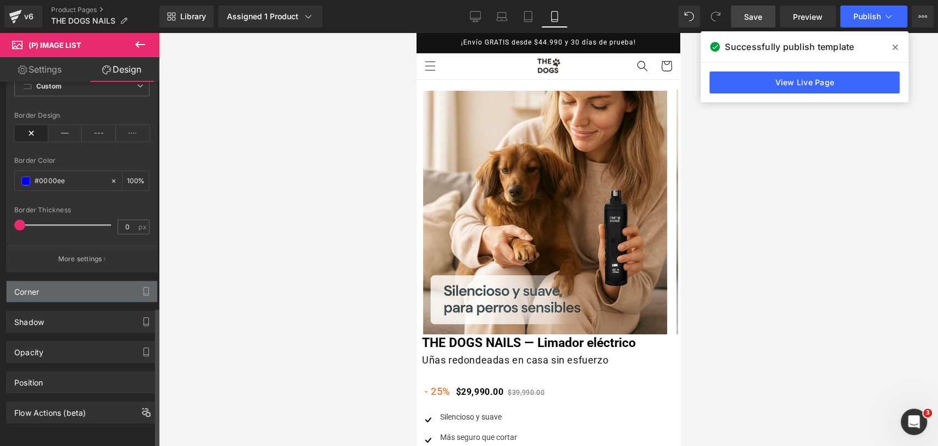
click at [121, 281] on div "Corner" at bounding box center [82, 291] width 151 height 21
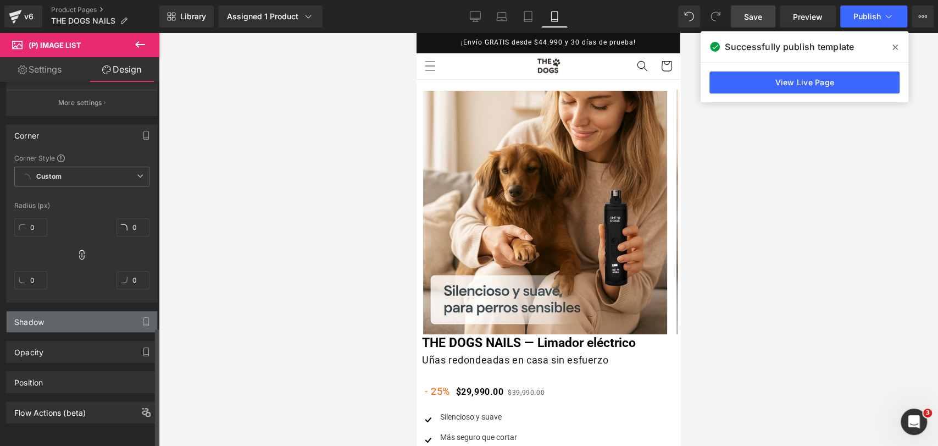
click at [109, 316] on div "Shadow" at bounding box center [82, 321] width 151 height 21
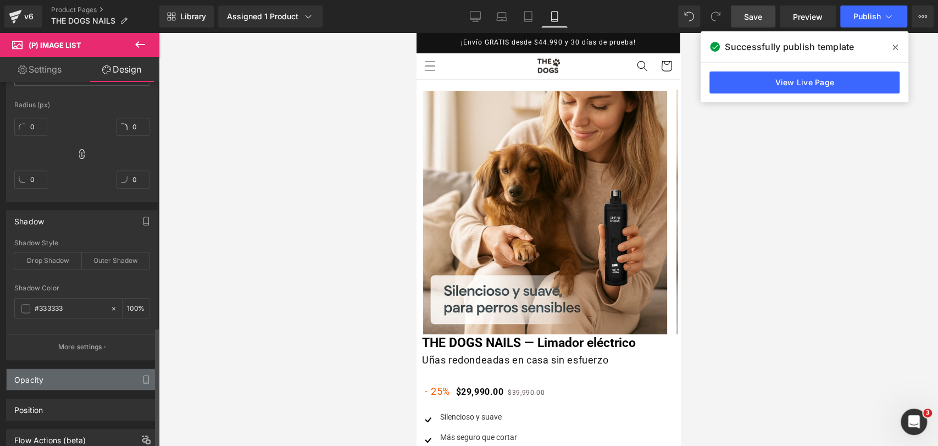
scroll to position [865, 0]
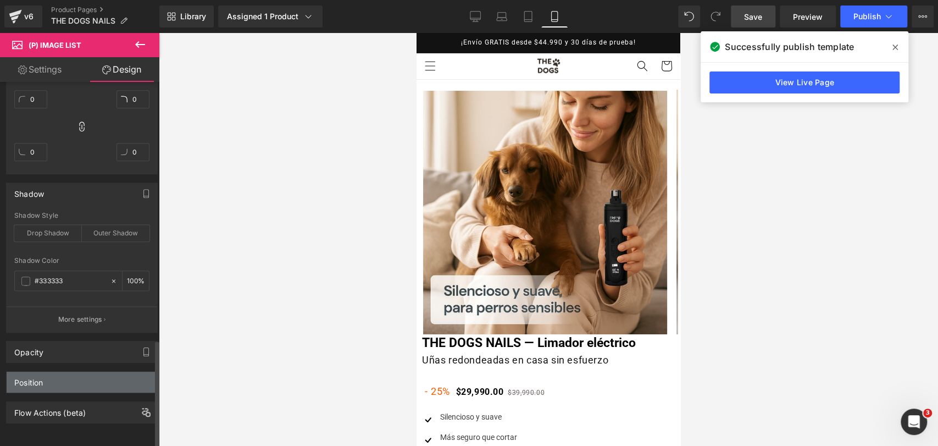
click at [97, 371] on div "Position" at bounding box center [82, 381] width 151 height 21
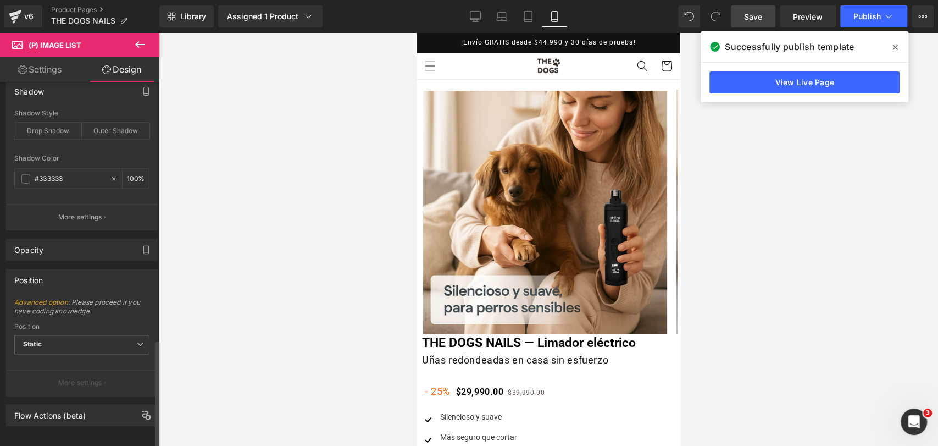
scroll to position [970, 0]
click at [760, 137] on div at bounding box center [548, 239] width 779 height 413
click at [88, 332] on span "Static" at bounding box center [81, 341] width 135 height 19
drag, startPoint x: 498, startPoint y: 192, endPoint x: 506, endPoint y: 191, distance: 7.8
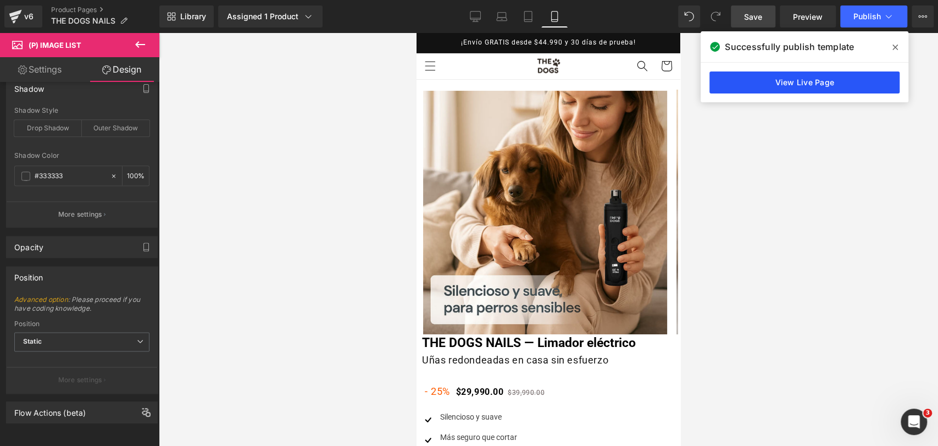
click at [866, 74] on link "View Live Page" at bounding box center [804, 82] width 190 height 22
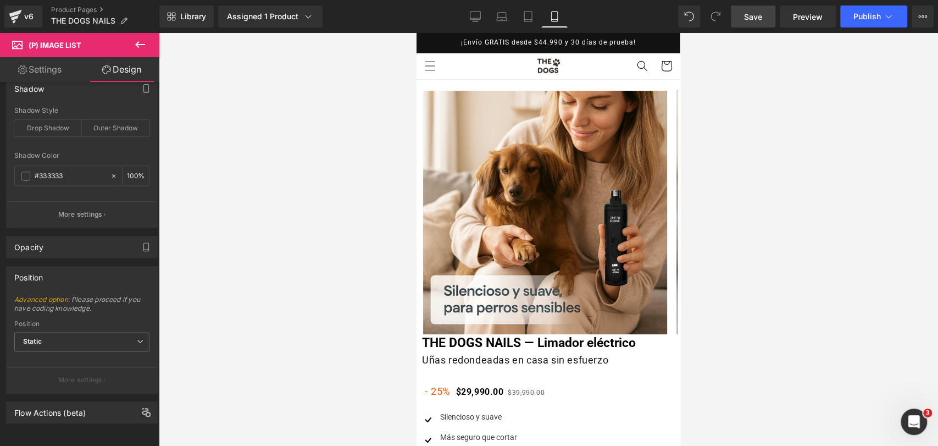
click at [482, 21] on link "Desktop" at bounding box center [475, 16] width 26 height 22
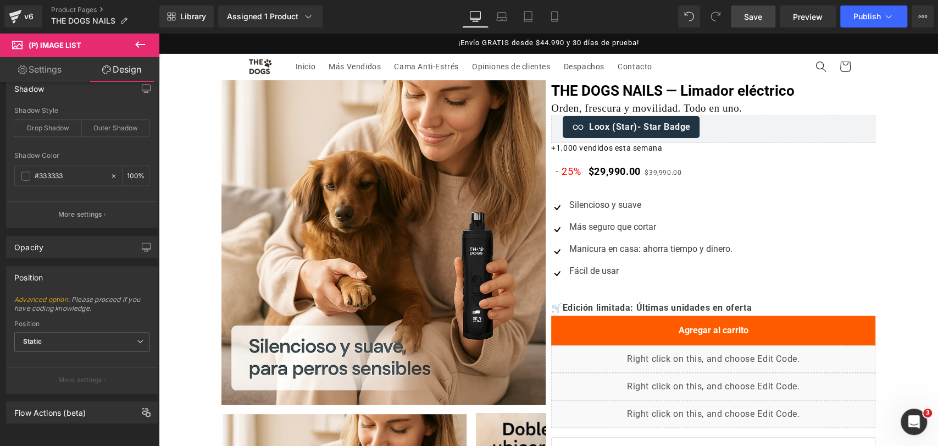
type input "0"
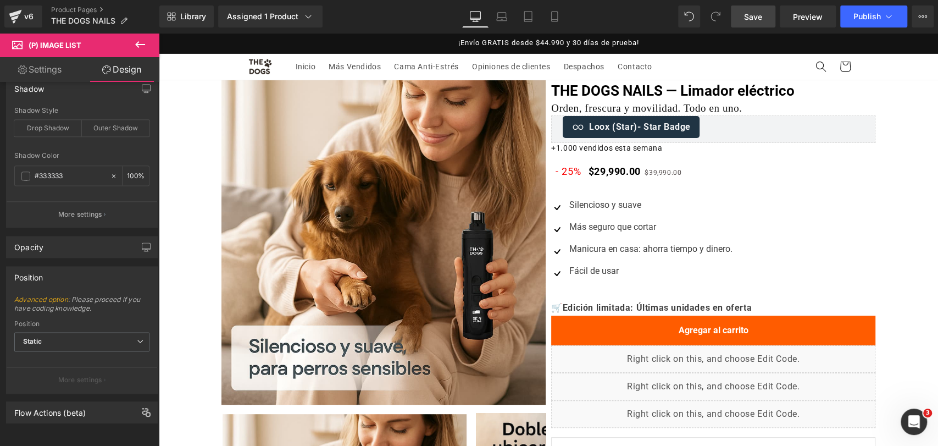
type input "0"
type input "100"
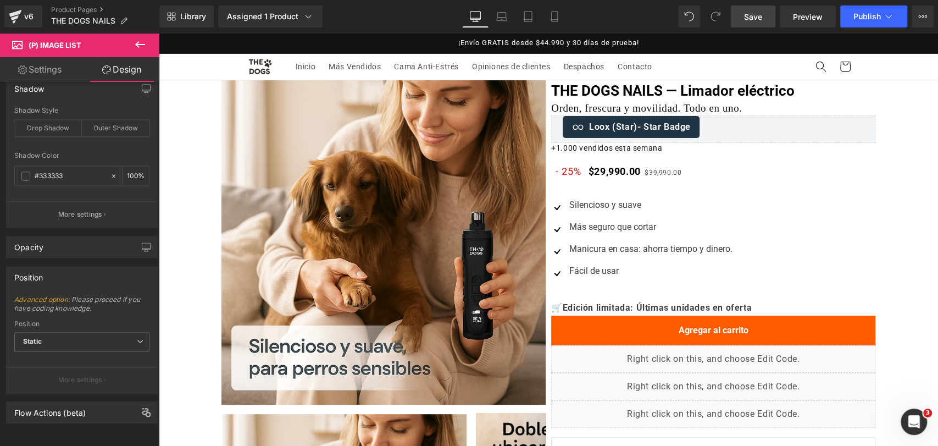
type input "100"
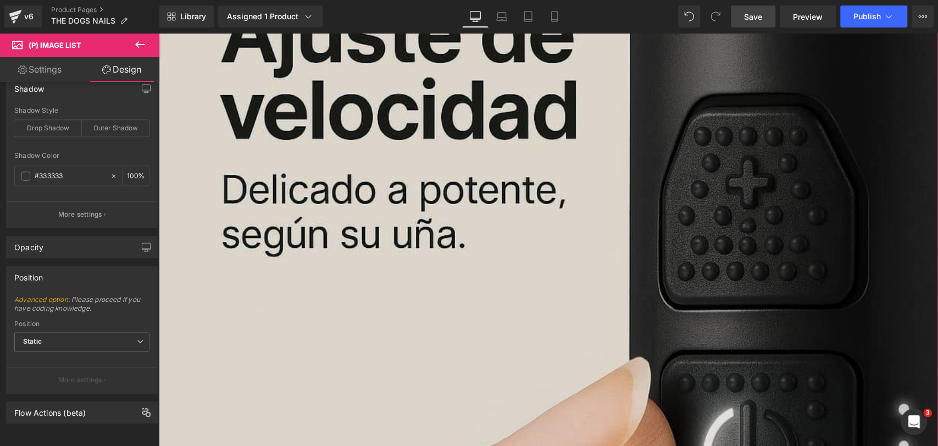
scroll to position [629, 0]
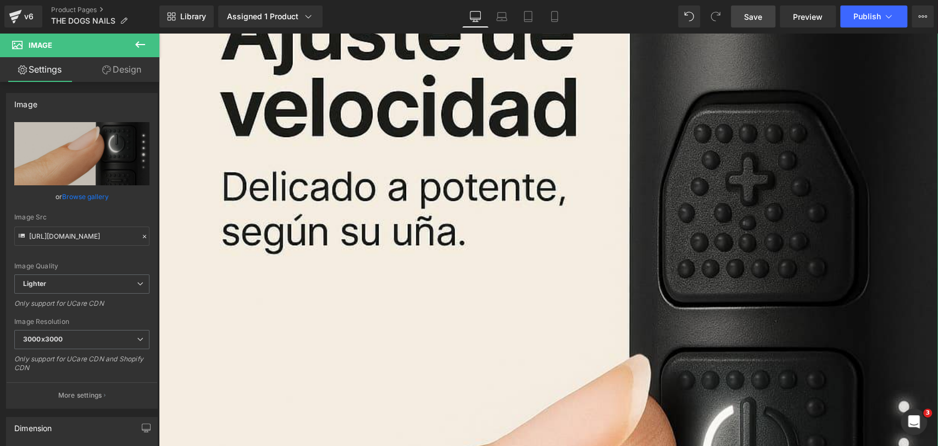
click at [146, 64] on link "Design" at bounding box center [122, 69] width 80 height 25
click at [0, 0] on div "Visibility" at bounding box center [0, 0] width 0 height 0
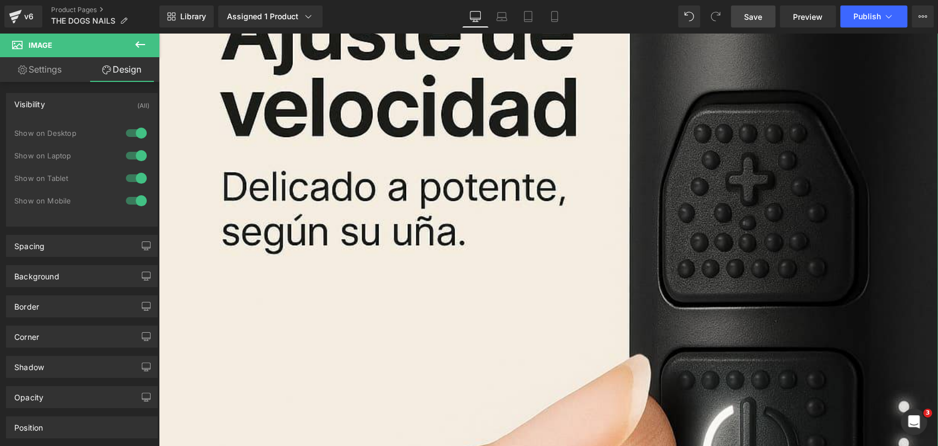
drag, startPoint x: 136, startPoint y: 131, endPoint x: 134, endPoint y: 151, distance: 19.4
click at [136, 131] on div at bounding box center [136, 133] width 26 height 18
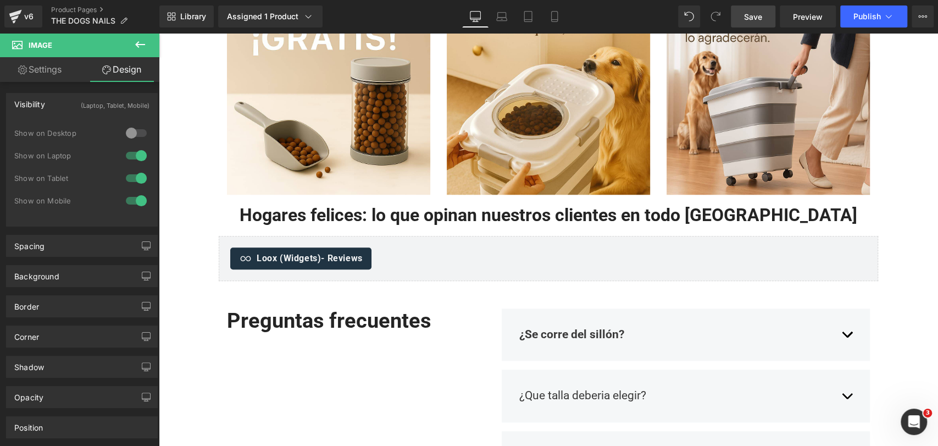
click at [134, 155] on div at bounding box center [136, 156] width 26 height 18
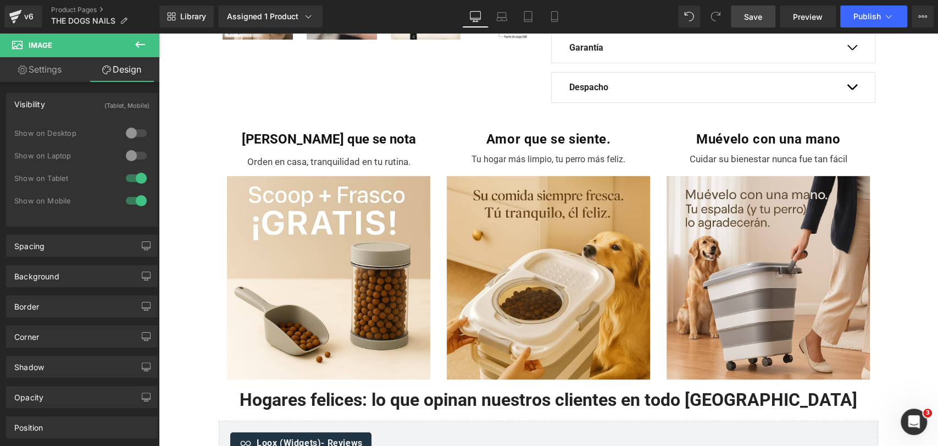
scroll to position [323, 0]
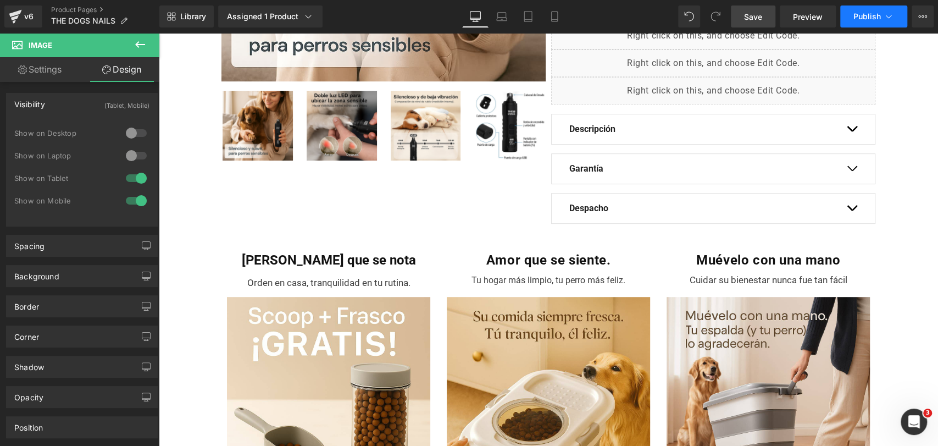
click at [889, 21] on icon at bounding box center [888, 16] width 11 height 11
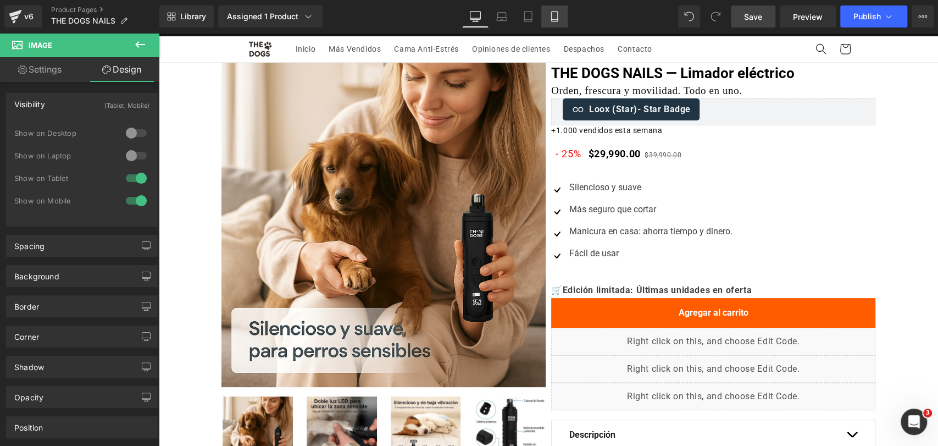
click at [569, 10] on div "Library Assigned 1 Product Product Preview THE DOGS NAILS — Limador eléctrico M…" at bounding box center [548, 16] width 779 height 22
click at [565, 11] on link "Mobile" at bounding box center [554, 16] width 26 height 22
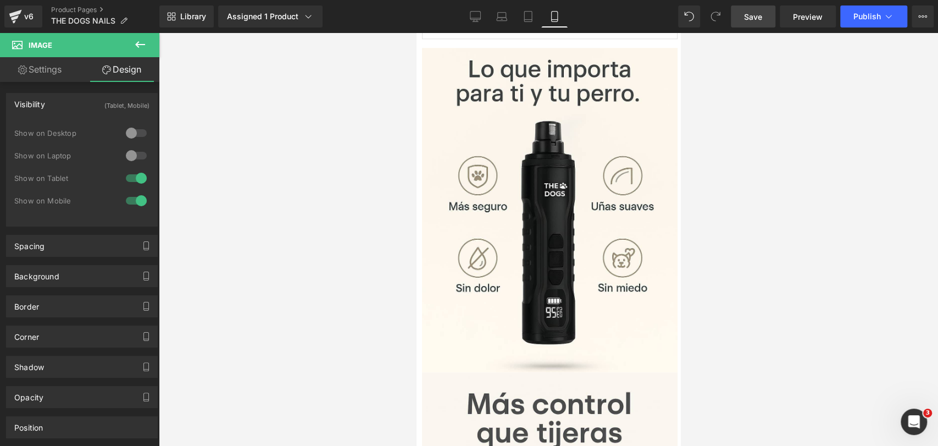
scroll to position [660, 0]
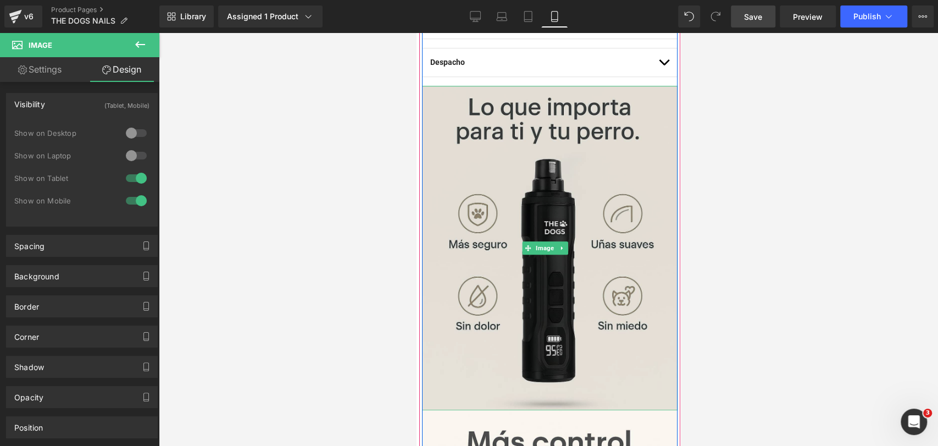
click at [624, 146] on img at bounding box center [549, 248] width 255 height 324
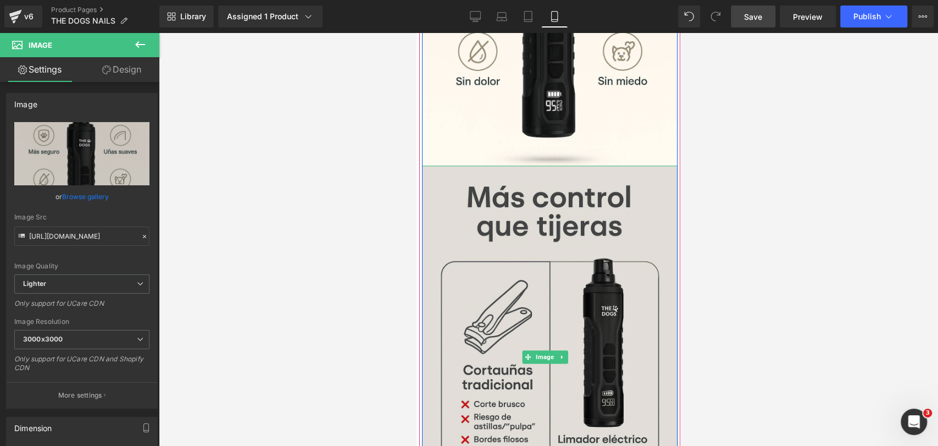
click at [595, 168] on img at bounding box center [549, 357] width 255 height 384
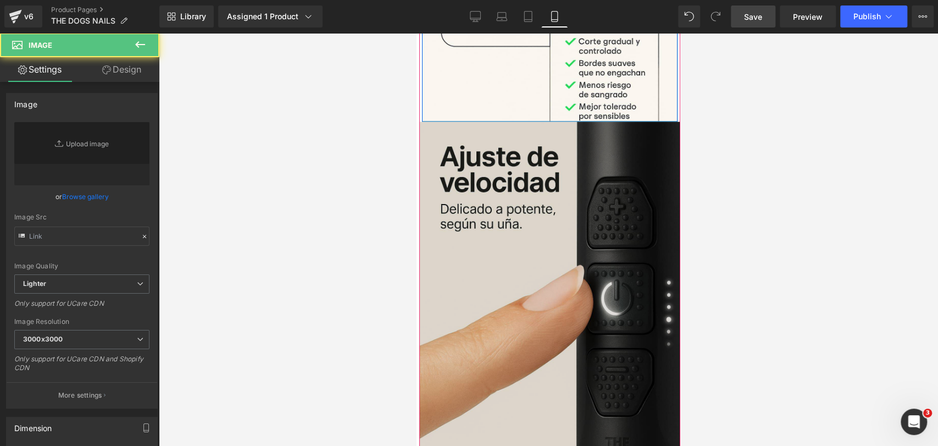
type input "https://ucarecdn.com/008563e8-aba1-46c0-a68f-971566f6b6d6/-/format/auto/-/previ…"
click at [596, 166] on img at bounding box center [549, 317] width 261 height 392
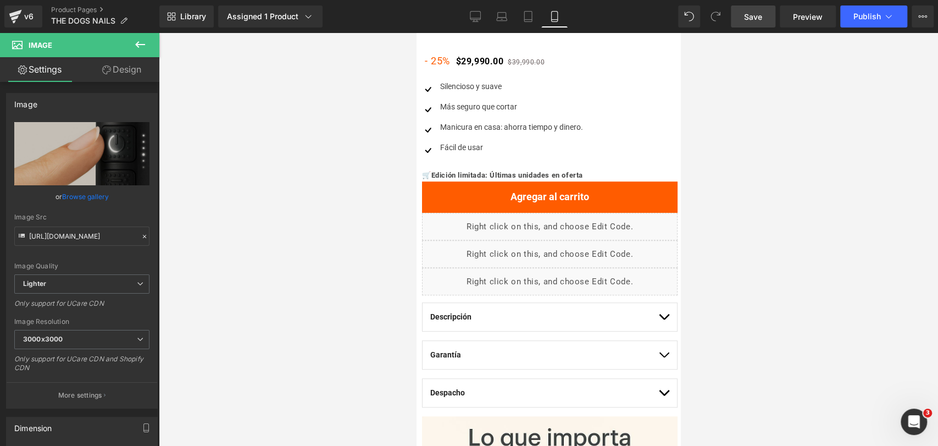
scroll to position [0, 0]
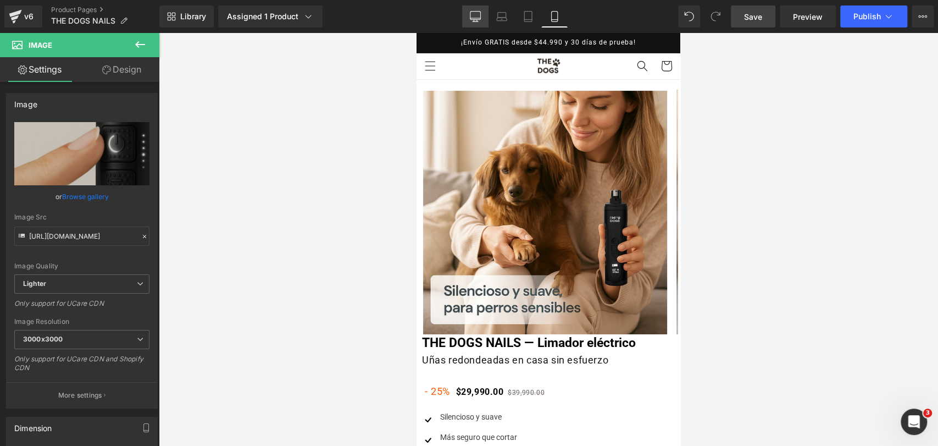
click at [472, 7] on link "Desktop" at bounding box center [475, 16] width 26 height 22
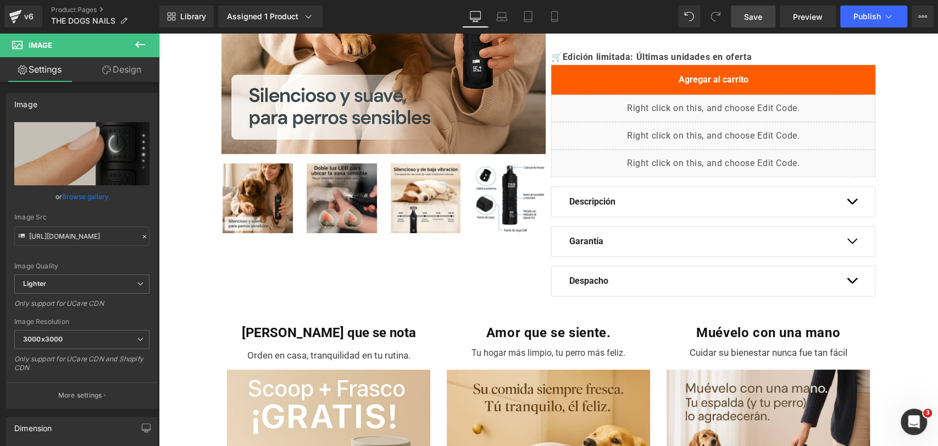
scroll to position [258, 0]
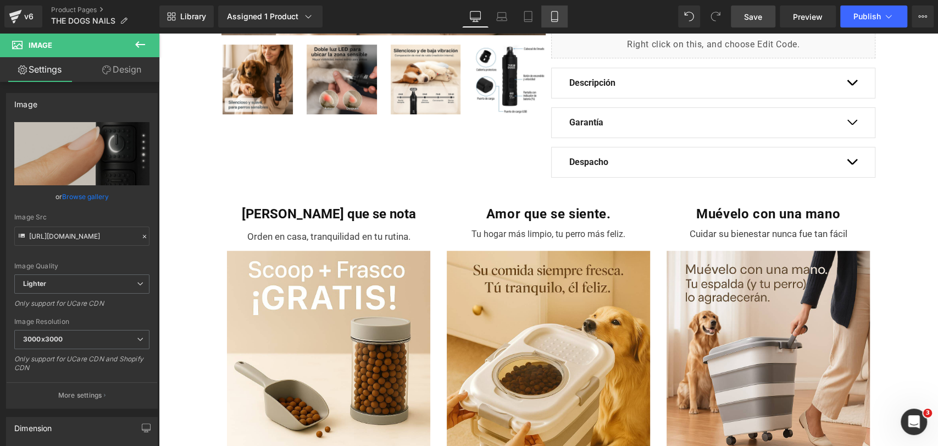
click at [551, 13] on icon at bounding box center [554, 17] width 6 height 10
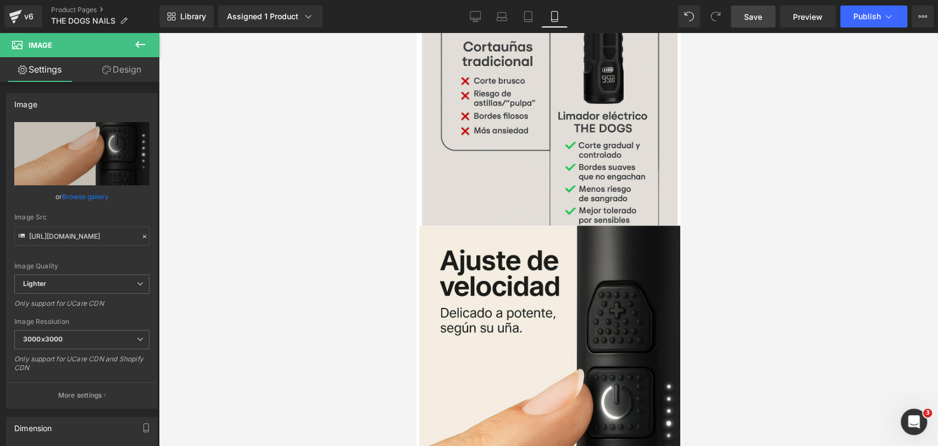
scroll to position [1254, 0]
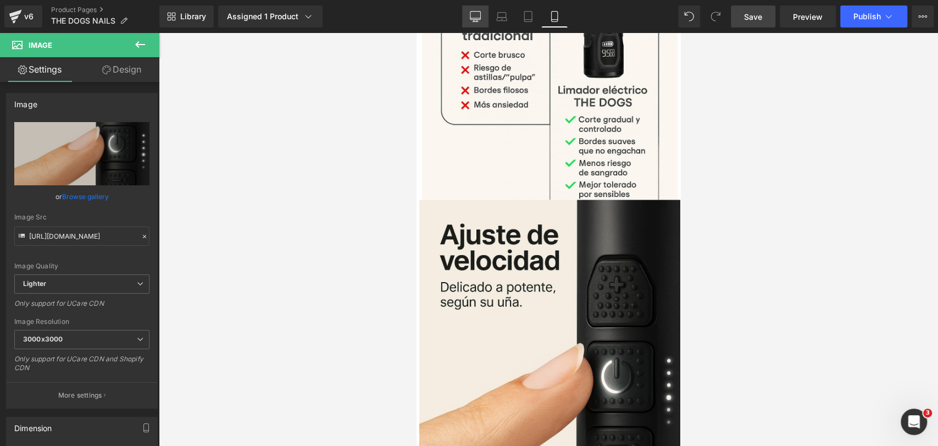
click at [479, 14] on icon at bounding box center [475, 16] width 11 height 11
type input "auto"
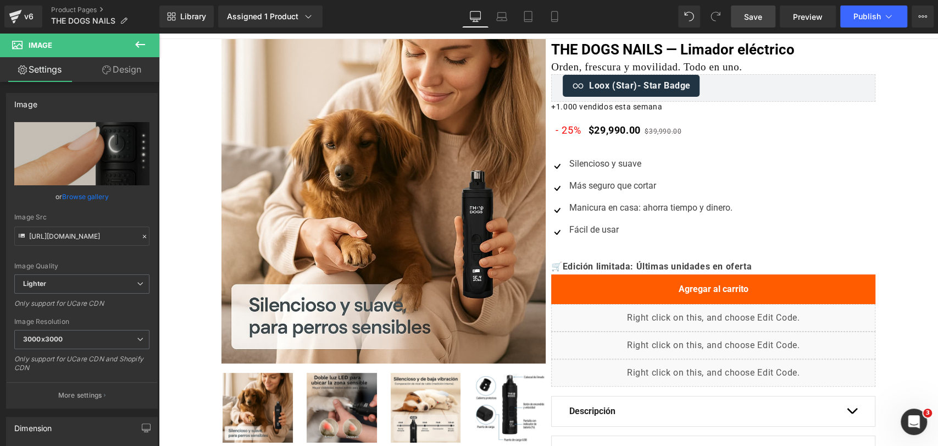
scroll to position [0, 0]
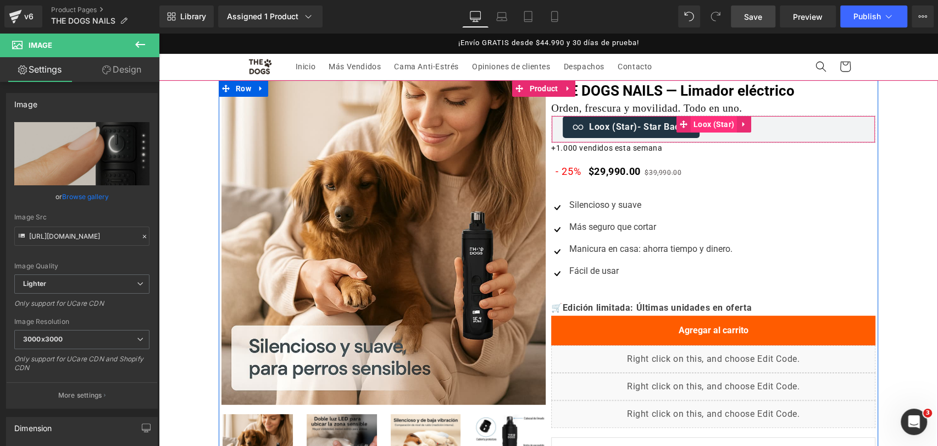
click at [704, 128] on span "Loox (Star)" at bounding box center [714, 124] width 46 height 16
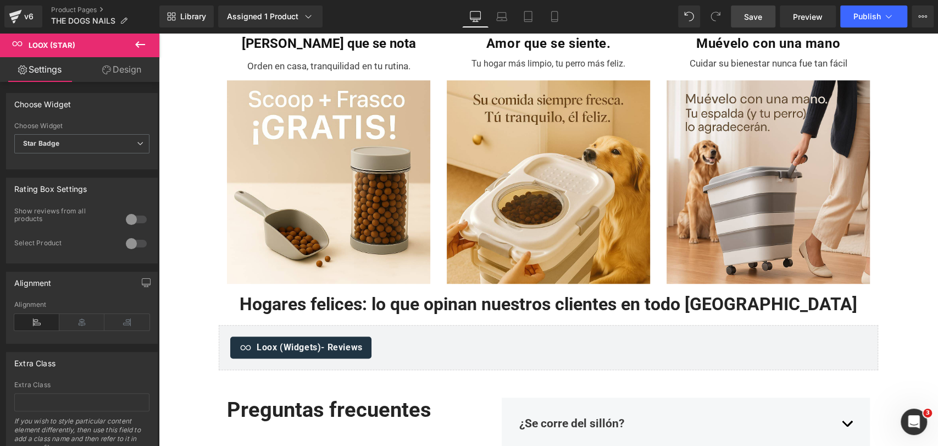
scroll to position [488, 0]
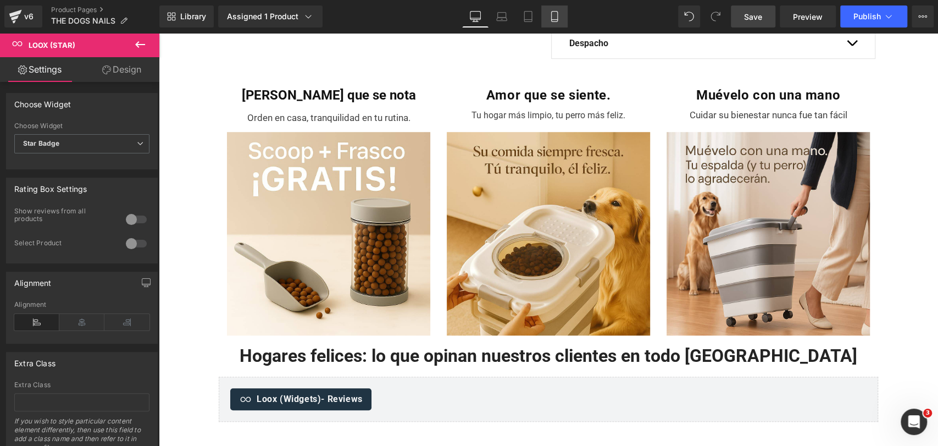
click at [567, 13] on link "Mobile" at bounding box center [554, 16] width 26 height 22
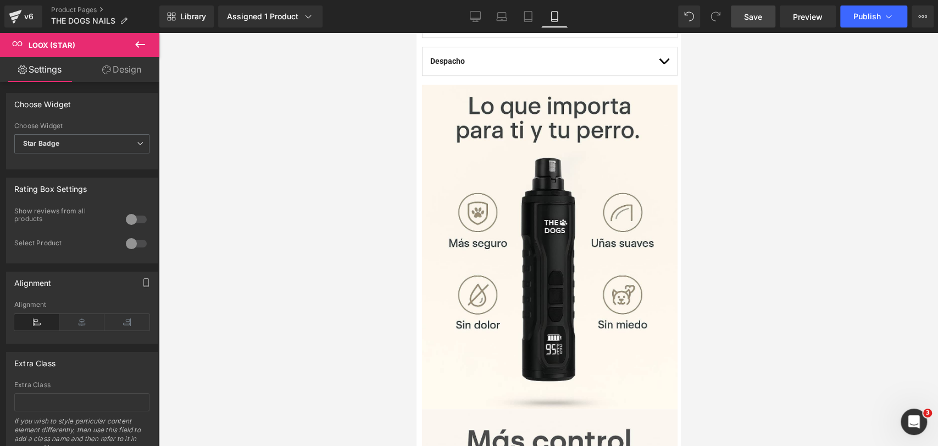
scroll to position [0, 0]
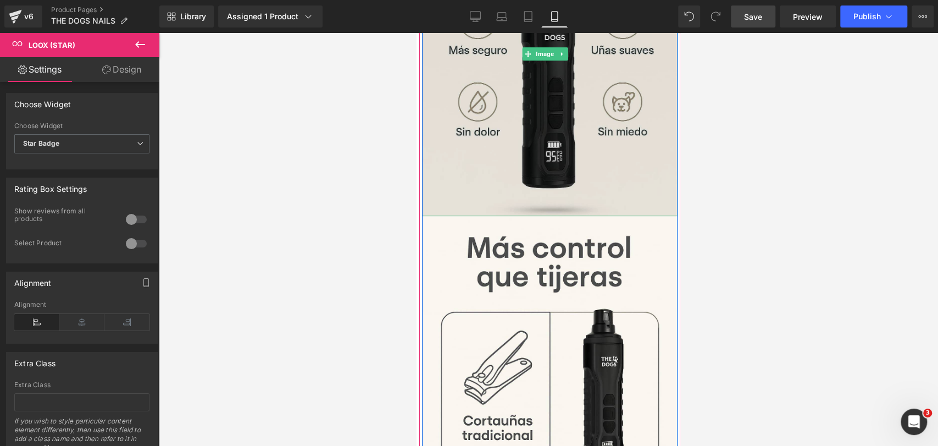
click at [545, 154] on img at bounding box center [549, 54] width 255 height 324
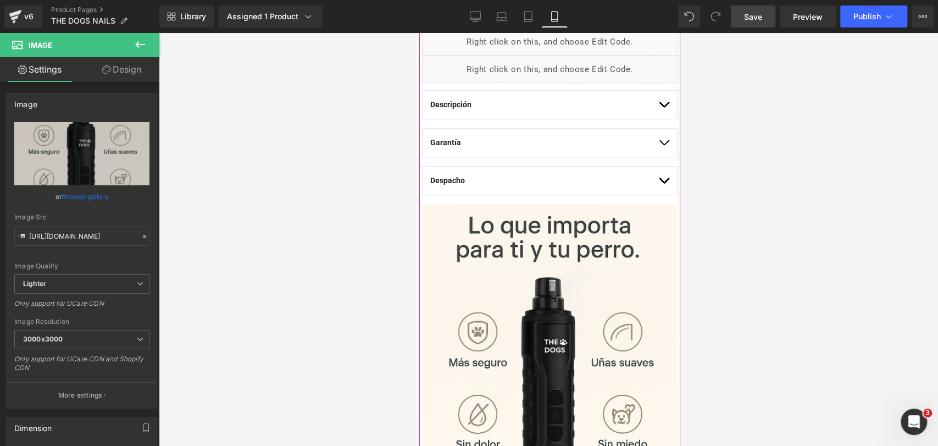
scroll to position [557, 0]
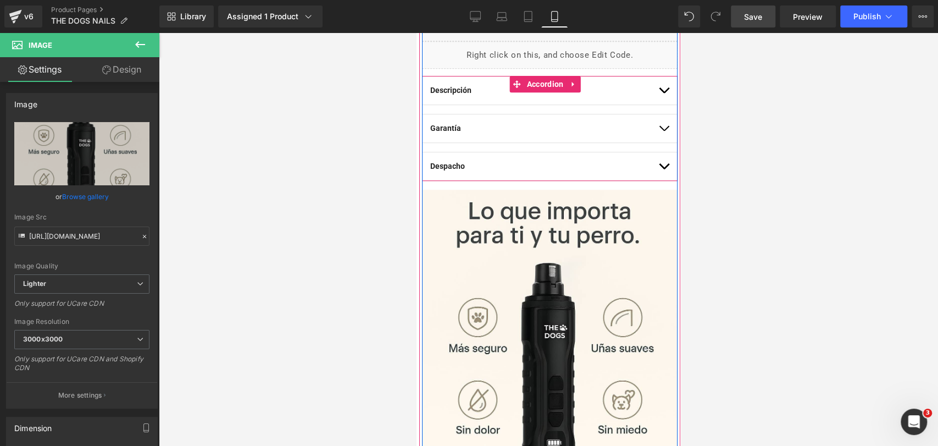
click at [658, 96] on button "button" at bounding box center [663, 90] width 11 height 28
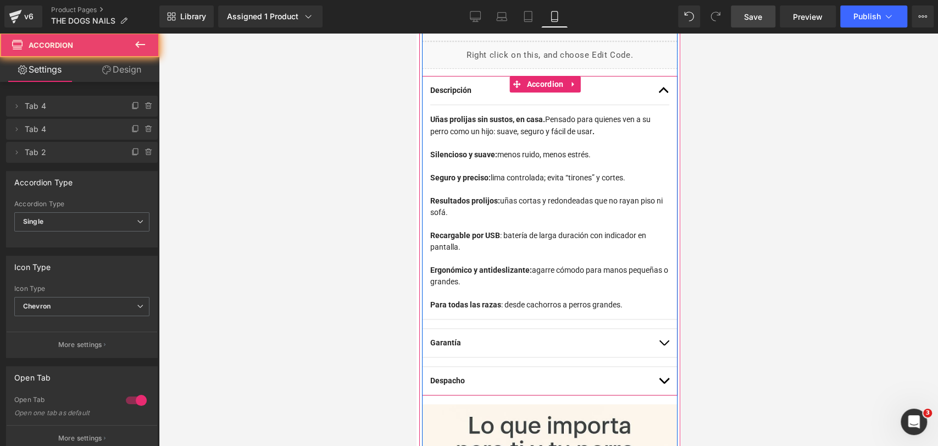
click at [658, 96] on button "button" at bounding box center [663, 90] width 11 height 28
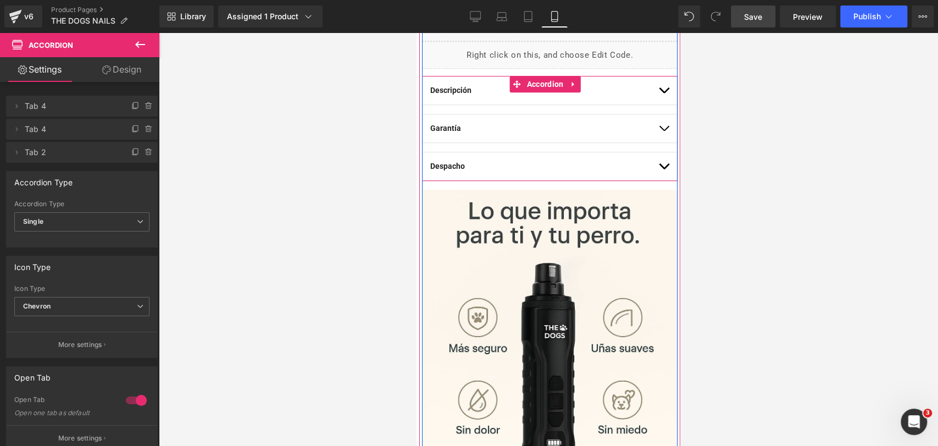
click at [658, 132] on button "button" at bounding box center [663, 128] width 11 height 28
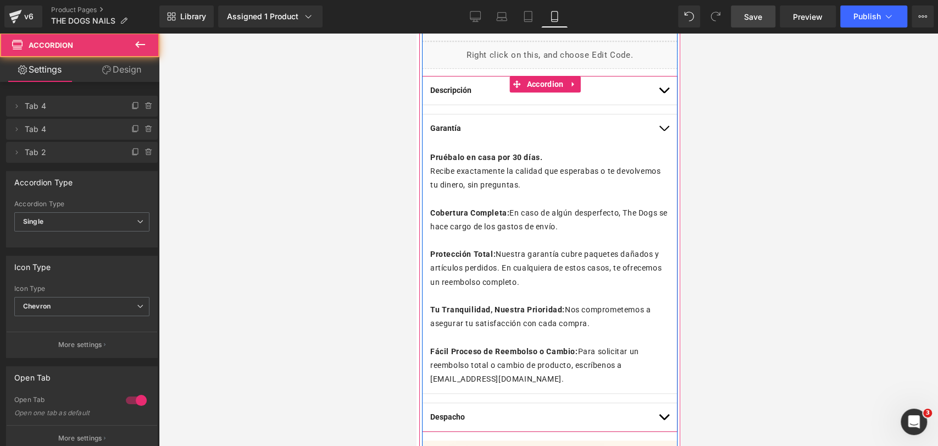
drag, startPoint x: 653, startPoint y: 132, endPoint x: 653, endPoint y: 115, distance: 17.0
click at [658, 132] on button "button" at bounding box center [663, 128] width 11 height 28
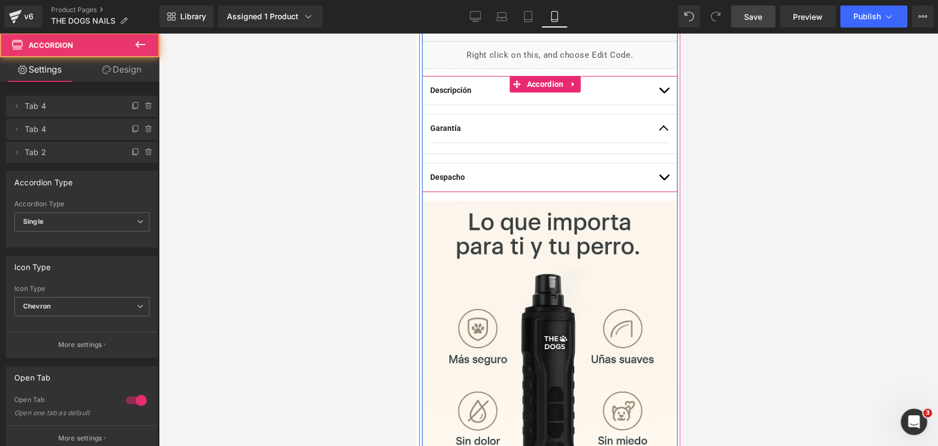
click at [658, 88] on button "button" at bounding box center [663, 90] width 11 height 28
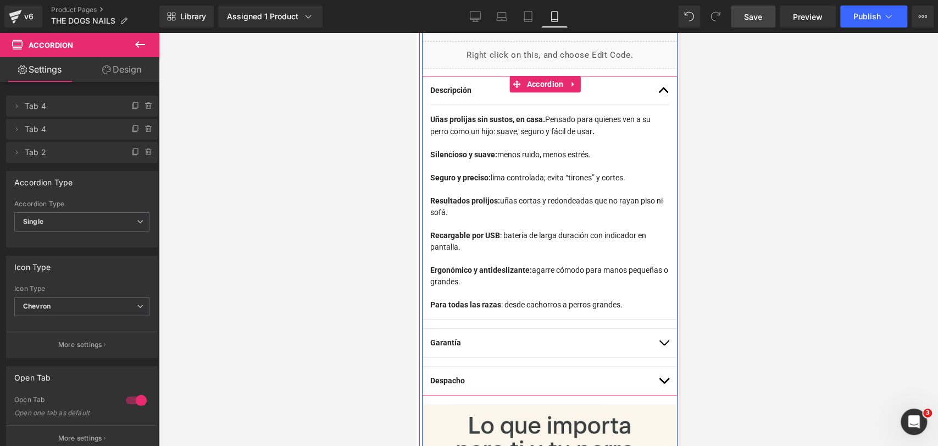
click at [658, 88] on button "button" at bounding box center [663, 90] width 11 height 28
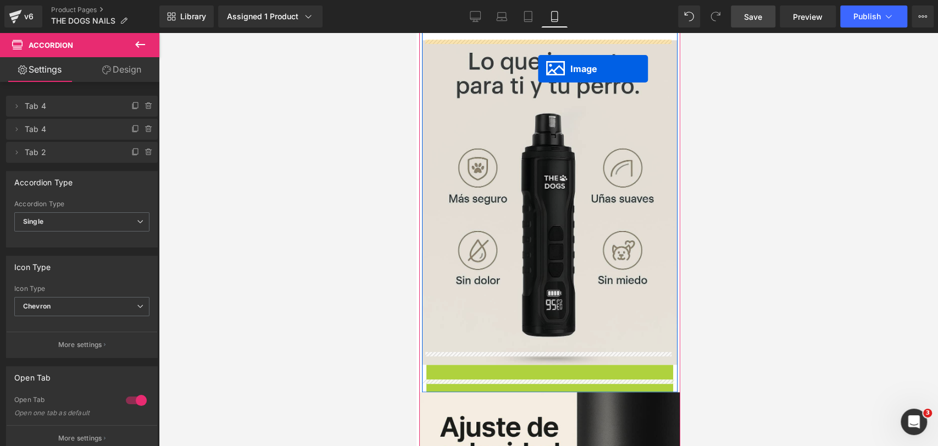
scroll to position [663, 0]
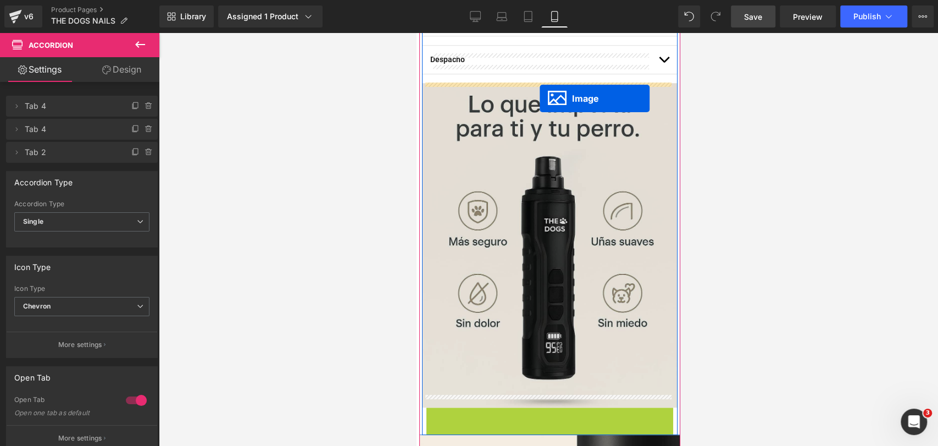
drag, startPoint x: 525, startPoint y: 282, endPoint x: 540, endPoint y: 98, distance: 184.7
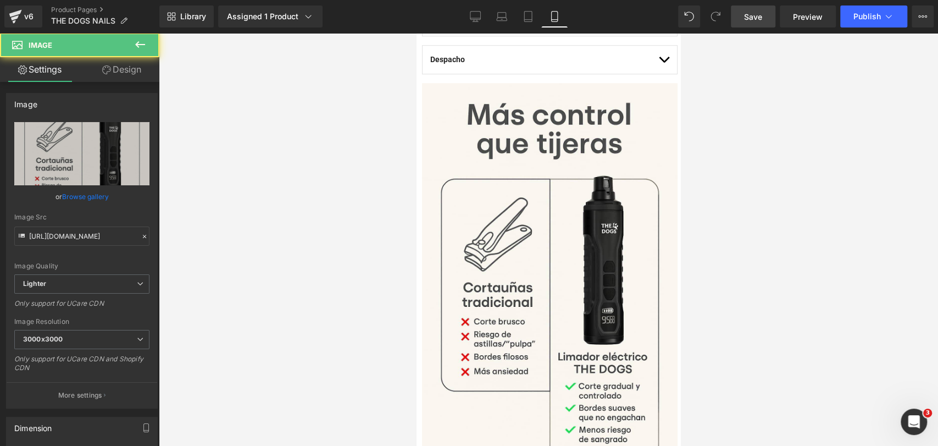
drag, startPoint x: 704, startPoint y: 120, endPoint x: 227, endPoint y: 82, distance: 478.4
click at [704, 120] on div at bounding box center [548, 239] width 779 height 413
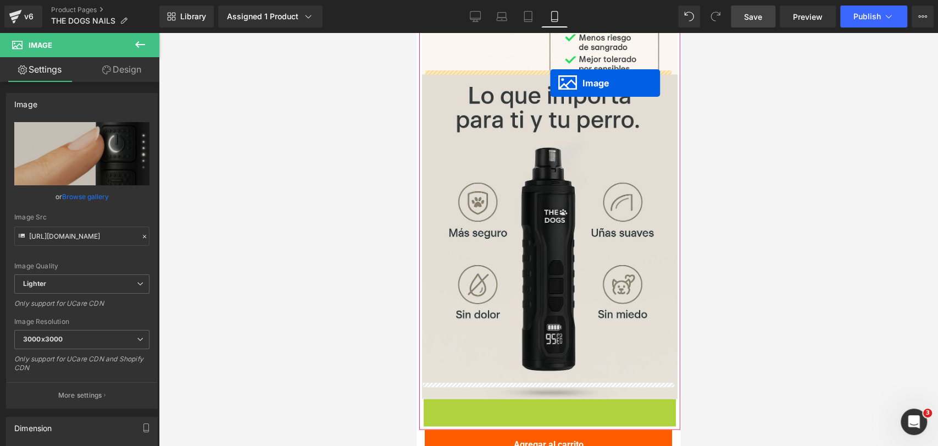
scroll to position [1045, 0]
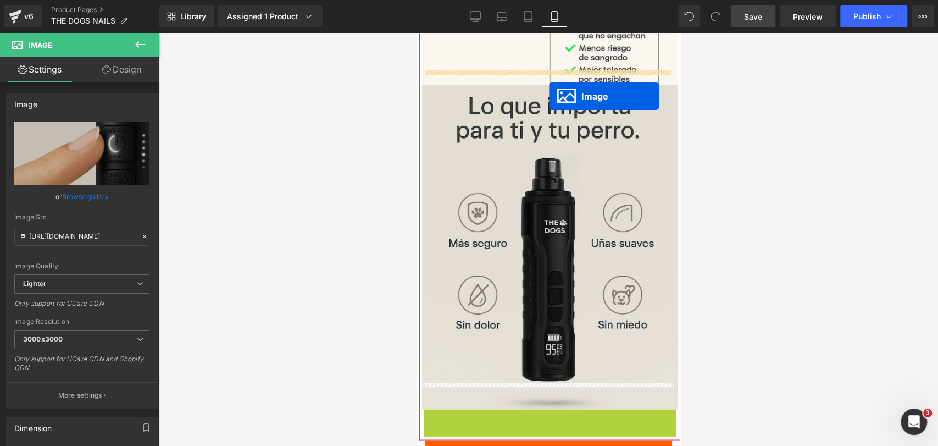
drag, startPoint x: 524, startPoint y: 280, endPoint x: 549, endPoint y: 96, distance: 185.7
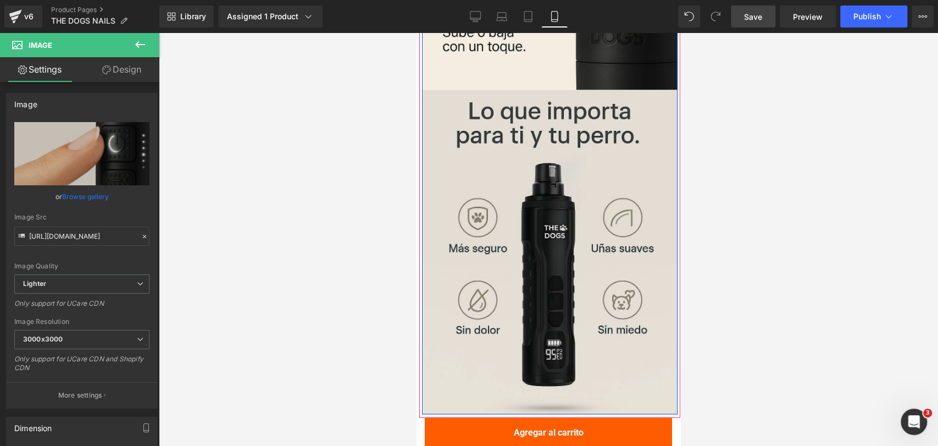
scroll to position [1472, 0]
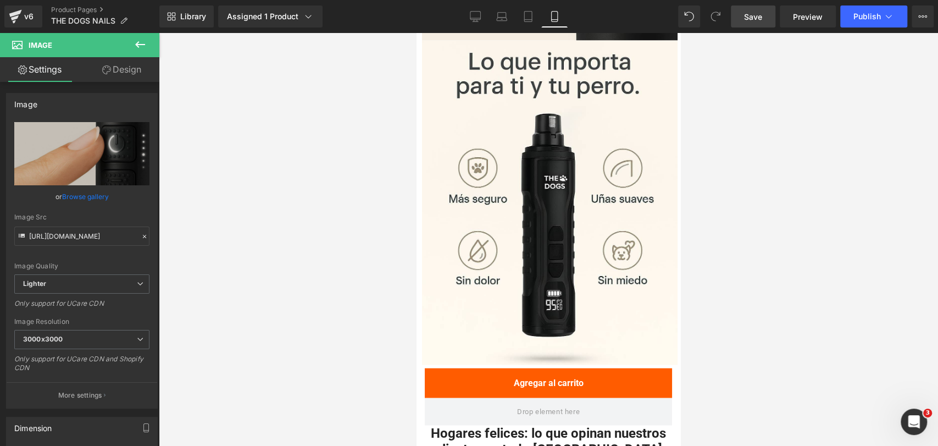
click at [719, 134] on div at bounding box center [548, 239] width 779 height 413
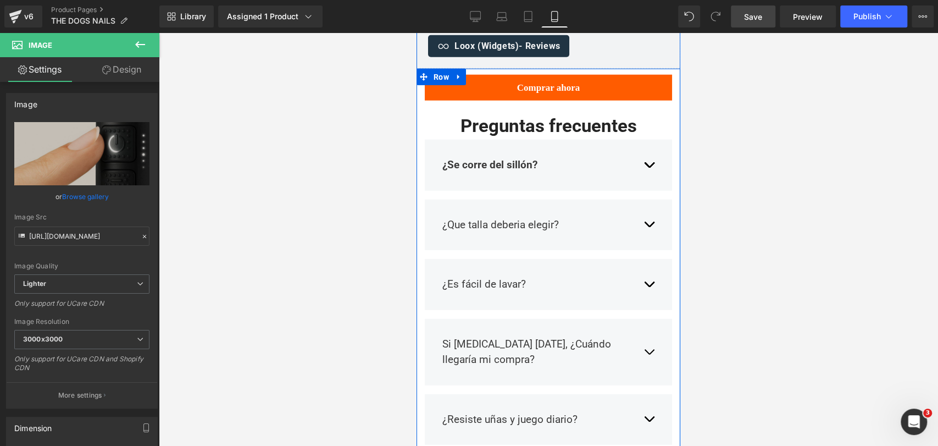
scroll to position [1838, 0]
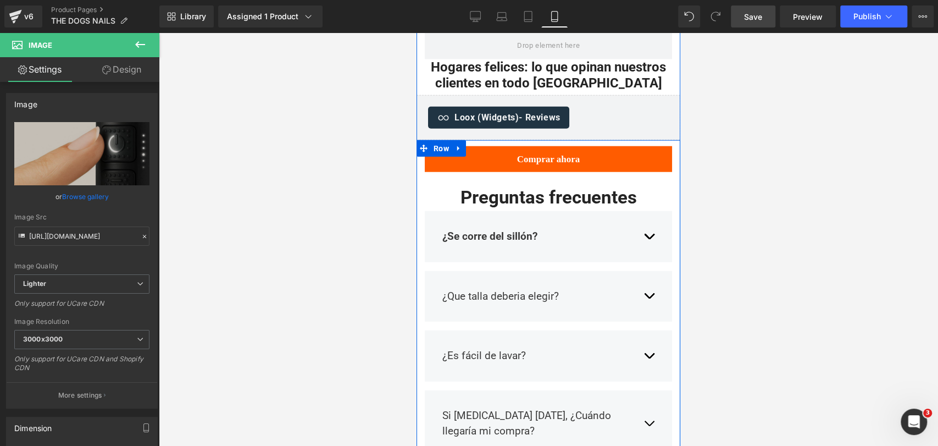
click at [482, 230] on b "¿Se corre del sillón?" at bounding box center [489, 236] width 95 height 13
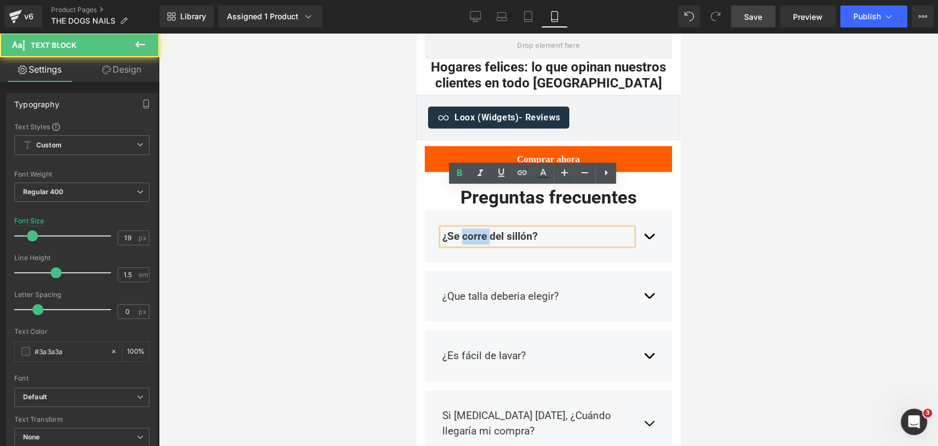
click at [482, 230] on b "¿Se corre del sillón?" at bounding box center [489, 236] width 95 height 13
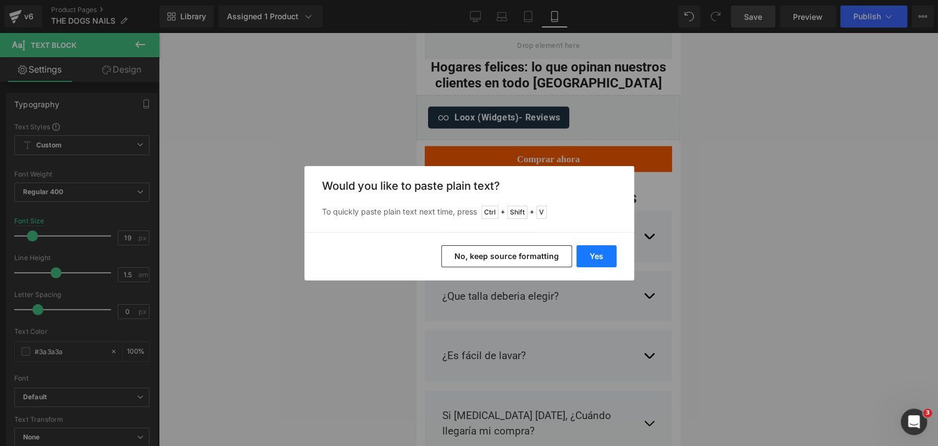
drag, startPoint x: 592, startPoint y: 248, endPoint x: 135, endPoint y: 227, distance: 457.6
click at [592, 248] on button "Yes" at bounding box center [596, 256] width 40 height 22
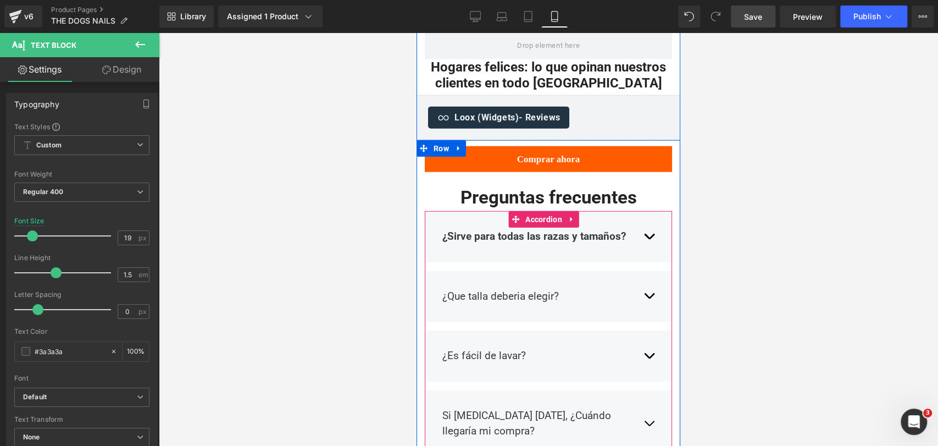
click at [643, 220] on button "button" at bounding box center [648, 236] width 11 height 32
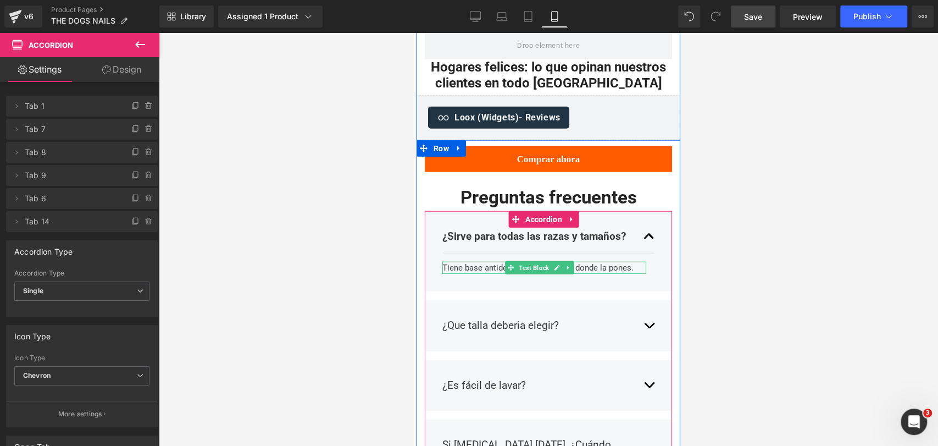
click at [469, 262] on div "Tiene base antideslizante, se queda donde la pones." at bounding box center [544, 268] width 204 height 13
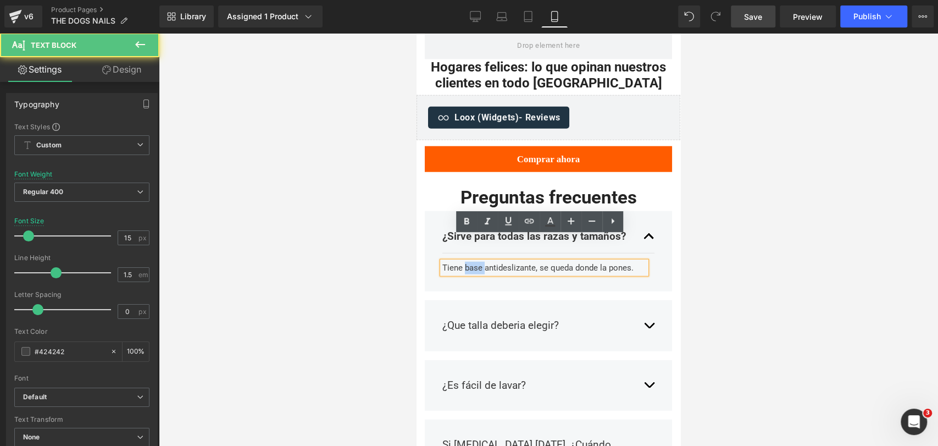
click at [469, 262] on div "Tiene base antideslizante, se queda donde la pones." at bounding box center [544, 268] width 204 height 13
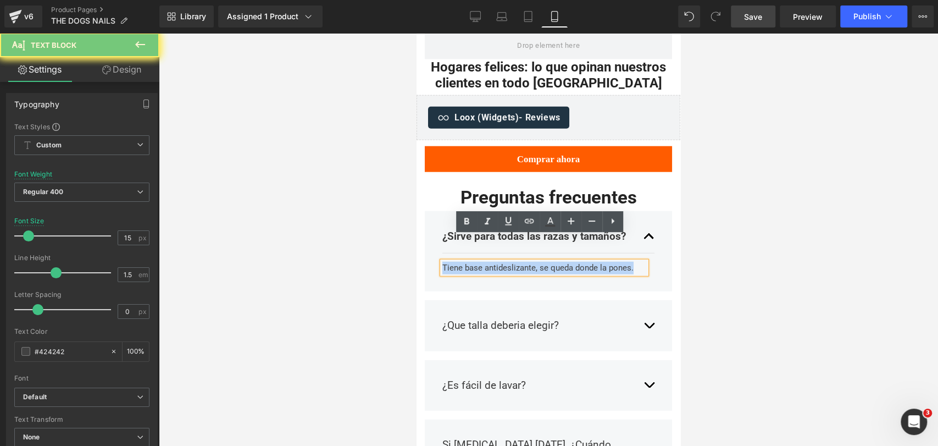
click at [469, 262] on div "Tiene base antideslizante, se queda donde la pones." at bounding box center [544, 268] width 204 height 13
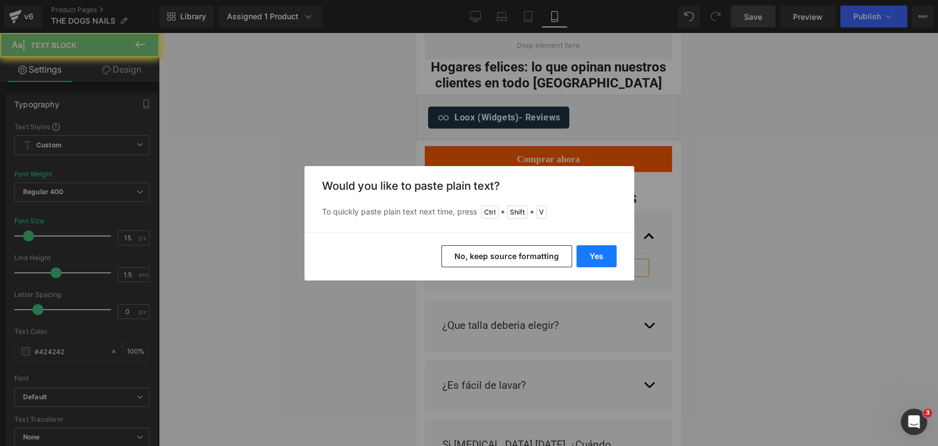
click at [596, 258] on button "Yes" at bounding box center [596, 256] width 40 height 22
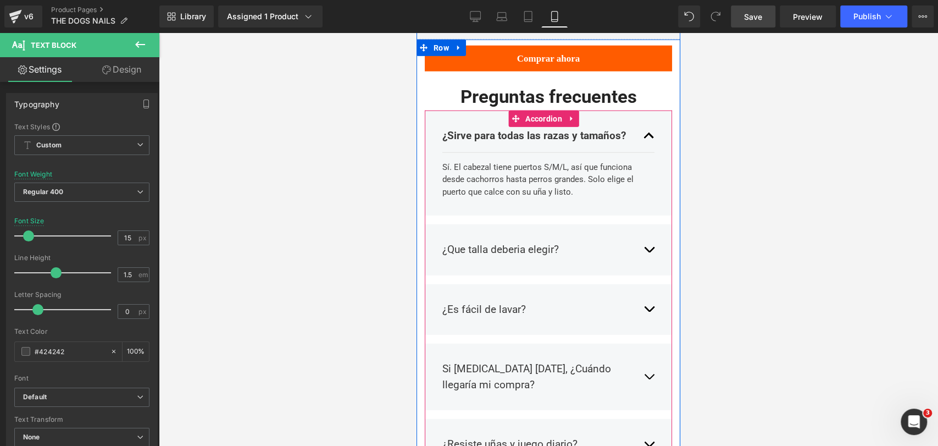
scroll to position [1960, 0]
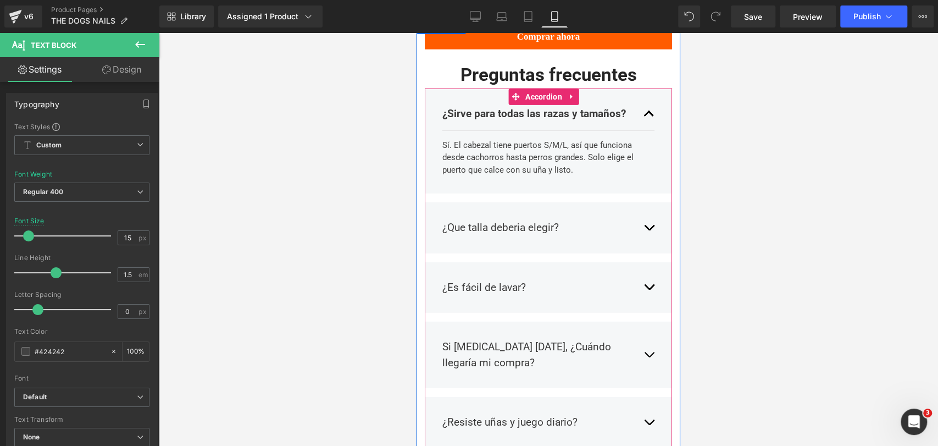
click at [485, 220] on div "¿Que talla deberia elegir?" at bounding box center [537, 228] width 190 height 16
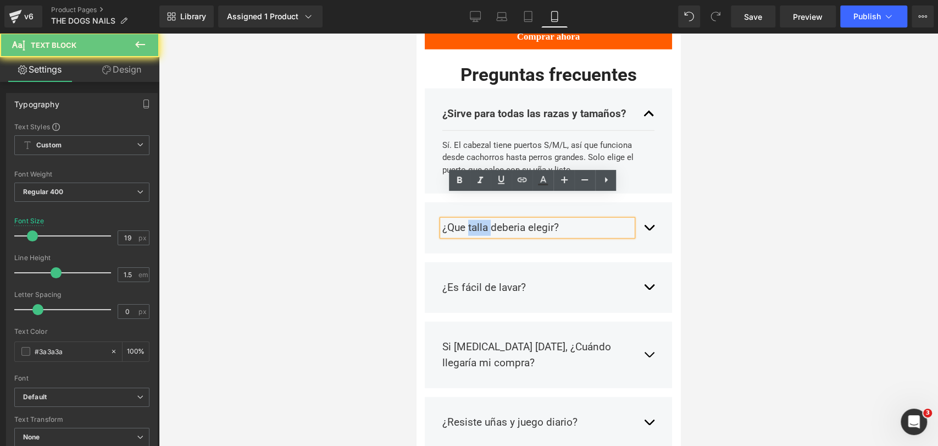
click at [485, 220] on div "¿Que talla deberia elegir?" at bounding box center [537, 228] width 190 height 16
click at [486, 220] on div "¿Que talla deberia elegir?" at bounding box center [537, 228] width 190 height 16
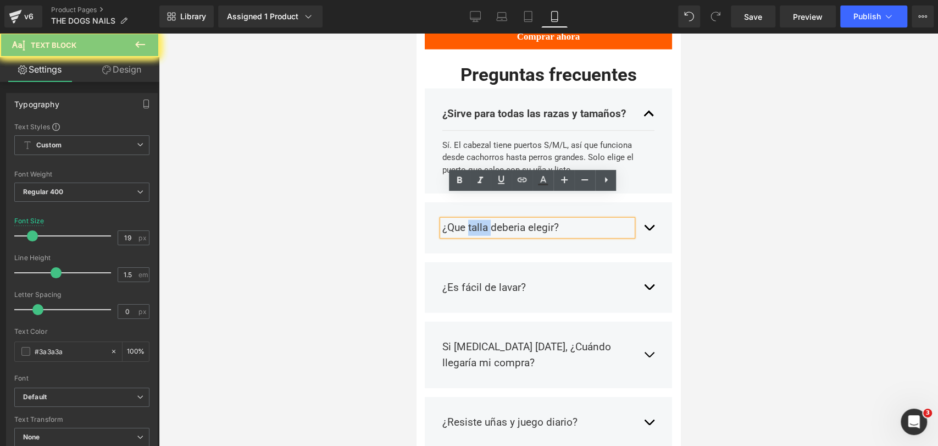
click at [486, 220] on div "¿Que talla deberia elegir?" at bounding box center [537, 228] width 190 height 16
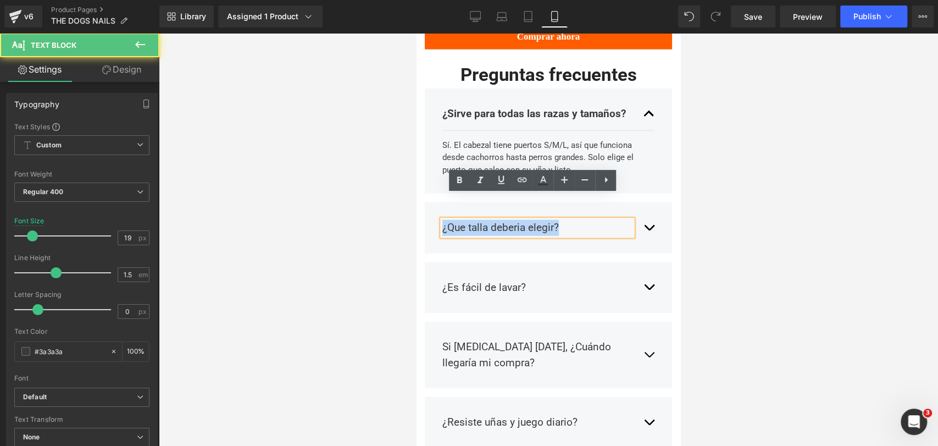
click at [486, 220] on div "¿Que talla deberia elegir?" at bounding box center [537, 228] width 190 height 16
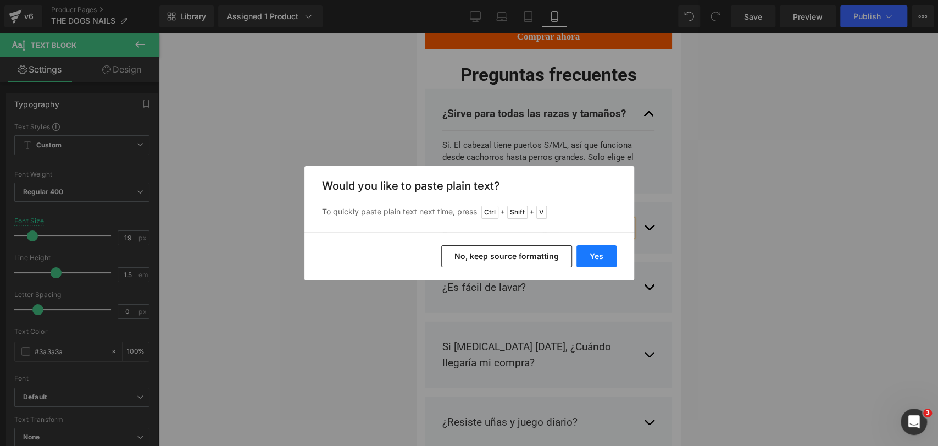
click at [586, 246] on button "Yes" at bounding box center [596, 256] width 40 height 22
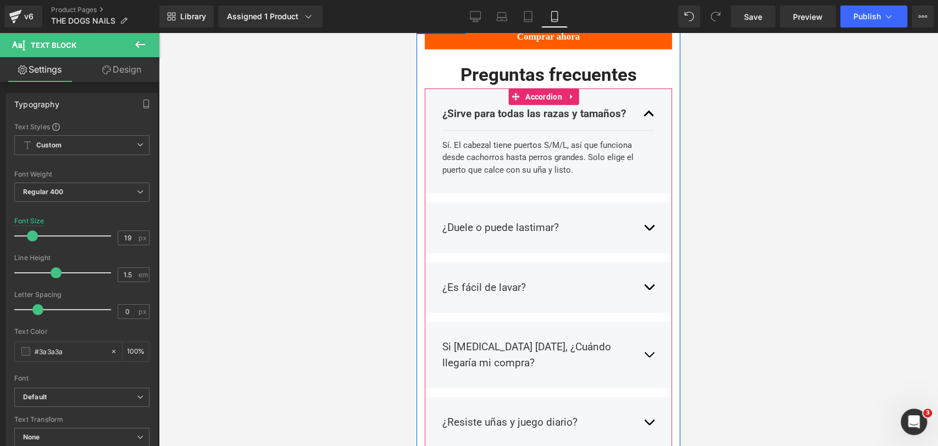
click at [643, 212] on button "button" at bounding box center [648, 228] width 11 height 32
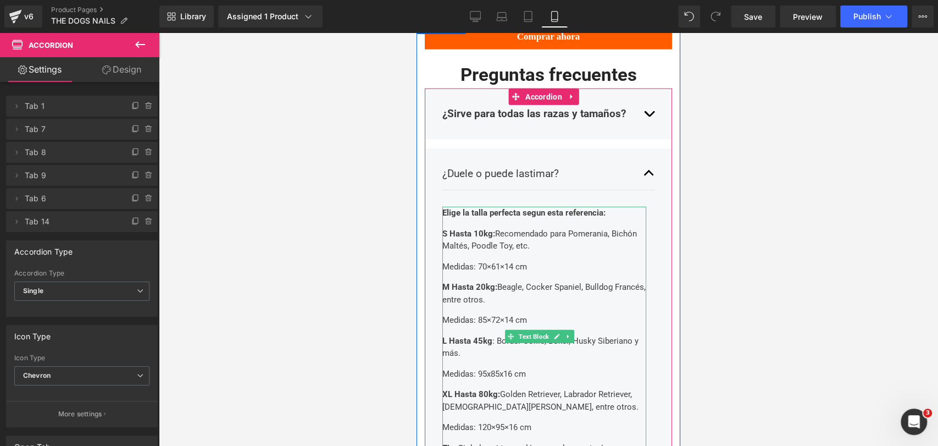
click at [497, 207] on div "Elige la talla perfecta segun esta referencia: S Hasta 10kg: Recomendado para P…" at bounding box center [544, 337] width 204 height 260
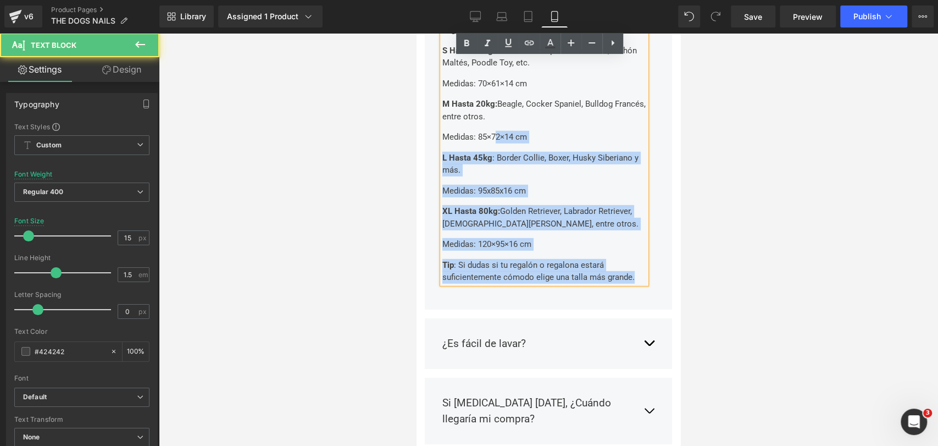
scroll to position [2021, 0]
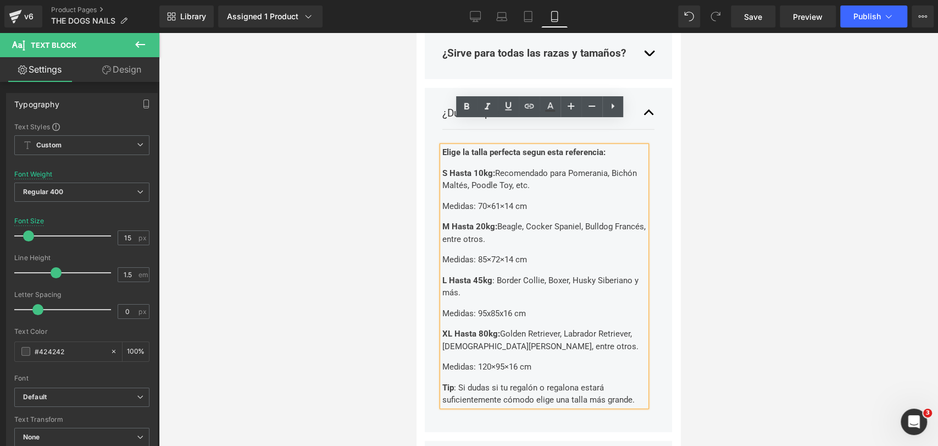
drag, startPoint x: 633, startPoint y: 252, endPoint x: 441, endPoint y: 127, distance: 229.2
click at [442, 146] on div "Elige la talla perfecta segun esta referencia: S Hasta 10kg: Recomendado para P…" at bounding box center [544, 276] width 204 height 260
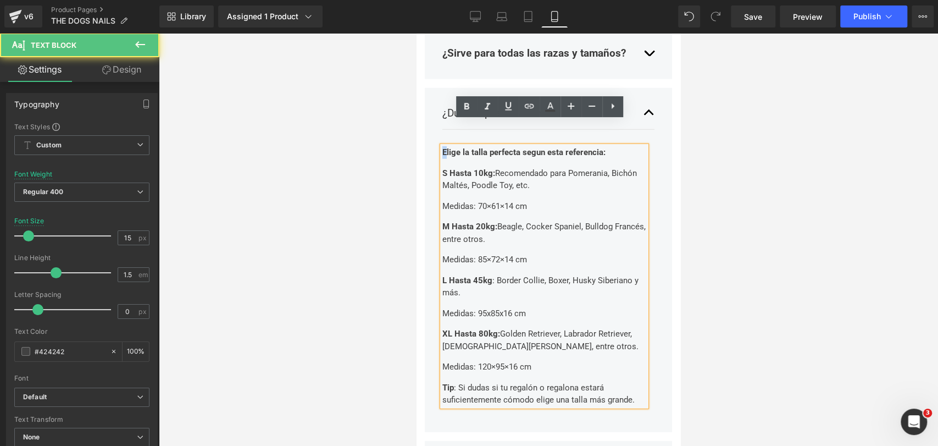
click at [445, 147] on strong "Elige la talla perfecta segun esta referencia:" at bounding box center [523, 152] width 163 height 10
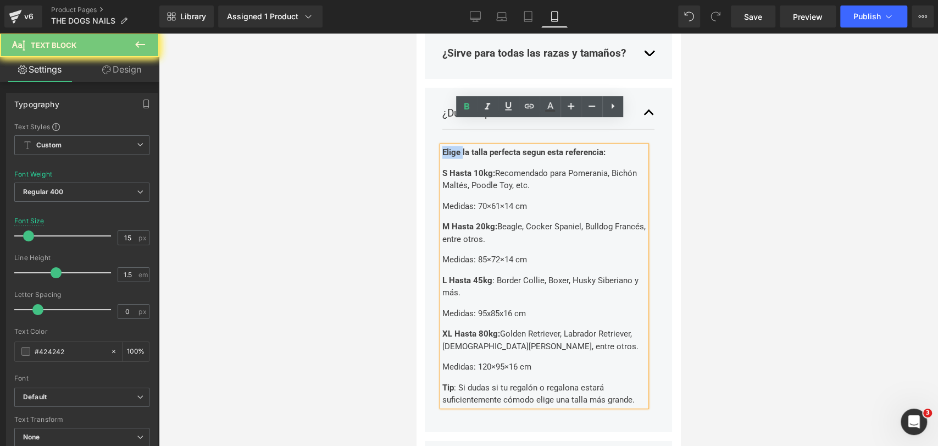
click at [445, 147] on strong "Elige la talla perfecta segun esta referencia:" at bounding box center [523, 152] width 163 height 10
click at [525, 274] on p "L Hasta 45kg : Border Collie, Boxer, Husky Siberiano y más." at bounding box center [544, 286] width 204 height 25
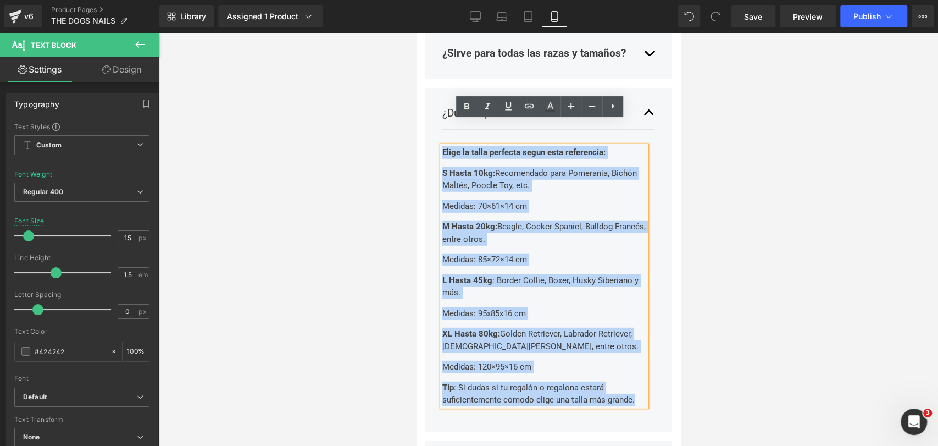
drag, startPoint x: 634, startPoint y: 373, endPoint x: 442, endPoint y: 124, distance: 313.4
click at [442, 146] on div "Elige la talla perfecta segun esta referencia: S Hasta 10kg: Recomendado para P…" at bounding box center [544, 276] width 204 height 260
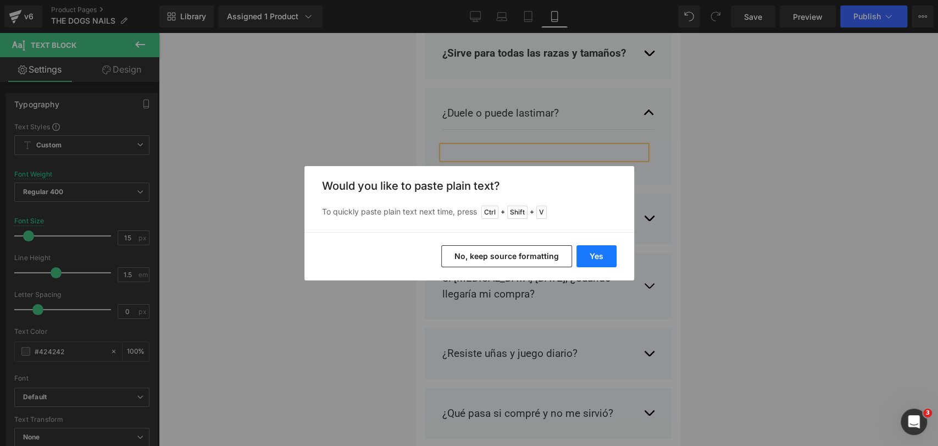
click at [589, 253] on button "Yes" at bounding box center [596, 256] width 40 height 22
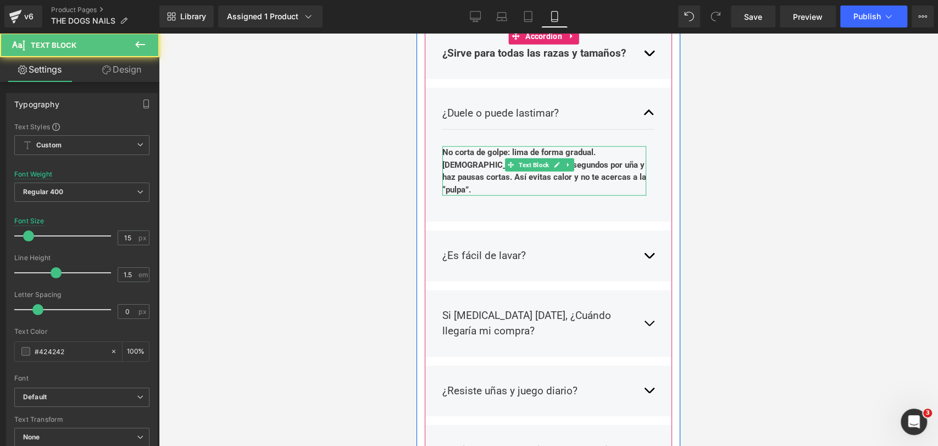
click at [503, 147] on span "No corta de golpe: lima de forma gradual. [DEMOGRAPHIC_DATA] a 45°, 2–3 segundo…" at bounding box center [544, 170] width 204 height 47
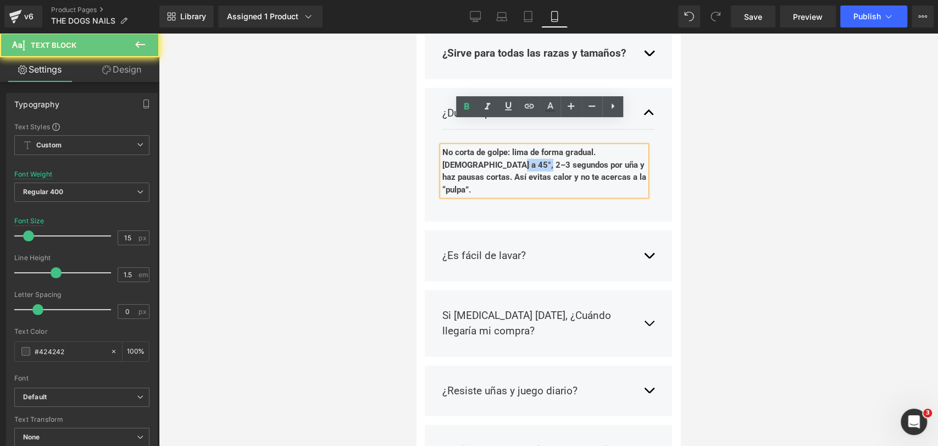
click at [503, 147] on span "No corta de golpe: lima de forma gradual. [DEMOGRAPHIC_DATA] a 45°, 2–3 segundo…" at bounding box center [544, 170] width 204 height 47
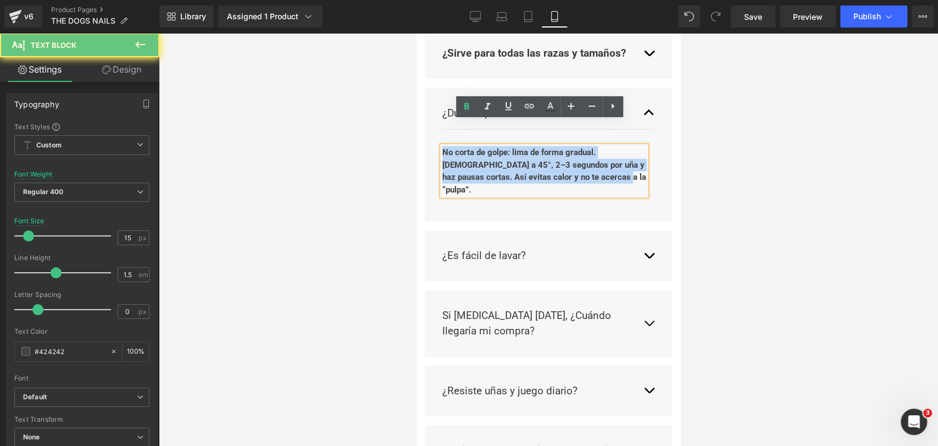
click at [503, 147] on span "No corta de golpe: lima de forma gradual. [DEMOGRAPHIC_DATA] a 45°, 2–3 segundo…" at bounding box center [544, 170] width 204 height 47
click at [503, 146] on p "No corta de golpe: lima de forma gradual. [DEMOGRAPHIC_DATA] a 45°, 2–3 segundo…" at bounding box center [544, 170] width 204 height 49
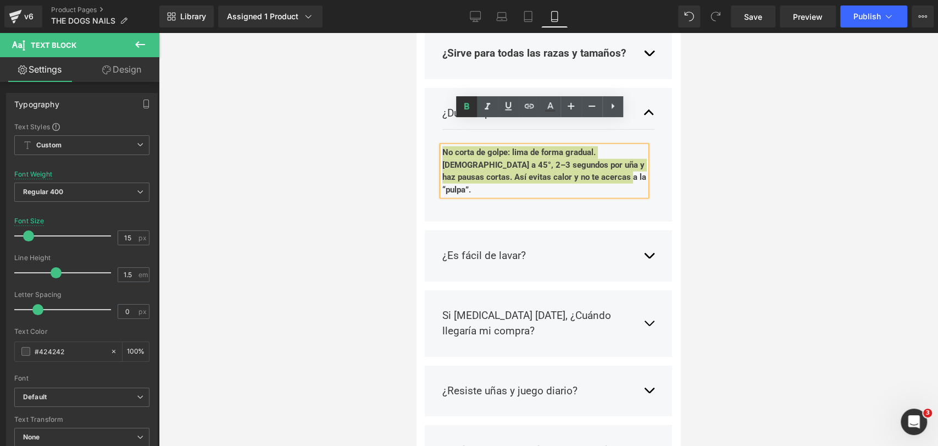
click at [473, 107] on link at bounding box center [466, 106] width 21 height 21
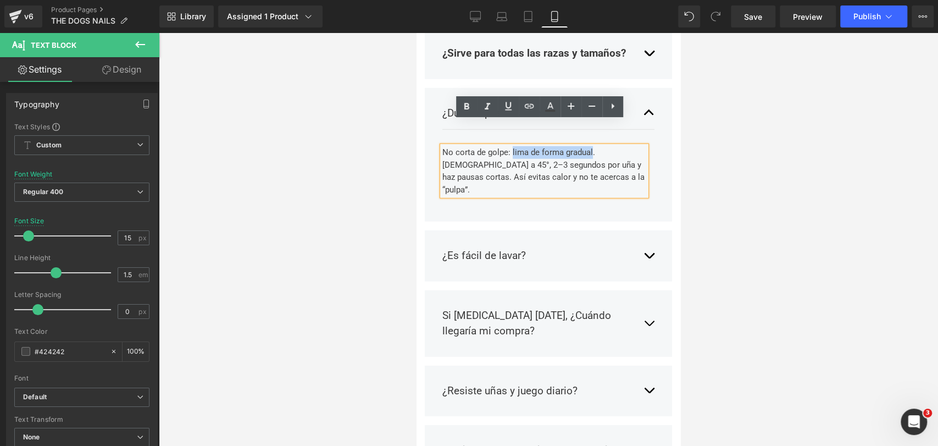
drag, startPoint x: 512, startPoint y: 129, endPoint x: 591, endPoint y: 129, distance: 78.6
click at [591, 146] on p "No corta de golpe: lima de forma gradual. [DEMOGRAPHIC_DATA] a 45°, 2–3 segundo…" at bounding box center [544, 170] width 204 height 49
click at [472, 104] on icon at bounding box center [466, 106] width 13 height 13
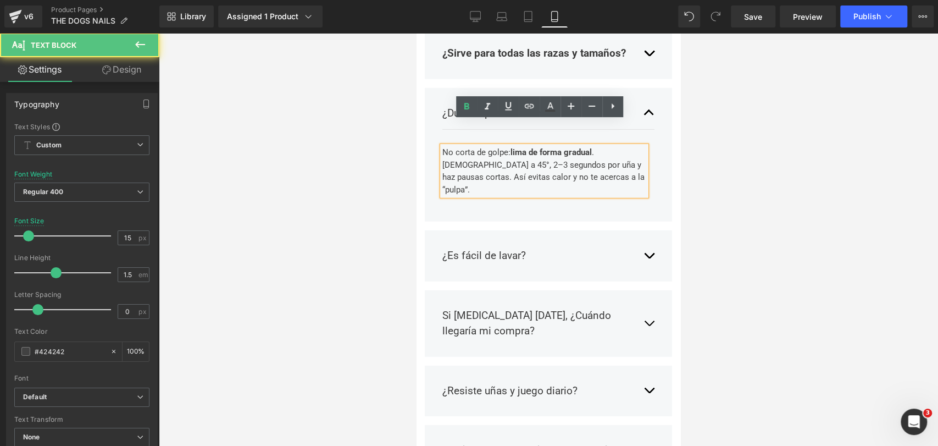
click at [475, 146] on p "No corta de golpe: lima de forma gradual . [DEMOGRAPHIC_DATA] a 45°, 2–3 segund…" at bounding box center [544, 170] width 204 height 49
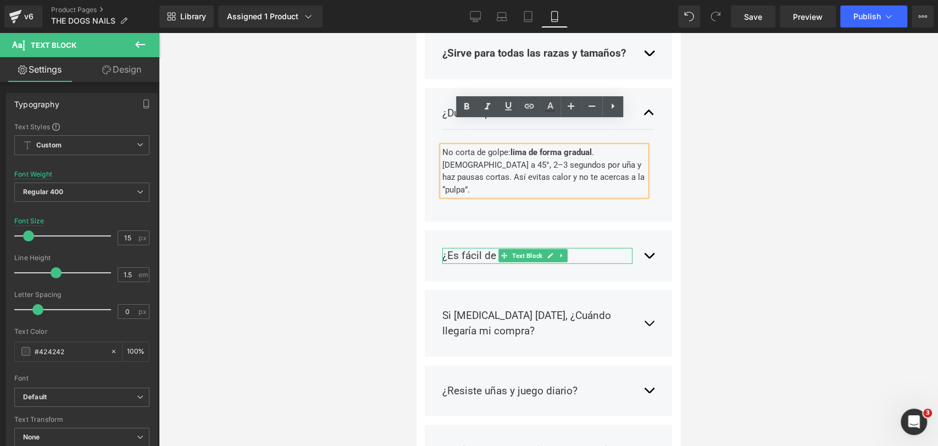
click at [462, 248] on p "¿Es fácil de lavar?" at bounding box center [537, 256] width 190 height 16
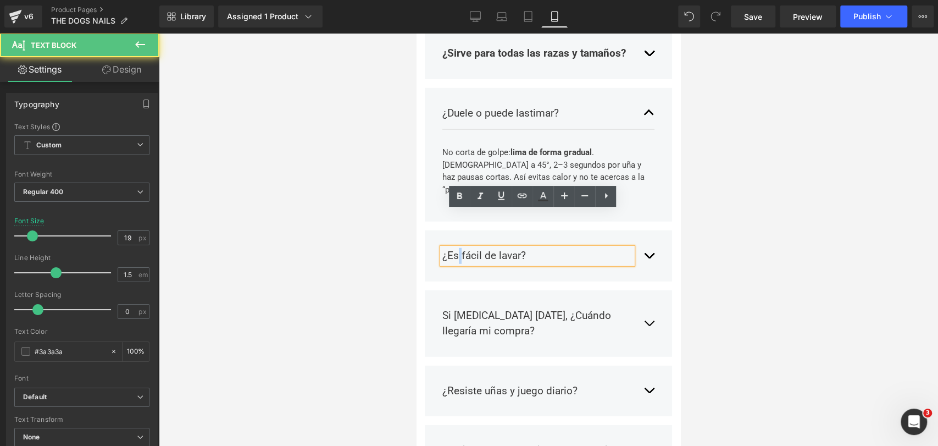
click at [462, 248] on p "¿Es fácil de lavar?" at bounding box center [537, 256] width 190 height 16
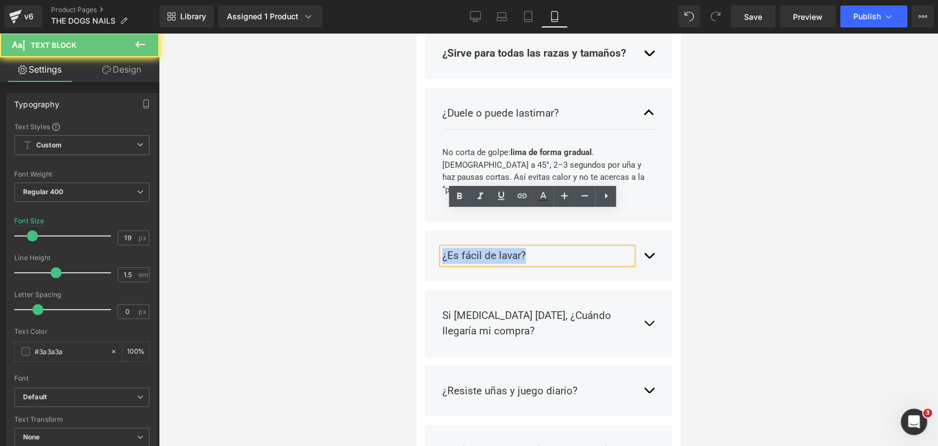
click at [462, 248] on p "¿Es fácil de lavar?" at bounding box center [537, 256] width 190 height 16
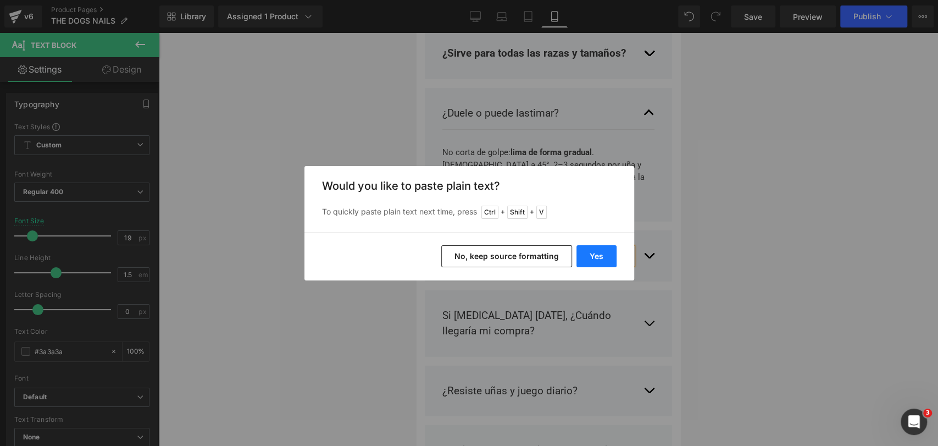
click at [590, 255] on button "Yes" at bounding box center [596, 256] width 40 height 22
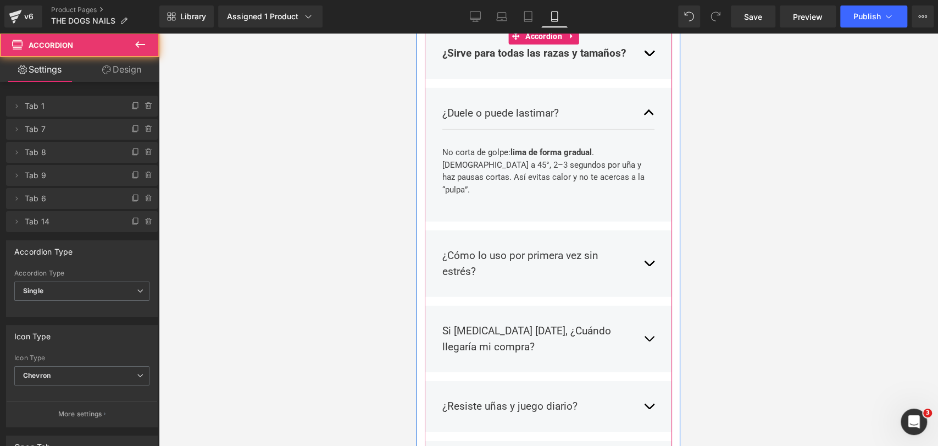
click at [649, 266] on span "button" at bounding box center [649, 266] width 0 height 0
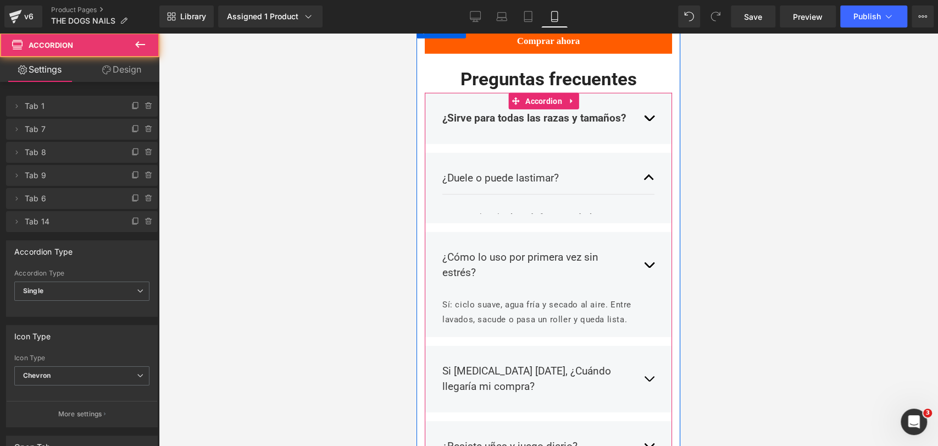
scroll to position [1951, 0]
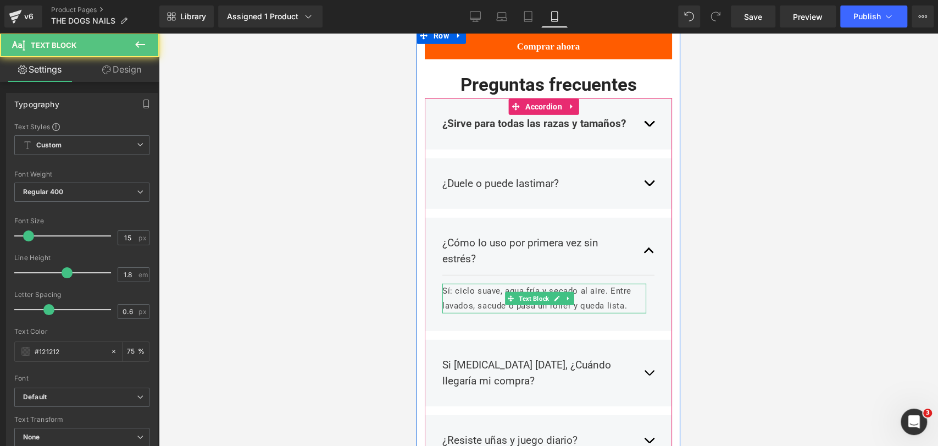
click at [482, 284] on p "Sí: ciclo suave, agua fría y secado al aire. Entre lavados, sacude o pasa un ro…" at bounding box center [544, 299] width 204 height 30
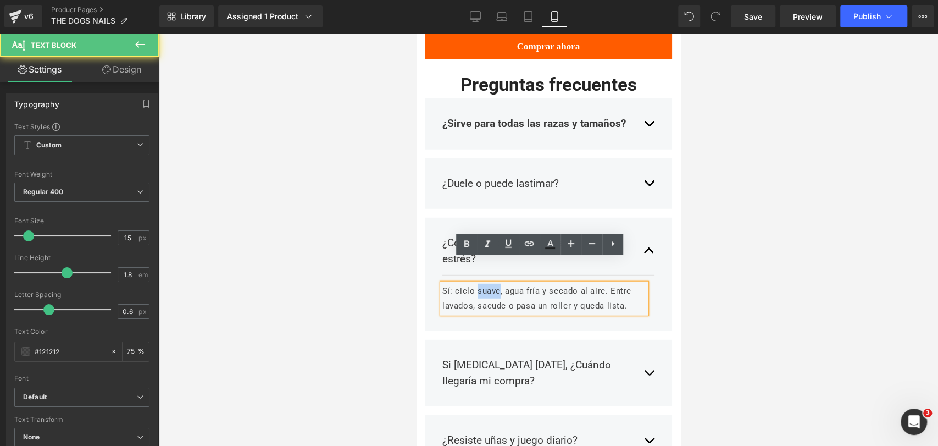
click at [482, 284] on p "Sí: ciclo suave, agua fría y secado al aire. Entre lavados, sacude o pasa un ro…" at bounding box center [544, 299] width 204 height 30
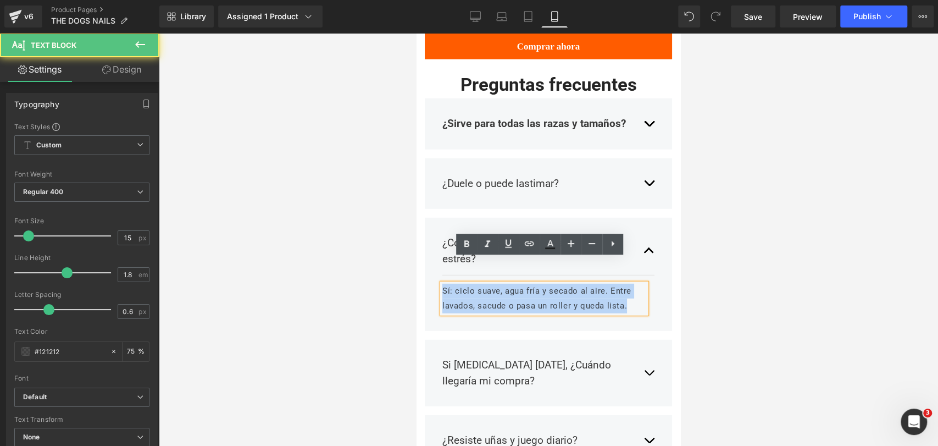
click at [482, 284] on p "Sí: ciclo suave, agua fría y secado al aire. Entre lavados, sacude o pasa un ro…" at bounding box center [544, 299] width 204 height 30
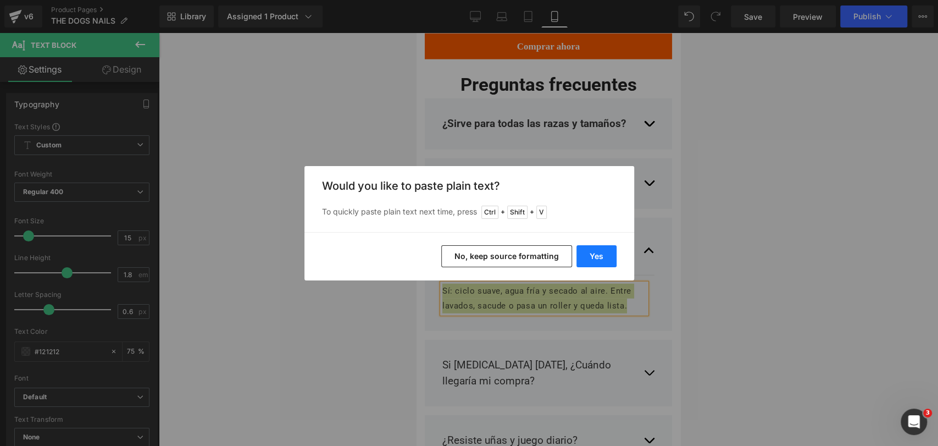
drag, startPoint x: 604, startPoint y: 252, endPoint x: 186, endPoint y: 215, distance: 419.8
click at [604, 252] on button "Yes" at bounding box center [596, 256] width 40 height 22
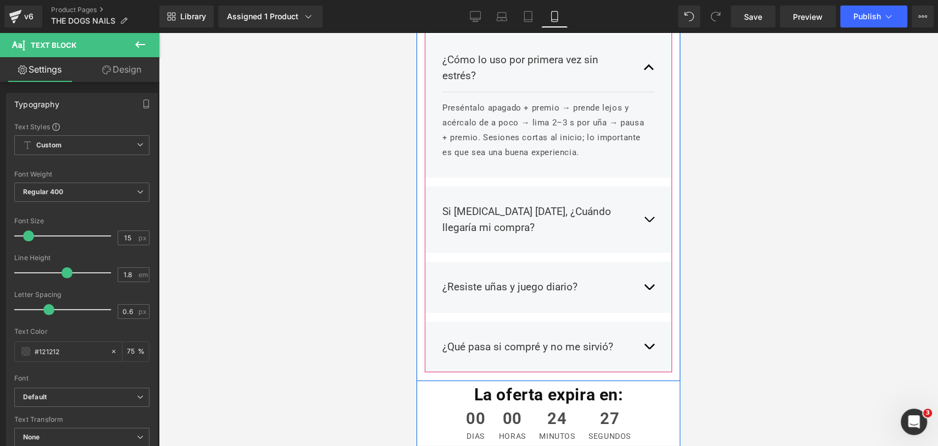
scroll to position [2073, 0]
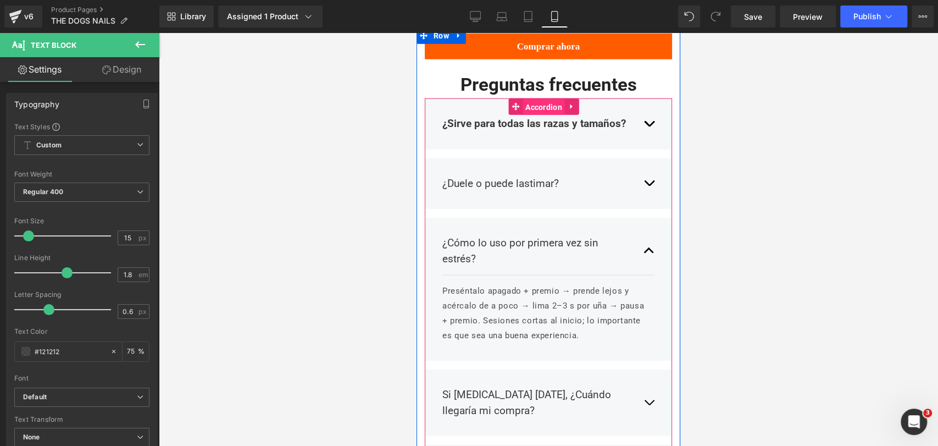
click at [547, 99] on span "Accordion" at bounding box center [544, 107] width 42 height 16
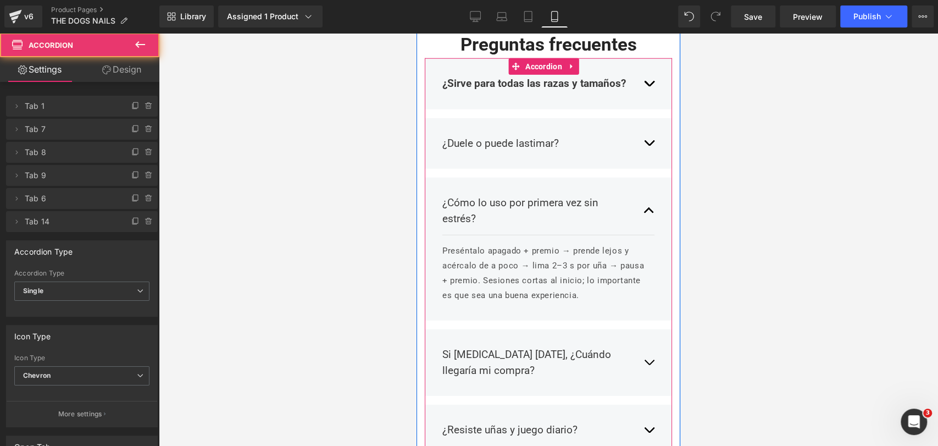
scroll to position [2012, 0]
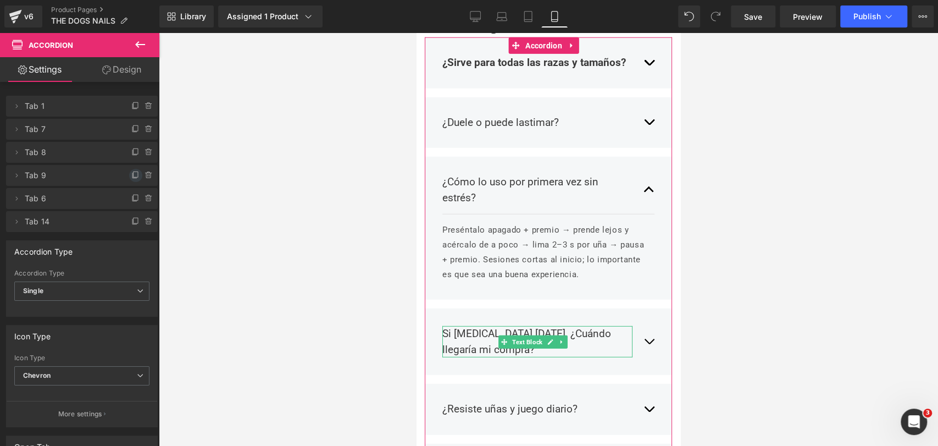
click at [131, 173] on icon at bounding box center [135, 175] width 9 height 9
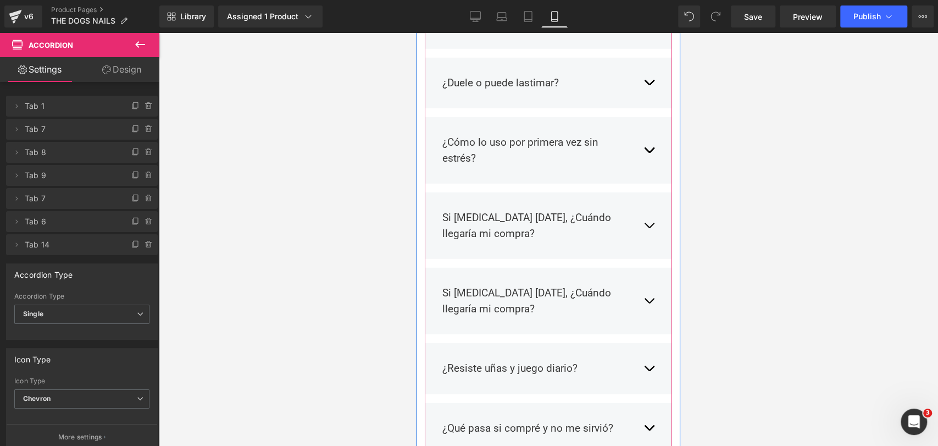
scroll to position [2073, 0]
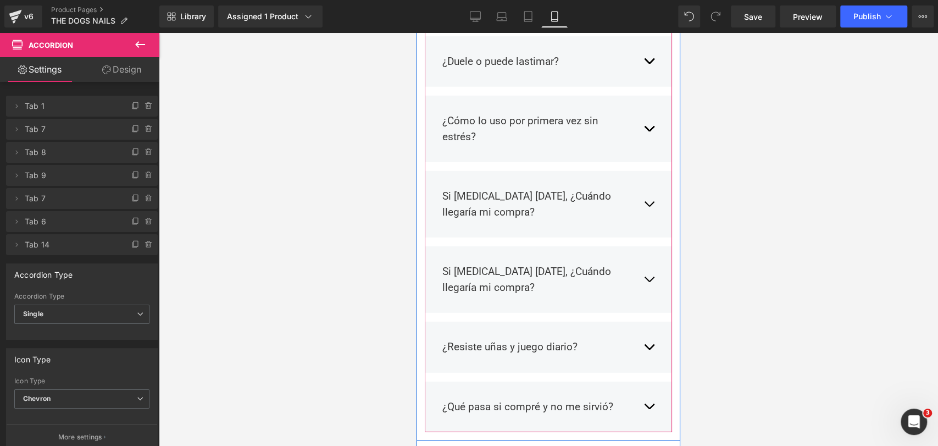
click at [475, 188] on p "Si [MEDICAL_DATA] [DATE], ¿Cuándo llegaría mi compra?" at bounding box center [537, 203] width 190 height 31
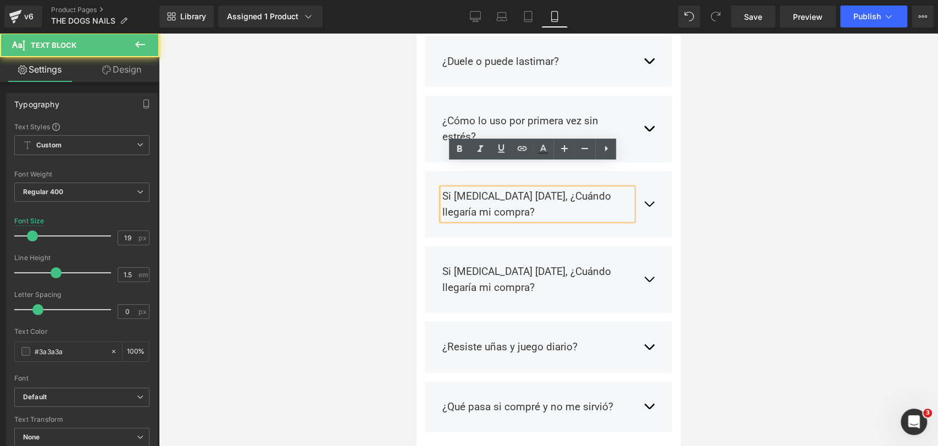
click at [471, 188] on p "Si [MEDICAL_DATA] [DATE], ¿Cuándo llegaría mi compra?" at bounding box center [537, 203] width 190 height 31
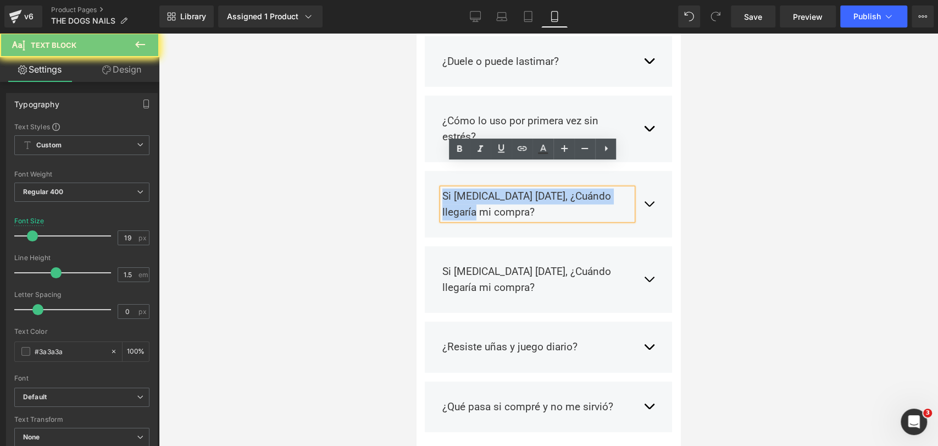
click at [471, 188] on p "Si [MEDICAL_DATA] [DATE], ¿Cuándo llegaría mi compra?" at bounding box center [537, 203] width 190 height 31
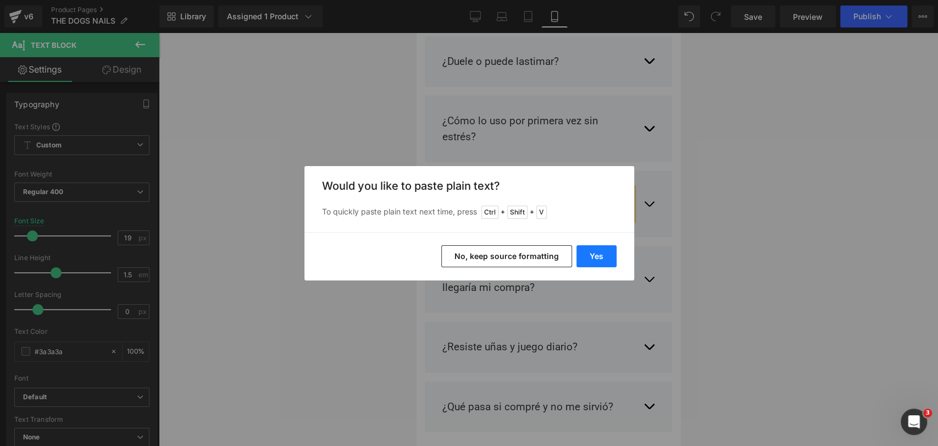
click at [602, 251] on button "Yes" at bounding box center [596, 256] width 40 height 22
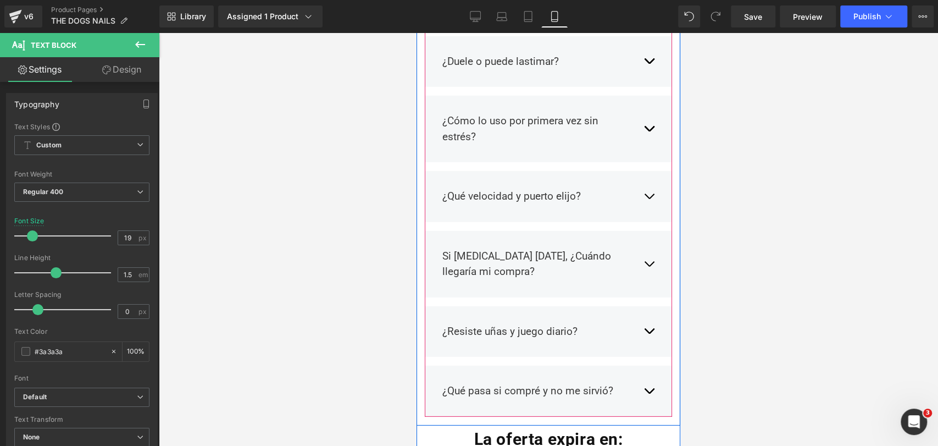
click at [649, 199] on span "button" at bounding box center [649, 199] width 0 height 0
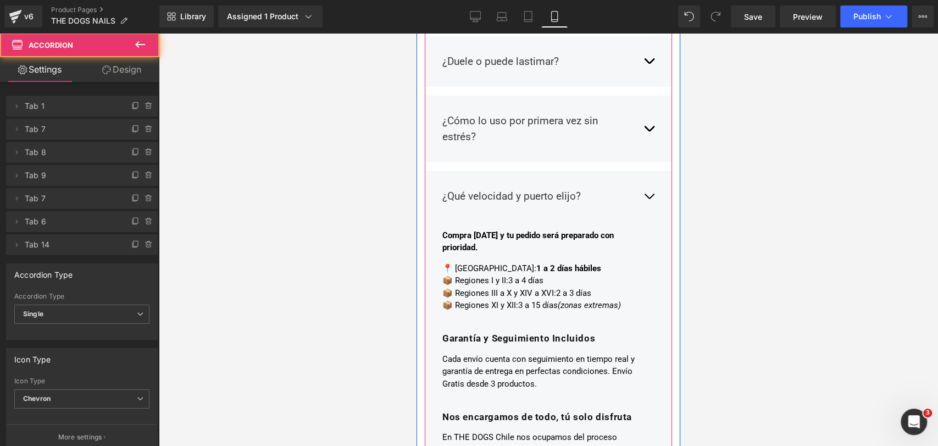
click at [499, 262] on p "📍 [GEOGRAPHIC_DATA]: 1 a 2 días hábiles 📦 Regiones I y II: 3 a 4 días 📦 Regione…" at bounding box center [544, 286] width 204 height 49
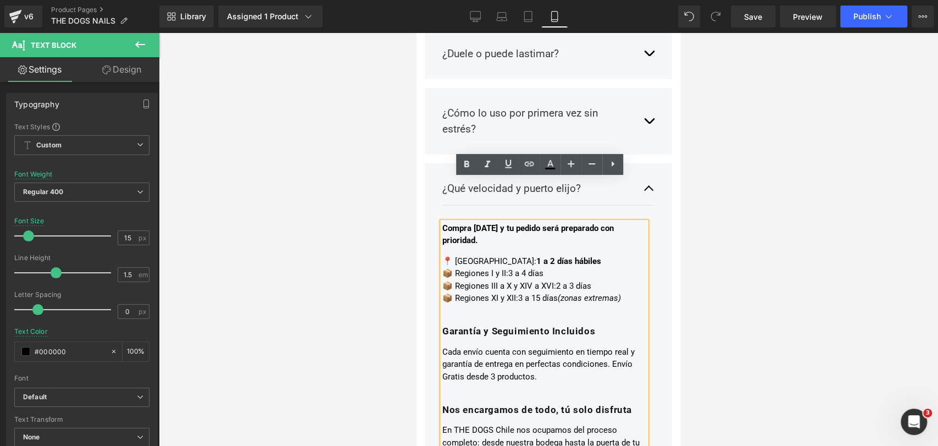
scroll to position [2195, 0]
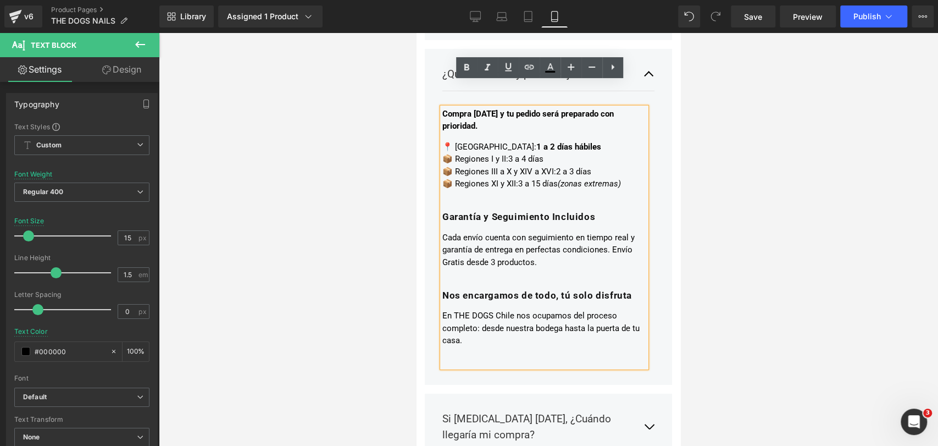
drag, startPoint x: 494, startPoint y: 335, endPoint x: 441, endPoint y: 89, distance: 251.7
click at [442, 108] on div "Compra [DATE] y tu pedido será preparado con prioridad. 📍 Región Metropolitana:…" at bounding box center [544, 238] width 204 height 260
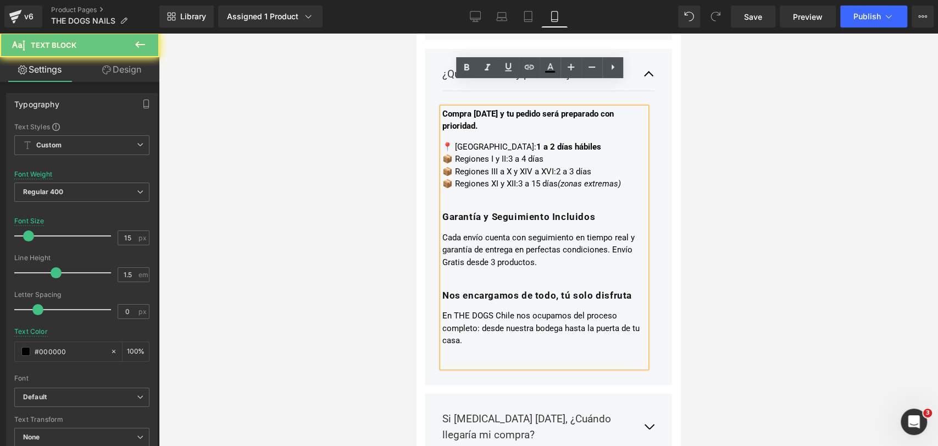
click at [442, 108] on div "Compra [DATE] y tu pedido será preparado con prioridad. 📍 Región Metropolitana:…" at bounding box center [544, 238] width 204 height 260
click at [476, 211] on strong "Garantía y Seguimiento Incluidos" at bounding box center [518, 216] width 153 height 11
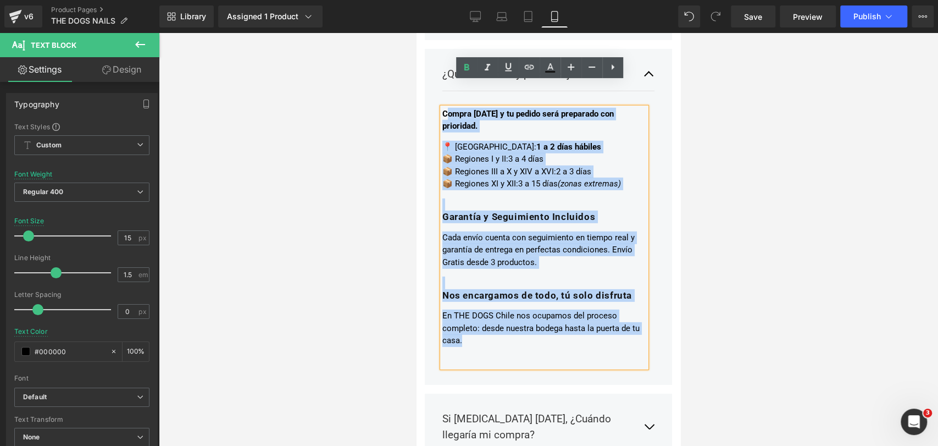
drag, startPoint x: 463, startPoint y: 249, endPoint x: 446, endPoint y: 85, distance: 165.2
click at [446, 108] on div "Compra [DATE] y tu pedido será preparado con prioridad. 📍 Región Metropolitana:…" at bounding box center [544, 227] width 204 height 239
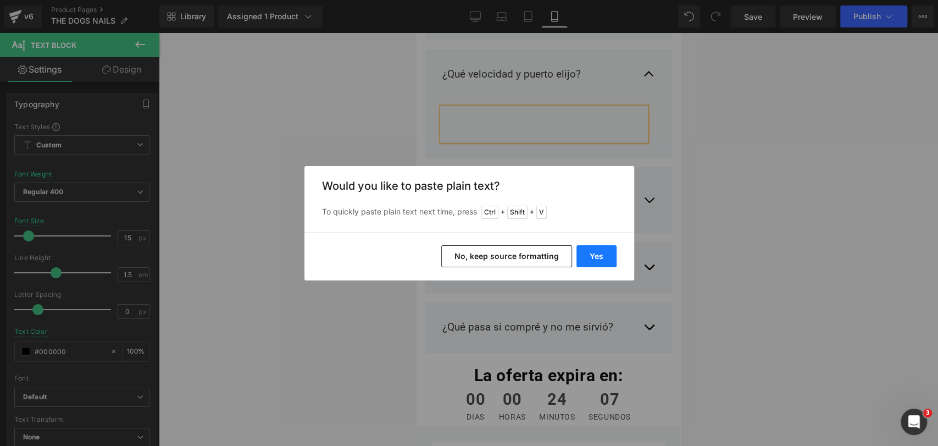
drag, startPoint x: 590, startPoint y: 259, endPoint x: 162, endPoint y: 201, distance: 431.4
click at [590, 259] on button "Yes" at bounding box center [596, 256] width 40 height 22
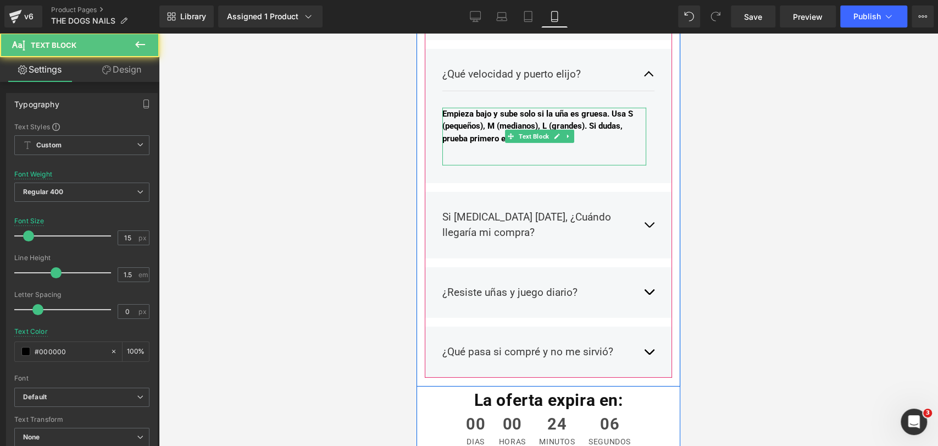
click at [492, 109] on span "Empieza bajo y sube solo si la uña es gruesa. Usa S (pequeños), M (medianos), L…" at bounding box center [537, 126] width 191 height 35
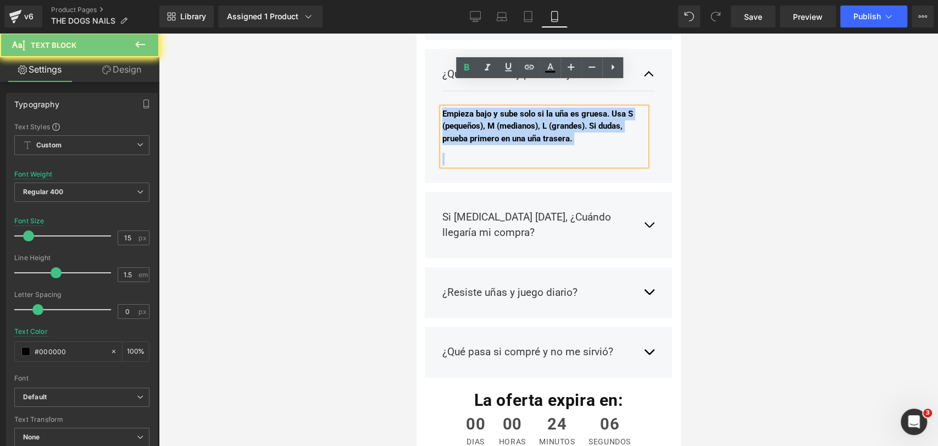
click at [492, 109] on span "Empieza bajo y sube solo si la uña es gruesa. Usa S (pequeños), M (medianos), L…" at bounding box center [537, 126] width 191 height 35
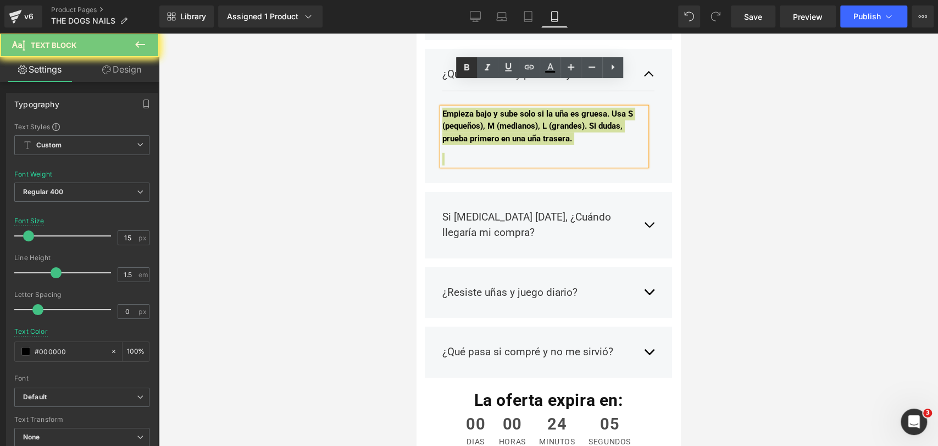
click at [466, 66] on icon at bounding box center [466, 67] width 13 height 13
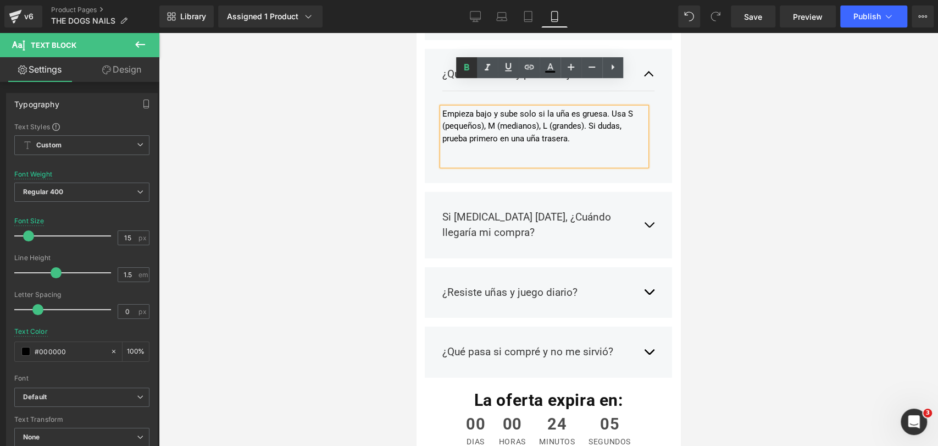
click at [479, 108] on p "Empieza bajo y sube solo si la uña es gruesa. Usa S (pequeños), M (medianos), L…" at bounding box center [544, 126] width 204 height 37
click at [539, 153] on div at bounding box center [544, 159] width 204 height 13
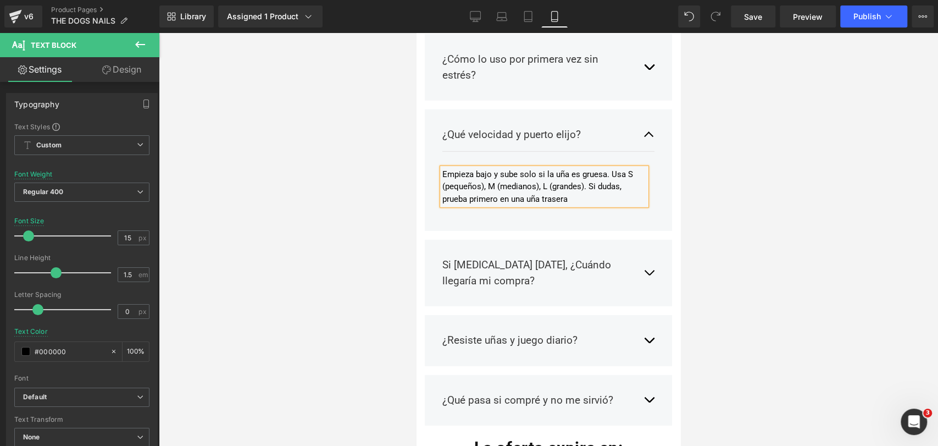
scroll to position [2134, 0]
click at [596, 169] on p "Empieza bajo y sube solo si la uña es gruesa. Usa S (pequeños), M (medianos), L…" at bounding box center [544, 187] width 204 height 37
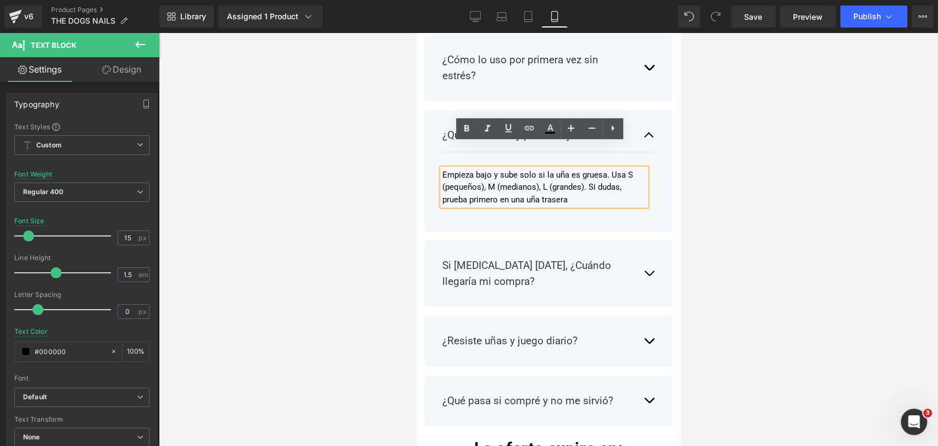
click at [785, 128] on div at bounding box center [548, 239] width 779 height 413
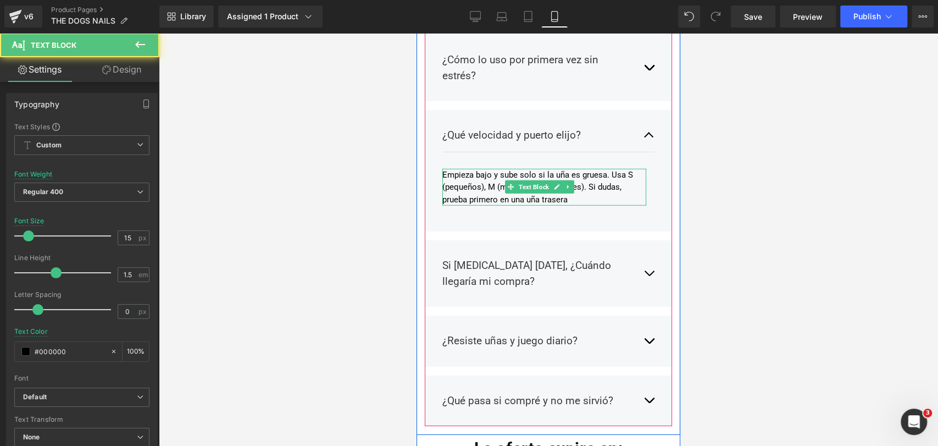
click at [617, 169] on p "Empieza bajo y sube solo si la uña es gruesa. Usa S (pequeños), M (medianos), L…" at bounding box center [544, 187] width 204 height 37
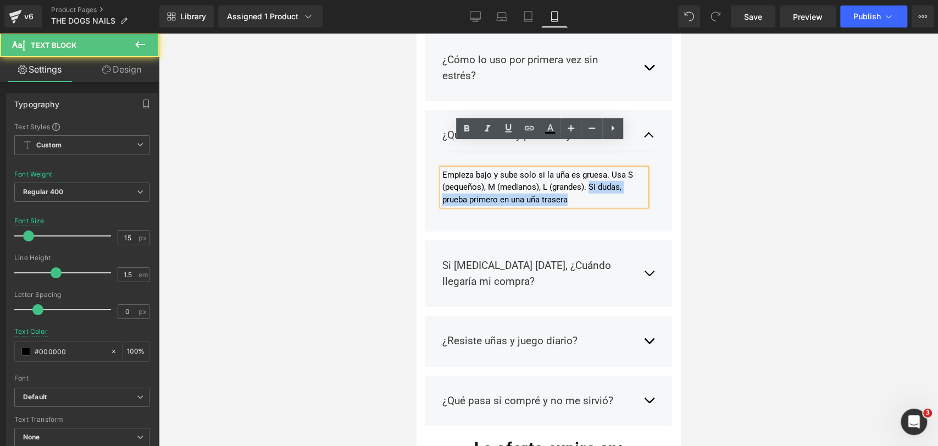
drag, startPoint x: 591, startPoint y: 162, endPoint x: 597, endPoint y: 175, distance: 14.0
click at [597, 175] on p "Empieza bajo y sube solo si la uña es gruesa. Usa S (pequeños), M (medianos), L…" at bounding box center [544, 187] width 204 height 37
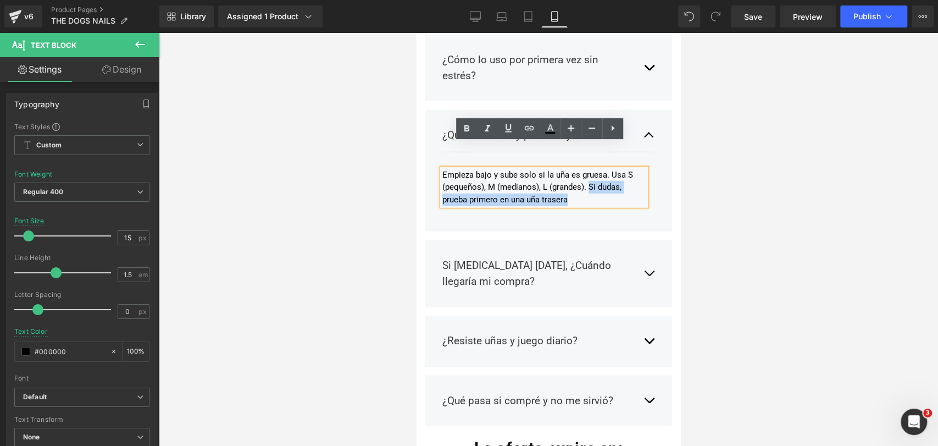
click at [596, 172] on p "Empieza bajo y sube solo si la uña es gruesa. Usa S (pequeños), M (medianos), L…" at bounding box center [544, 187] width 204 height 37
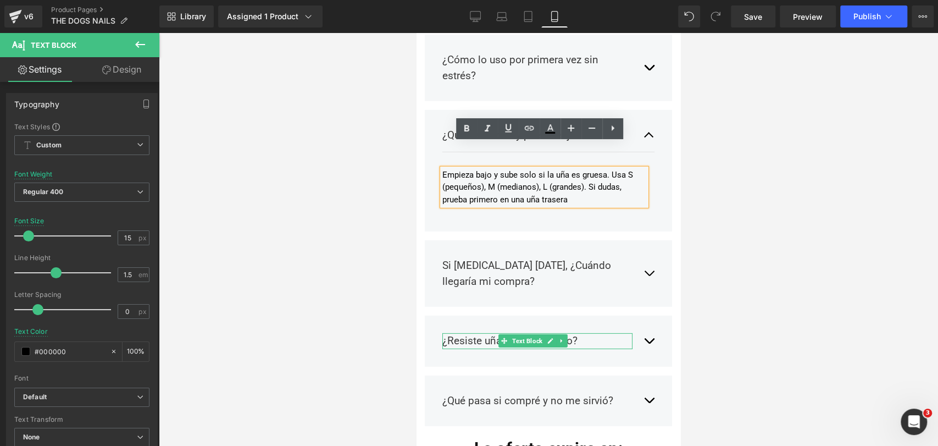
click at [493, 333] on p "¿Resiste uñas y juego diario?" at bounding box center [537, 341] width 190 height 16
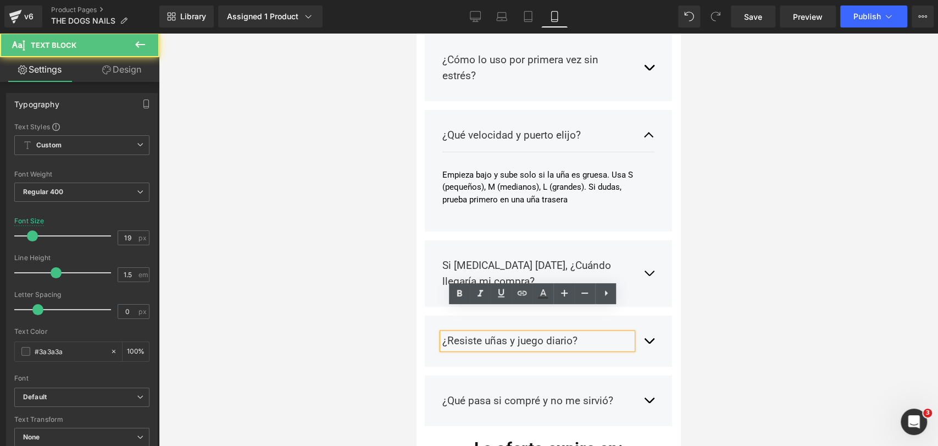
click at [489, 333] on p "¿Resiste uñas y juego diario?" at bounding box center [537, 341] width 190 height 16
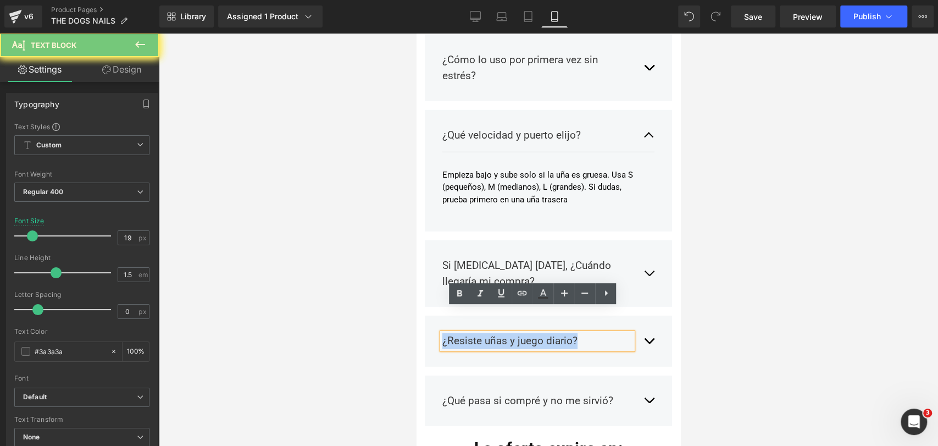
click at [490, 333] on p "¿Resiste uñas y juego diario?" at bounding box center [537, 341] width 190 height 16
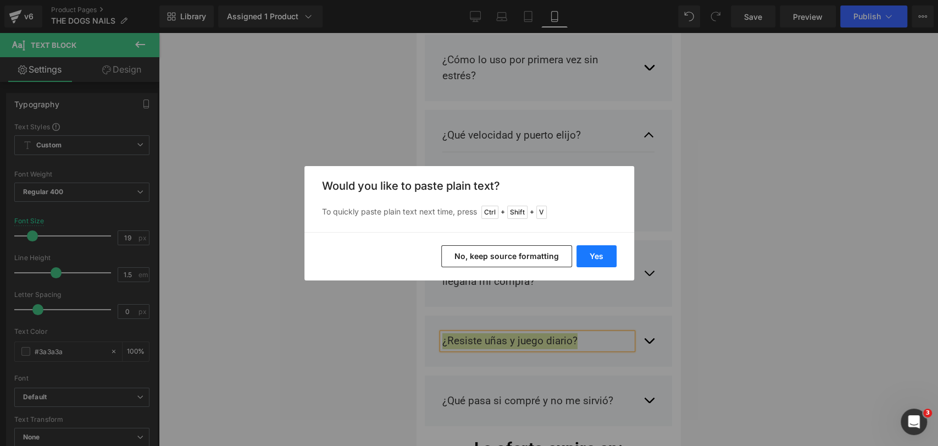
click at [601, 242] on div "Yes No, keep source formatting" at bounding box center [469, 256] width 330 height 48
click at [602, 255] on button "Yes" at bounding box center [596, 256] width 40 height 22
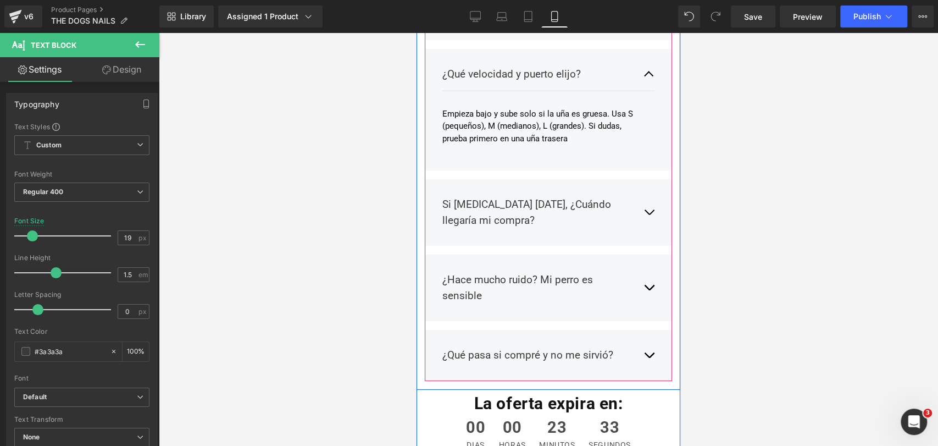
click at [643, 264] on button "button" at bounding box center [648, 288] width 11 height 48
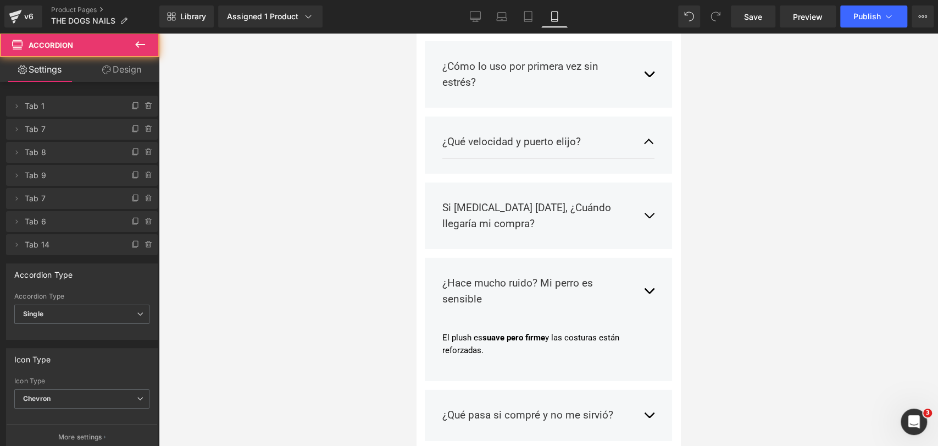
scroll to position [2124, 0]
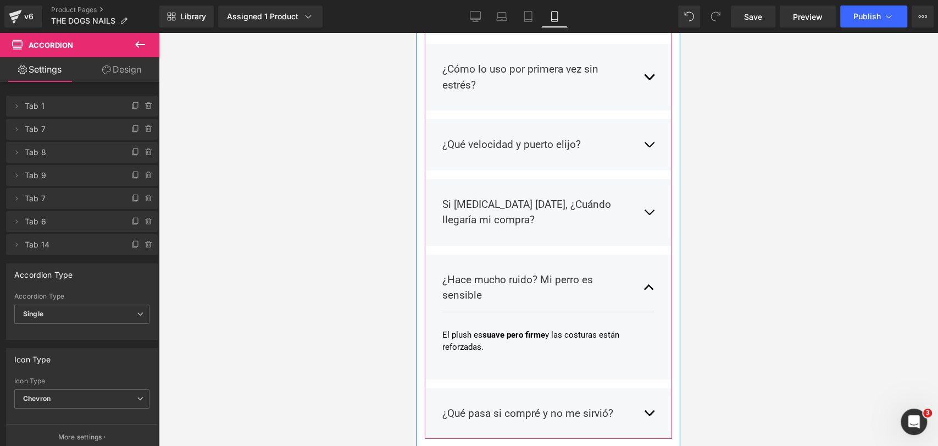
click at [466, 329] on p "El plush es suave pero firme y las costuras están reforzadas." at bounding box center [544, 341] width 204 height 25
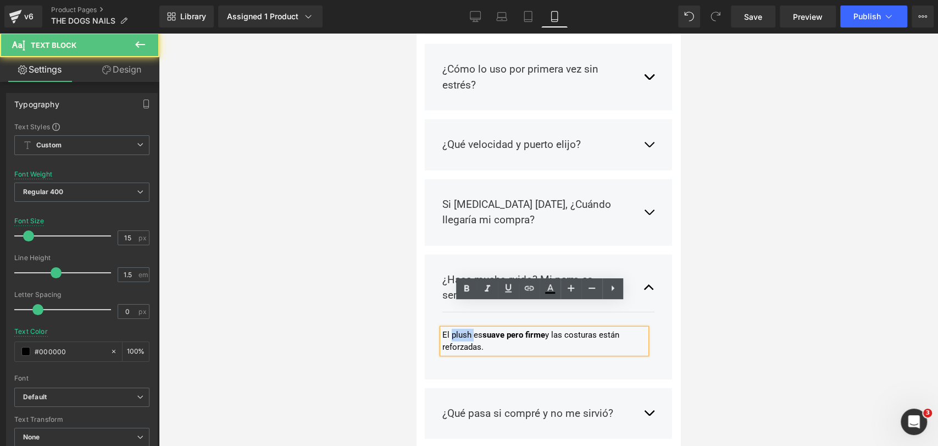
click at [466, 329] on p "El plush es suave pero firme y las costuras están reforzadas." at bounding box center [544, 341] width 204 height 25
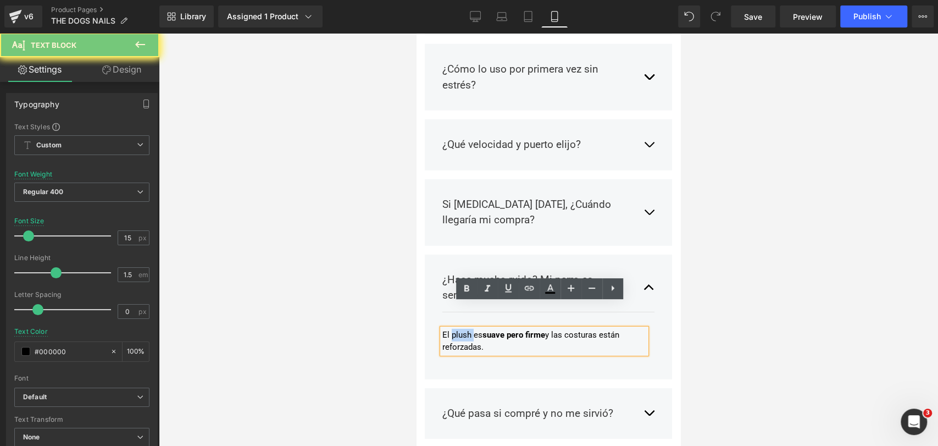
click at [466, 329] on p "El plush es suave pero firme y las costuras están reforzadas." at bounding box center [544, 341] width 204 height 25
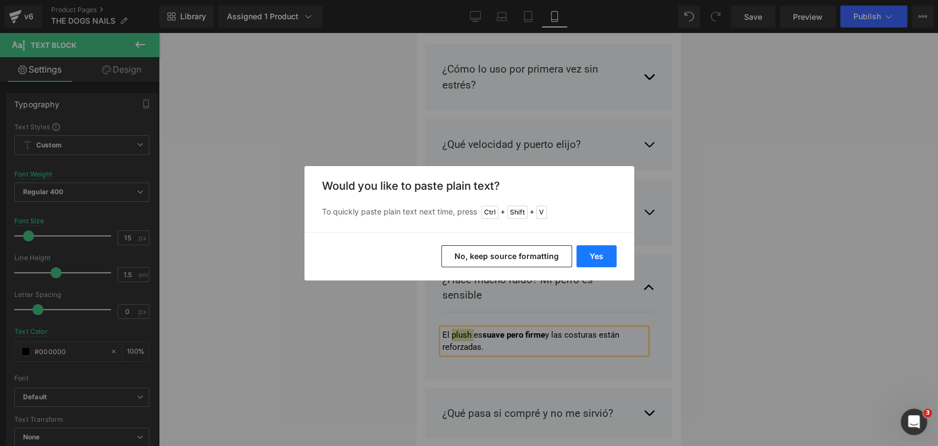
click at [599, 262] on button "Yes" at bounding box center [596, 256] width 40 height 22
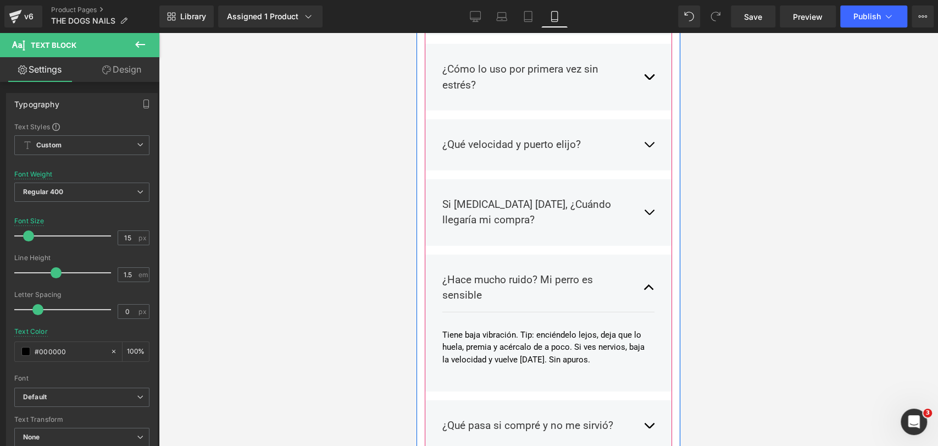
click at [645, 261] on div "¿Hace mucho ruido? Mi perro es sensible Text Block Tiene baja vibración. Tip: e…" at bounding box center [548, 322] width 247 height 137
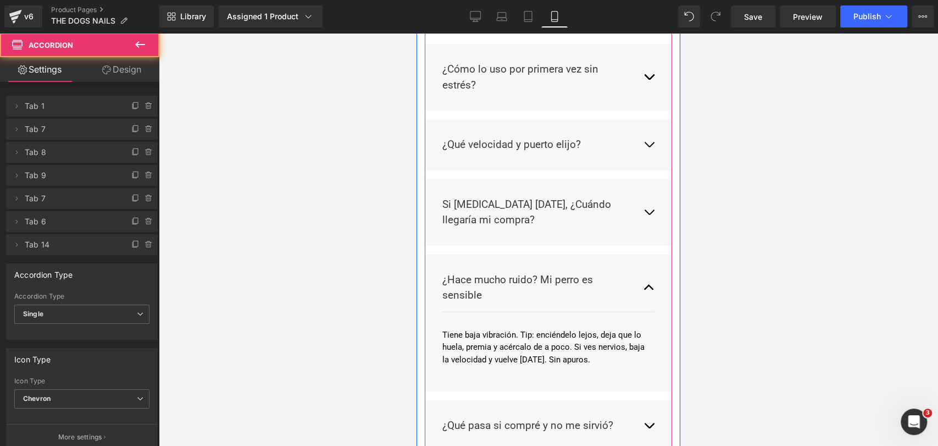
click at [643, 264] on button "button" at bounding box center [648, 288] width 11 height 48
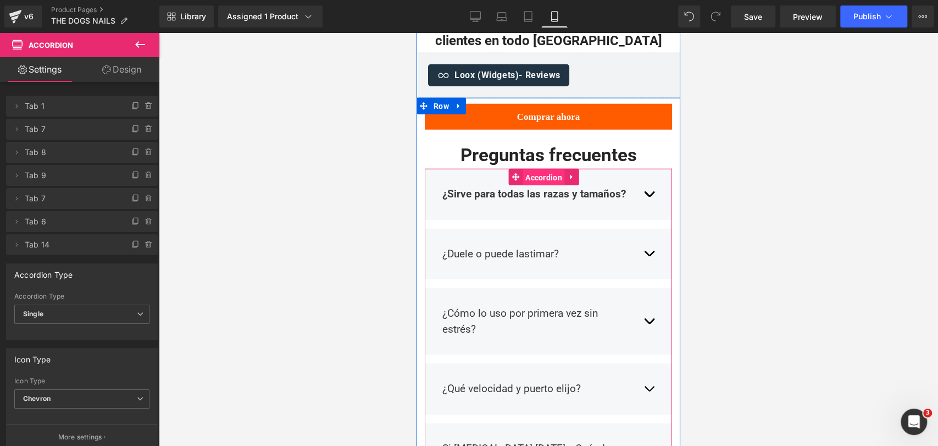
click at [540, 169] on span "Accordion" at bounding box center [544, 177] width 42 height 16
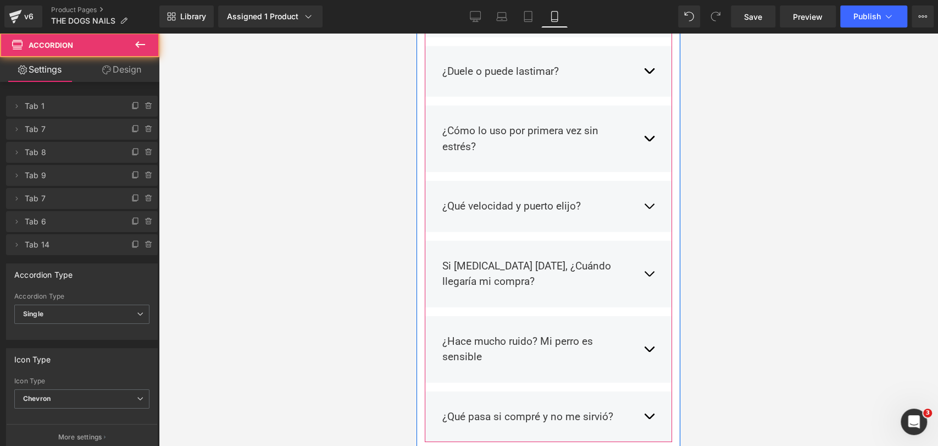
scroll to position [2063, 0]
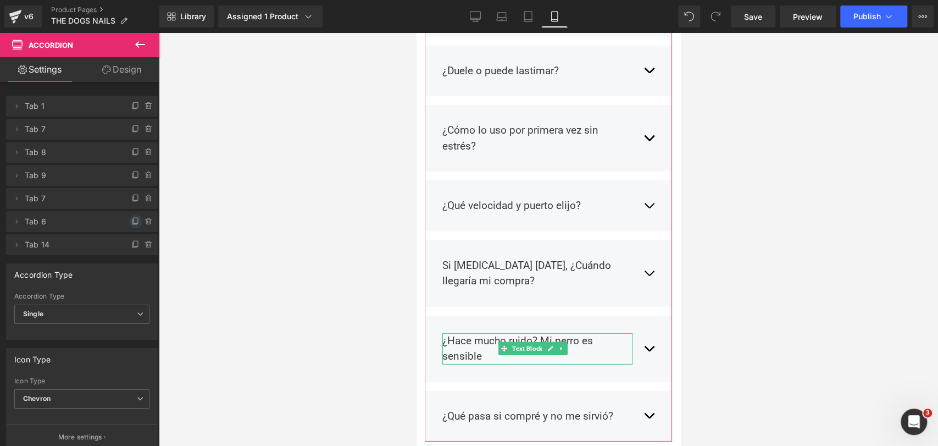
click at [132, 224] on icon at bounding box center [134, 221] width 4 height 5
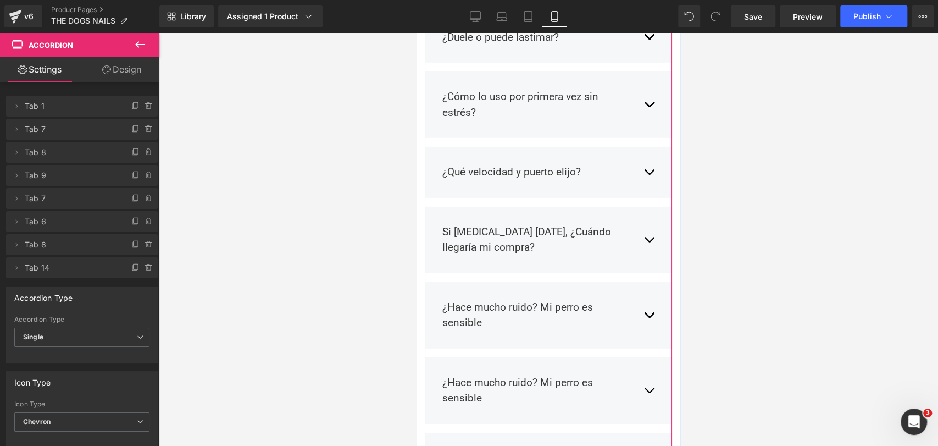
scroll to position [2124, 0]
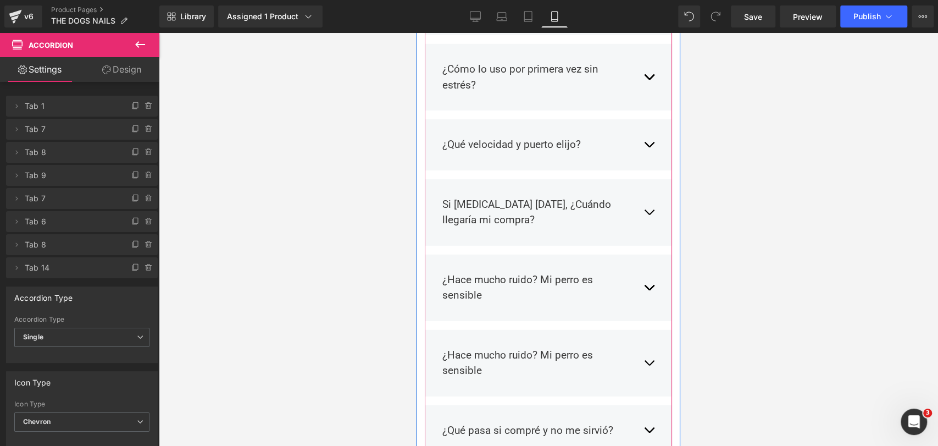
click at [477, 347] on p "¿Hace mucho ruido? Mi perro es sensible" at bounding box center [537, 362] width 190 height 31
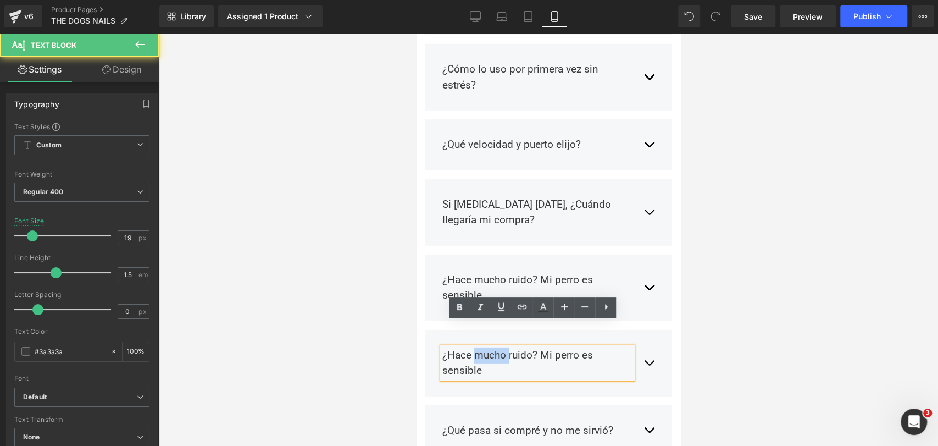
click at [477, 347] on p "¿Hace mucho ruido? Mi perro es sensible" at bounding box center [537, 362] width 190 height 31
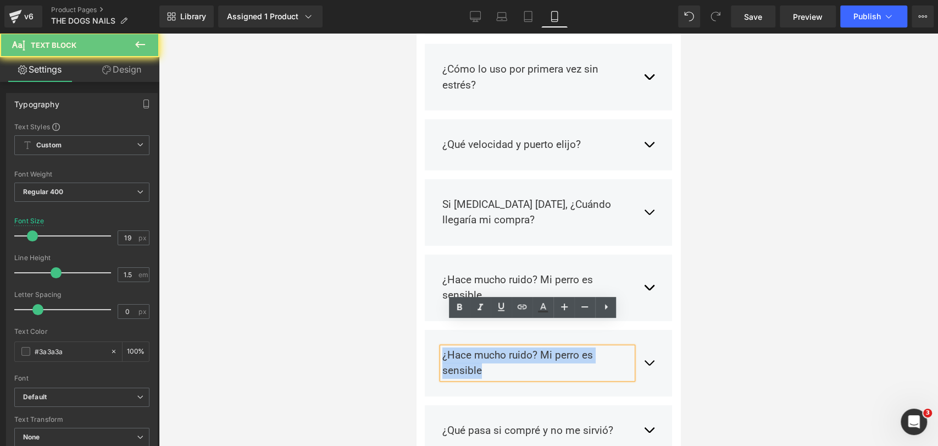
click at [477, 347] on p "¿Hace mucho ruido? Mi perro es sensible" at bounding box center [537, 362] width 190 height 31
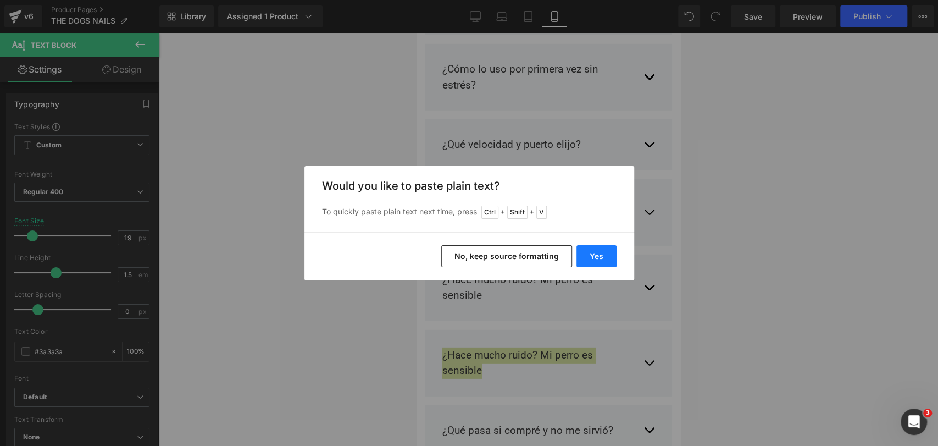
click at [592, 253] on button "Yes" at bounding box center [596, 256] width 40 height 22
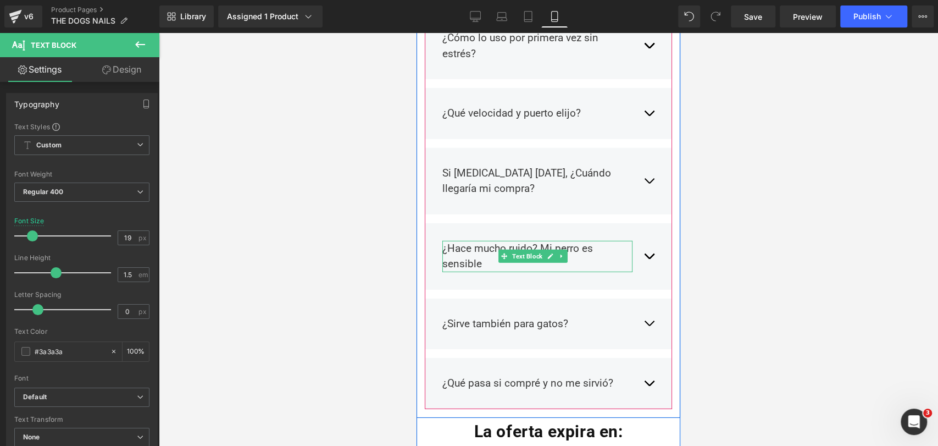
scroll to position [2185, 0]
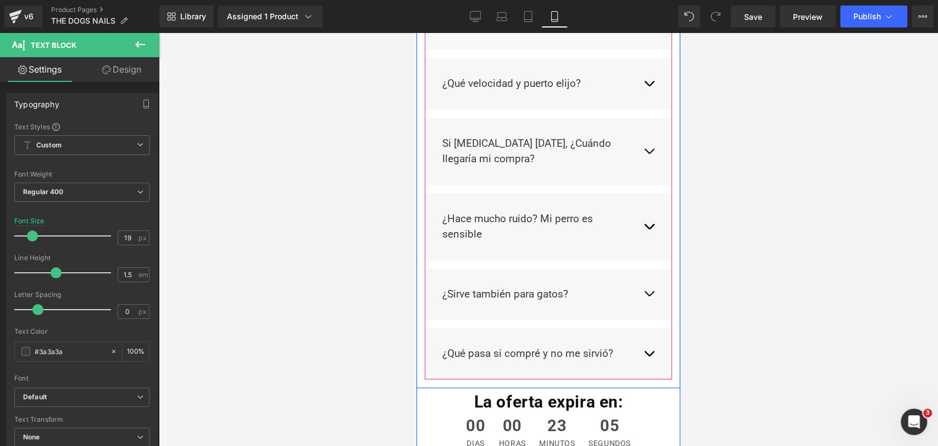
click at [643, 278] on button "button" at bounding box center [648, 294] width 11 height 32
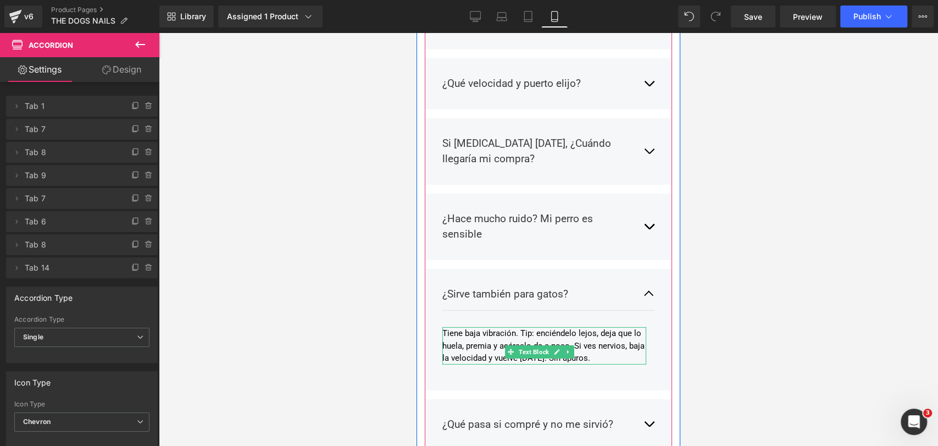
click at [486, 327] on p "Tiene baja vibración. Tip: enciéndelo lejos, deja que lo huela, premia y acérca…" at bounding box center [544, 345] width 204 height 37
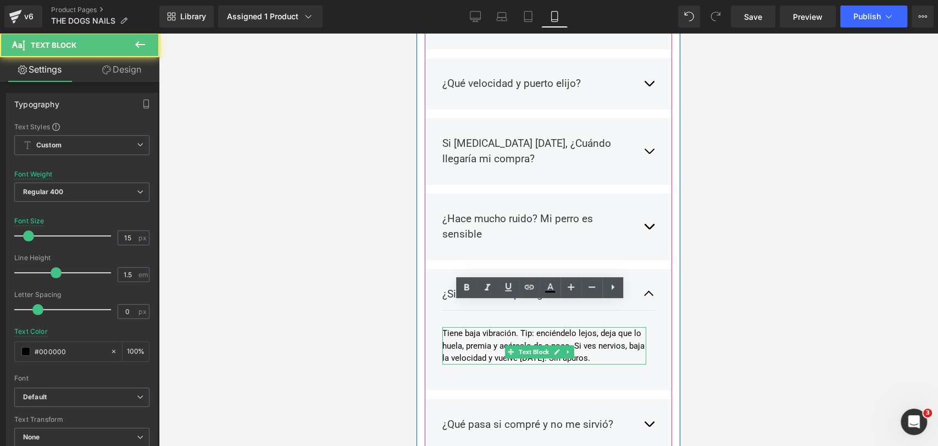
click at [486, 327] on p "Tiene baja vibración. Tip: enciéndelo lejos, deja que lo huela, premia y acérca…" at bounding box center [544, 345] width 204 height 37
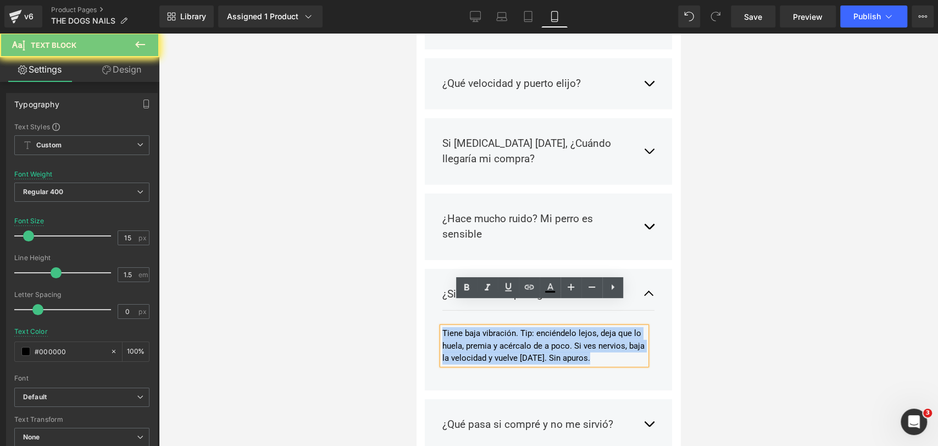
click at [486, 327] on p "Tiene baja vibración. Tip: enciéndelo lejos, deja que lo huela, premia y acérca…" at bounding box center [544, 345] width 204 height 37
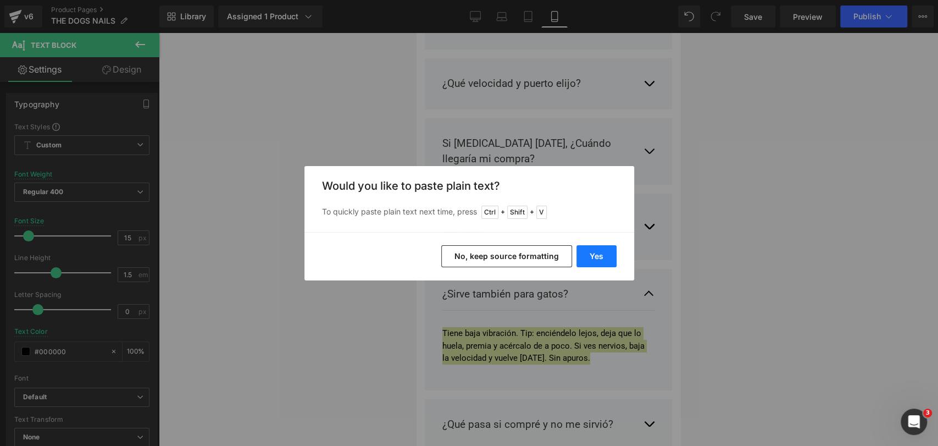
click at [598, 250] on button "Yes" at bounding box center [596, 256] width 40 height 22
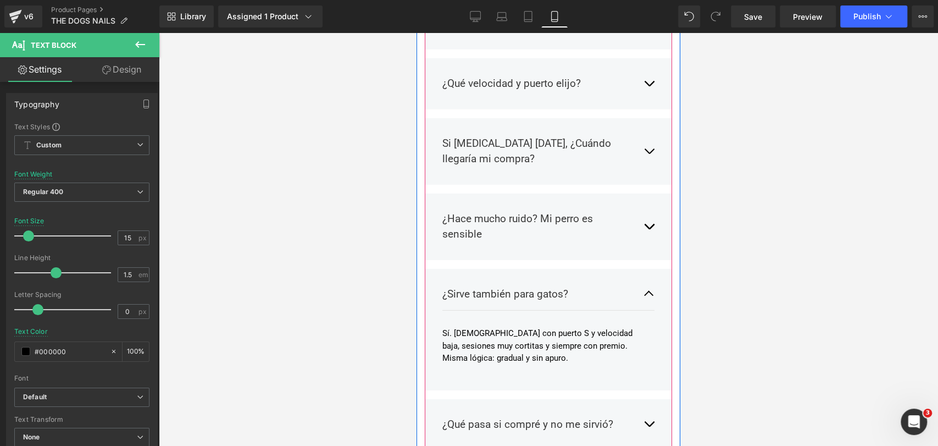
click at [752, 208] on div at bounding box center [548, 239] width 779 height 413
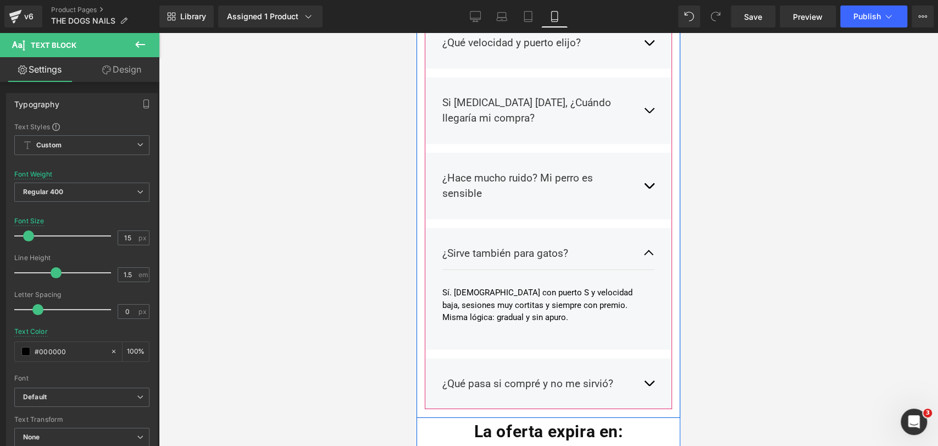
scroll to position [2246, 0]
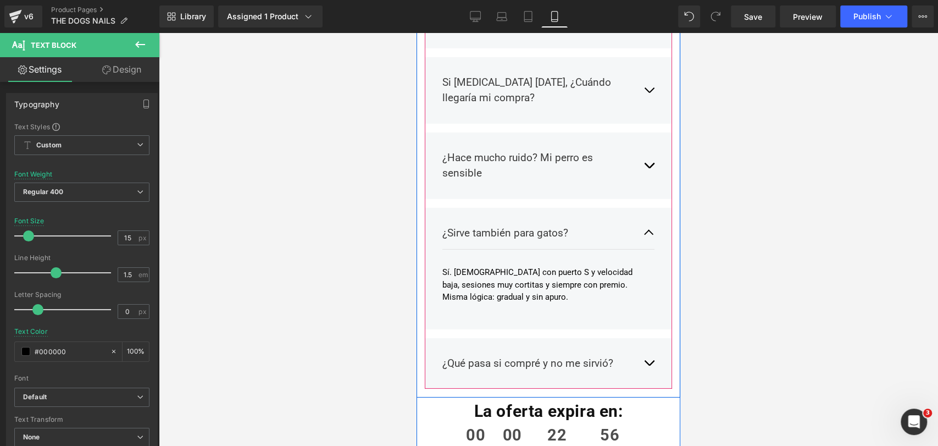
click at [643, 217] on button "button" at bounding box center [648, 233] width 11 height 32
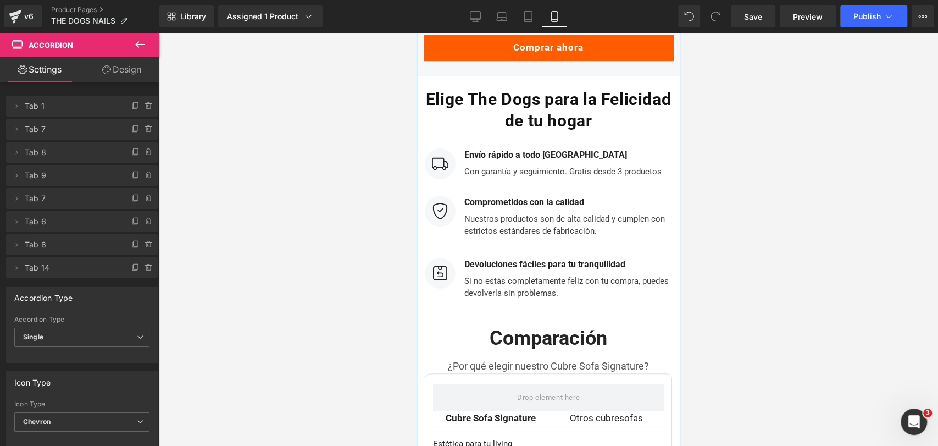
scroll to position [2857, 0]
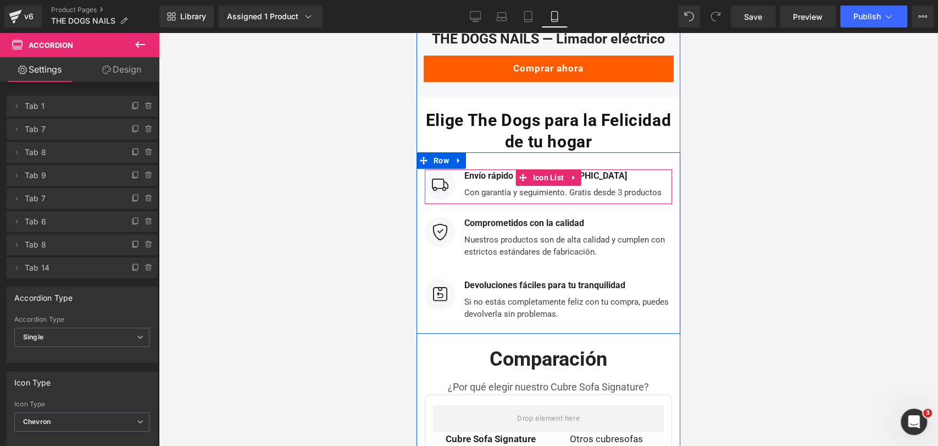
click at [616, 189] on div "Con garantía y seguimiento. Gratis desde 3 productos" at bounding box center [562, 190] width 200 height 16
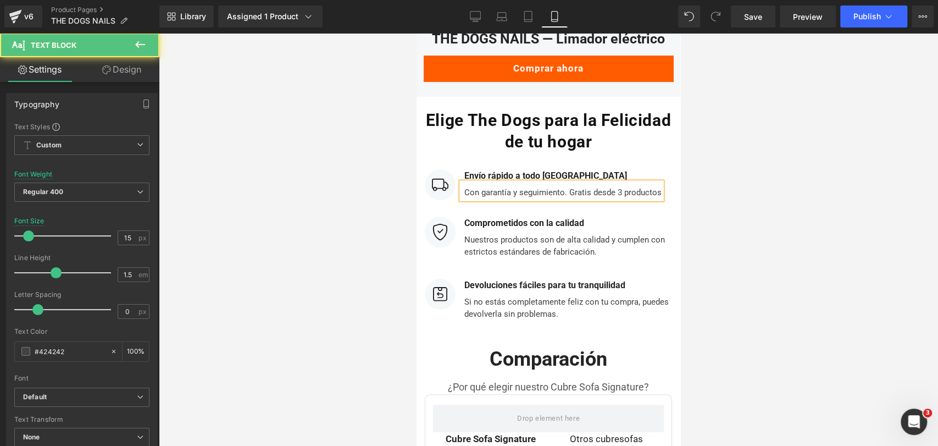
drag, startPoint x: 732, startPoint y: 182, endPoint x: 686, endPoint y: 192, distance: 47.9
click at [732, 183] on div at bounding box center [548, 239] width 779 height 413
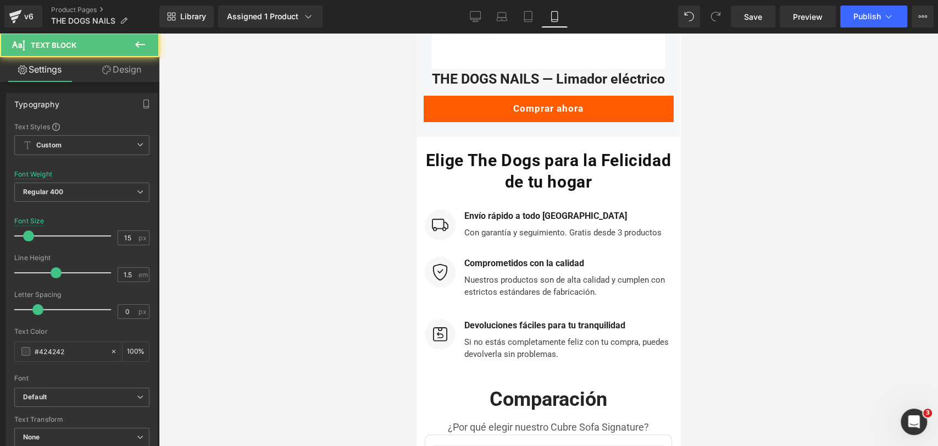
scroll to position [2796, 0]
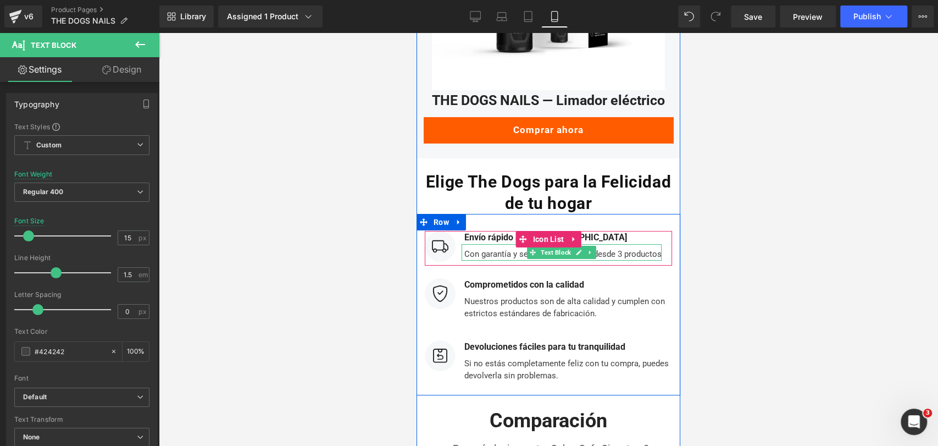
click at [610, 250] on div "Con garantía y seguimiento. Gratis desde 3 productos" at bounding box center [562, 252] width 200 height 16
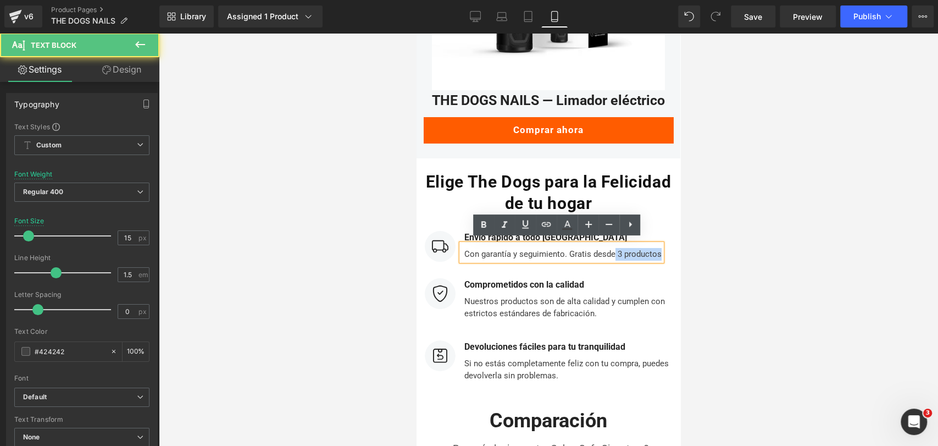
drag, startPoint x: 612, startPoint y: 248, endPoint x: 656, endPoint y: 255, distance: 45.1
click at [656, 255] on div "Con garantía y seguimiento. Gratis desde 3 productos" at bounding box center [562, 252] width 200 height 16
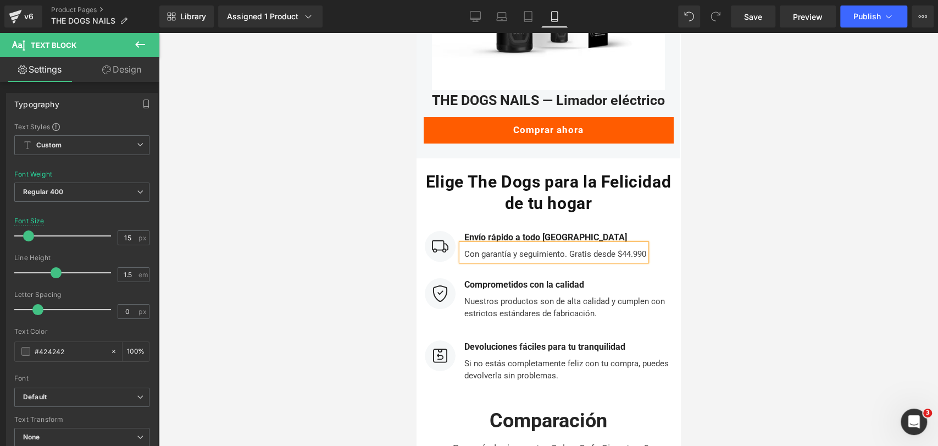
click at [705, 209] on div at bounding box center [548, 239] width 779 height 413
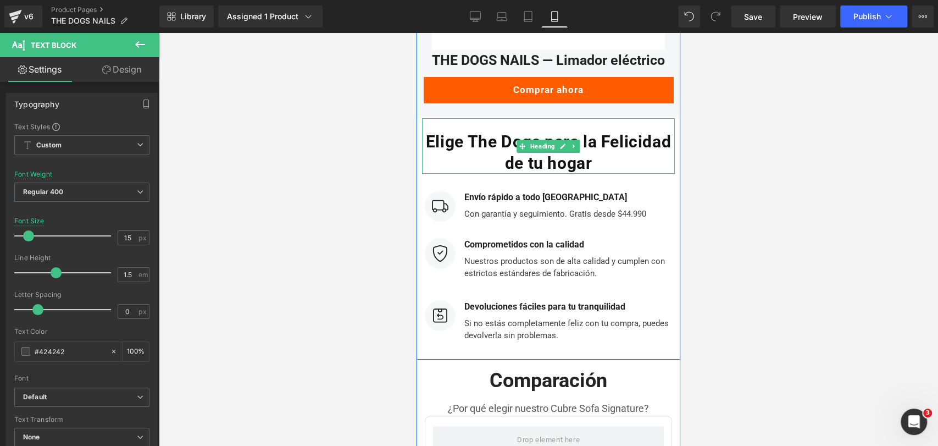
scroll to position [2857, 0]
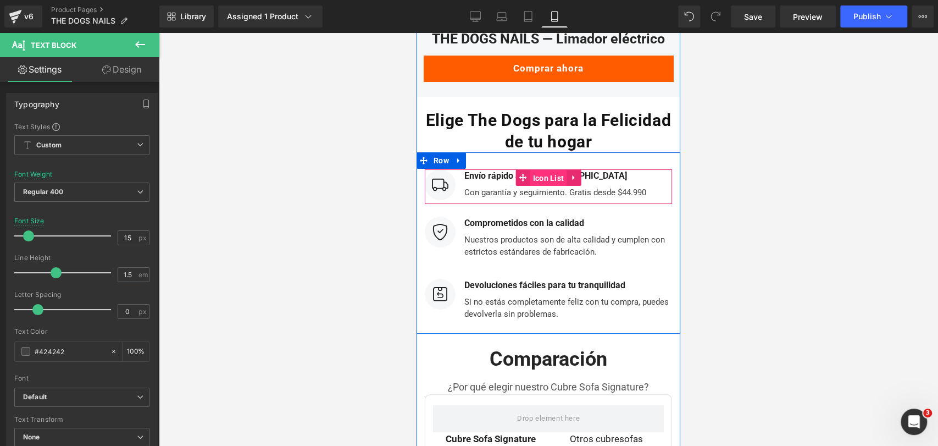
drag, startPoint x: 531, startPoint y: 175, endPoint x: 541, endPoint y: 174, distance: 10.0
click at [531, 175] on span "Icon List" at bounding box center [548, 178] width 37 height 16
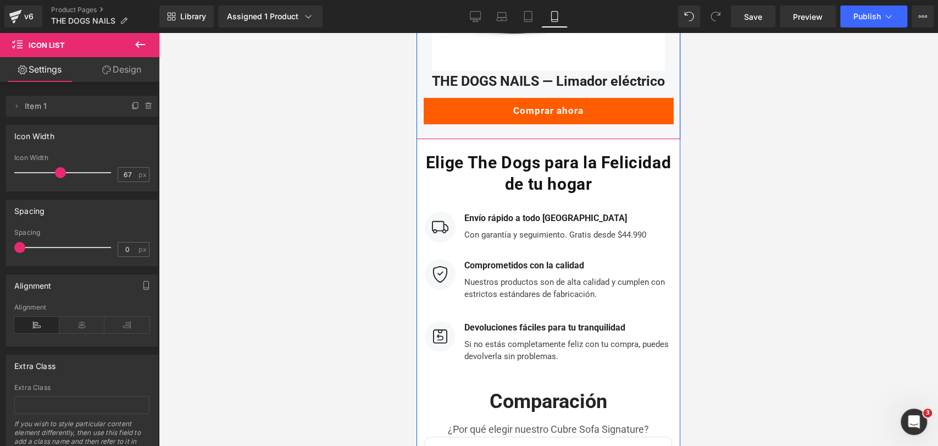
scroll to position [2796, 0]
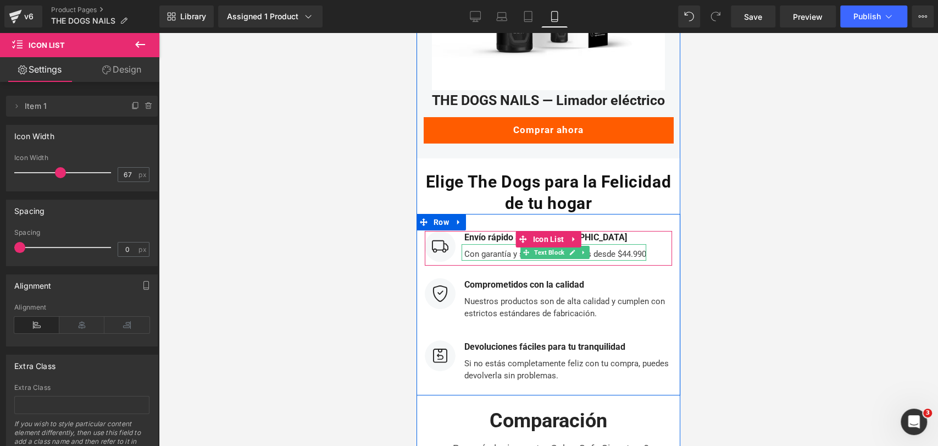
click at [462, 250] on div "Con garantía y seguimiento. Gratis desde $44.990" at bounding box center [554, 252] width 185 height 16
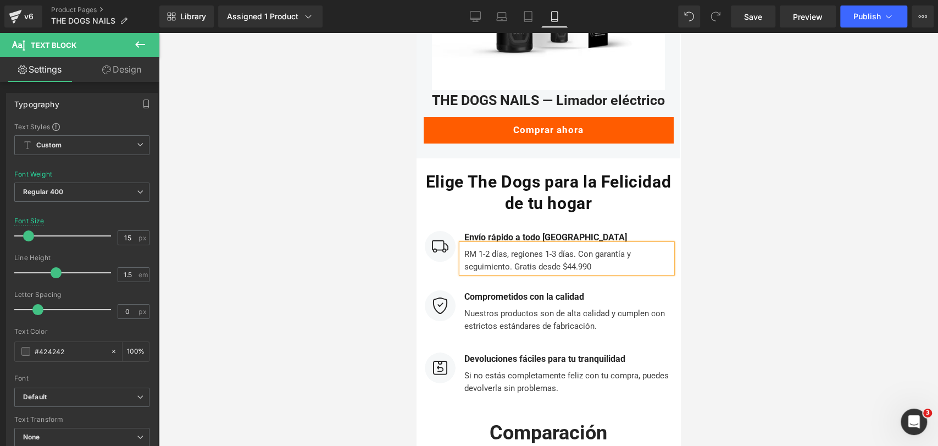
click at [728, 201] on div at bounding box center [548, 239] width 779 height 413
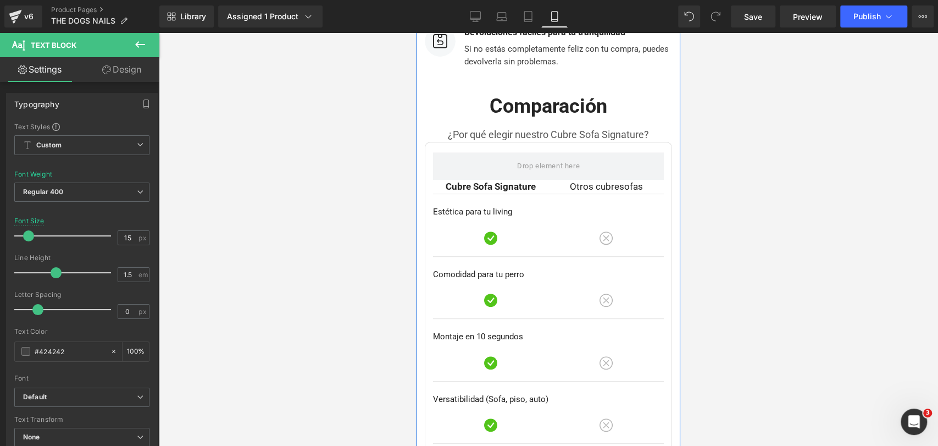
scroll to position [3101, 0]
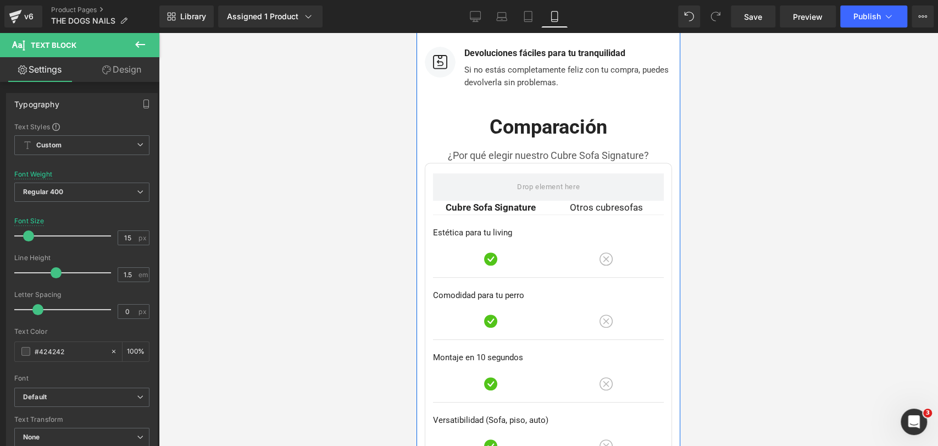
click at [601, 152] on p "¿Por qué elegir nuestro Cubre Sofa Signature?" at bounding box center [548, 155] width 247 height 15
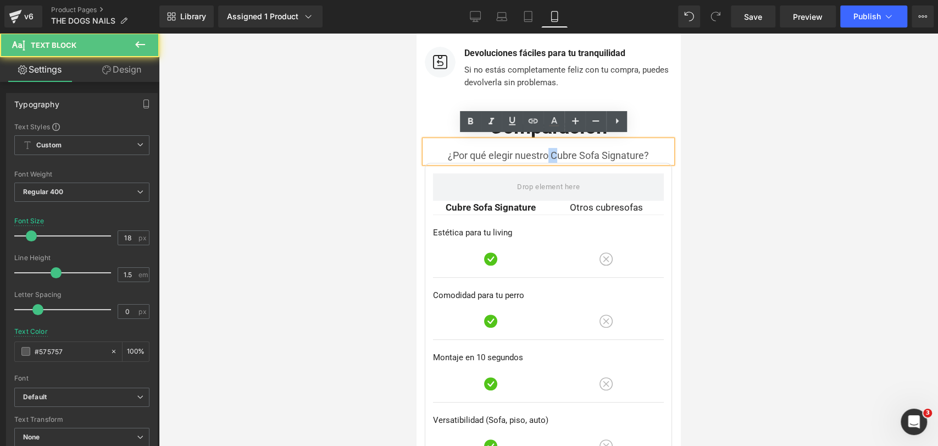
drag, startPoint x: 545, startPoint y: 151, endPoint x: 555, endPoint y: 152, distance: 11.0
click at [555, 152] on p "¿Por qué elegir nuestro Cubre Sofa Signature?" at bounding box center [548, 155] width 247 height 15
drag, startPoint x: 510, startPoint y: 151, endPoint x: 640, endPoint y: 153, distance: 129.7
click at [640, 153] on p "¿Por qué elegir nuestro Cubre Sofa Signature?" at bounding box center [548, 155] width 247 height 15
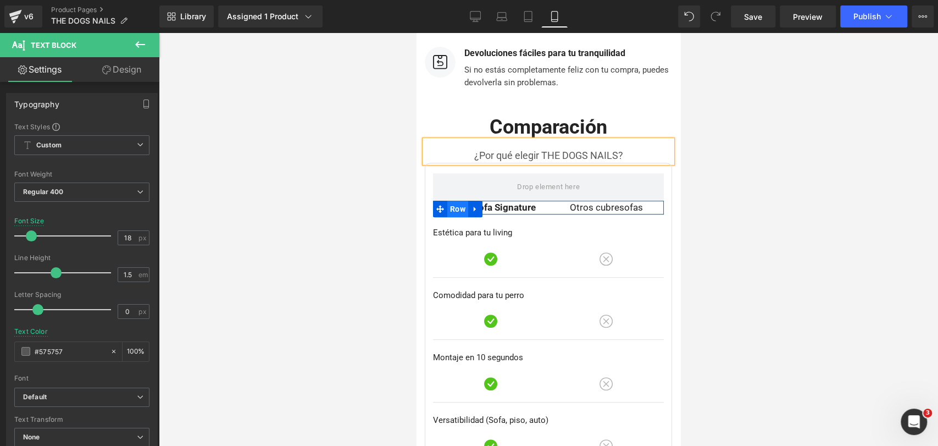
click at [465, 211] on span "Row" at bounding box center [457, 209] width 21 height 16
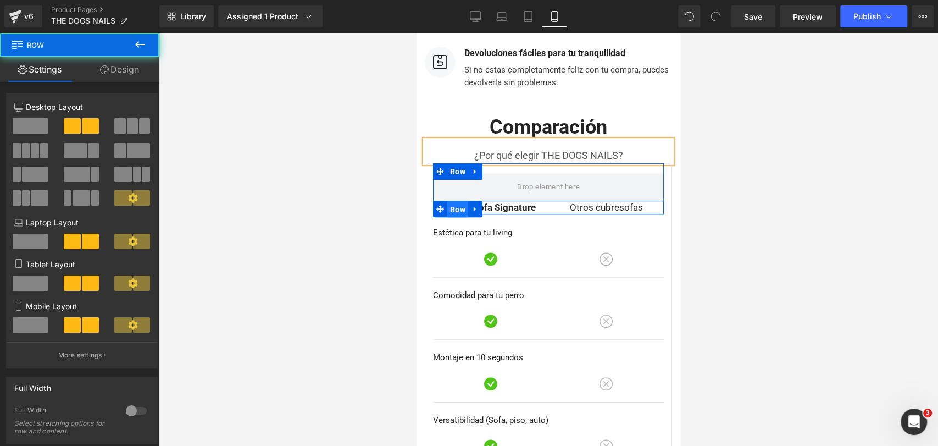
click at [465, 211] on span "Row" at bounding box center [457, 209] width 21 height 16
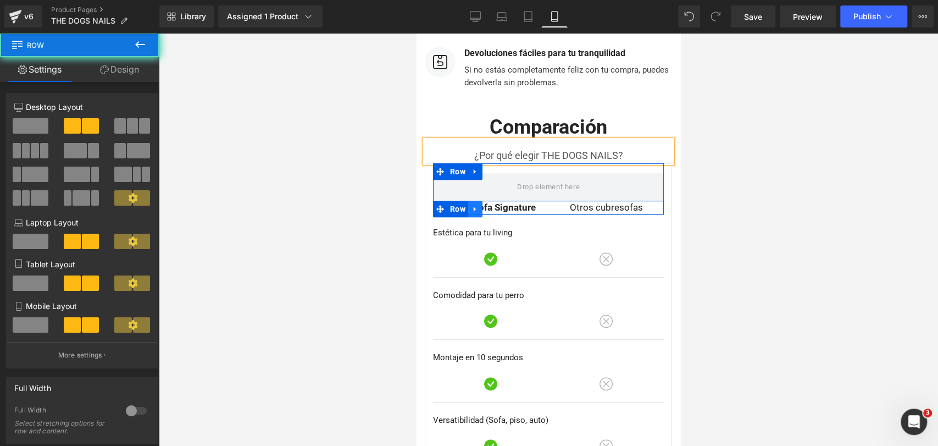
click at [474, 212] on link at bounding box center [475, 209] width 14 height 16
click at [416, 33] on link at bounding box center [416, 33] width 0 height 0
click at [476, 215] on p "Cubre Sofa Signature" at bounding box center [490, 208] width 99 height 14
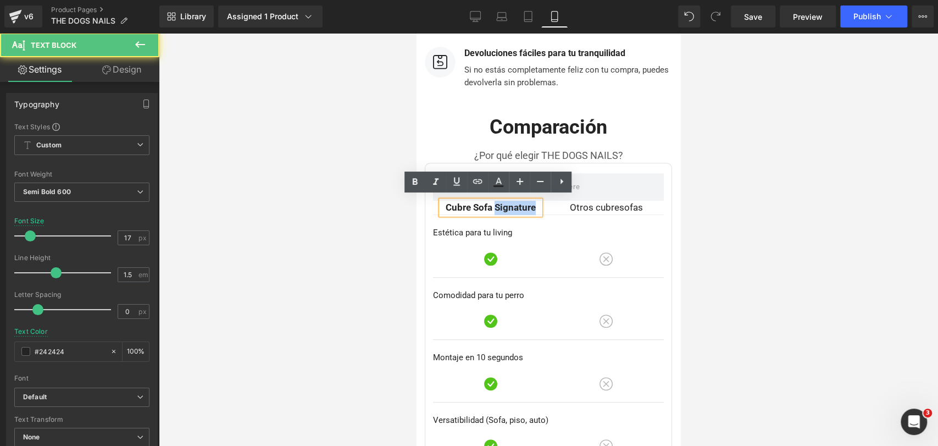
click at [476, 215] on p "Cubre Sofa Signature" at bounding box center [490, 208] width 99 height 14
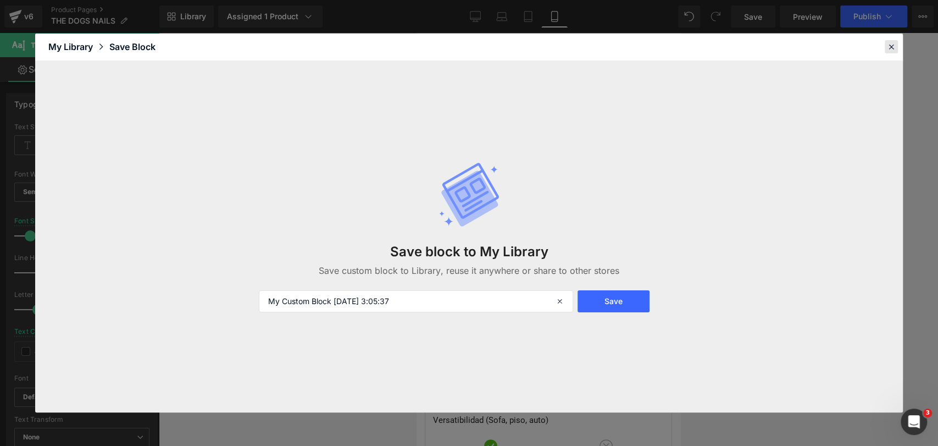
click at [891, 44] on icon at bounding box center [891, 47] width 10 height 10
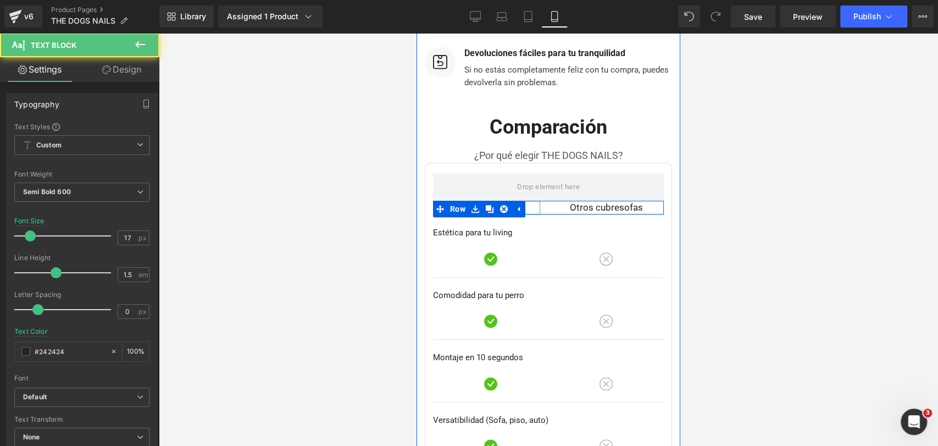
click at [532, 204] on p "THE DOGS" at bounding box center [490, 208] width 99 height 14
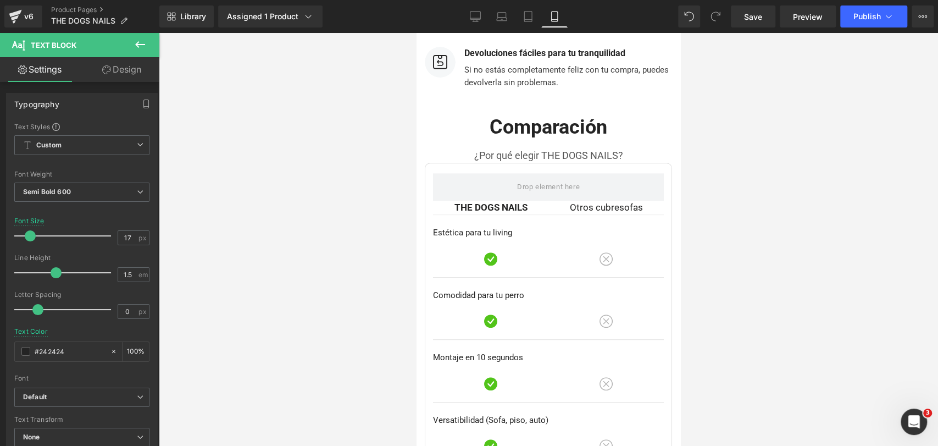
click at [732, 152] on div at bounding box center [548, 239] width 779 height 413
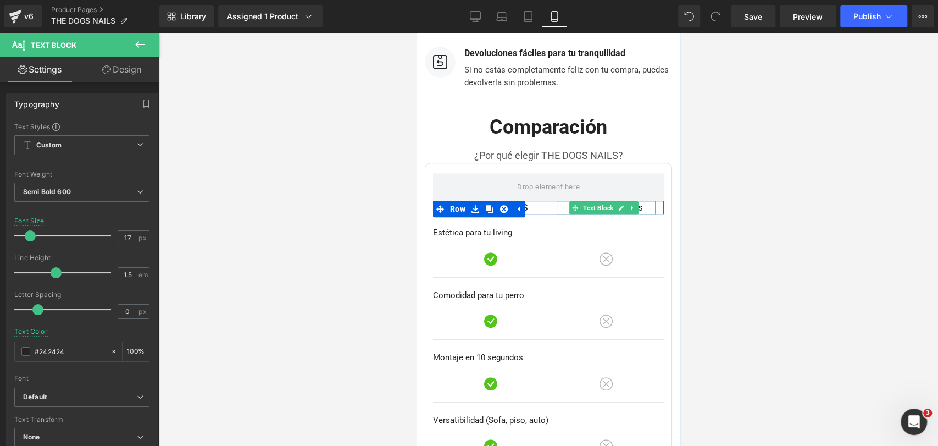
click at [635, 205] on p "Otros cubresofas" at bounding box center [606, 208] width 99 height 14
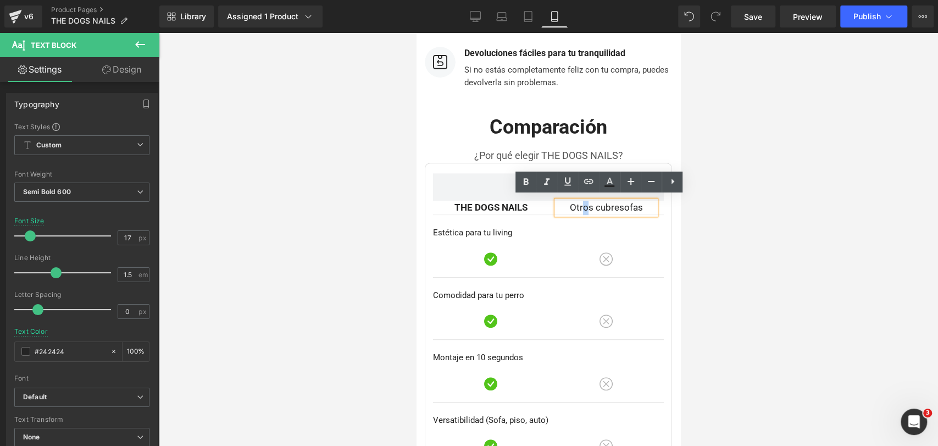
click at [579, 202] on span "Otros cubresofas" at bounding box center [606, 207] width 73 height 11
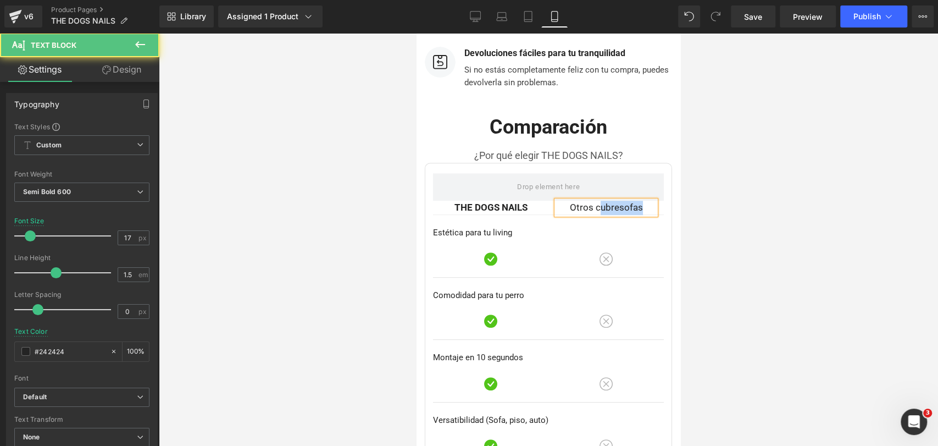
drag, startPoint x: 591, startPoint y: 204, endPoint x: 634, endPoint y: 204, distance: 43.4
click at [634, 204] on span "Otros cubresofas" at bounding box center [606, 207] width 73 height 11
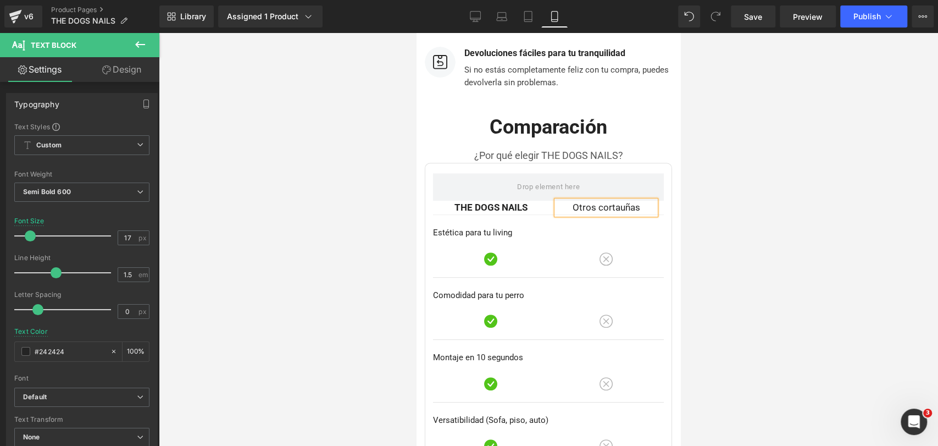
drag, startPoint x: 937, startPoint y: 169, endPoint x: 926, endPoint y: 171, distance: 11.2
click at [937, 168] on div at bounding box center [548, 239] width 779 height 413
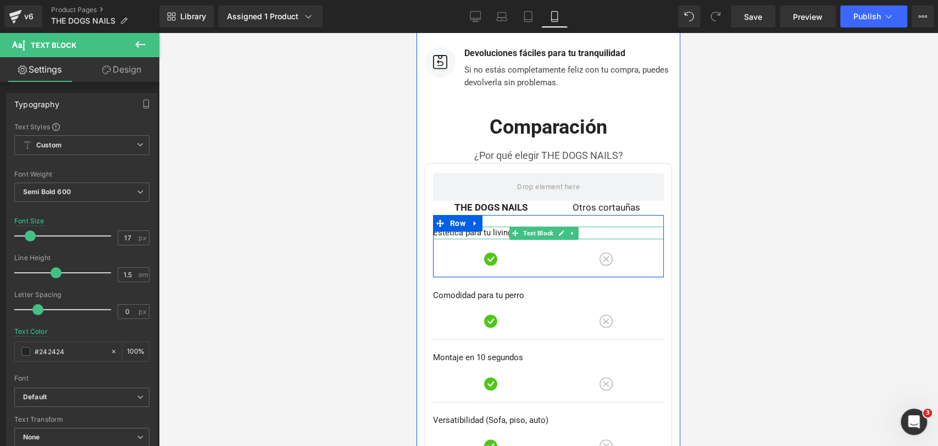
click at [454, 230] on p "Estética para tu living" at bounding box center [548, 232] width 231 height 13
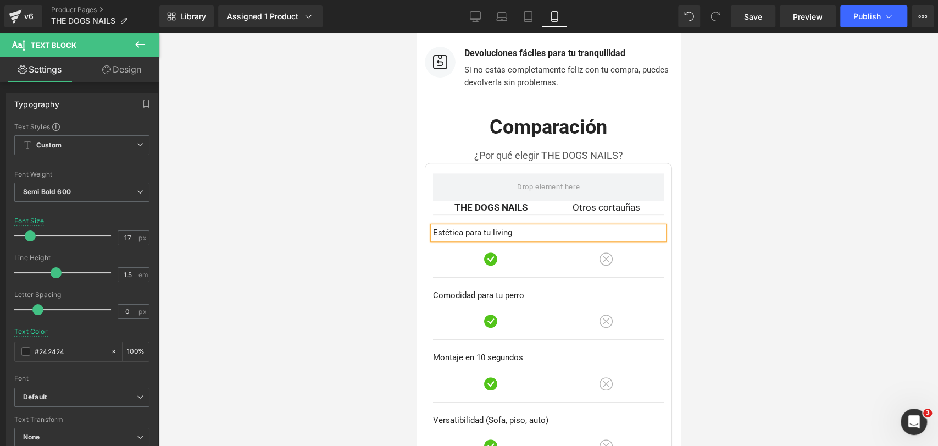
click at [454, 230] on p "Estética para tu living" at bounding box center [548, 232] width 231 height 13
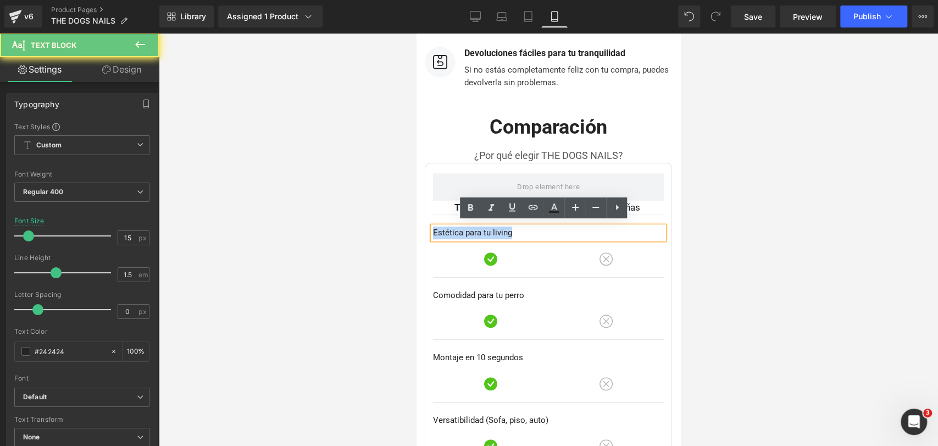
click at [454, 230] on p "Estética para tu living" at bounding box center [548, 232] width 231 height 13
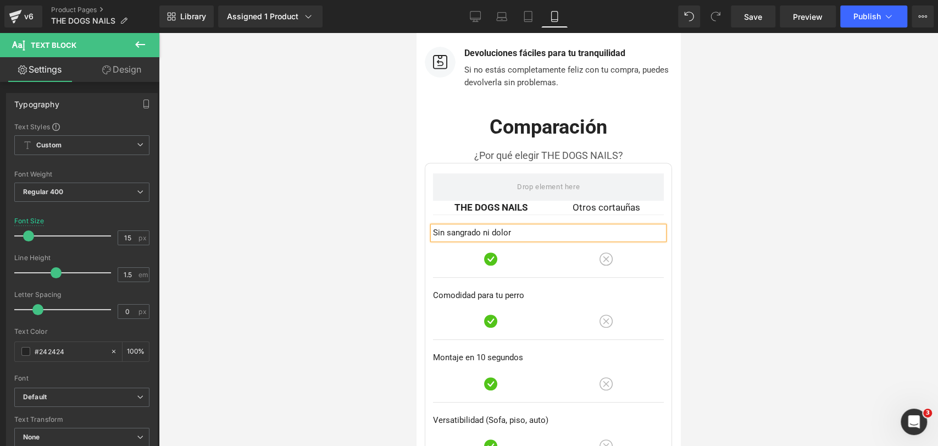
click at [774, 203] on div at bounding box center [548, 239] width 779 height 413
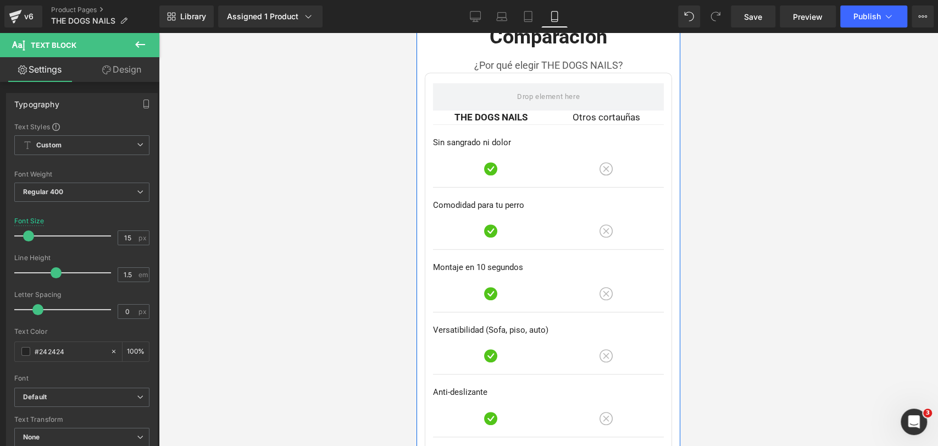
scroll to position [3162, 0]
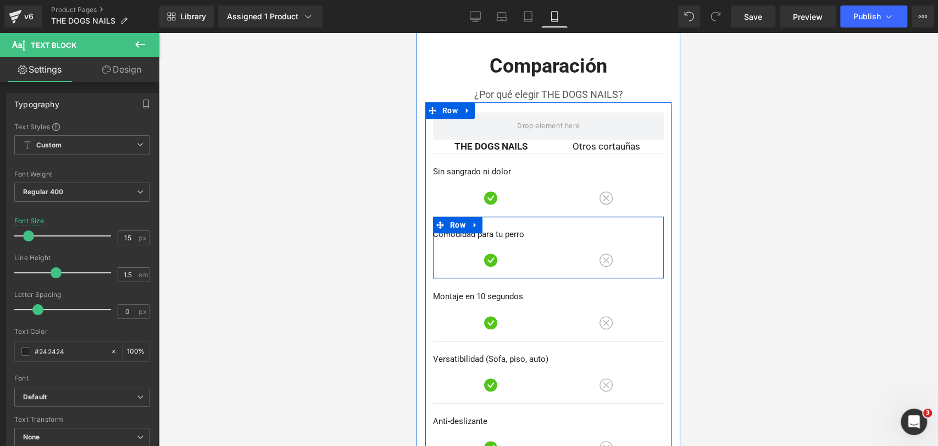
click at [467, 231] on p "Comodidad para tu perro" at bounding box center [548, 234] width 231 height 13
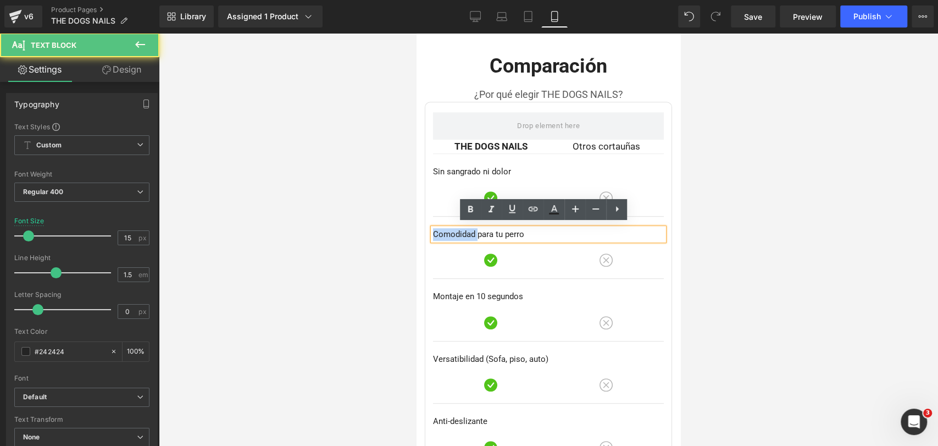
click at [467, 231] on p "Comodidad para tu perro" at bounding box center [548, 234] width 231 height 13
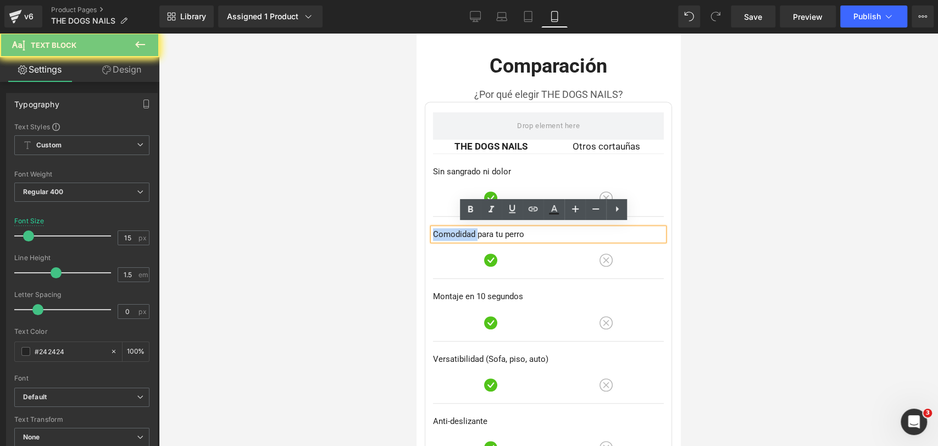
click at [467, 231] on p "Comodidad para tu perro" at bounding box center [548, 234] width 231 height 13
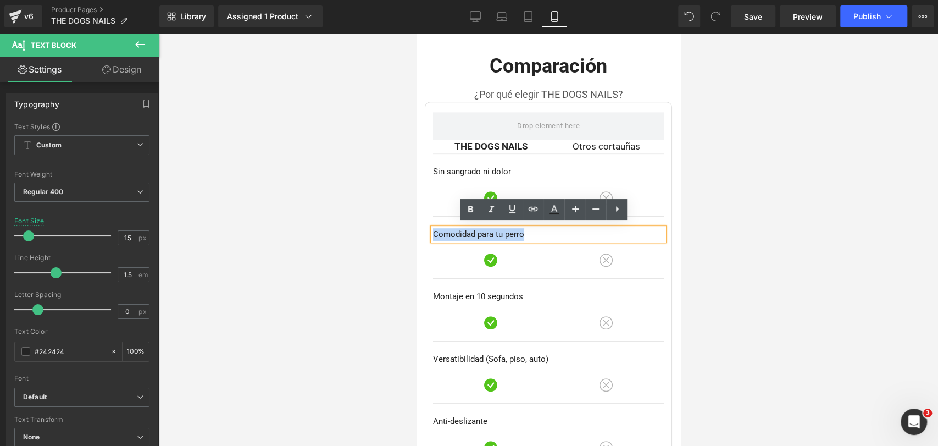
click at [467, 231] on p "Comodidad para tu perro" at bounding box center [548, 234] width 231 height 13
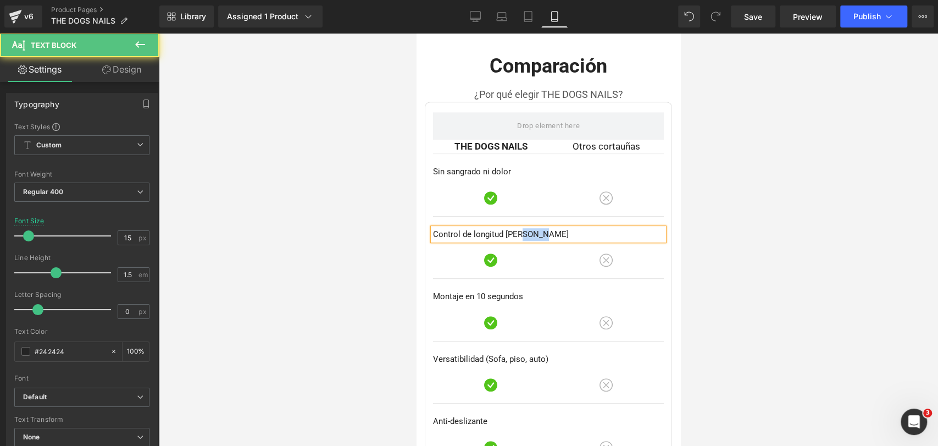
drag, startPoint x: 519, startPoint y: 229, endPoint x: 550, endPoint y: 235, distance: 31.9
click at [550, 235] on p "Control de longitud [PERSON_NAME]" at bounding box center [548, 234] width 231 height 13
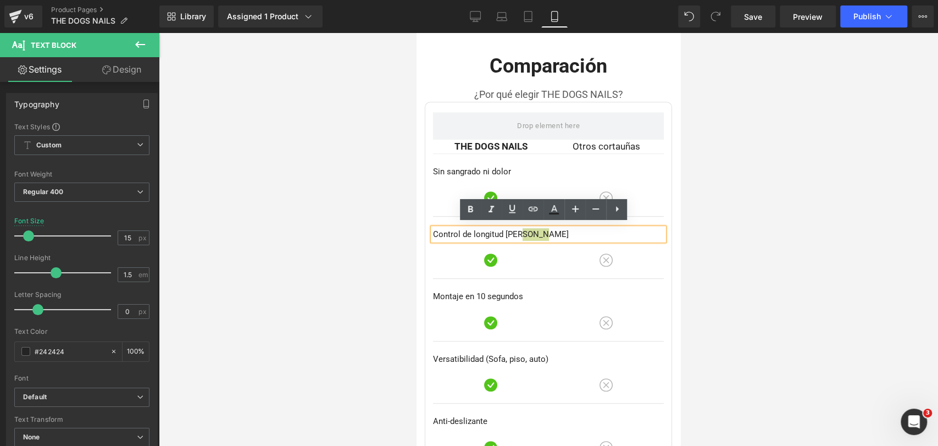
click at [796, 134] on div at bounding box center [548, 239] width 779 height 413
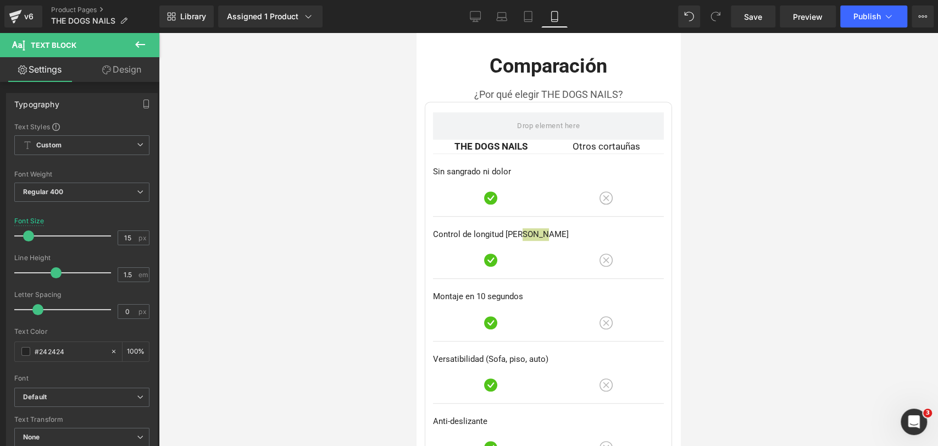
click at [760, 158] on div at bounding box center [548, 239] width 779 height 413
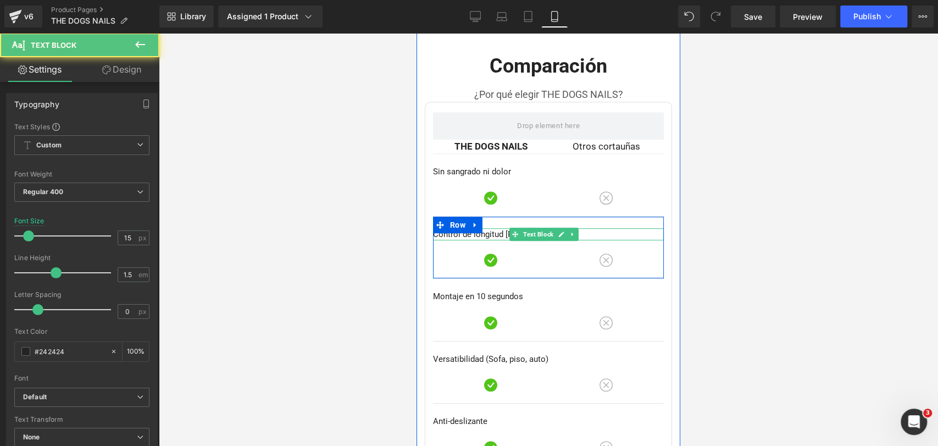
click at [619, 232] on p "Control de longitud [PERSON_NAME]" at bounding box center [548, 234] width 231 height 13
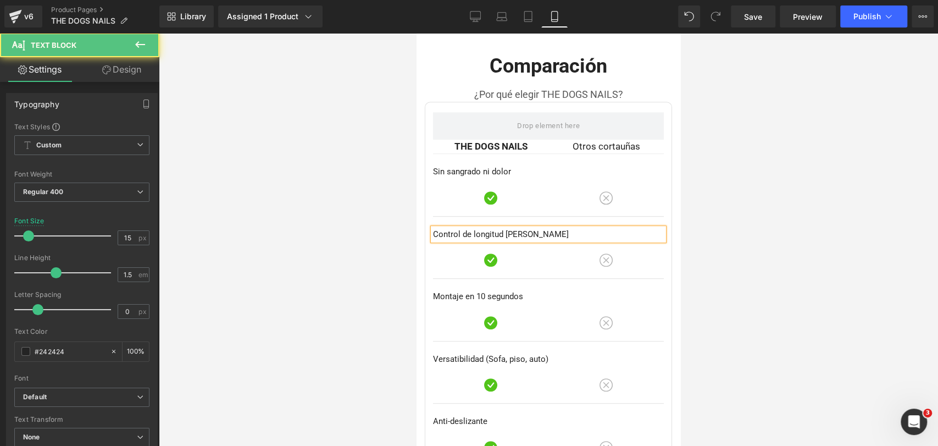
drag, startPoint x: 735, startPoint y: 184, endPoint x: 241, endPoint y: 155, distance: 494.8
click at [735, 184] on div at bounding box center [548, 239] width 779 height 413
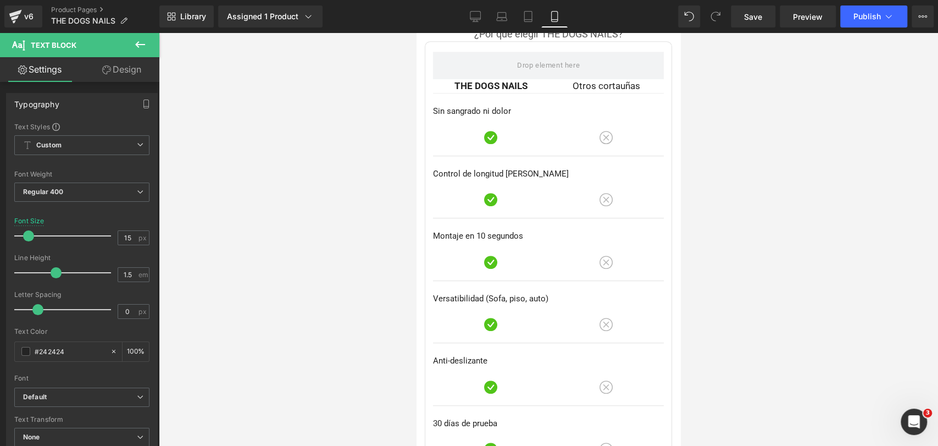
scroll to position [3223, 0]
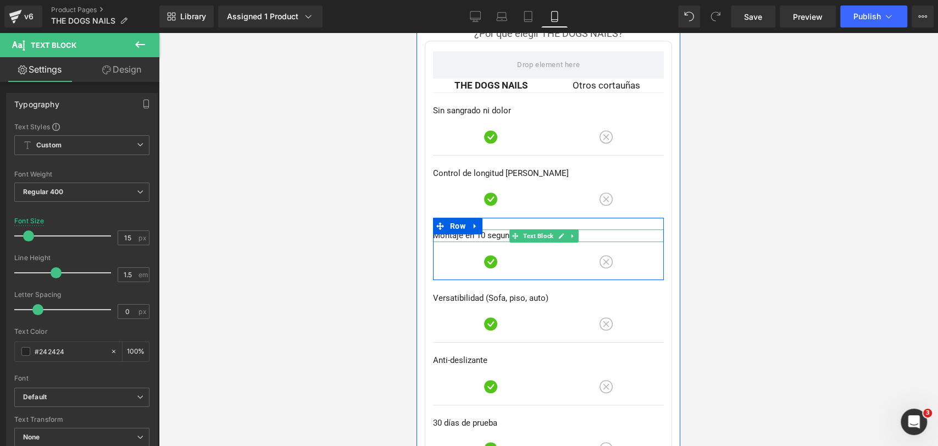
click at [441, 232] on p "Montaje en 10 segundos" at bounding box center [548, 235] width 231 height 13
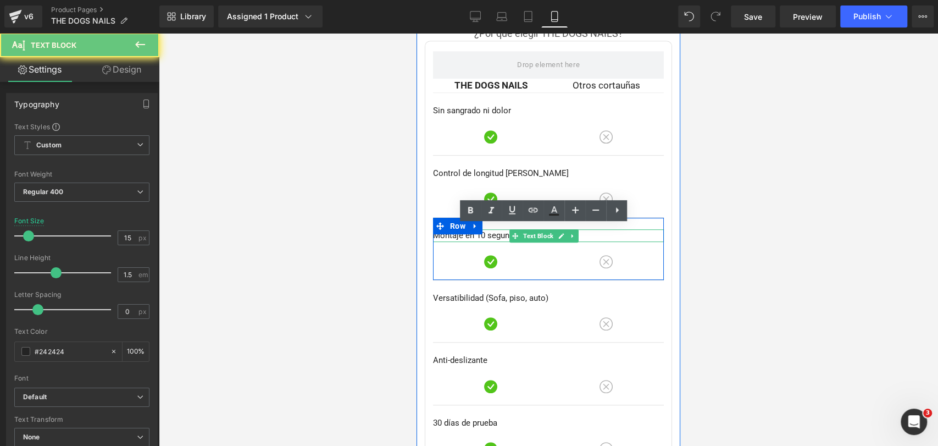
click at [441, 232] on p "Montaje en 10 segundos" at bounding box center [548, 235] width 231 height 13
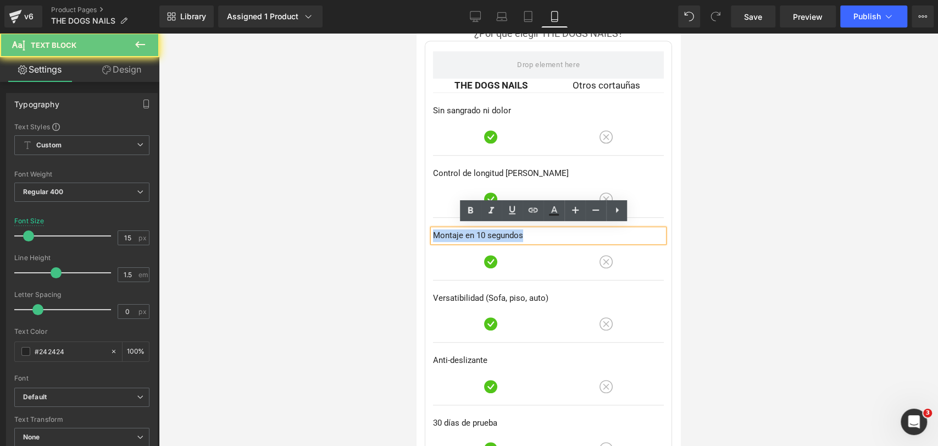
click at [441, 232] on p "Montaje en 10 segundos" at bounding box center [548, 235] width 231 height 13
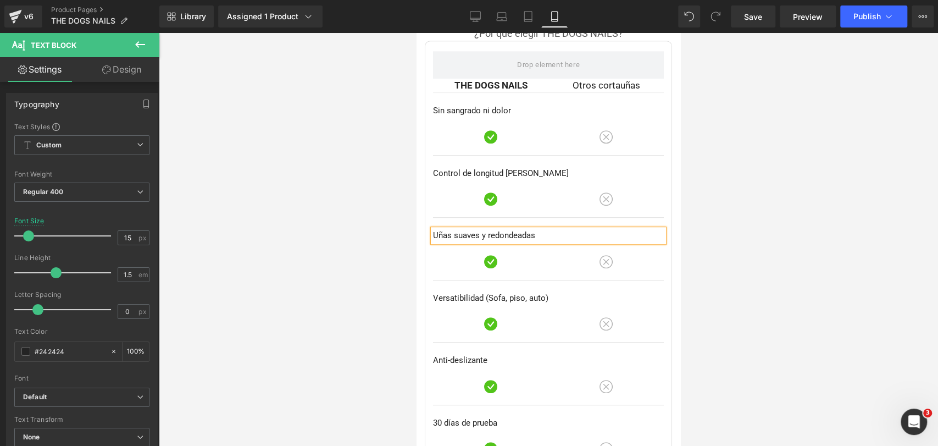
click at [720, 131] on div at bounding box center [548, 239] width 779 height 413
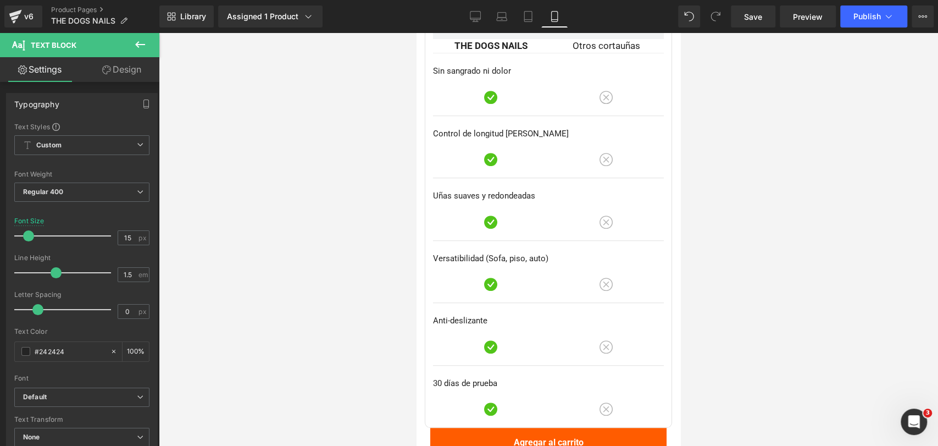
scroll to position [3284, 0]
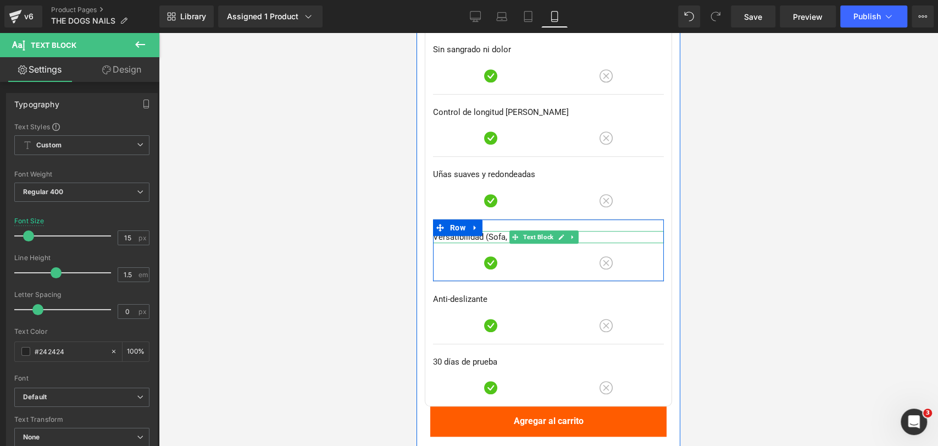
click at [454, 232] on p "Versatibilidad (Sofa, piso, auto)" at bounding box center [548, 237] width 231 height 13
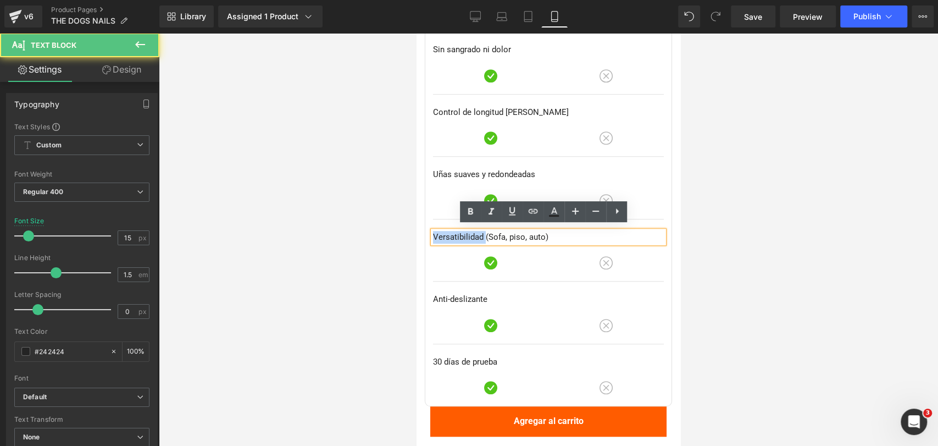
click at [454, 232] on p "Versatibilidad (Sofa, piso, auto)" at bounding box center [548, 237] width 231 height 13
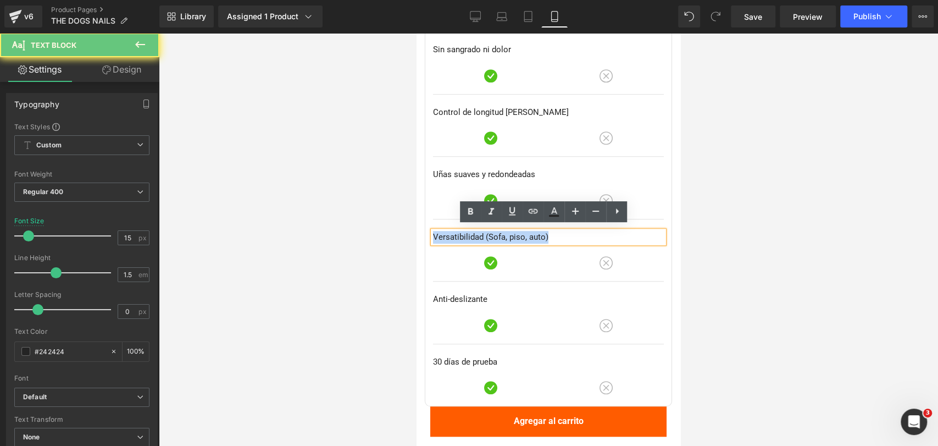
click at [454, 232] on p "Versatibilidad (Sofa, piso, auto)" at bounding box center [548, 237] width 231 height 13
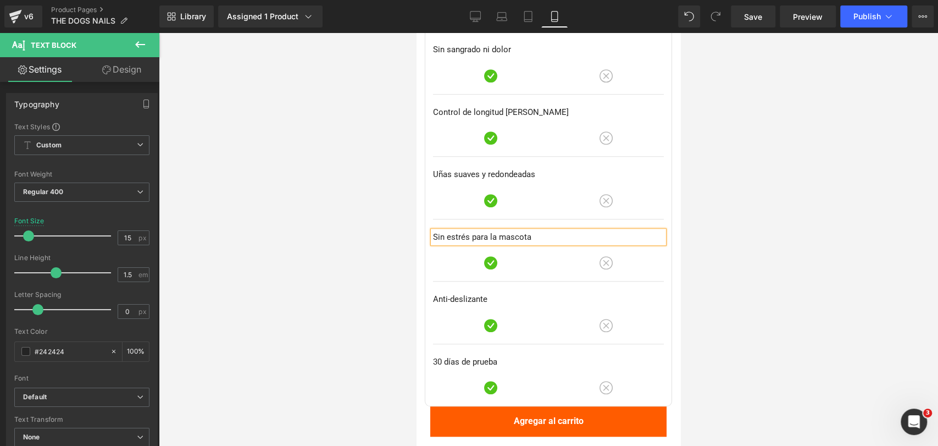
click at [707, 173] on div at bounding box center [548, 239] width 779 height 413
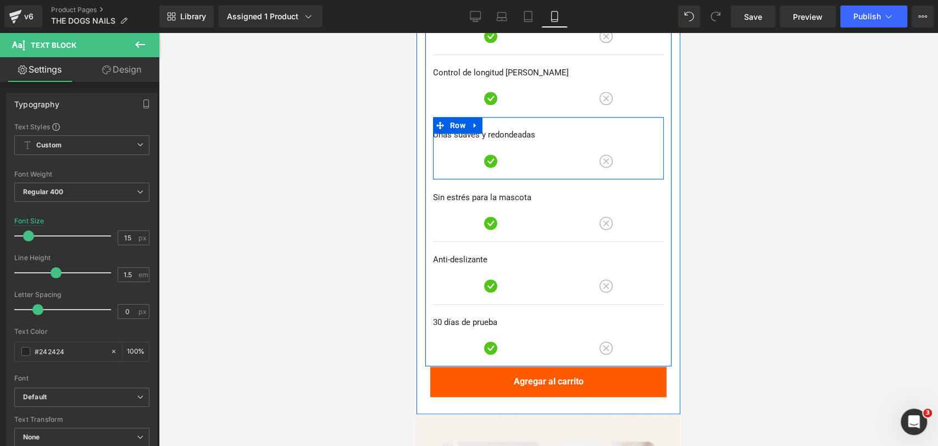
scroll to position [3345, 0]
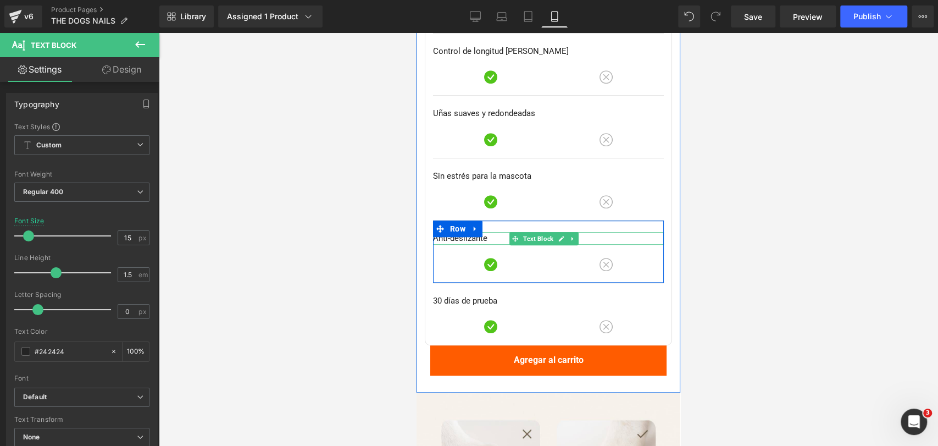
click at [453, 235] on p "Anti-deslizante" at bounding box center [548, 238] width 231 height 13
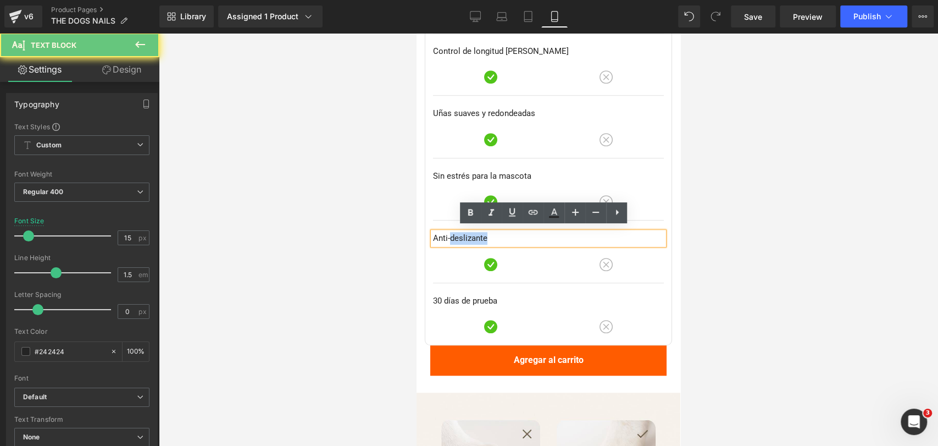
click at [453, 235] on p "Anti-deslizante" at bounding box center [548, 238] width 231 height 13
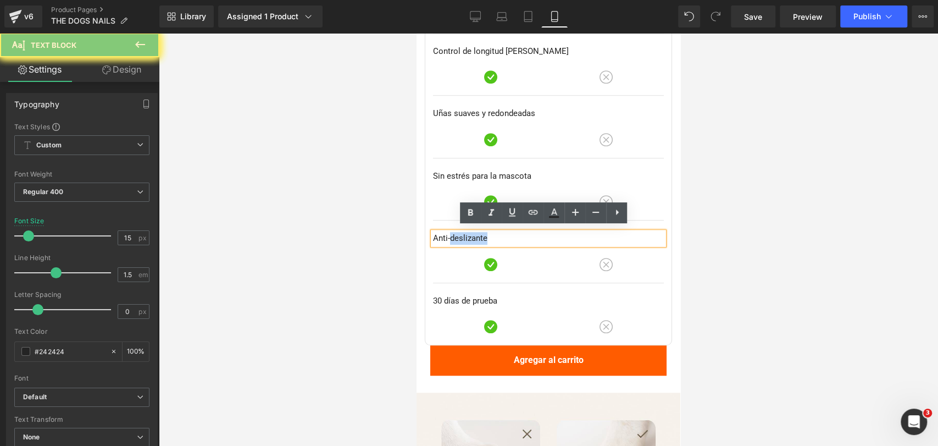
click at [453, 235] on p "Anti-deslizante" at bounding box center [548, 238] width 231 height 13
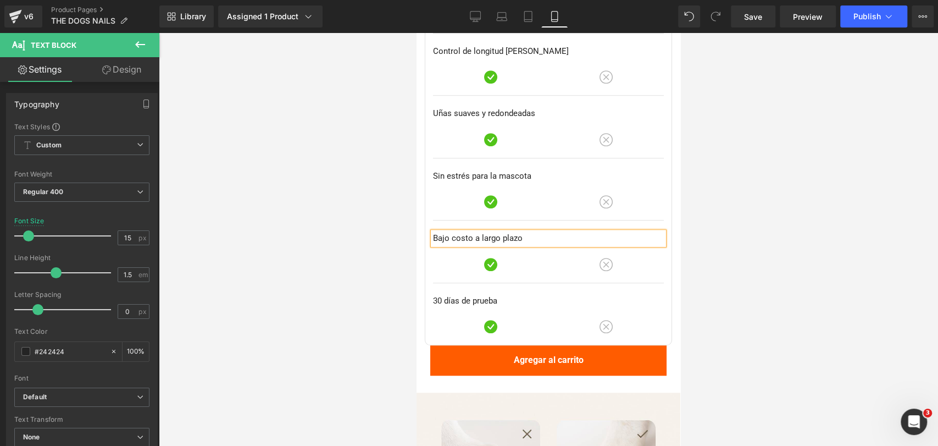
click at [727, 140] on div at bounding box center [548, 239] width 779 height 413
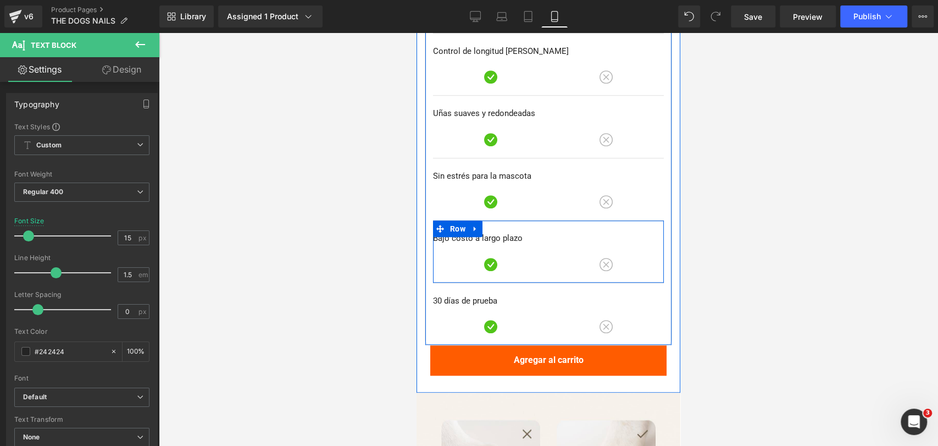
click at [416, 33] on div at bounding box center [416, 33] width 0 height 0
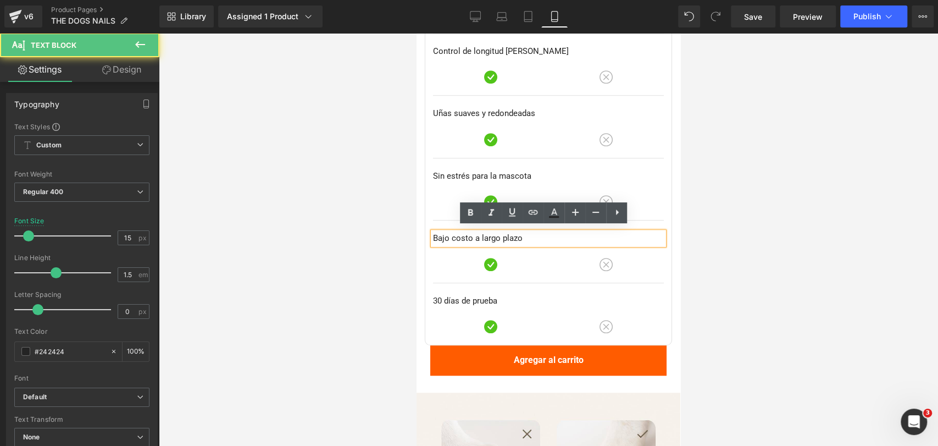
click at [462, 237] on p "Bajo costo a largo plazo" at bounding box center [548, 238] width 231 height 13
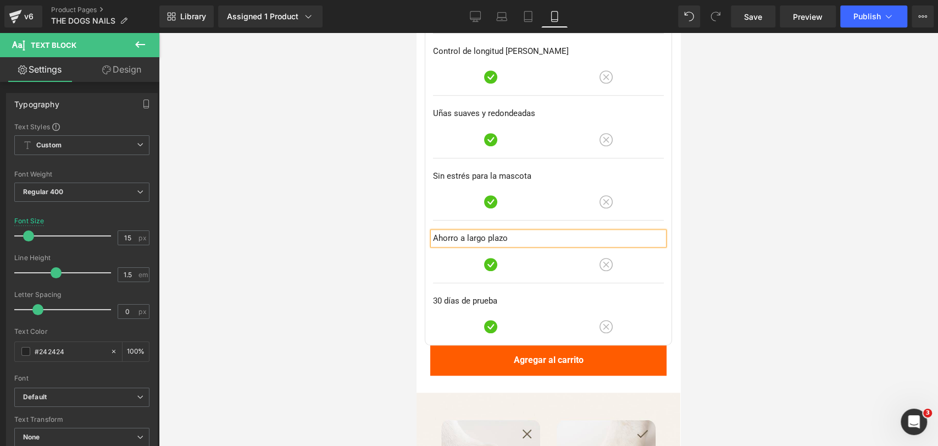
click at [803, 192] on div at bounding box center [548, 239] width 779 height 413
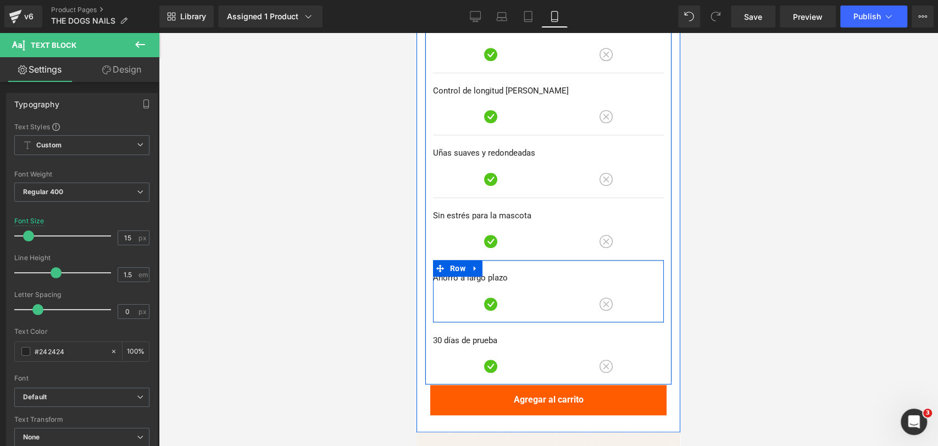
scroll to position [3284, 0]
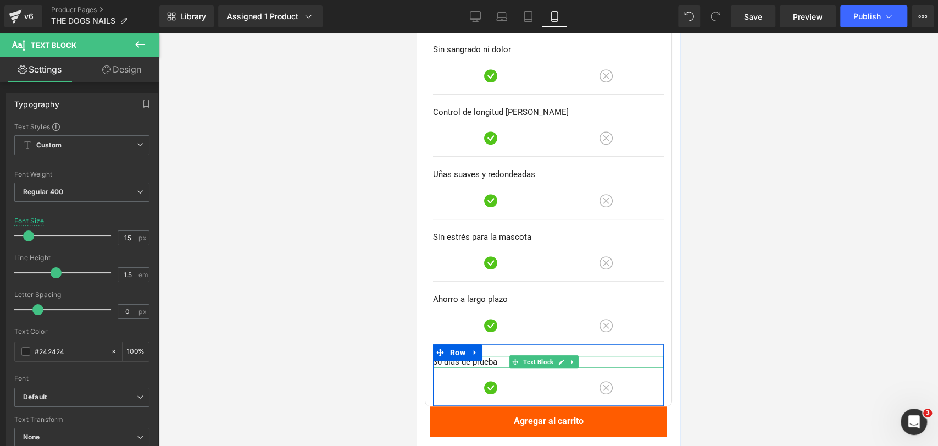
click at [462, 359] on p "30 días de prueba" at bounding box center [548, 361] width 231 height 13
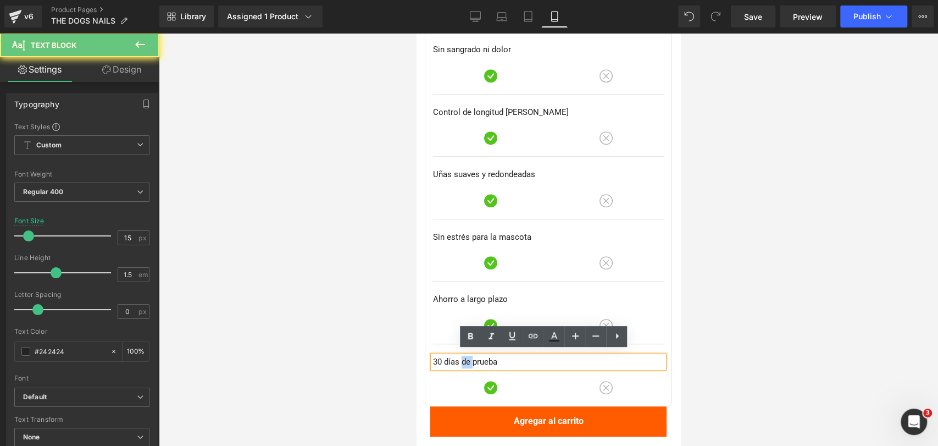
click at [462, 359] on p "30 días de prueba" at bounding box center [548, 361] width 231 height 13
click at [462, 358] on p "30 días de prueba" at bounding box center [548, 361] width 231 height 13
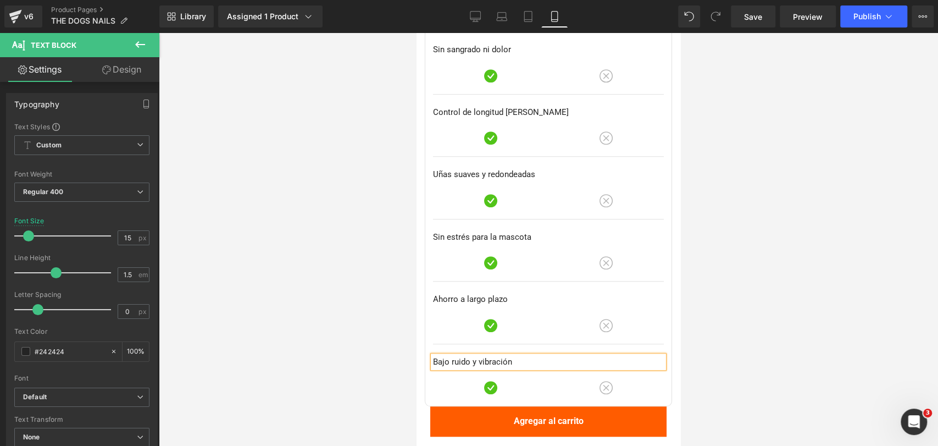
click at [782, 296] on div at bounding box center [548, 239] width 779 height 413
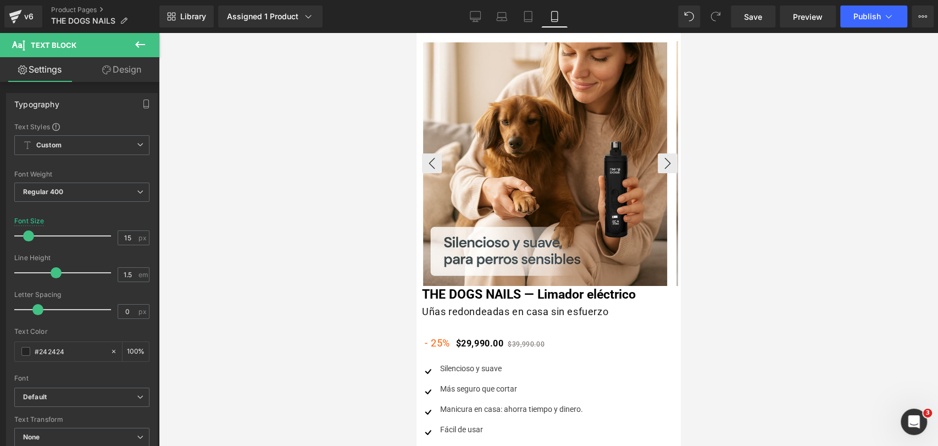
scroll to position [0, 0]
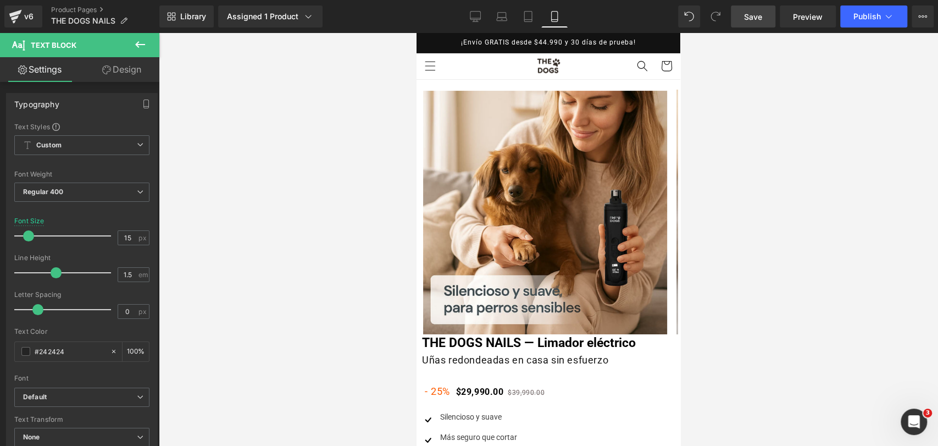
click at [753, 18] on span "Save" at bounding box center [753, 17] width 18 height 12
click at [101, 5] on link "Product Pages" at bounding box center [105, 9] width 108 height 9
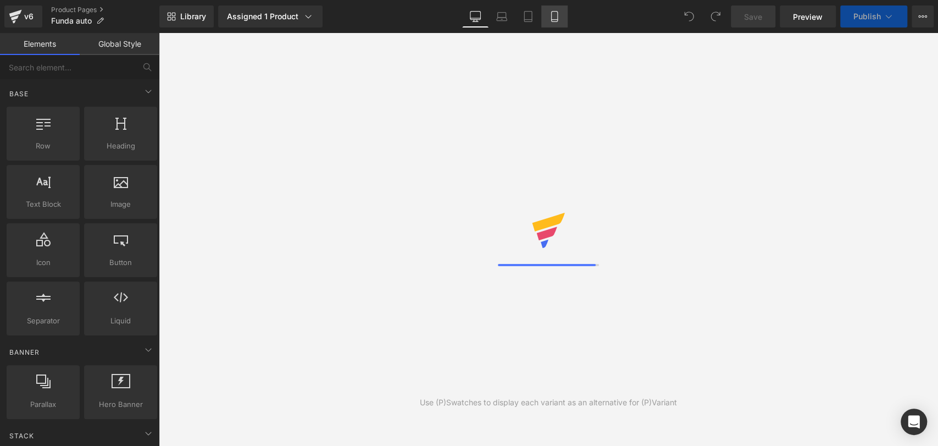
click at [544, 23] on link "Mobile" at bounding box center [554, 16] width 26 height 22
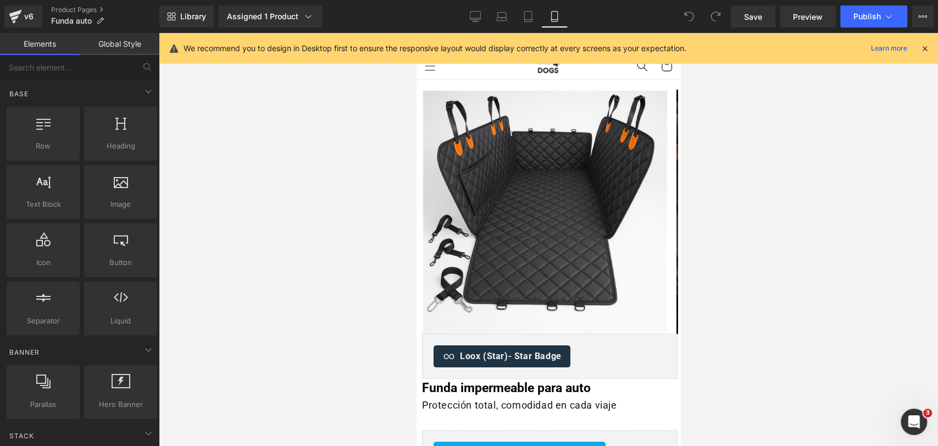
click at [918, 48] on div "We recommend you to design in Desktop first to ensure the responsive layout wou…" at bounding box center [552, 48] width 737 height 13
click at [922, 50] on icon at bounding box center [925, 48] width 10 height 10
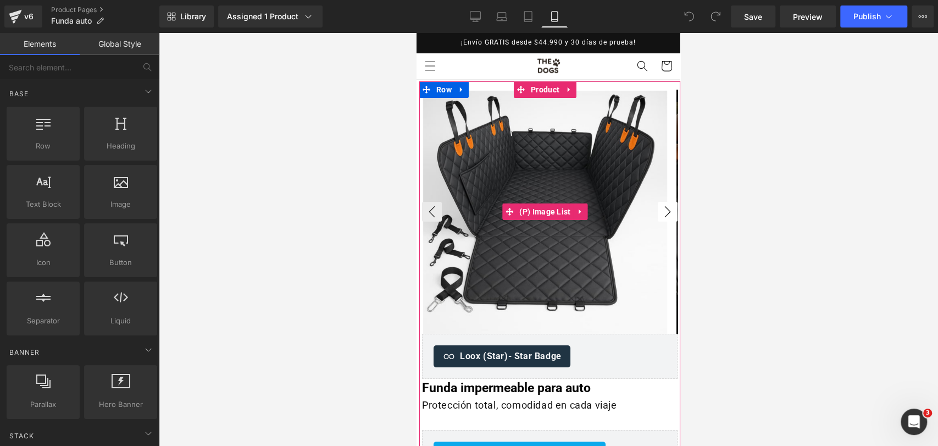
click at [661, 212] on button "›" at bounding box center [668, 212] width 20 height 20
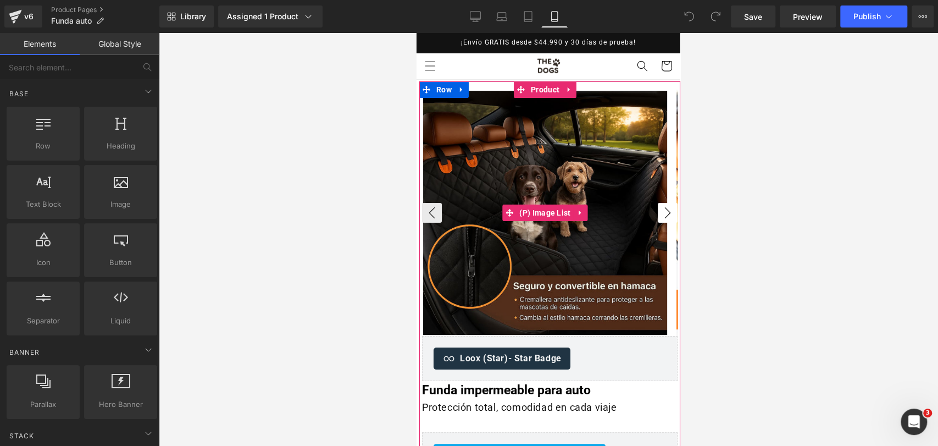
click at [658, 216] on button "›" at bounding box center [668, 213] width 20 height 20
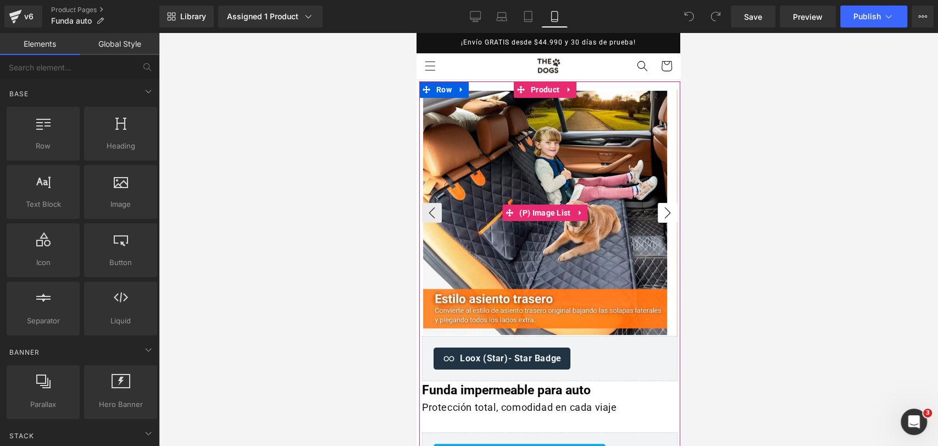
click at [663, 208] on button "›" at bounding box center [668, 213] width 20 height 20
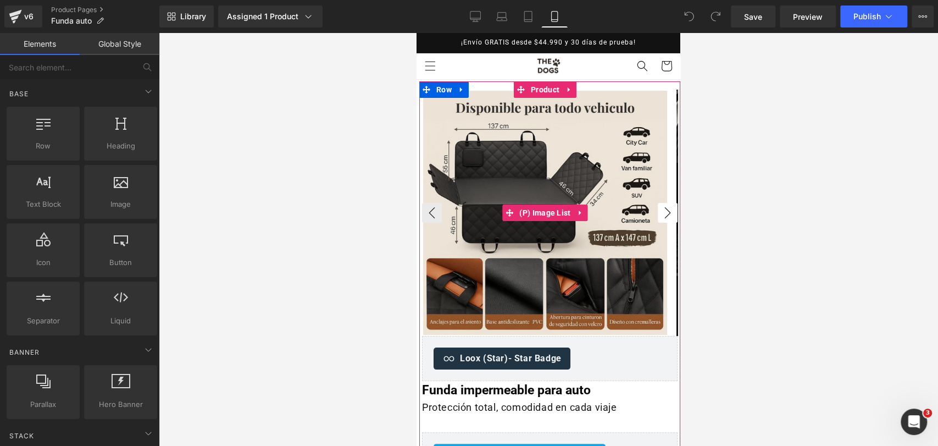
click at [658, 215] on button "›" at bounding box center [668, 213] width 20 height 20
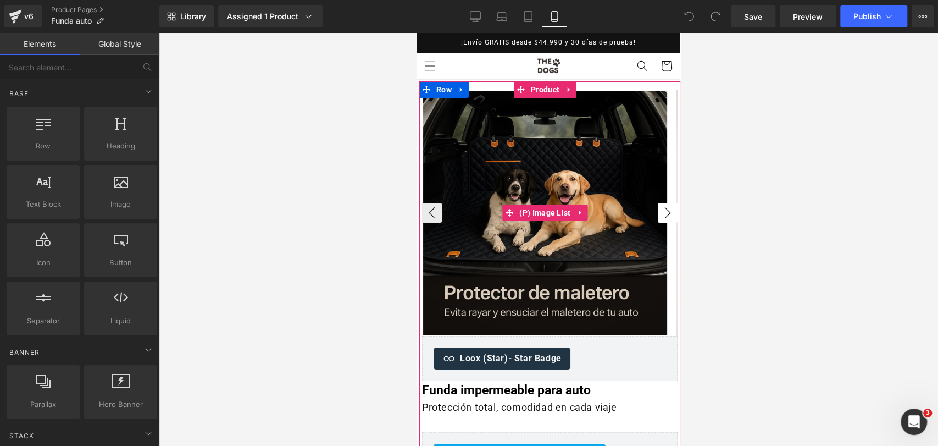
click at [658, 209] on button "›" at bounding box center [668, 213] width 20 height 20
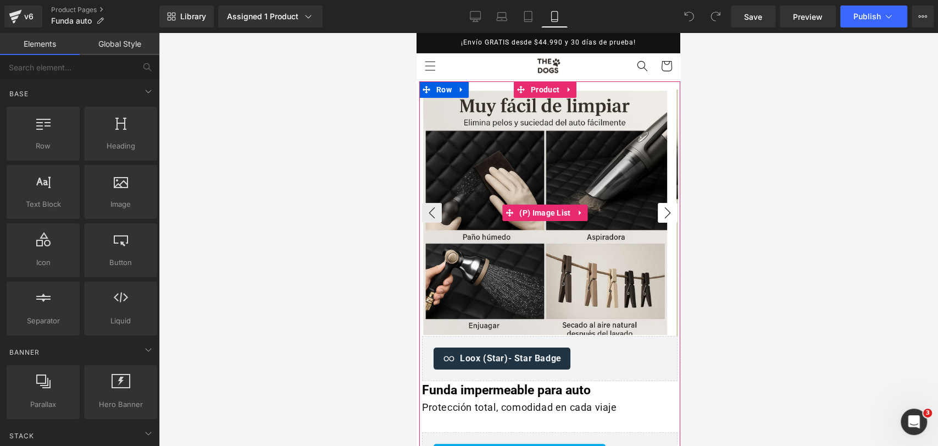
click at [658, 214] on button "›" at bounding box center [668, 213] width 20 height 20
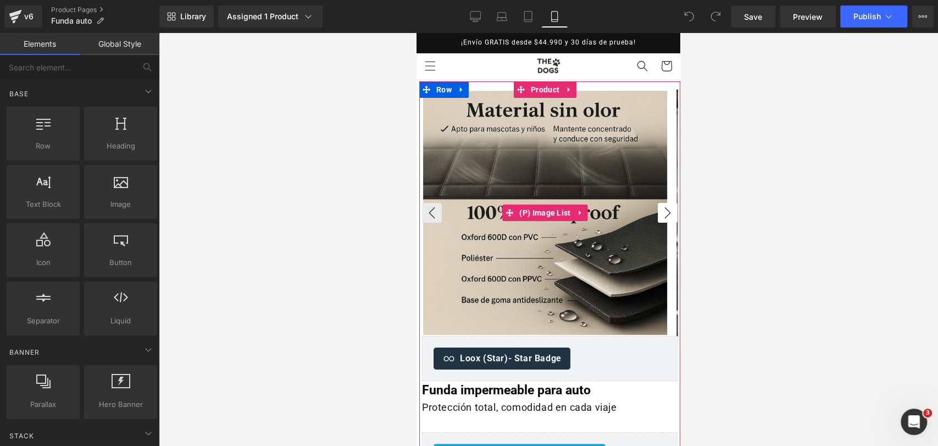
click at [660, 209] on button "›" at bounding box center [668, 213] width 20 height 20
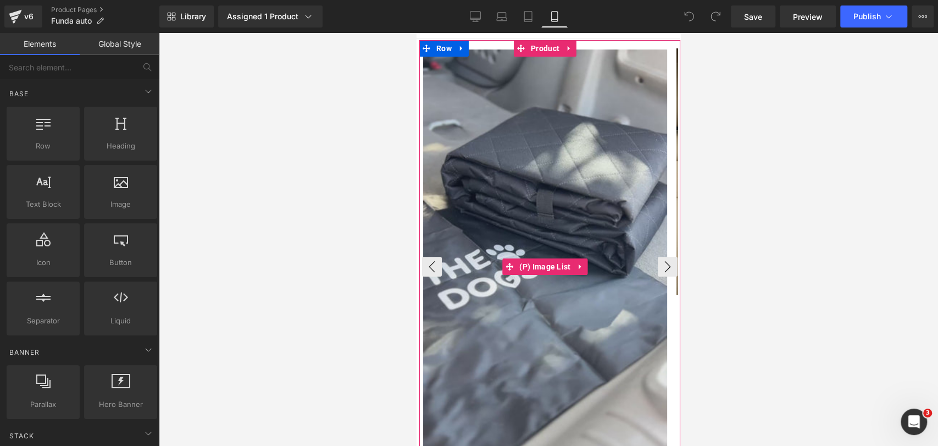
scroll to position [122, 0]
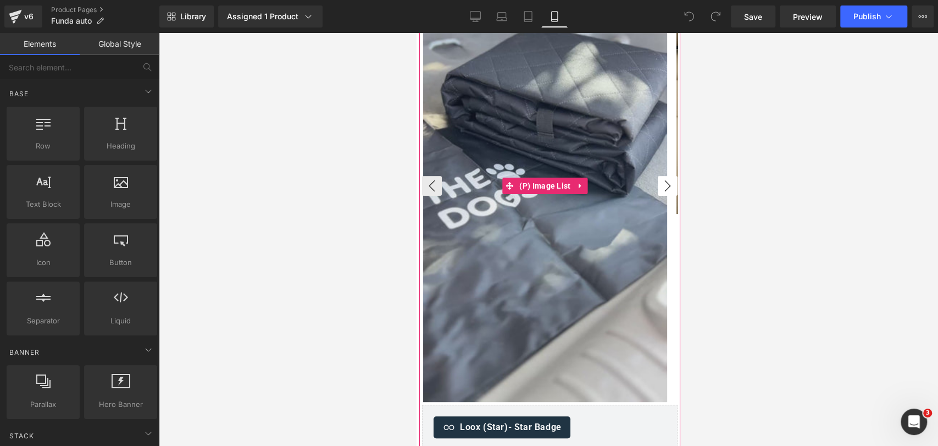
click at [658, 184] on button "›" at bounding box center [668, 186] width 20 height 20
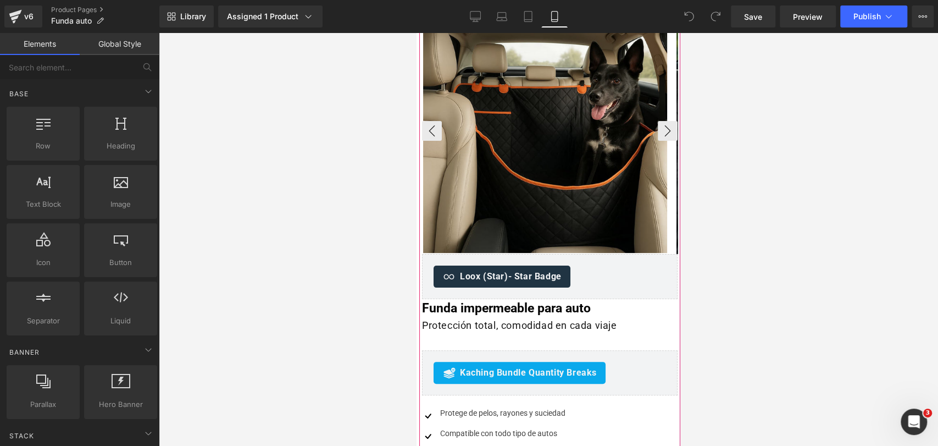
scroll to position [0, 0]
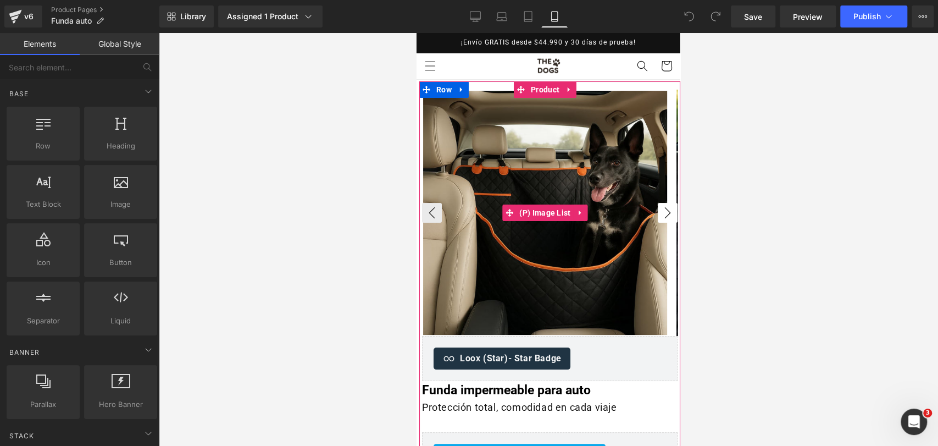
click at [658, 204] on button "›" at bounding box center [668, 213] width 20 height 20
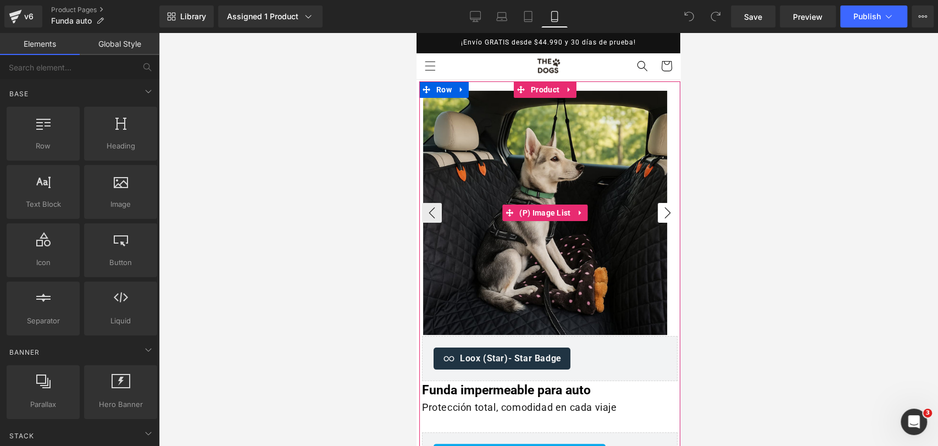
click at [658, 203] on button "›" at bounding box center [668, 213] width 20 height 20
click at [658, 204] on button "›" at bounding box center [668, 213] width 20 height 20
click at [658, 209] on button "›" at bounding box center [668, 213] width 20 height 20
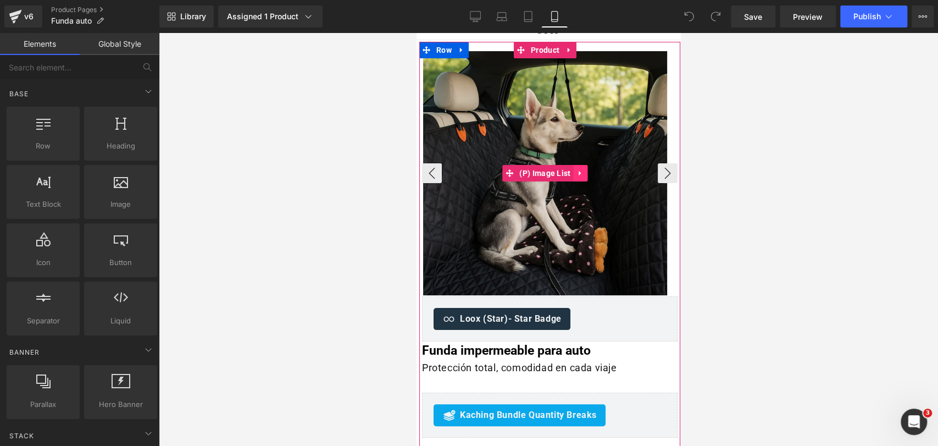
scroll to position [61, 0]
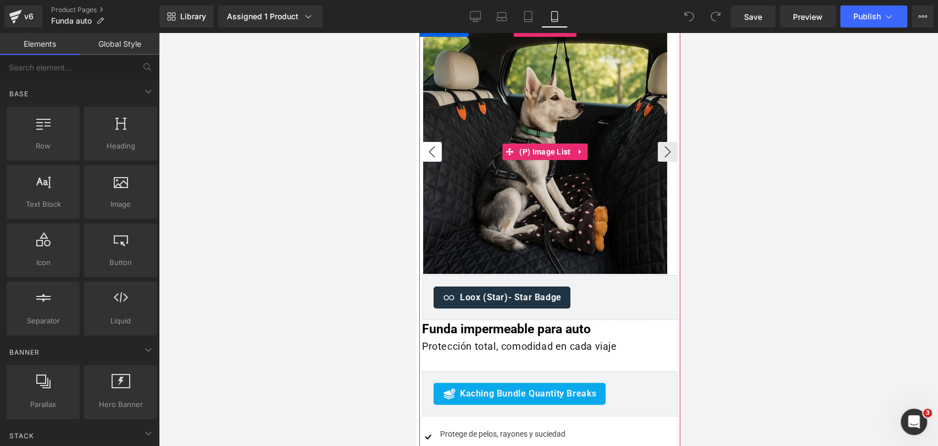
click at [428, 150] on button "‹" at bounding box center [432, 152] width 20 height 20
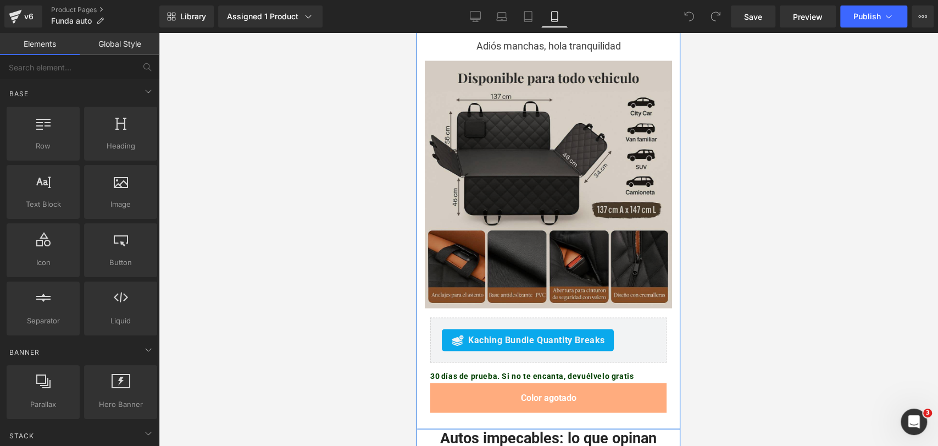
scroll to position [1465, 0]
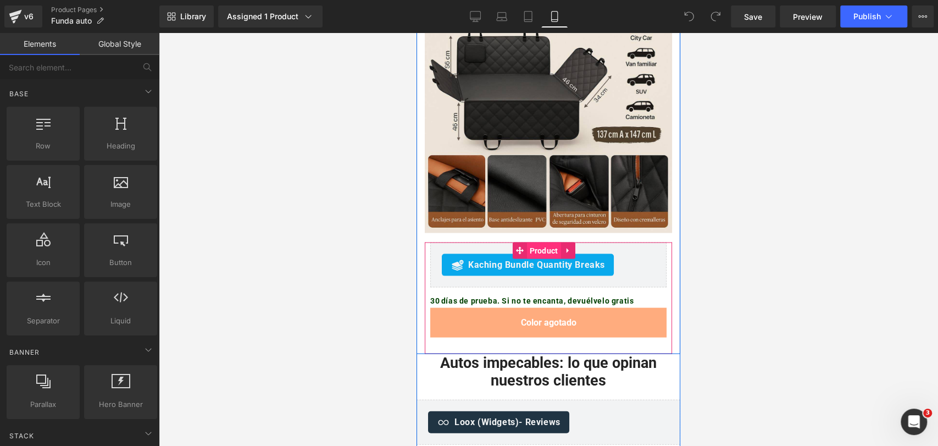
click at [537, 242] on span "Product" at bounding box center [543, 250] width 34 height 16
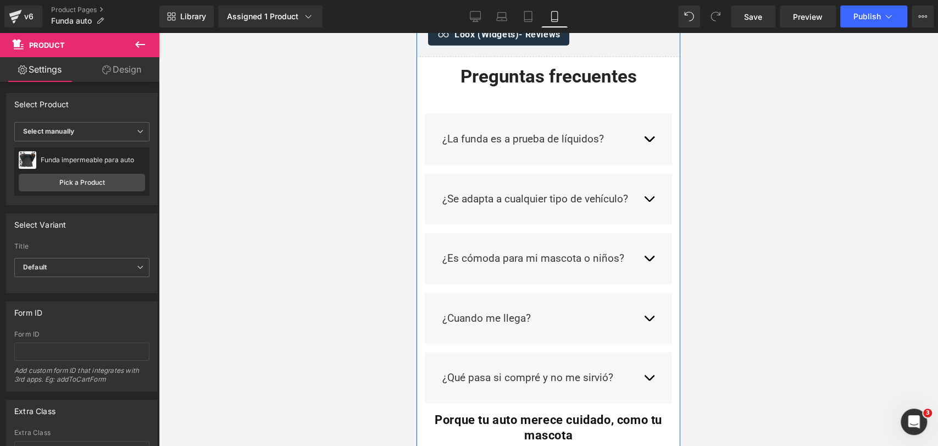
scroll to position [1831, 0]
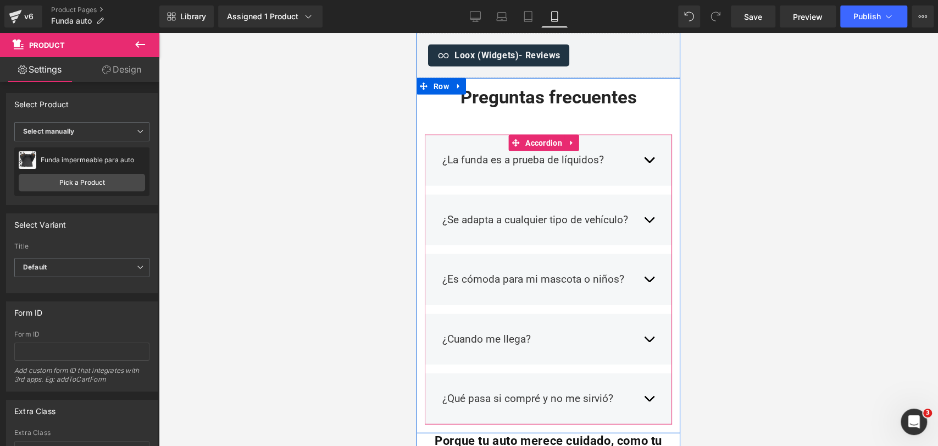
click at [643, 144] on button "button" at bounding box center [648, 160] width 11 height 32
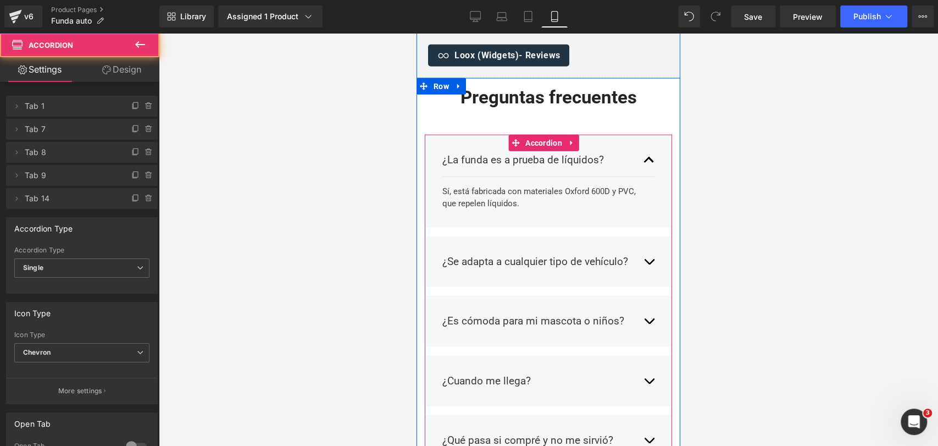
click at [643, 144] on button "button" at bounding box center [648, 160] width 11 height 32
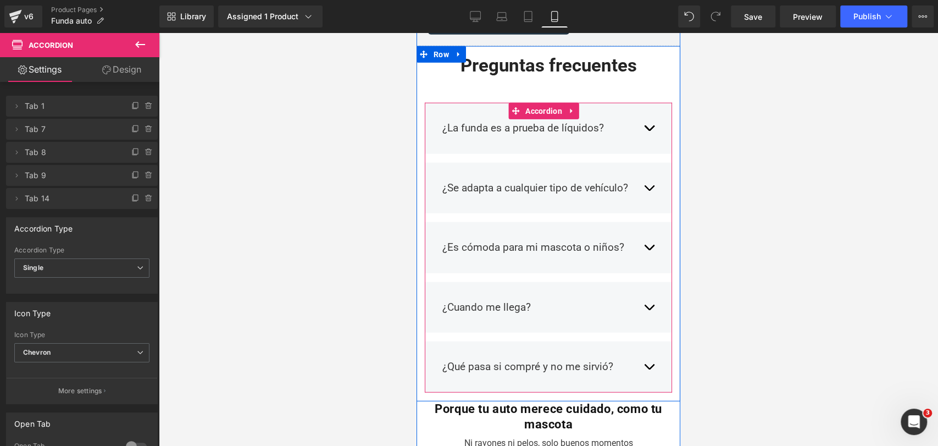
scroll to position [1892, 0]
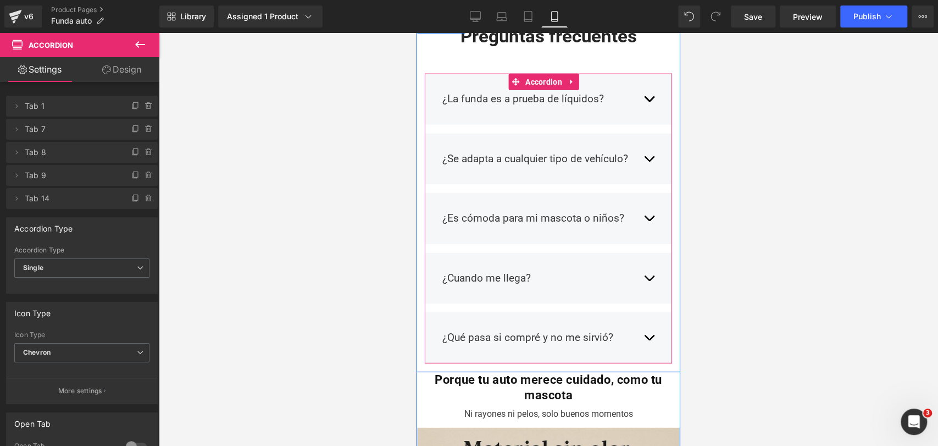
click at [645, 134] on div "¿Se adapta a cualquier tipo de vehículo? Text Block Sí, sus medidas universales…" at bounding box center [548, 159] width 247 height 51
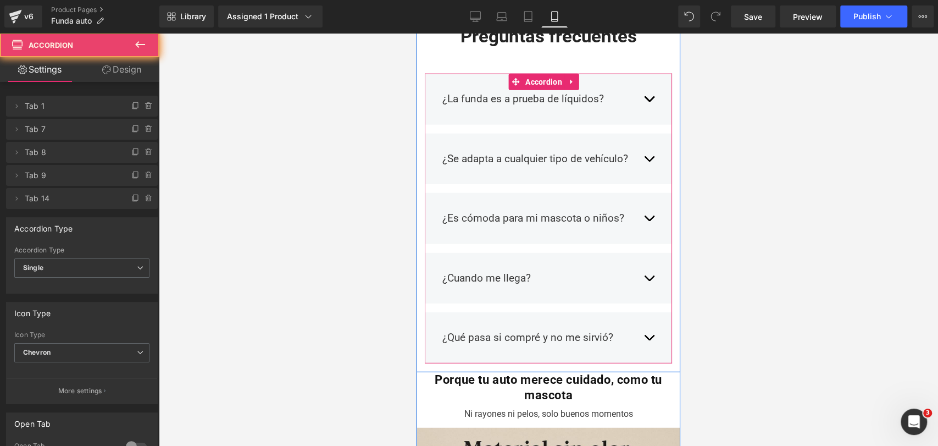
click at [649, 162] on span "button" at bounding box center [649, 162] width 0 height 0
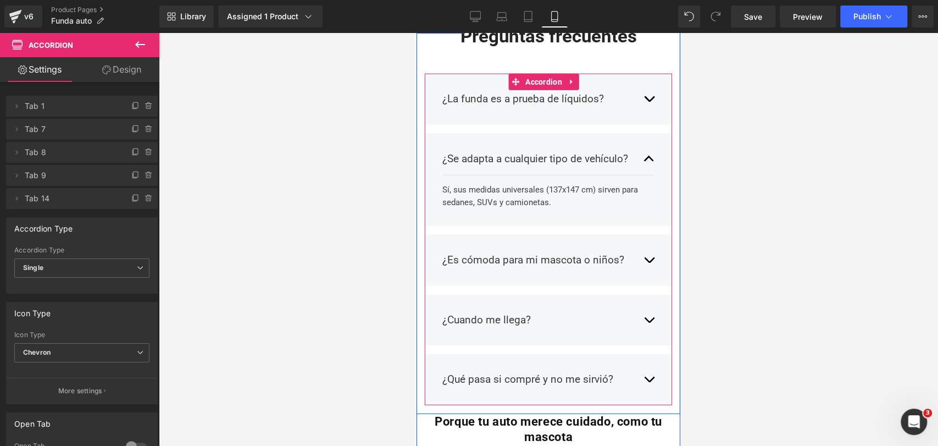
click at [649, 162] on span "button" at bounding box center [649, 162] width 0 height 0
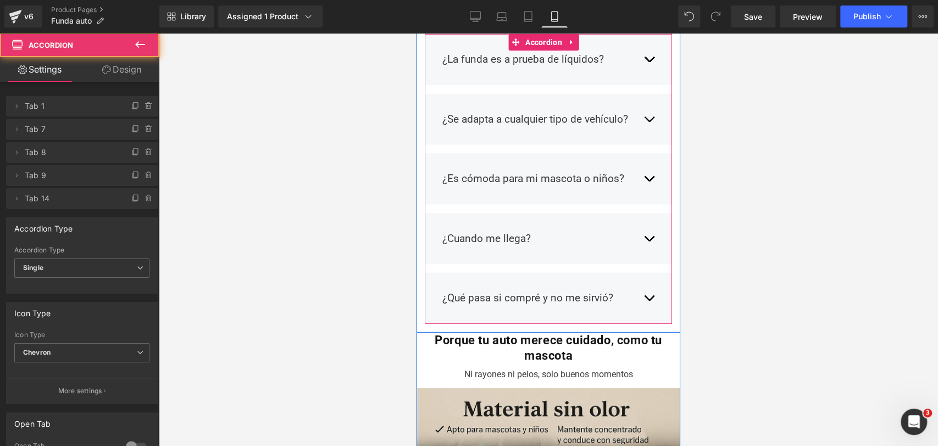
scroll to position [1953, 0]
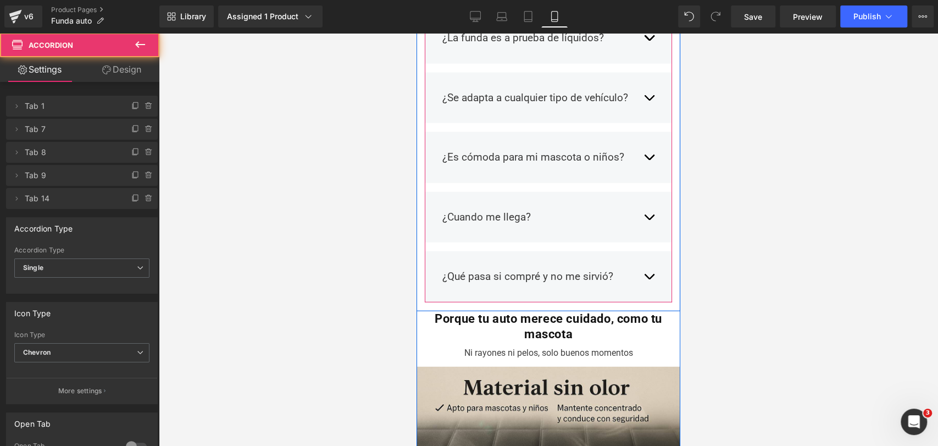
click at [645, 152] on button "button" at bounding box center [648, 157] width 11 height 32
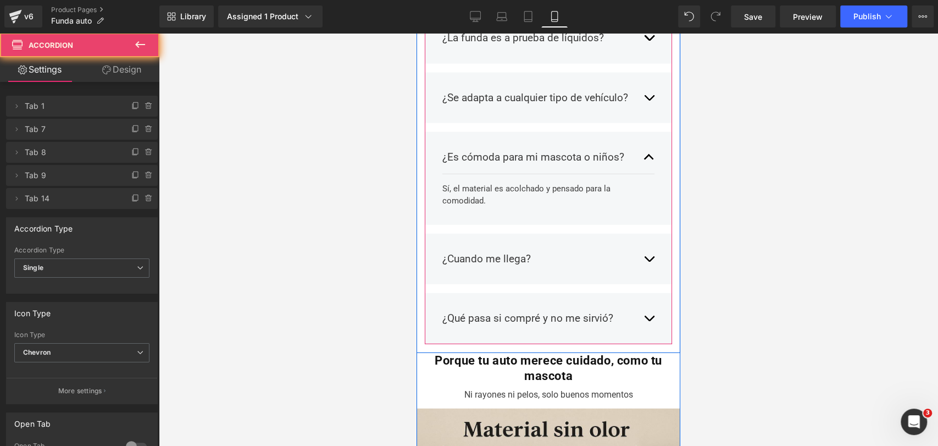
click at [649, 160] on span "button" at bounding box center [649, 160] width 0 height 0
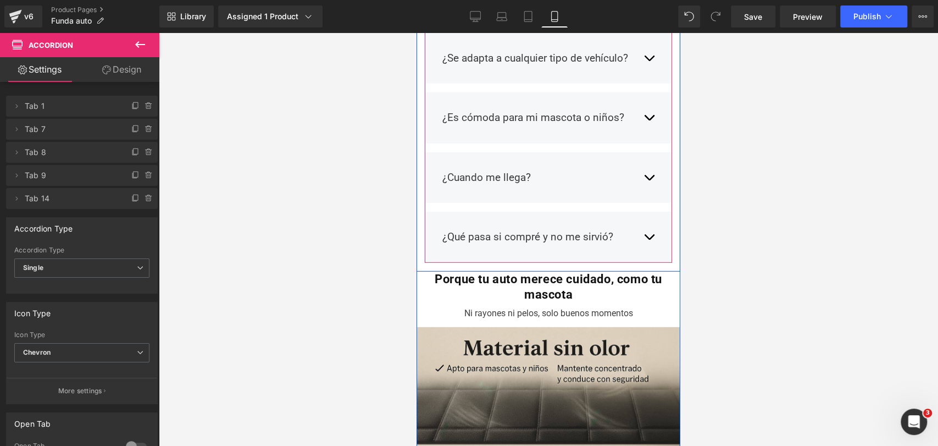
scroll to position [2014, 0]
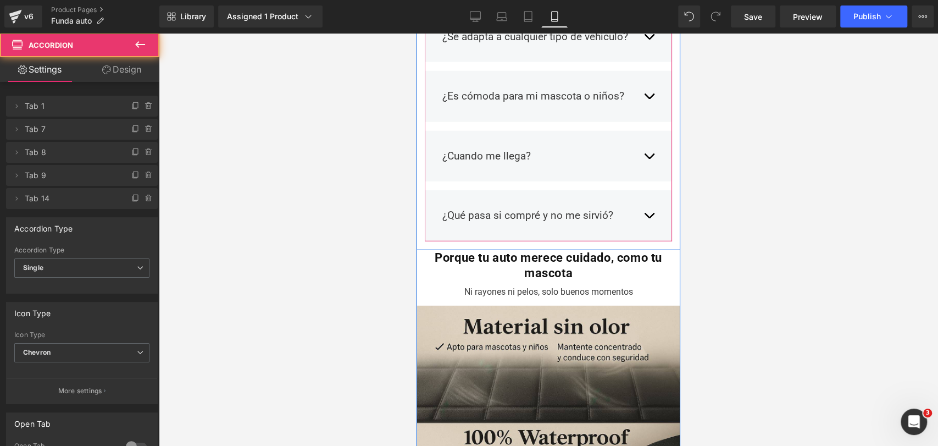
click at [633, 155] on div "¿Cuando me llega? Text Block" at bounding box center [548, 156] width 212 height 32
click at [649, 159] on span "button" at bounding box center [649, 159] width 0 height 0
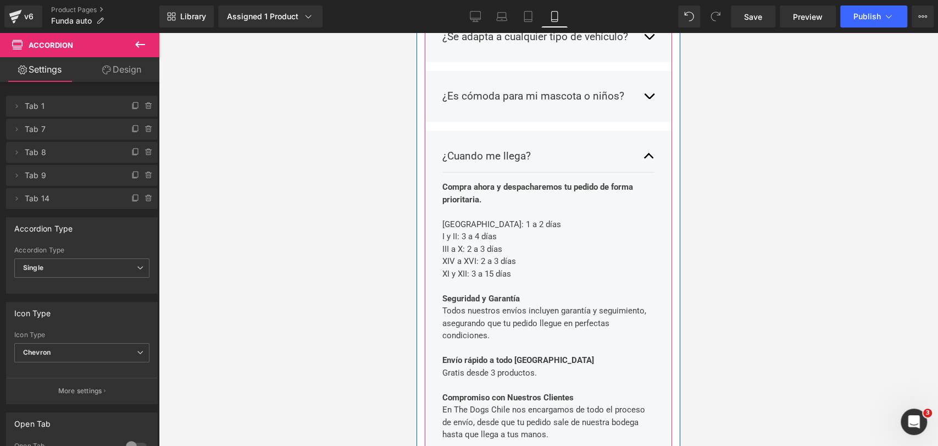
click at [649, 159] on span "button" at bounding box center [649, 159] width 0 height 0
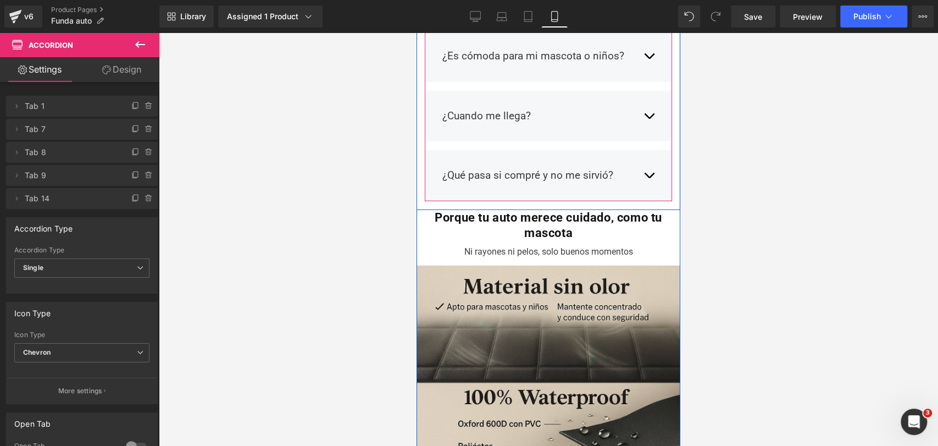
scroll to position [2075, 0]
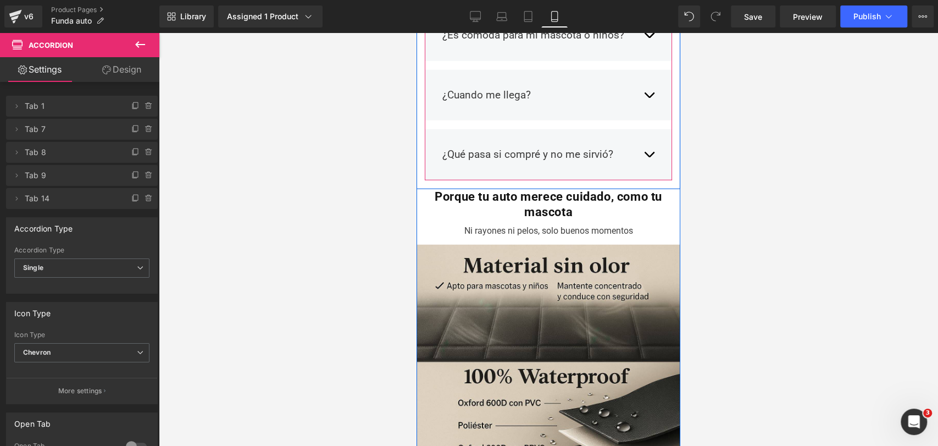
click at [643, 152] on button "button" at bounding box center [648, 154] width 11 height 32
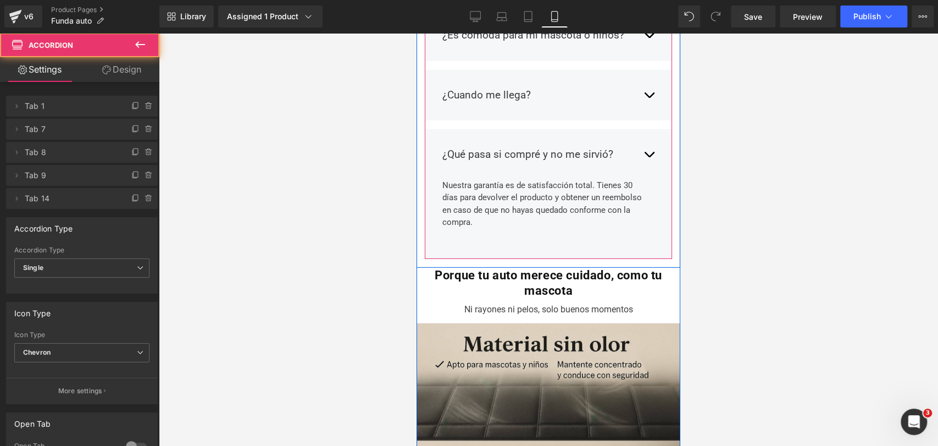
click at [643, 152] on button "button" at bounding box center [648, 154] width 11 height 32
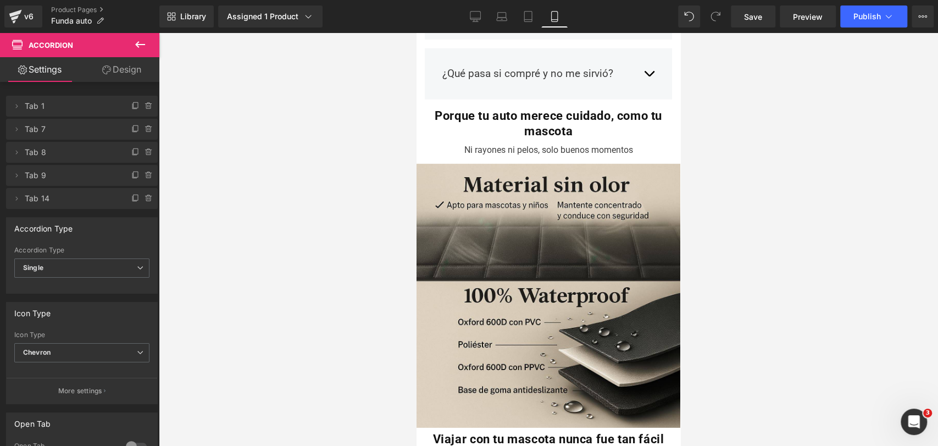
scroll to position [2176, 0]
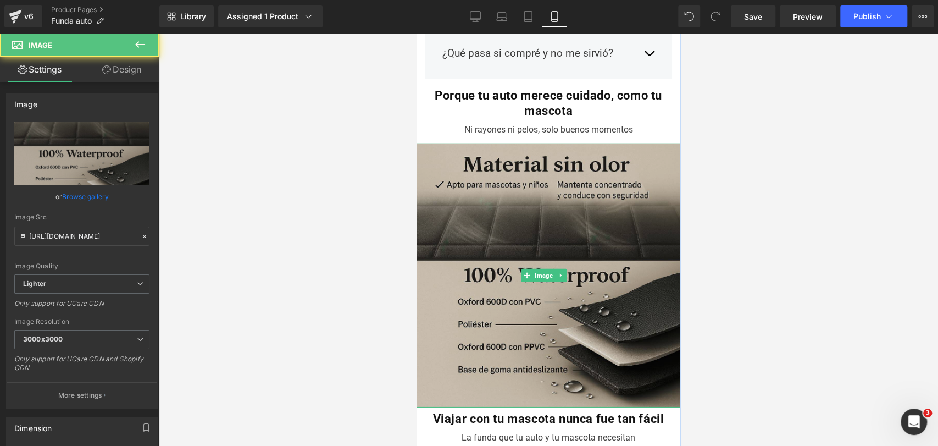
click at [633, 191] on img at bounding box center [548, 275] width 264 height 264
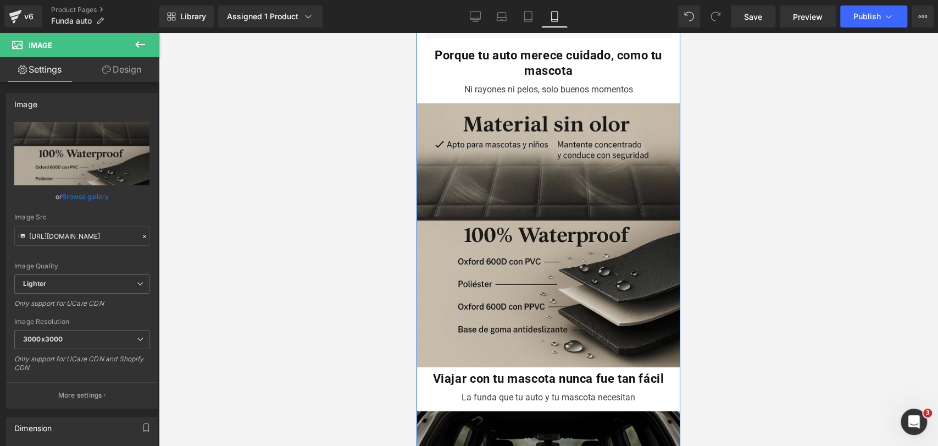
scroll to position [2237, 0]
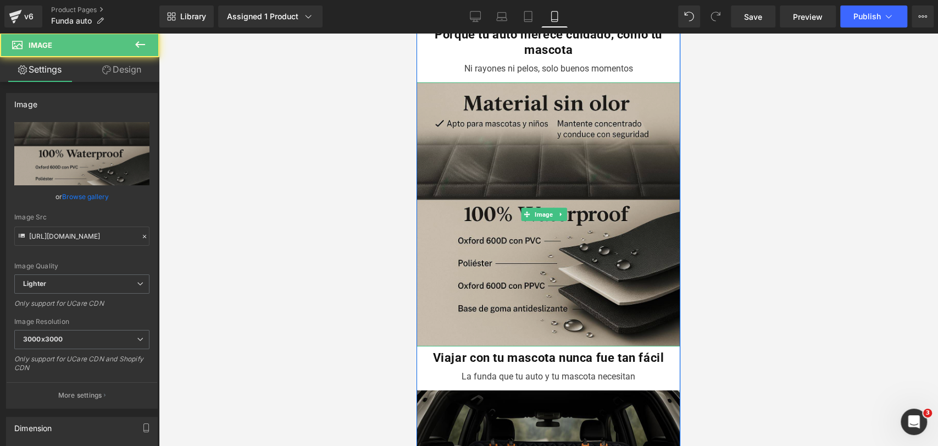
click at [560, 213] on div "Image" at bounding box center [548, 214] width 264 height 264
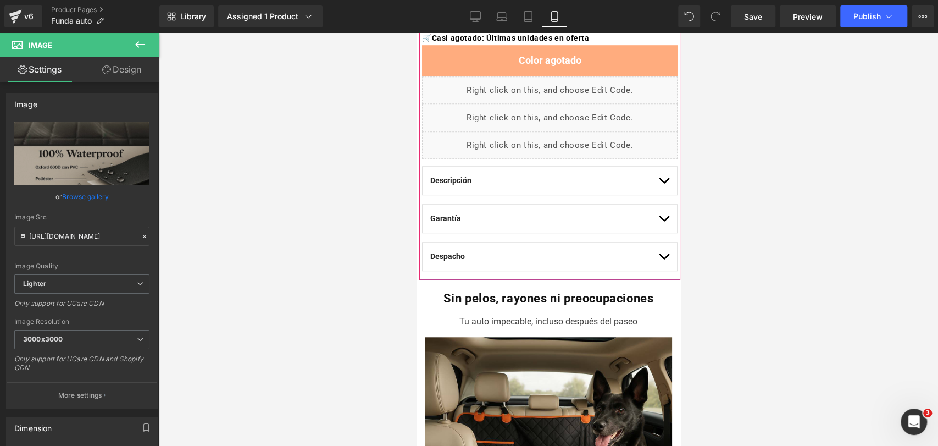
scroll to position [555, 0]
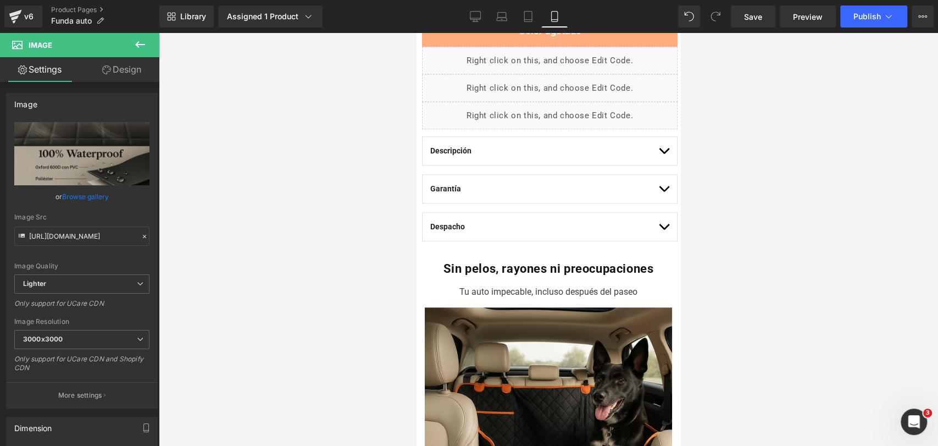
click at [143, 41] on icon at bounding box center [140, 44] width 13 height 13
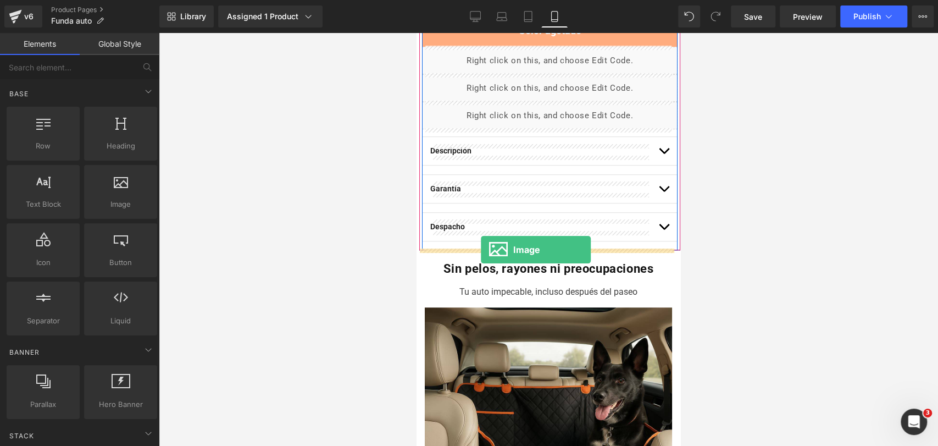
drag, startPoint x: 535, startPoint y: 217, endPoint x: 481, endPoint y: 249, distance: 63.3
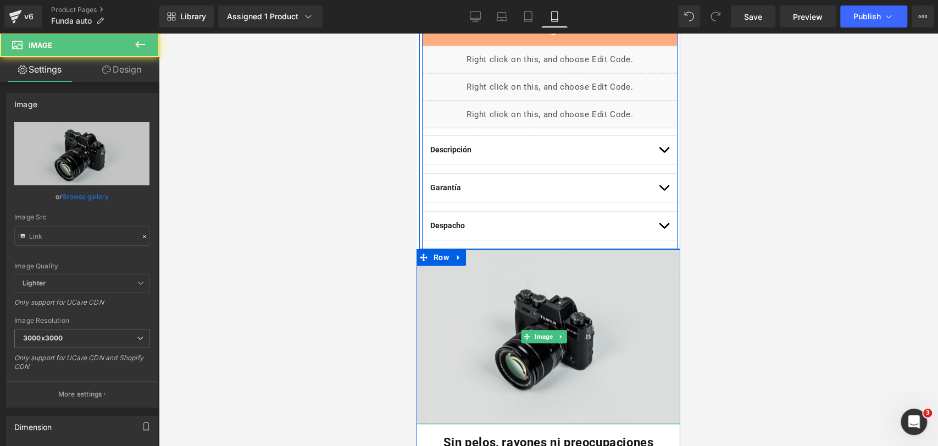
drag, startPoint x: 527, startPoint y: 284, endPoint x: 482, endPoint y: 288, distance: 45.2
click at [527, 283] on img at bounding box center [548, 336] width 264 height 175
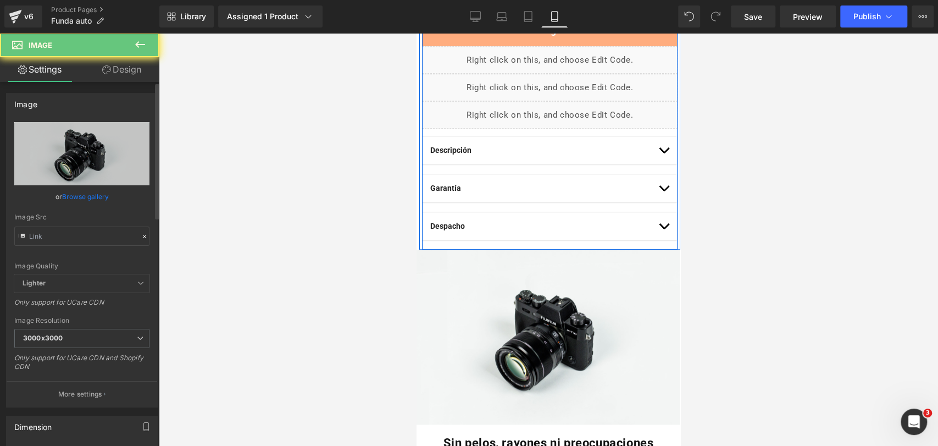
scroll to position [553, 0]
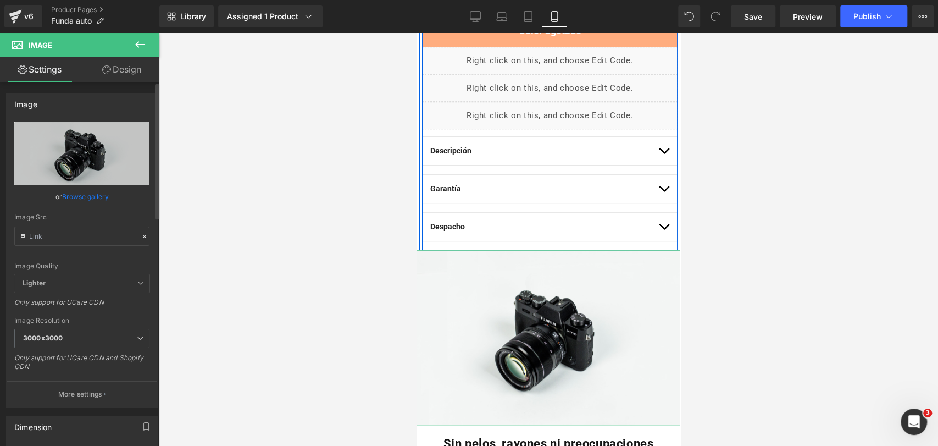
click at [94, 197] on link "Browse gallery" at bounding box center [85, 196] width 47 height 19
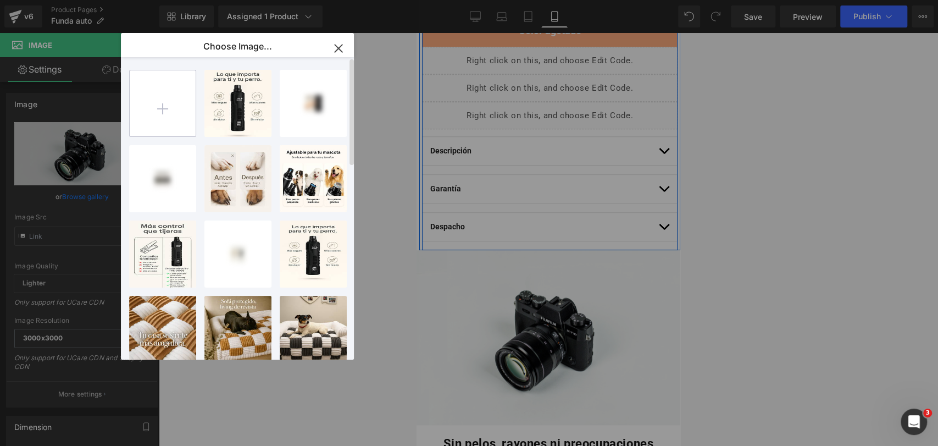
click at [143, 104] on input "file" at bounding box center [163, 103] width 66 height 66
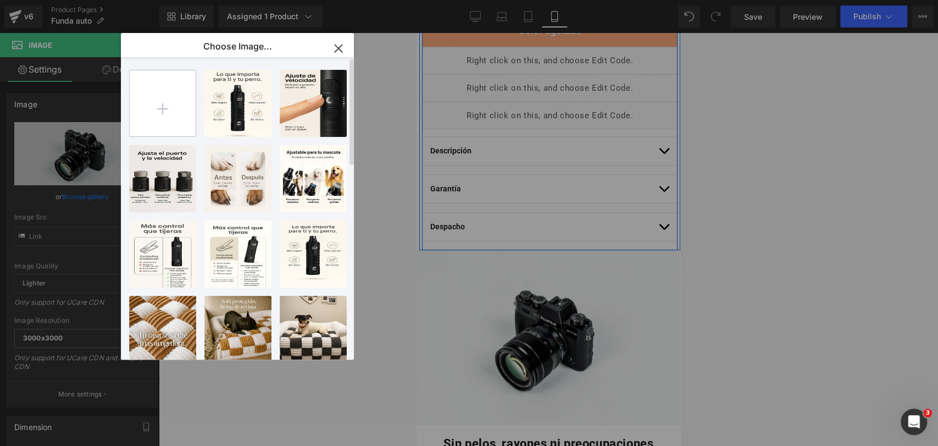
type input "C:\fakepath\20250917_0347_Impermeable comprobado_remix_01k5b6s78efx5v284xf2m12n…"
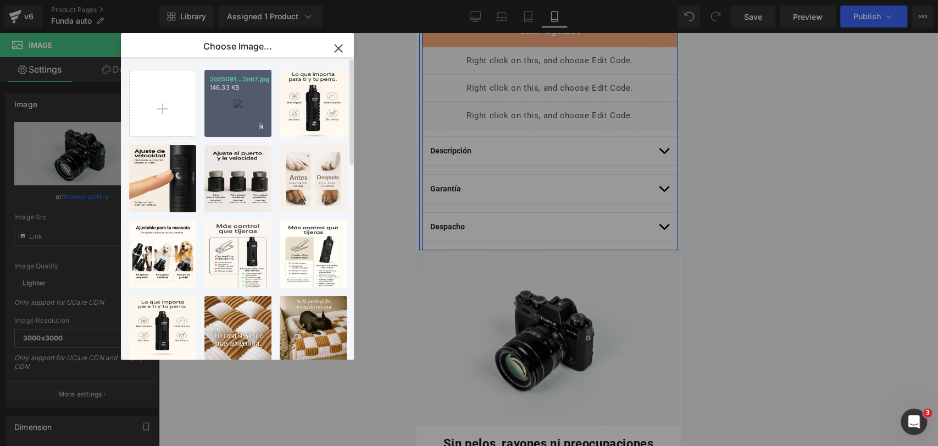
click at [247, 113] on div "2025091...2nb7.jpg 146.33 KB" at bounding box center [237, 103] width 67 height 67
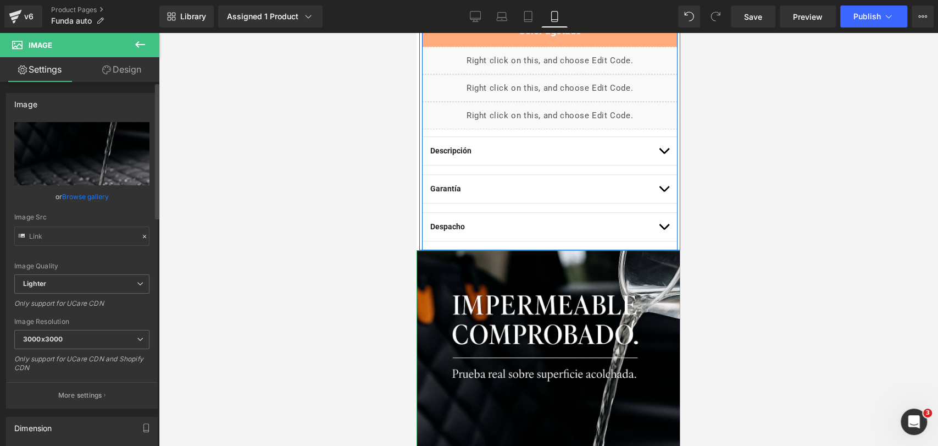
click at [97, 195] on link "Browse gallery" at bounding box center [85, 196] width 47 height 19
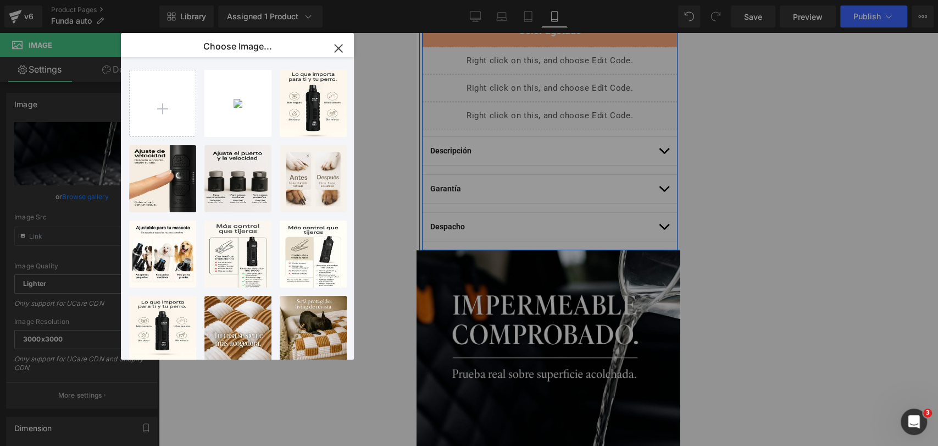
click at [0, 0] on div "2025091...2nb7.jpg 146.33 KB" at bounding box center [0, 0] width 0 height 0
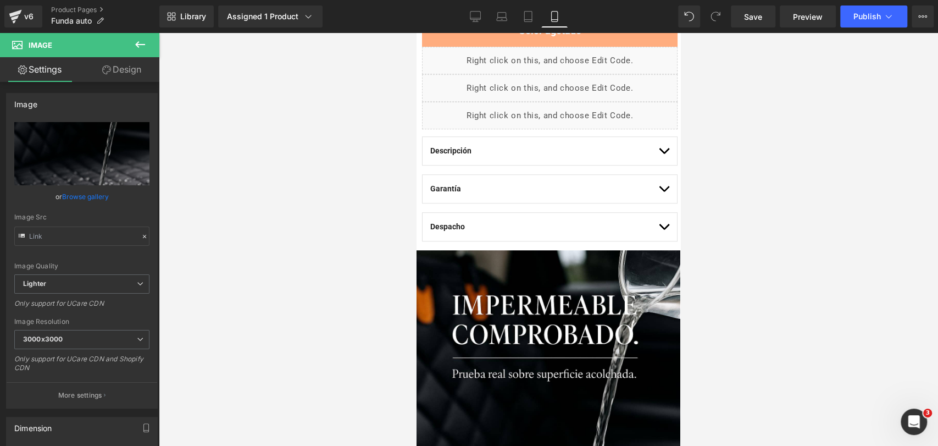
click at [754, 150] on div at bounding box center [548, 239] width 779 height 413
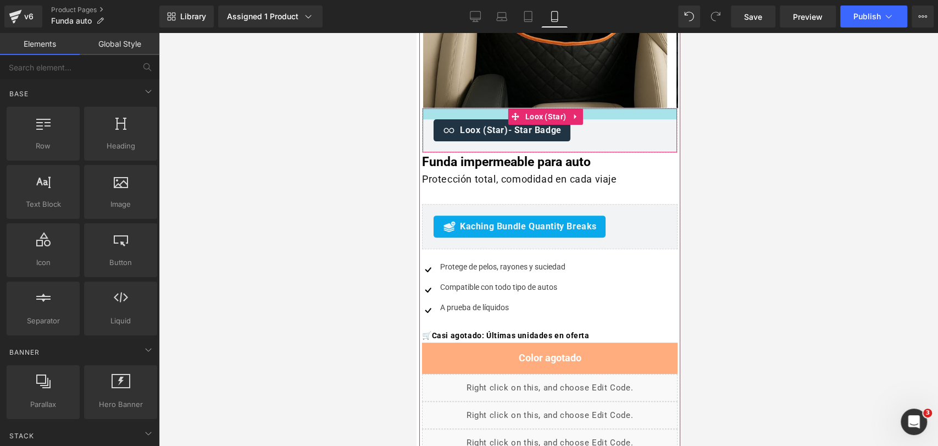
scroll to position [247, 0]
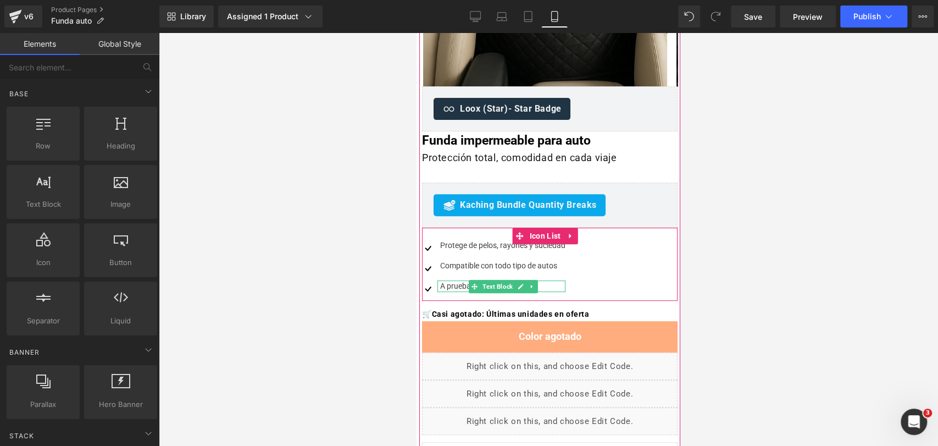
click at [459, 282] on div "A prueba de líquidos" at bounding box center [501, 286] width 128 height 12
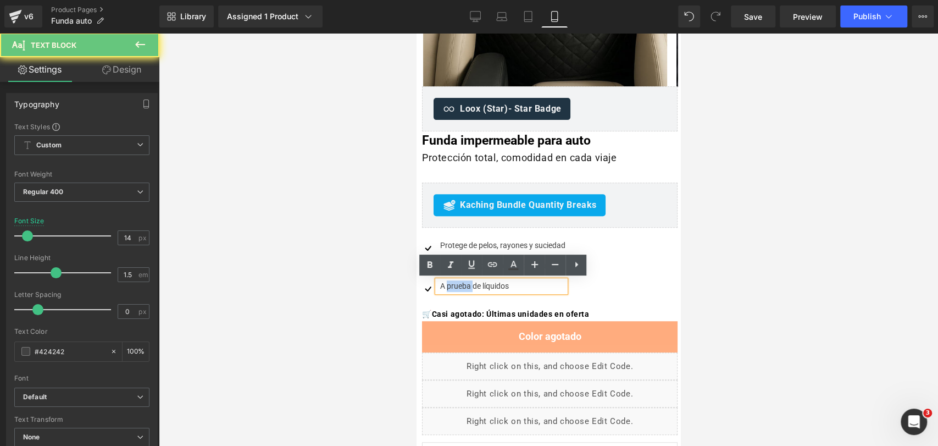
click at [459, 282] on div "A prueba de líquidos" at bounding box center [501, 286] width 128 height 12
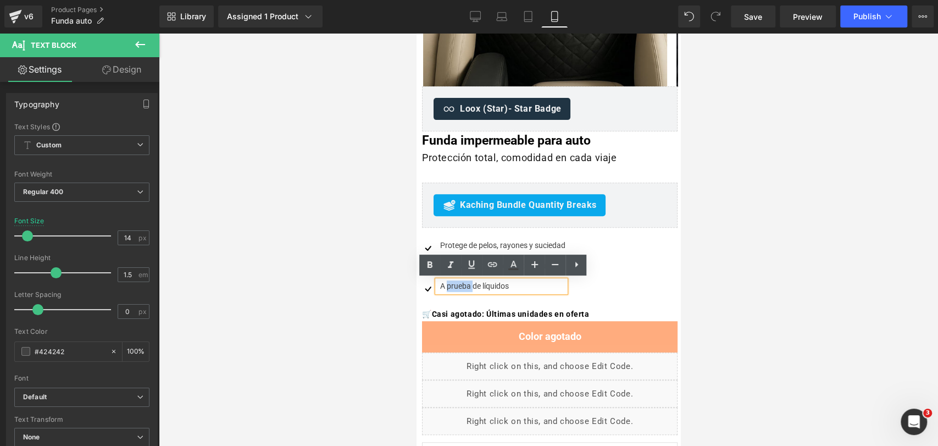
click at [459, 282] on div "A prueba de líquidos" at bounding box center [501, 286] width 128 height 12
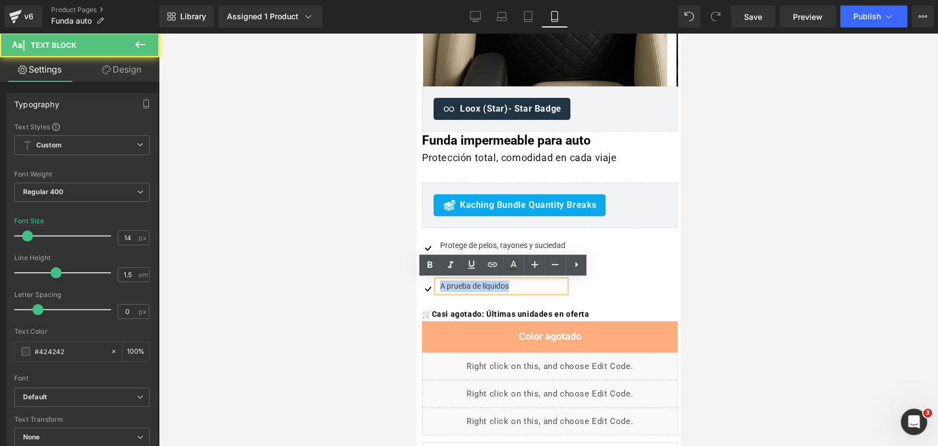
click at [459, 282] on div "A prueba de líquidos" at bounding box center [501, 286] width 128 height 12
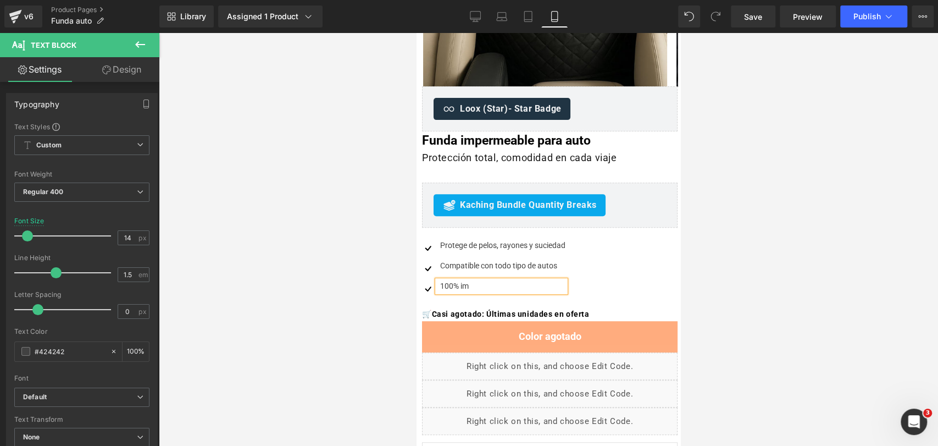
click at [759, 137] on div at bounding box center [548, 239] width 779 height 413
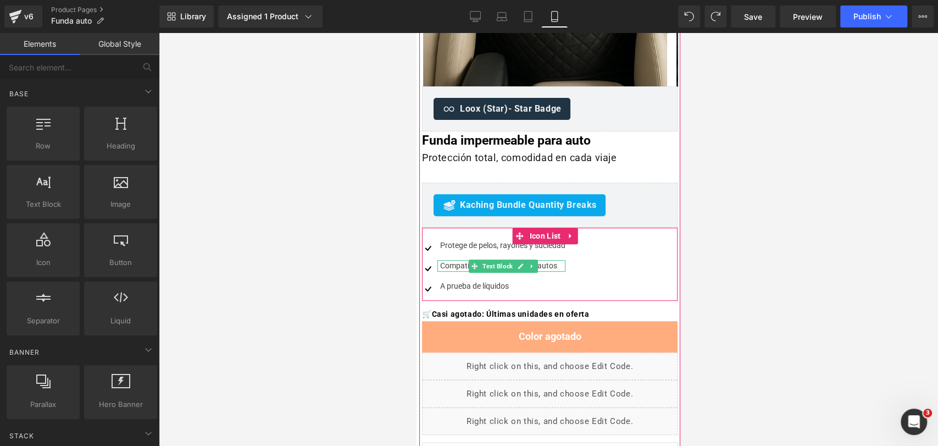
click at [552, 261] on div at bounding box center [501, 261] width 128 height 3
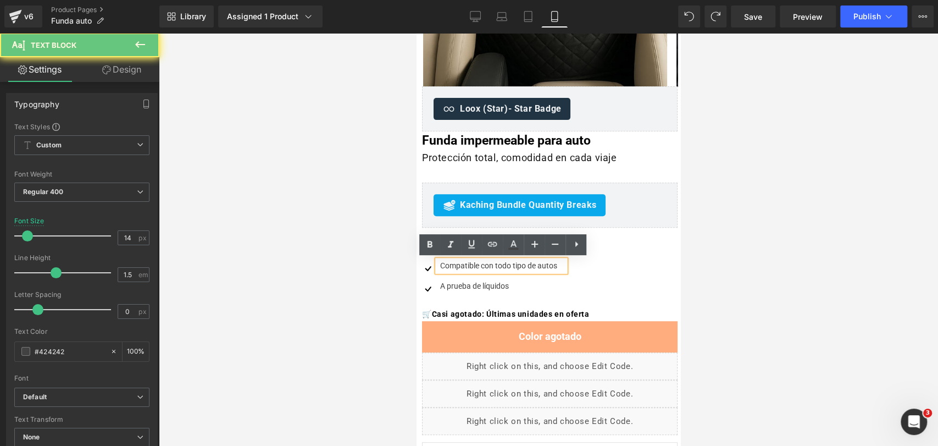
click at [538, 269] on div "Compatible con todo tipo de autos" at bounding box center [501, 266] width 128 height 12
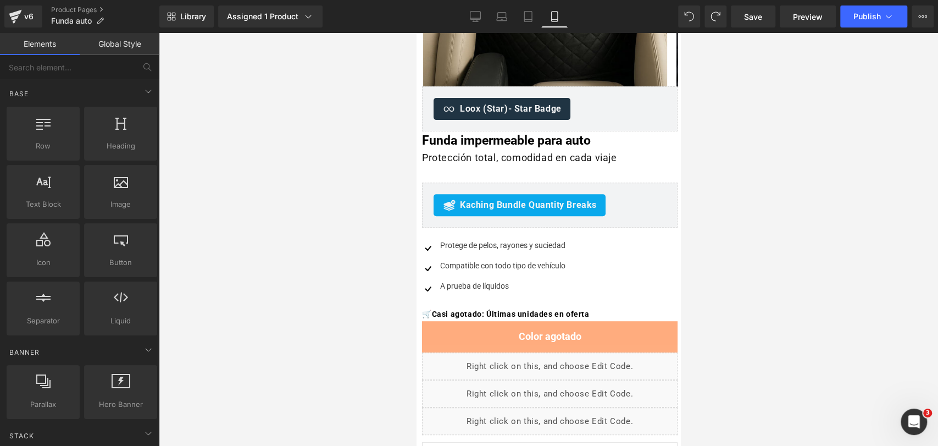
click at [737, 177] on div at bounding box center [548, 239] width 779 height 413
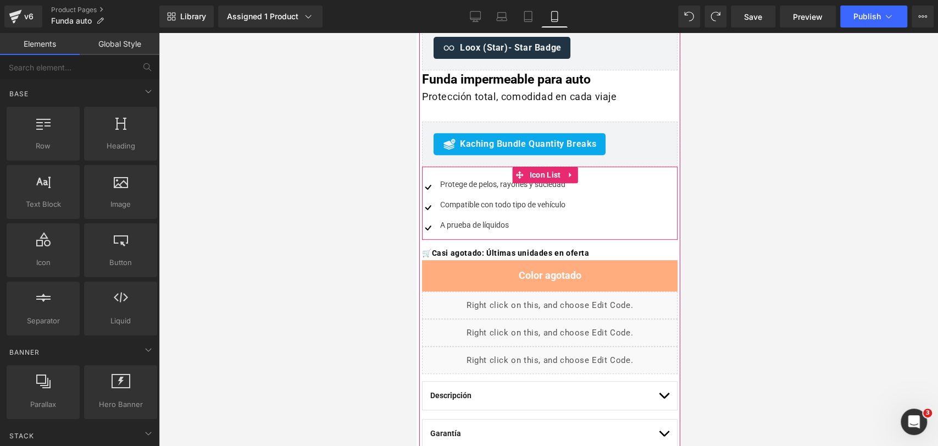
scroll to position [369, 0]
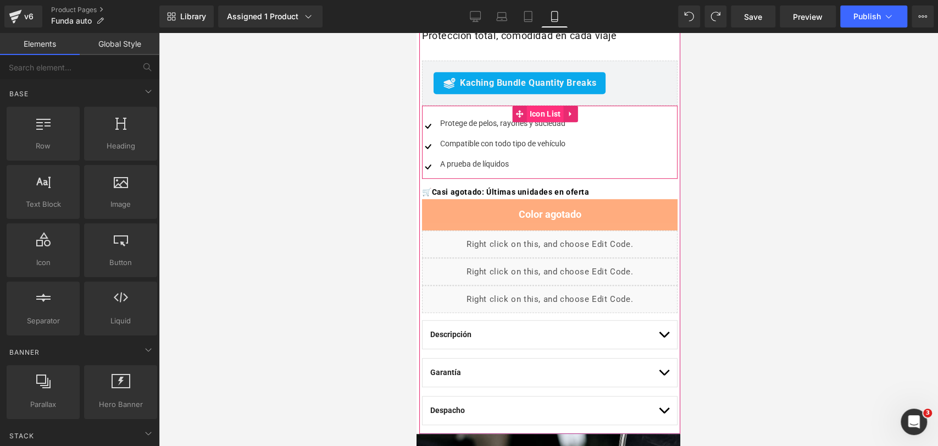
click at [551, 115] on span "Icon List" at bounding box center [545, 113] width 37 height 16
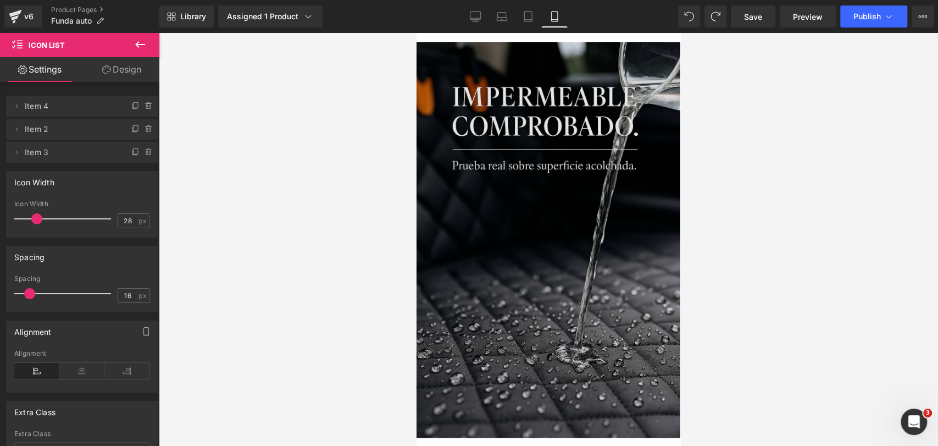
scroll to position [732, 0]
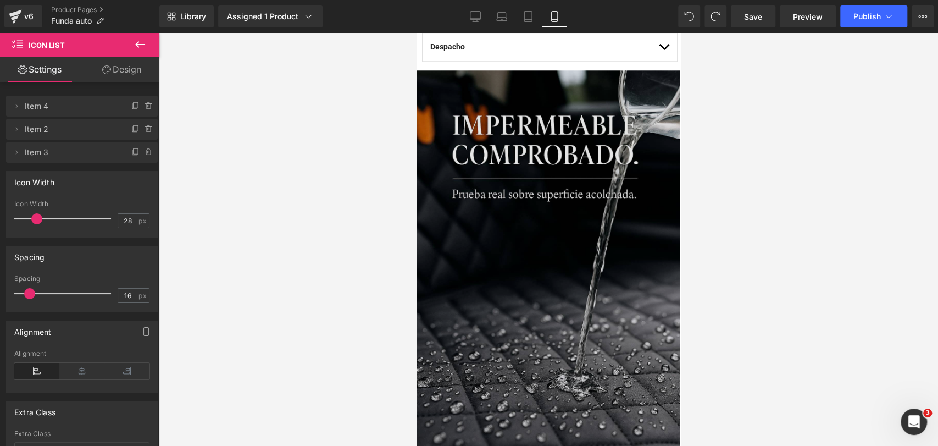
click at [610, 163] on img at bounding box center [548, 268] width 264 height 396
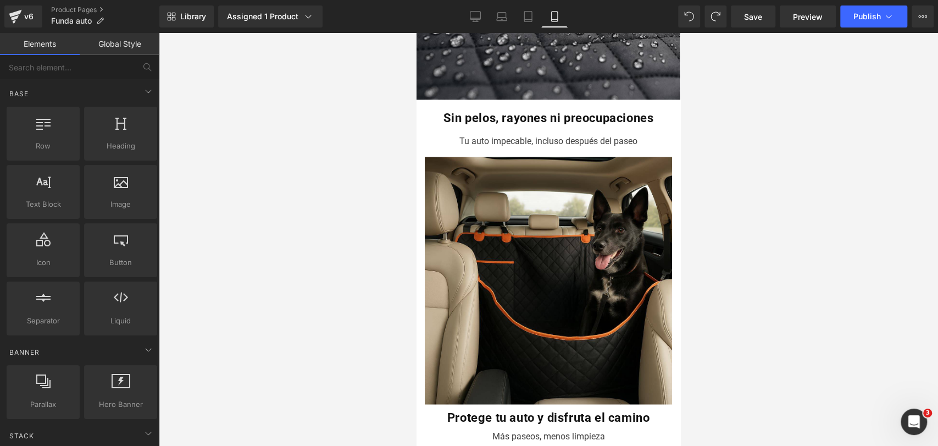
click at [724, 121] on div at bounding box center [548, 239] width 779 height 413
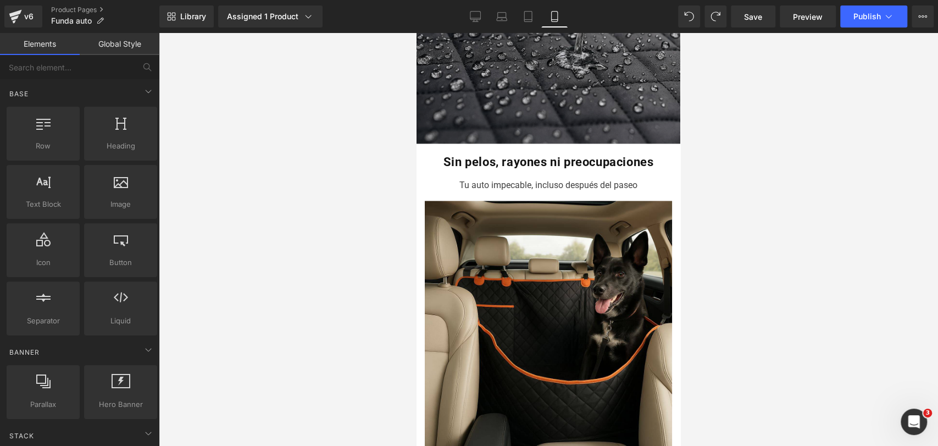
scroll to position [1099, 0]
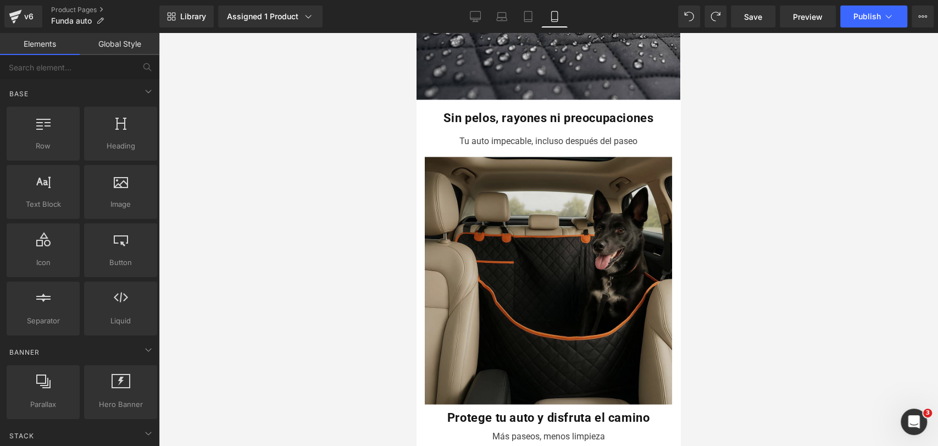
click at [548, 159] on img at bounding box center [548, 283] width 247 height 253
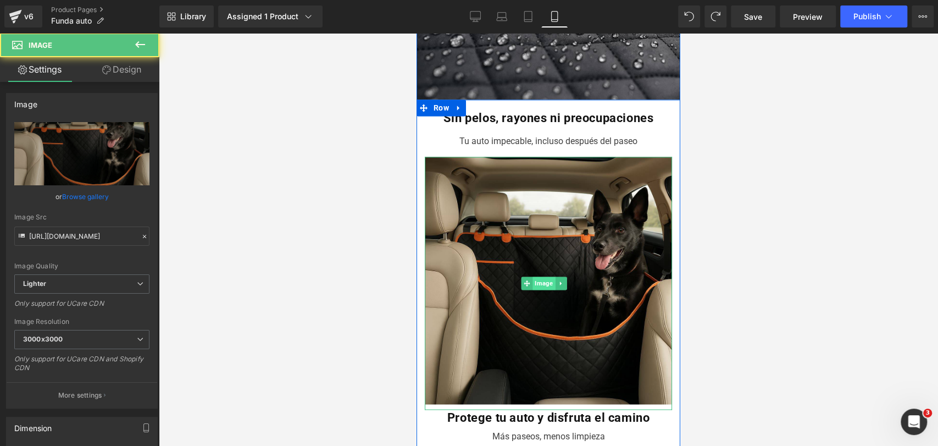
drag, startPoint x: 543, startPoint y: 264, endPoint x: 533, endPoint y: 268, distance: 11.1
click at [545, 276] on span "Image" at bounding box center [543, 282] width 23 height 13
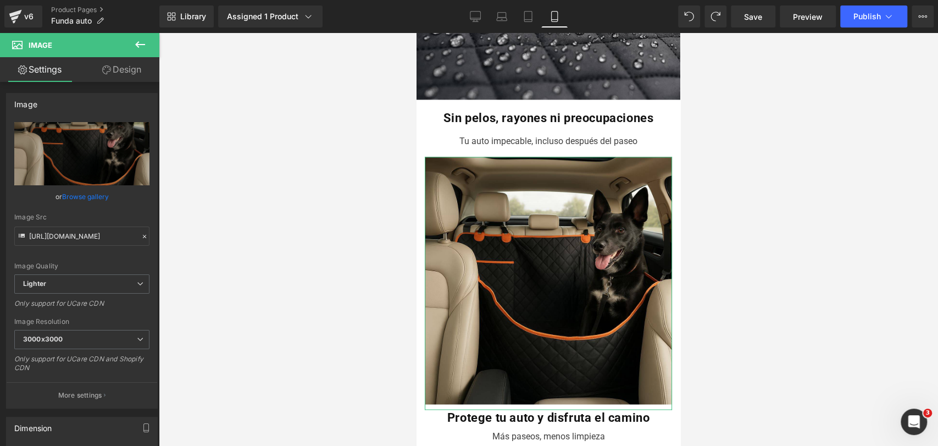
drag, startPoint x: 131, startPoint y: 67, endPoint x: 94, endPoint y: 127, distance: 70.8
click at [130, 68] on link "Design" at bounding box center [122, 69] width 80 height 25
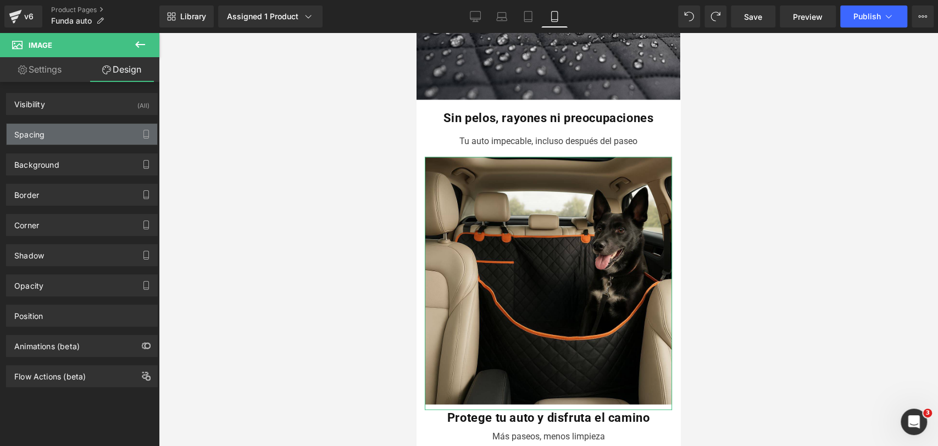
click at [93, 125] on div "Spacing" at bounding box center [82, 134] width 151 height 21
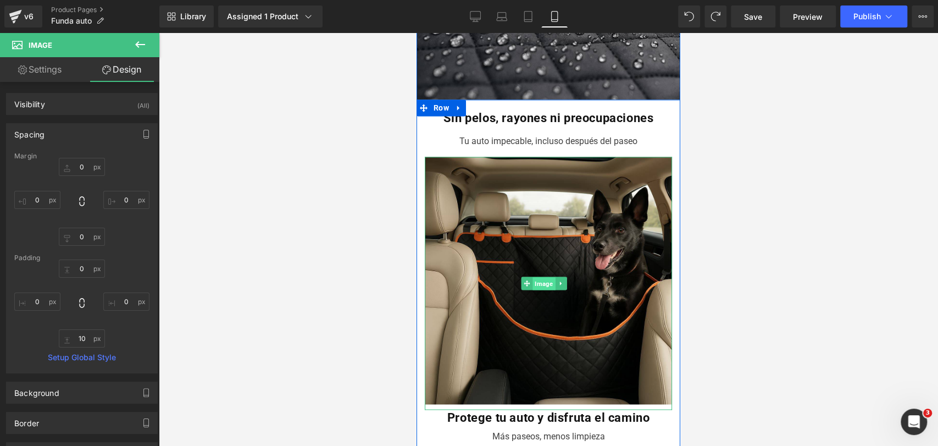
click at [537, 277] on span "Image" at bounding box center [543, 283] width 23 height 13
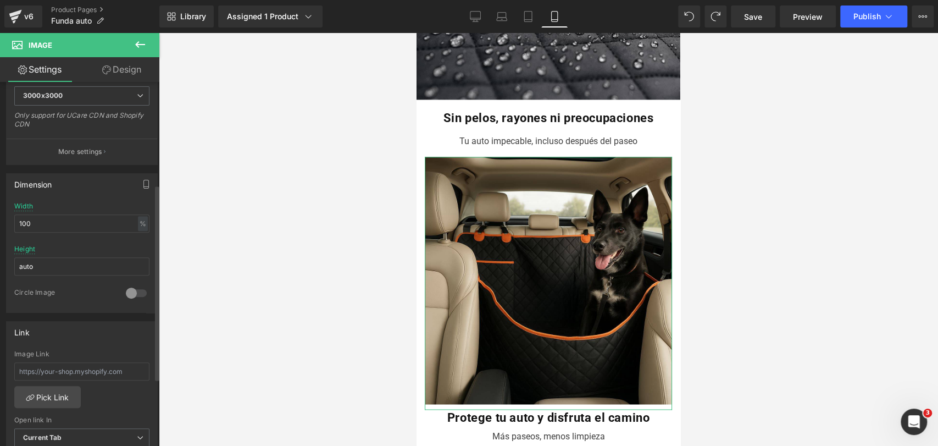
scroll to position [244, 0]
click at [115, 258] on input "auto" at bounding box center [81, 266] width 135 height 18
click at [138, 224] on div "%" at bounding box center [143, 222] width 10 height 15
click at [135, 252] on li "px" at bounding box center [142, 256] width 14 height 16
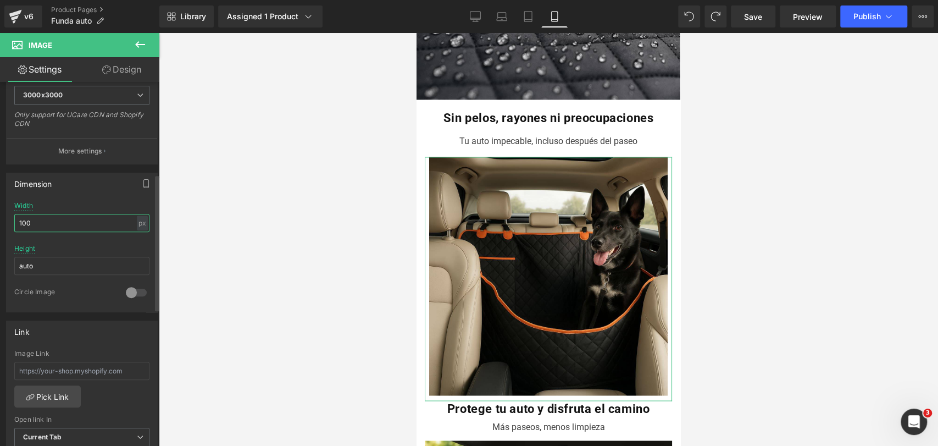
click at [115, 225] on input "100" at bounding box center [81, 223] width 135 height 18
click at [115, 224] on input "100" at bounding box center [81, 223] width 135 height 18
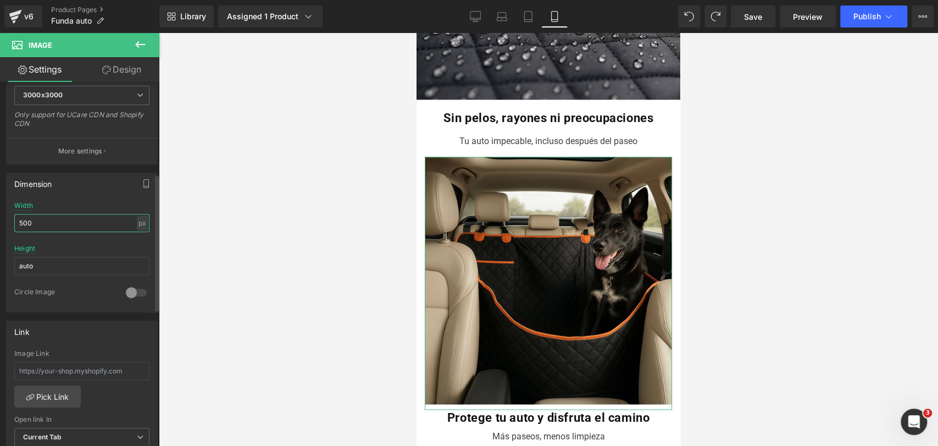
type input "500"
click at [121, 202] on div "Width 500 px % px" at bounding box center [81, 223] width 135 height 43
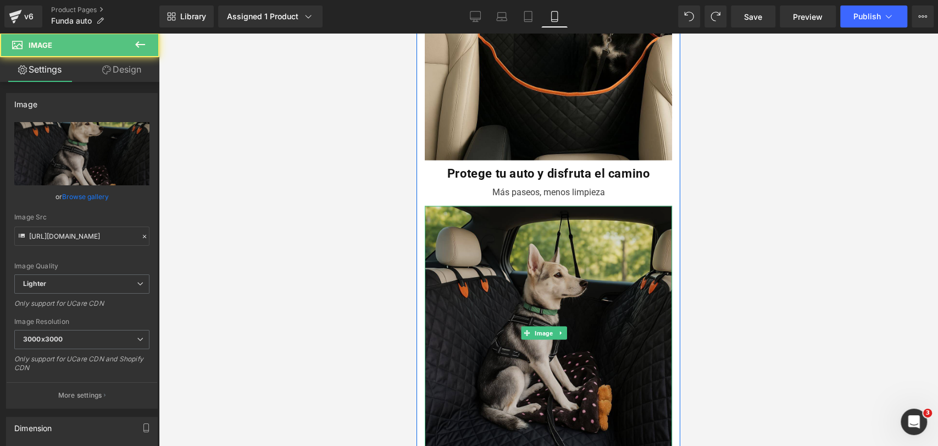
click at [568, 295] on img at bounding box center [548, 331] width 247 height 253
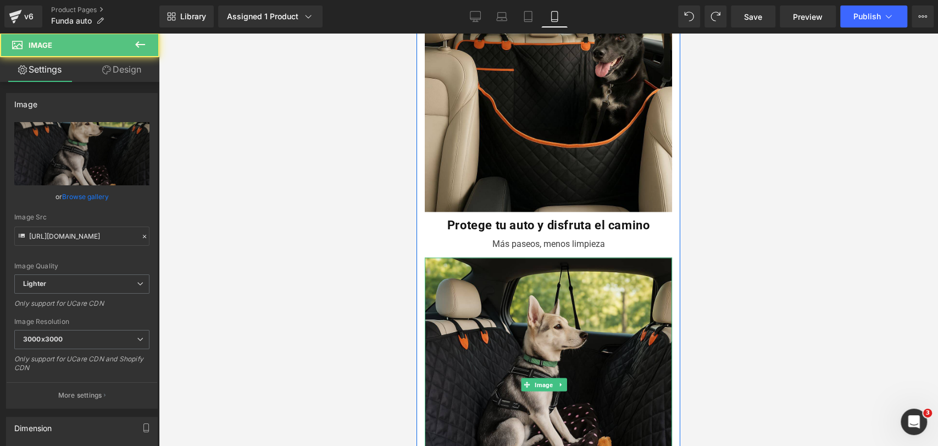
scroll to position [1160, 0]
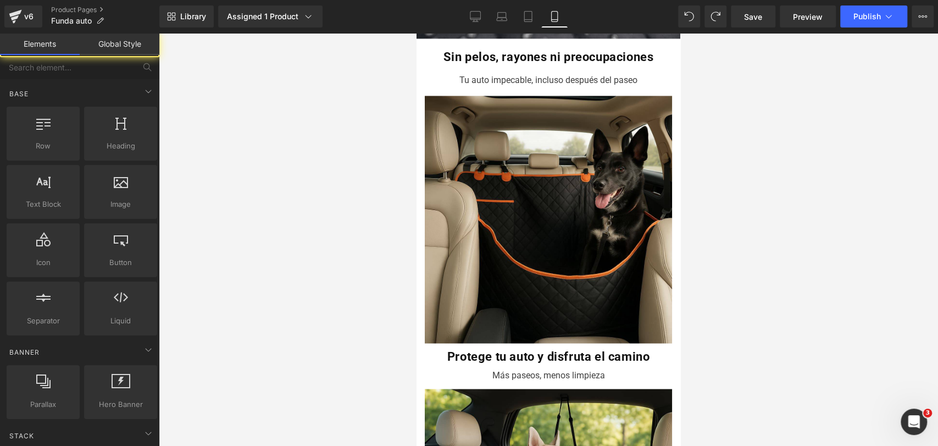
click at [777, 175] on div at bounding box center [548, 239] width 779 height 413
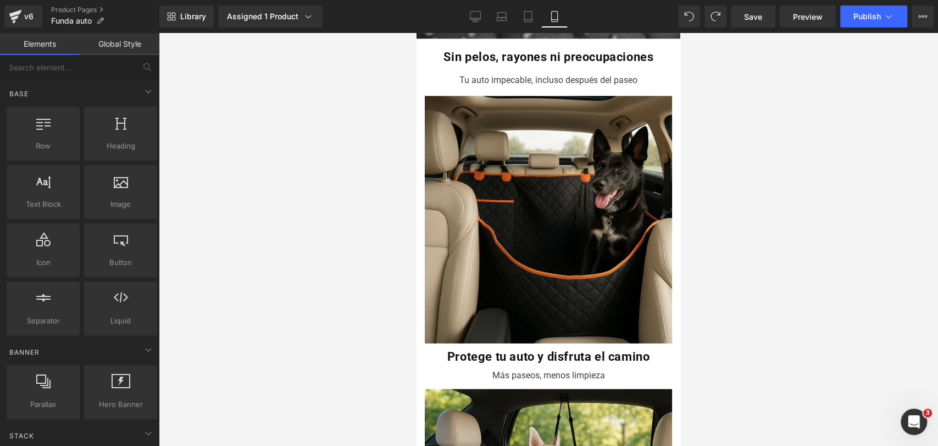
drag, startPoint x: 747, startPoint y: 138, endPoint x: 740, endPoint y: 144, distance: 9.0
click at [747, 139] on div at bounding box center [548, 239] width 779 height 413
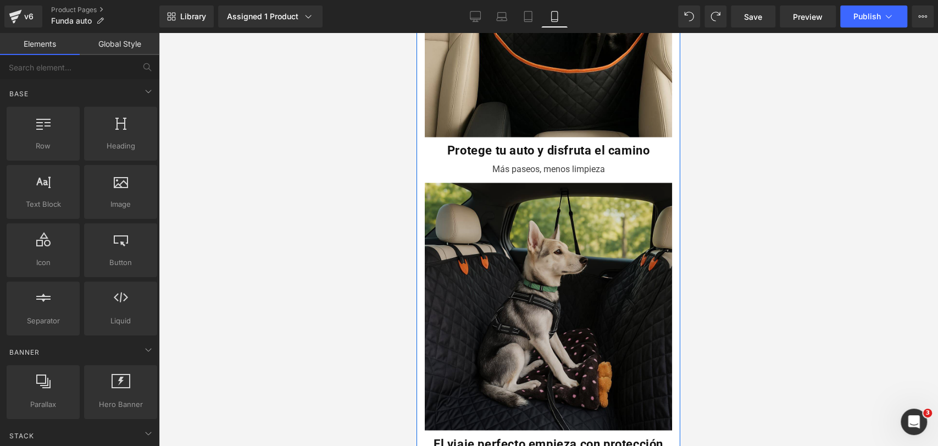
scroll to position [1404, 0]
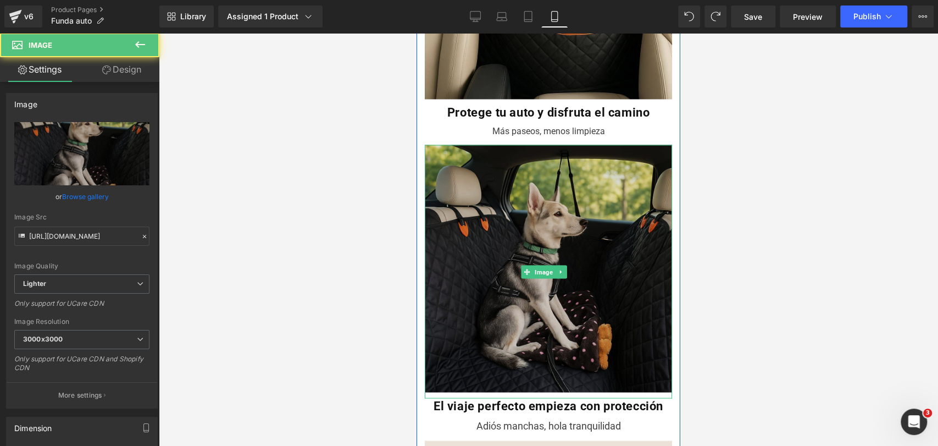
click at [622, 148] on img at bounding box center [548, 271] width 247 height 253
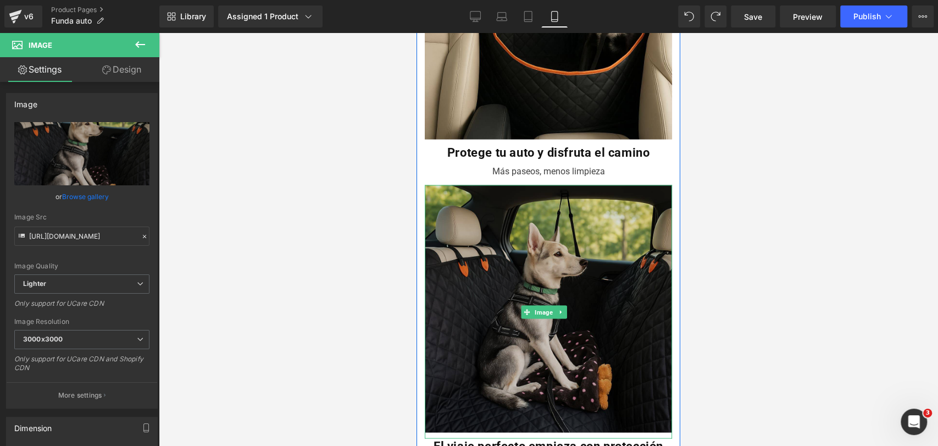
scroll to position [1343, 0]
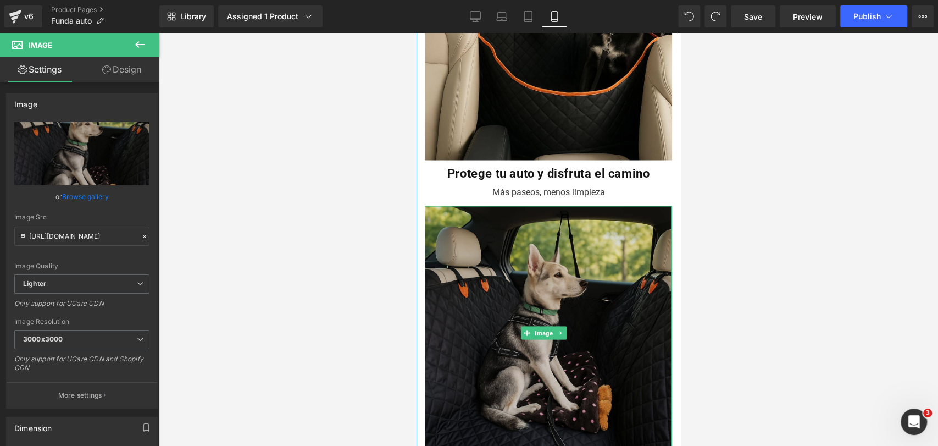
click at [604, 236] on img at bounding box center [548, 331] width 247 height 253
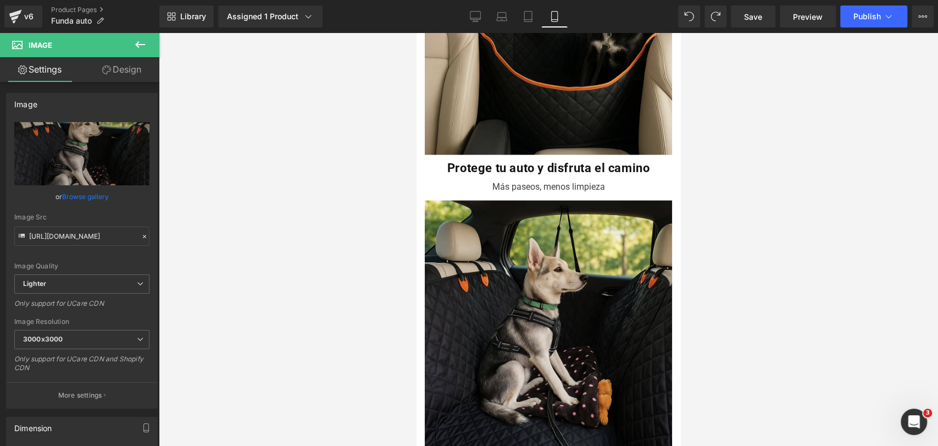
scroll to position [1282, 0]
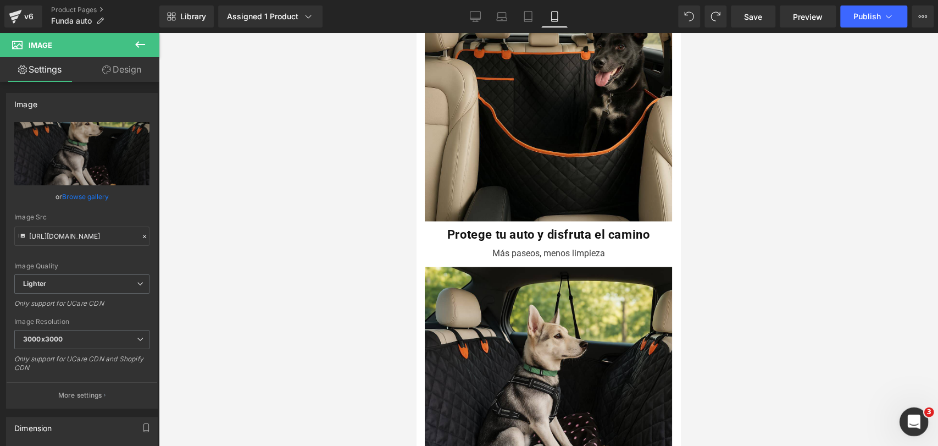
click at [919, 425] on div "Abrir Intercom Messenger" at bounding box center [912, 420] width 36 height 36
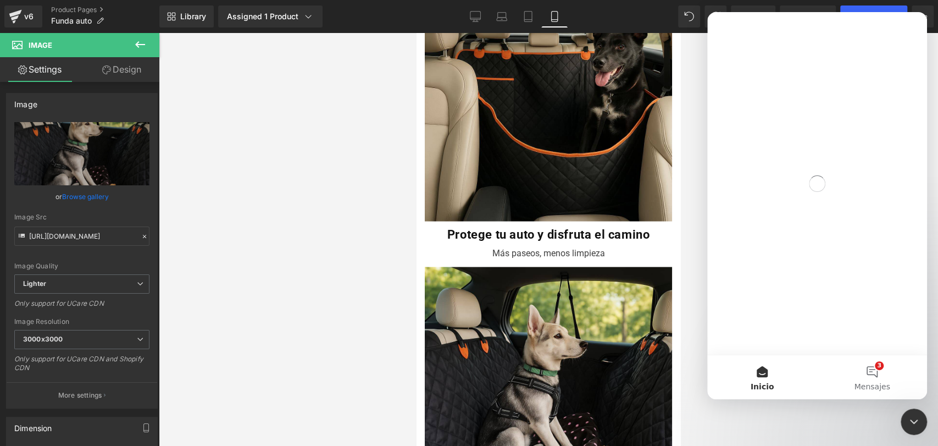
scroll to position [0, 0]
click at [881, 377] on button "3 Mensajes" at bounding box center [872, 377] width 110 height 44
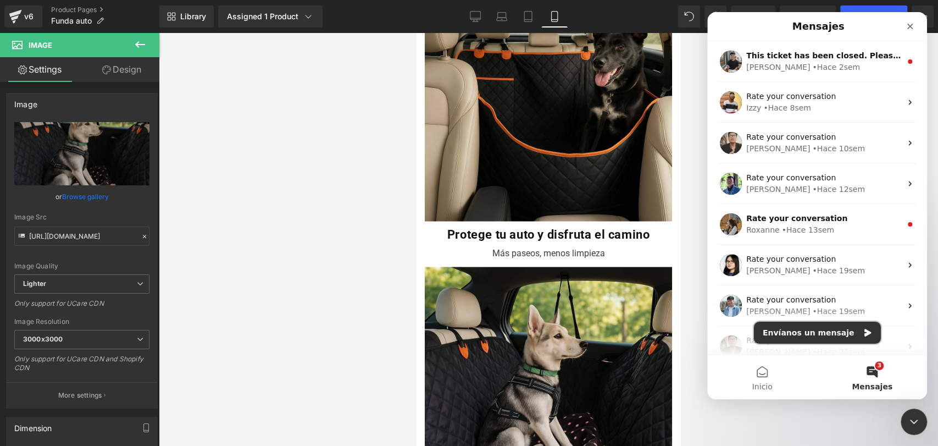
click at [845, 337] on button "Envíanos un mensaje" at bounding box center [817, 332] width 127 height 22
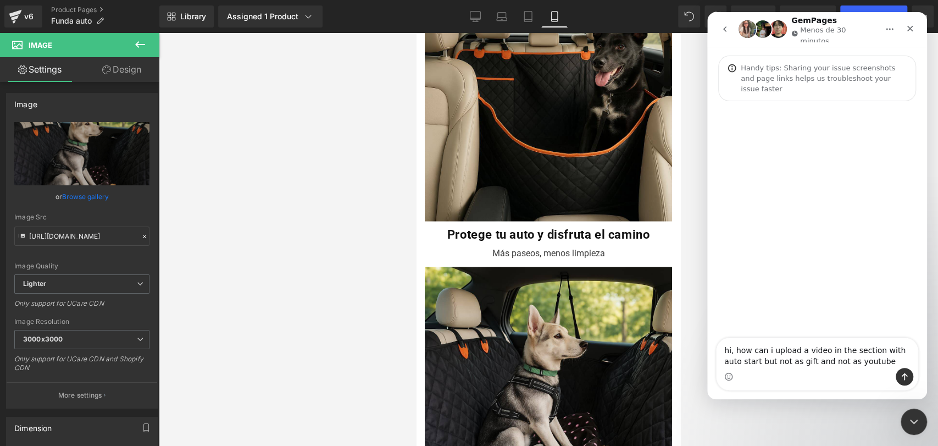
type textarea "hi, how can i upload a video in the section with auto start but not as gift and…"
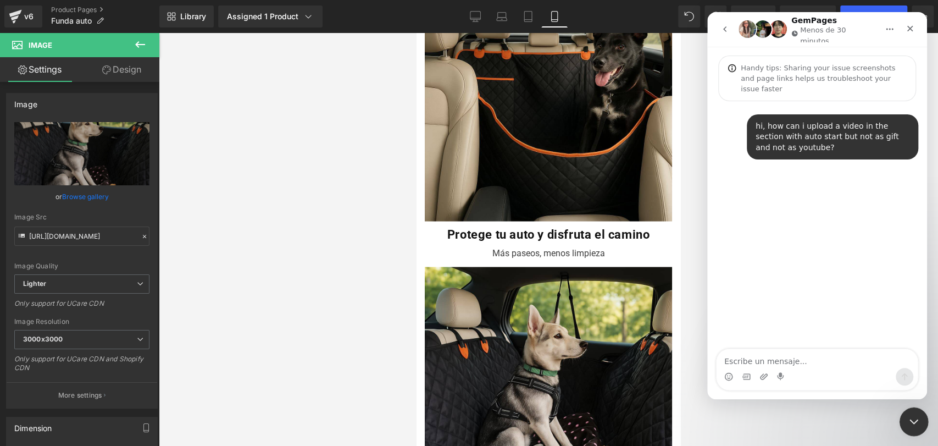
click at [910, 411] on div "Cerrar Intercom Messenger" at bounding box center [912, 420] width 26 height 26
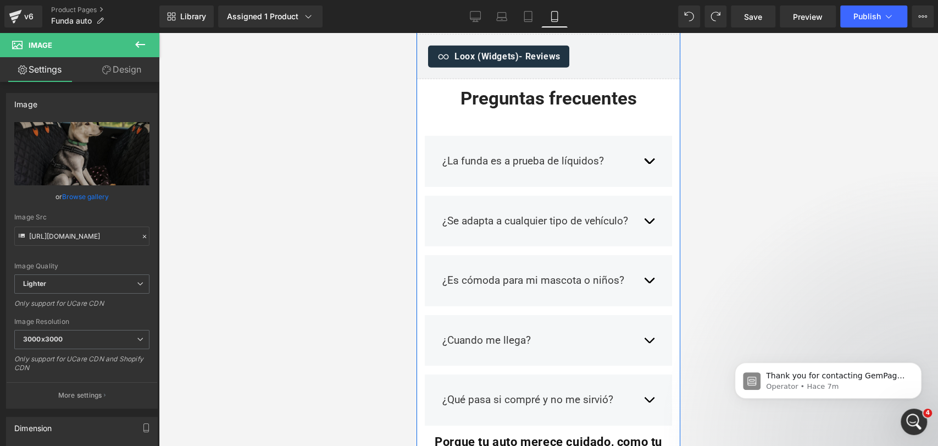
scroll to position [2198, 0]
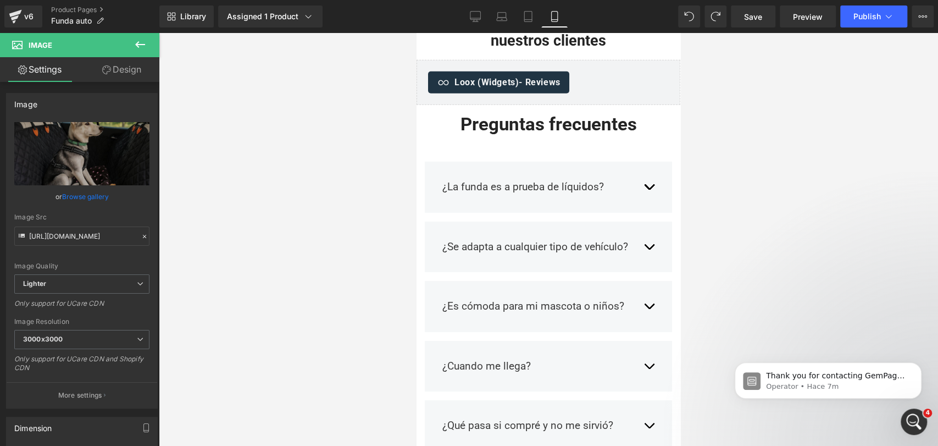
click at [141, 48] on icon at bounding box center [140, 44] width 13 height 13
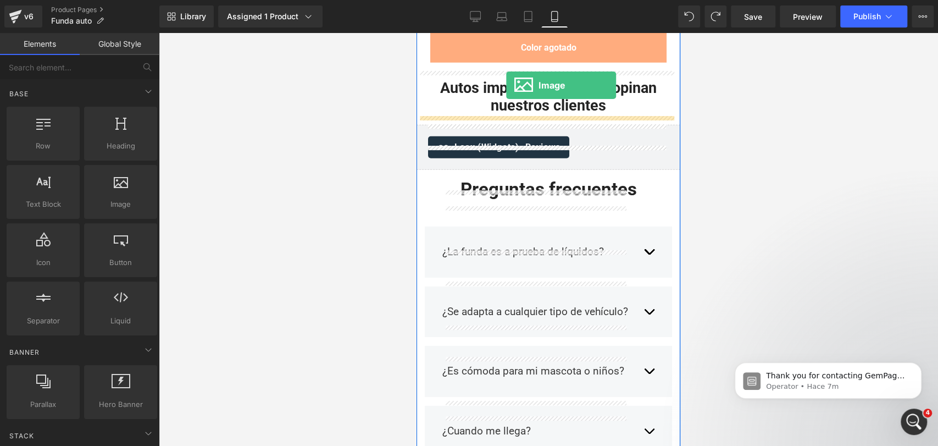
scroll to position [2112, 0]
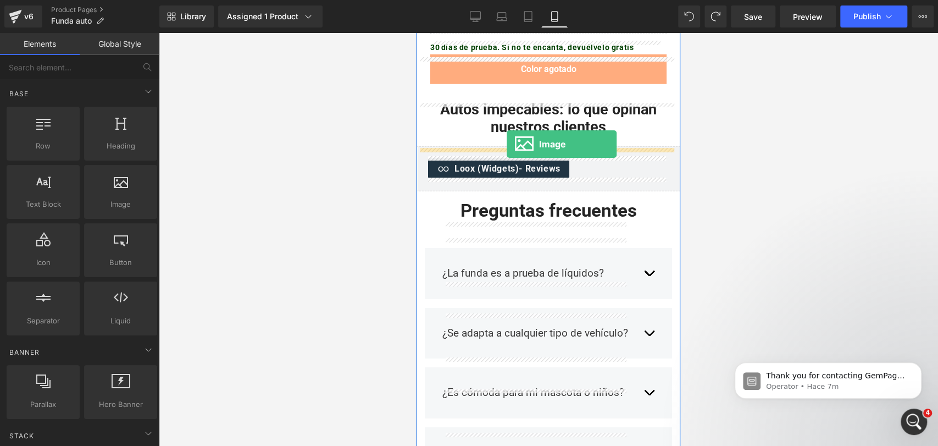
drag, startPoint x: 552, startPoint y: 226, endPoint x: 507, endPoint y: 144, distance: 93.7
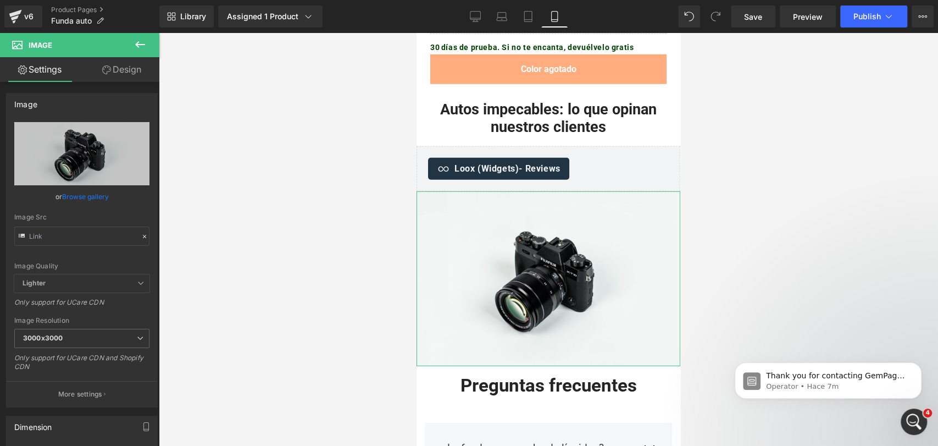
click at [77, 199] on link "Browse gallery" at bounding box center [85, 196] width 47 height 19
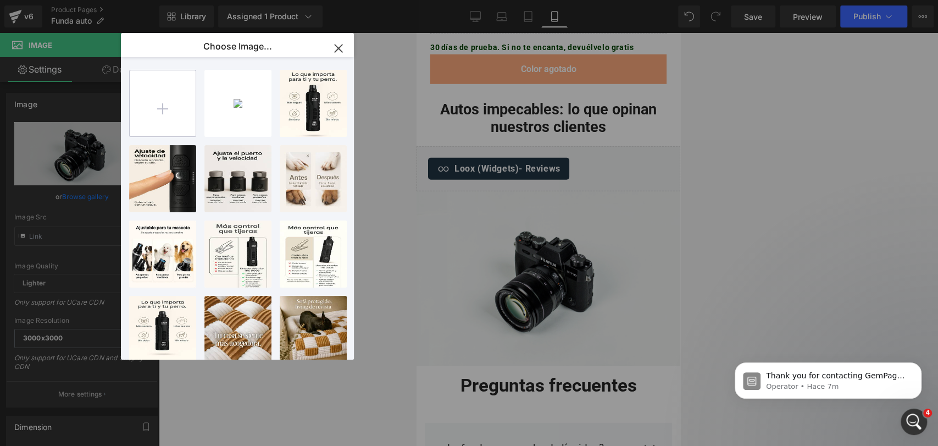
click at [157, 115] on input "file" at bounding box center [163, 103] width 66 height 66
type input "C:\fakepath\20250917_0432_Acolchado Negro Detallado_remix_01k5b9aqzxe2mtnwmh0r0…"
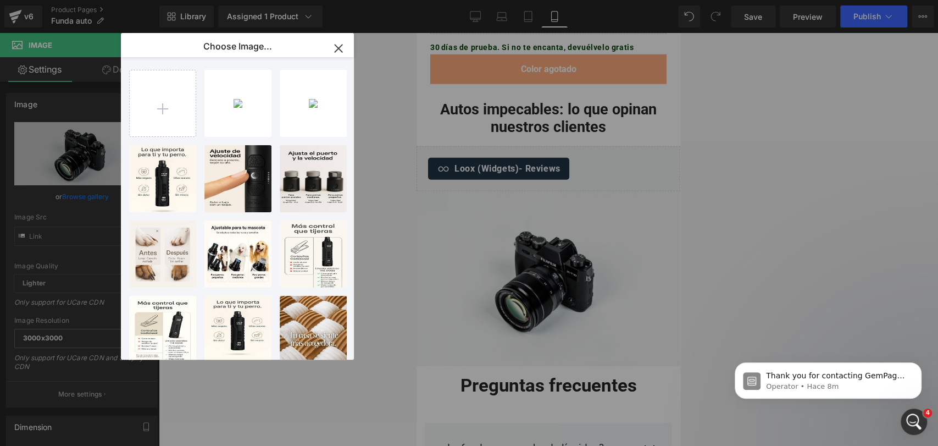
click at [0, 0] on div "2025091...ypet.jpg 75.99 KB" at bounding box center [0, 0] width 0 height 0
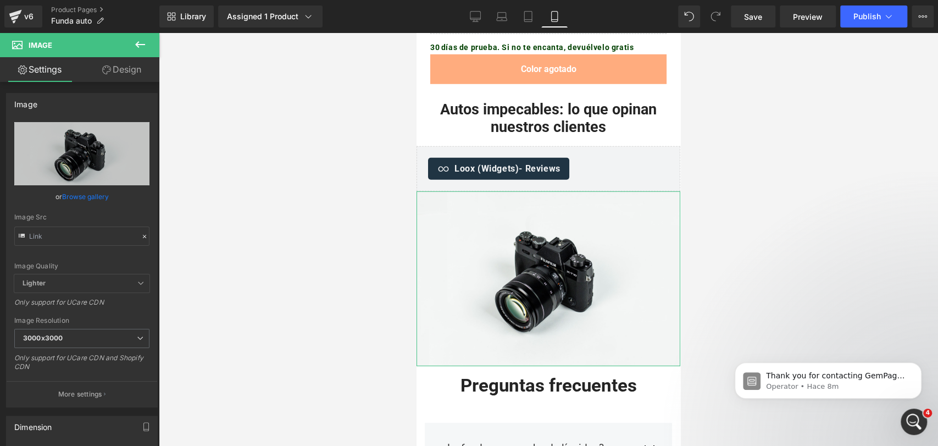
click at [73, 197] on link "Browse gallery" at bounding box center [85, 196] width 47 height 19
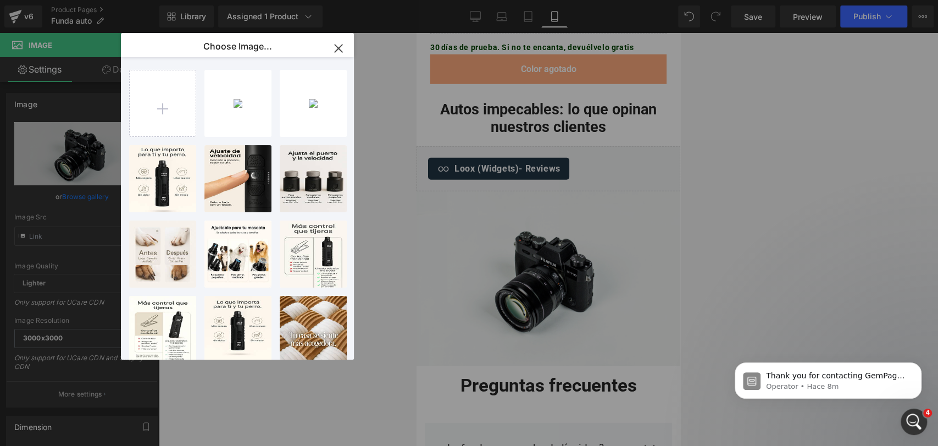
click at [0, 0] on div "2025091...ypet.jpg 75.99 KB" at bounding box center [0, 0] width 0 height 0
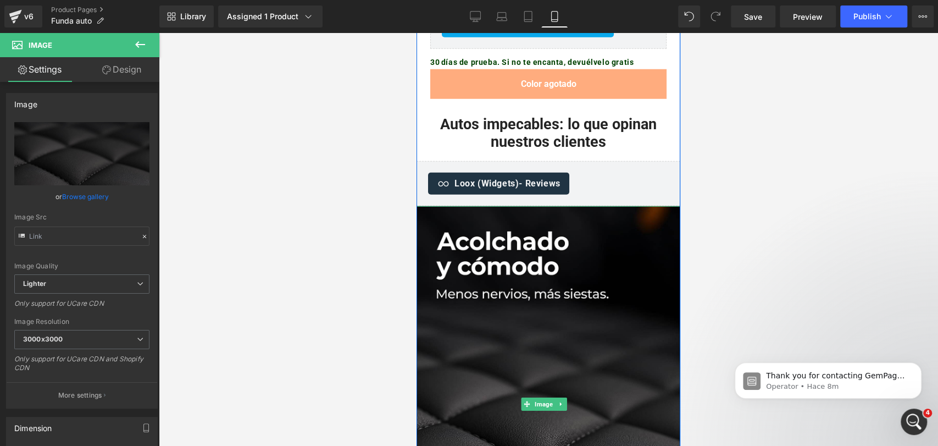
scroll to position [1990, 0]
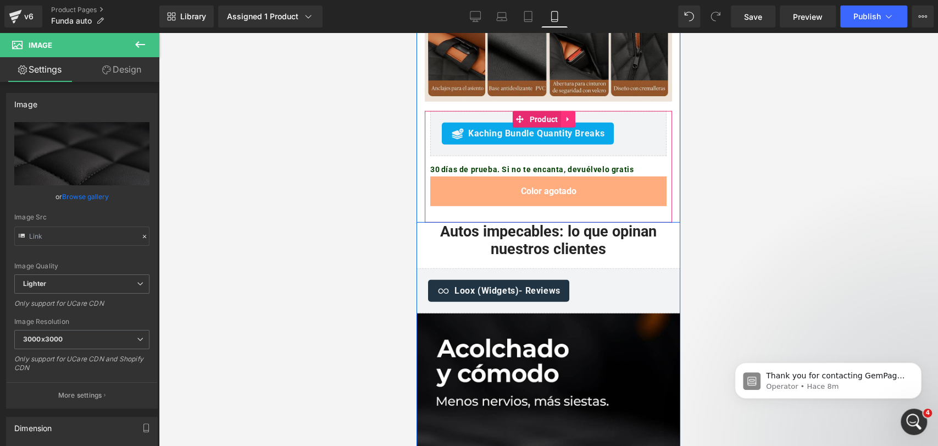
click at [571, 115] on icon at bounding box center [568, 119] width 8 height 8
click at [566, 111] on link at bounding box center [561, 119] width 14 height 16
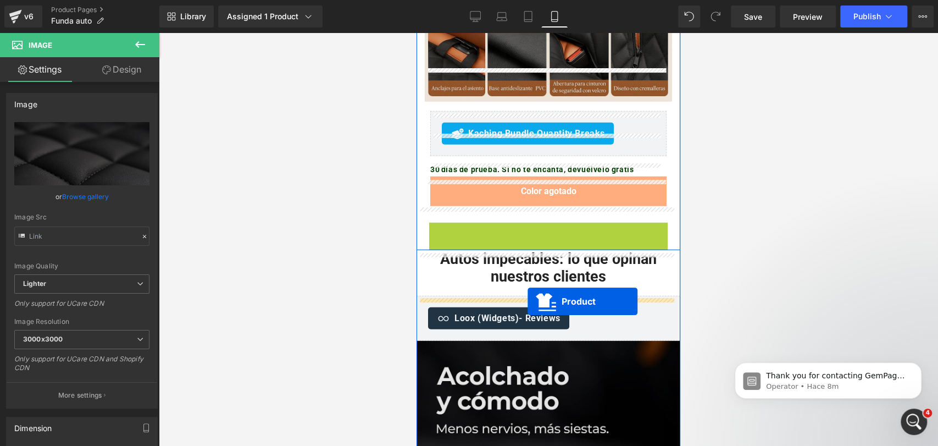
drag, startPoint x: 520, startPoint y: 186, endPoint x: 527, endPoint y: 301, distance: 114.5
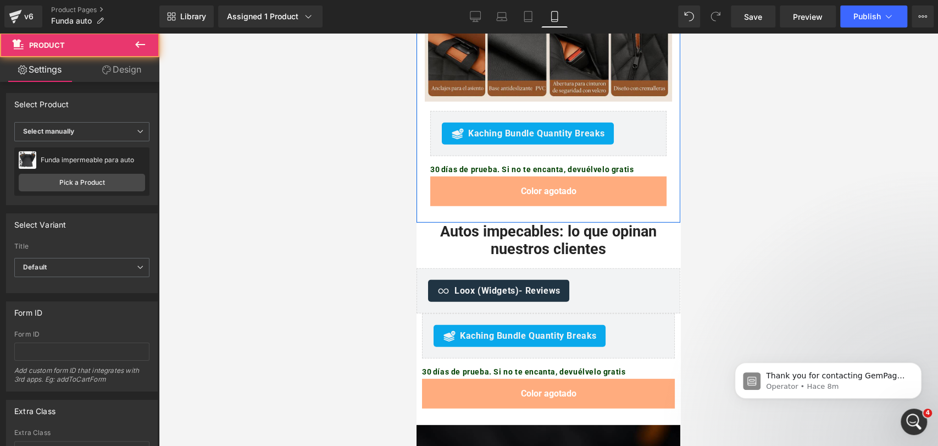
drag, startPoint x: 766, startPoint y: 202, endPoint x: 729, endPoint y: 207, distance: 38.2
click at [766, 203] on div at bounding box center [548, 239] width 779 height 413
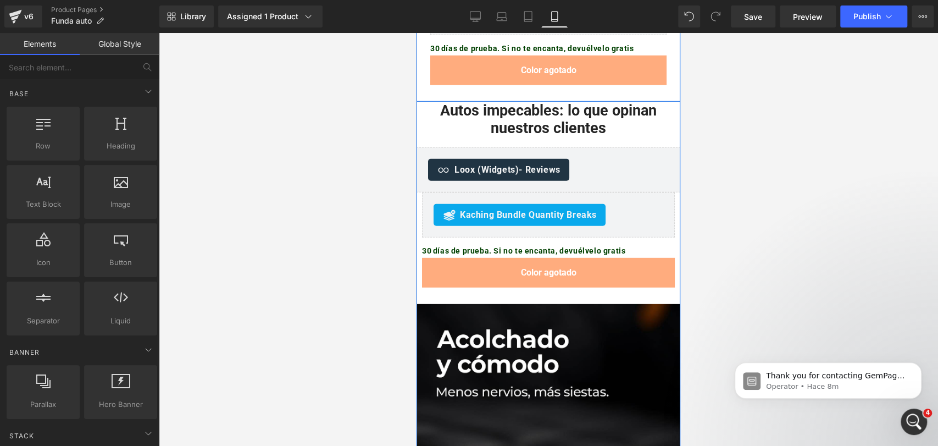
scroll to position [2112, 0]
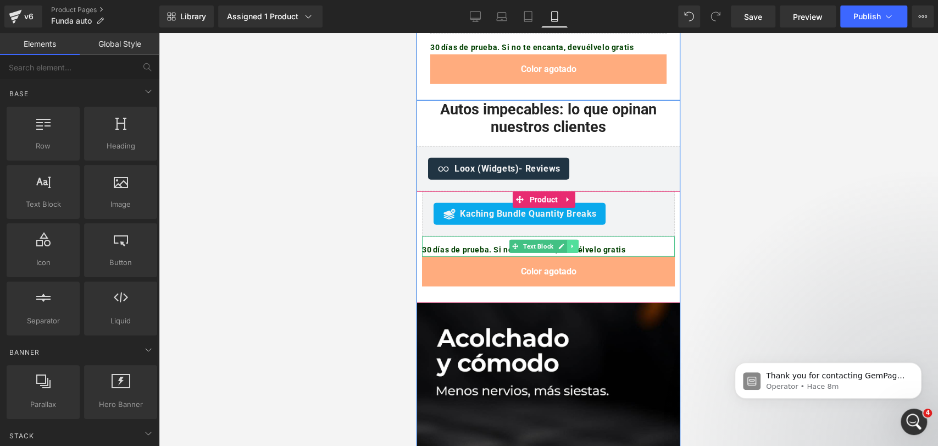
click at [572, 240] on link at bounding box center [573, 246] width 12 height 13
click at [580, 240] on link at bounding box center [579, 246] width 12 height 13
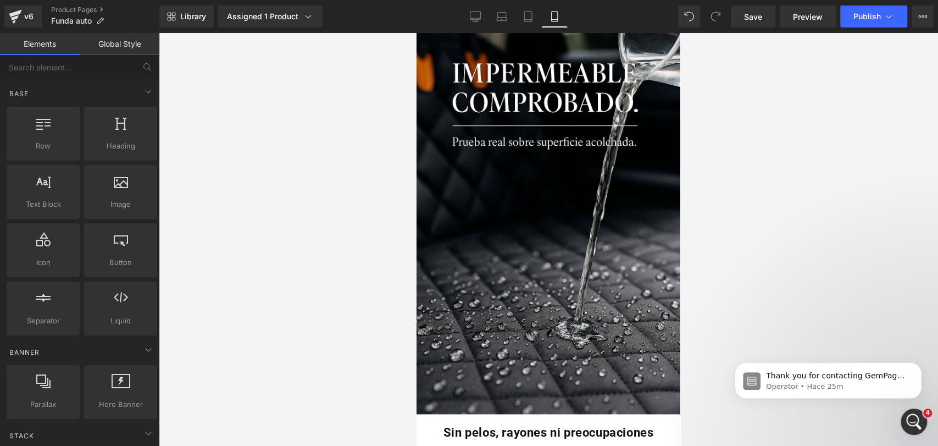
scroll to position [670, 0]
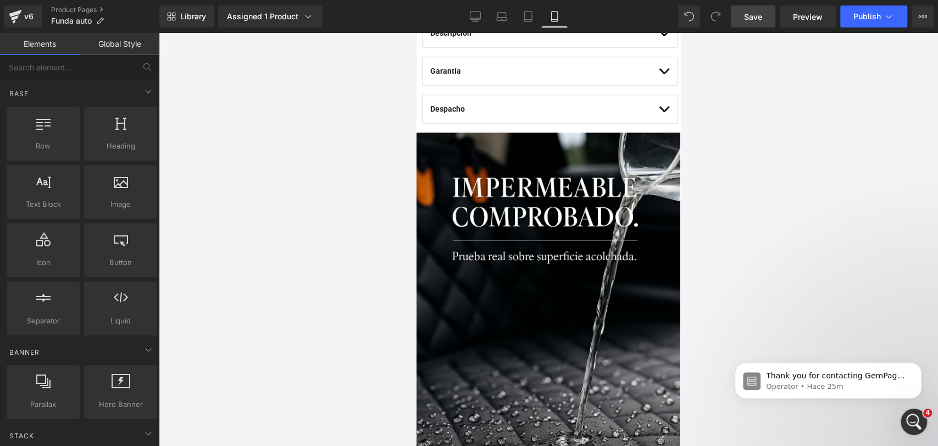
click at [756, 10] on link "Save" at bounding box center [753, 16] width 45 height 22
